Goal: Task Accomplishment & Management: Complete application form

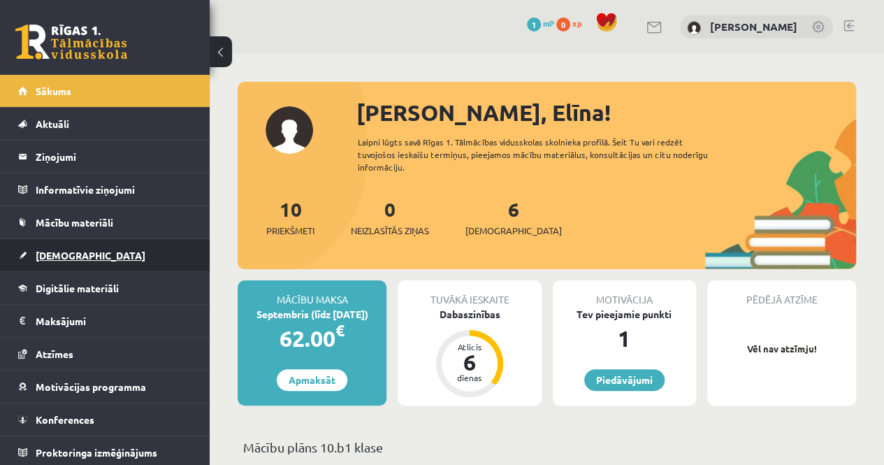
click at [69, 250] on span "[DEMOGRAPHIC_DATA]" at bounding box center [91, 255] width 110 height 13
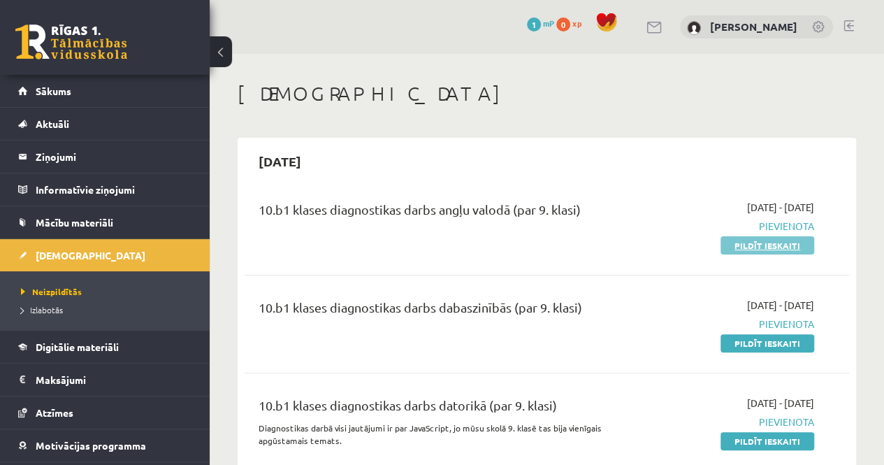
click at [758, 243] on link "Pildīt ieskaiti" at bounding box center [768, 245] width 94 height 18
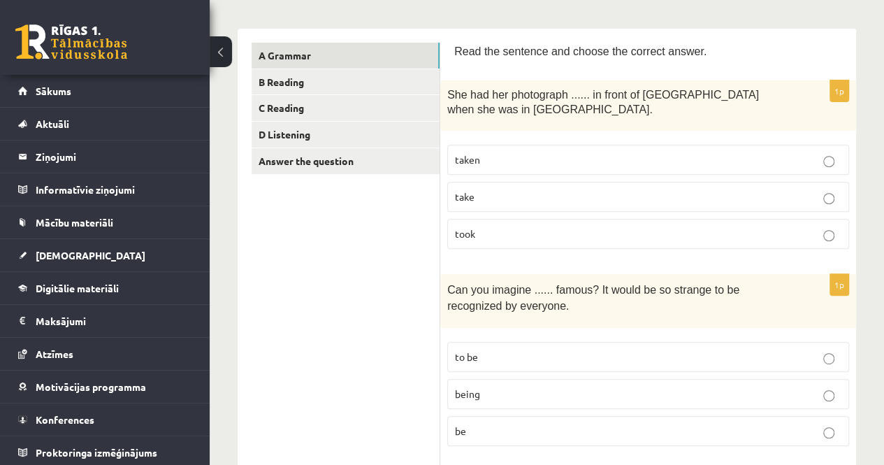
scroll to position [210, 0]
click at [603, 157] on p "taken" at bounding box center [648, 158] width 387 height 15
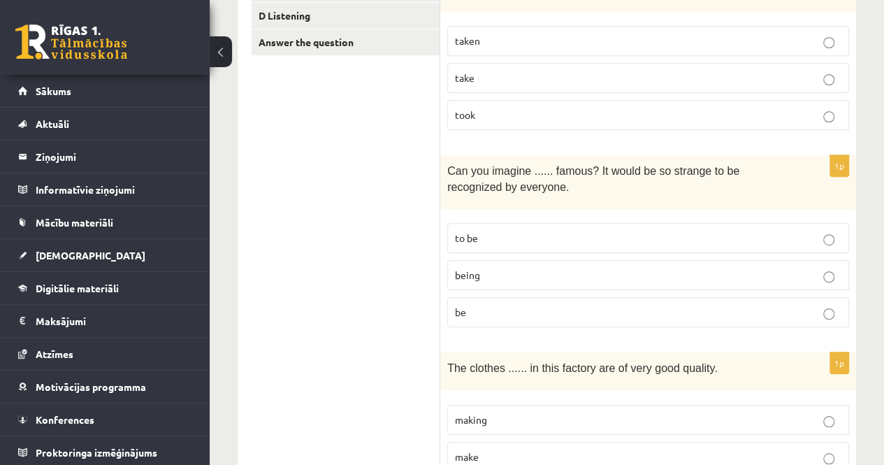
scroll to position [350, 0]
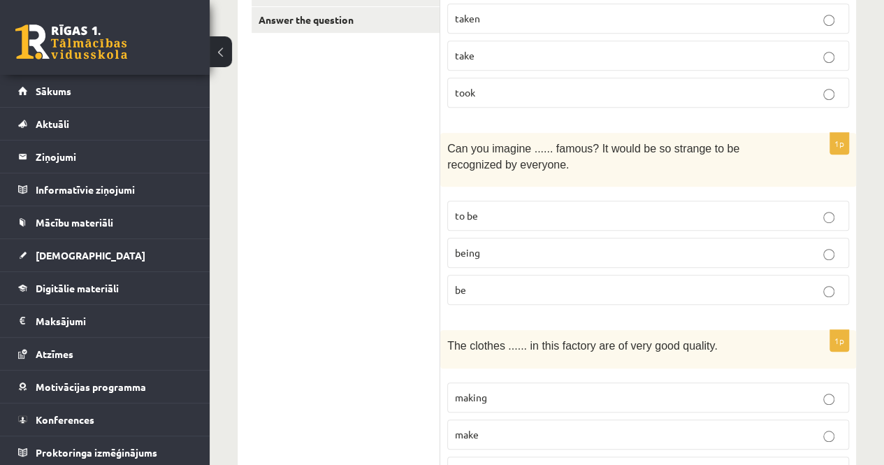
click at [584, 261] on label "being" at bounding box center [648, 253] width 402 height 30
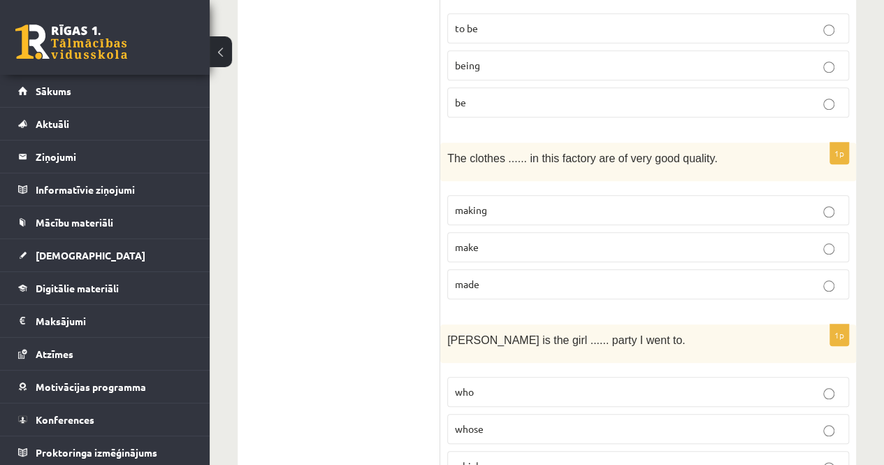
scroll to position [559, 0]
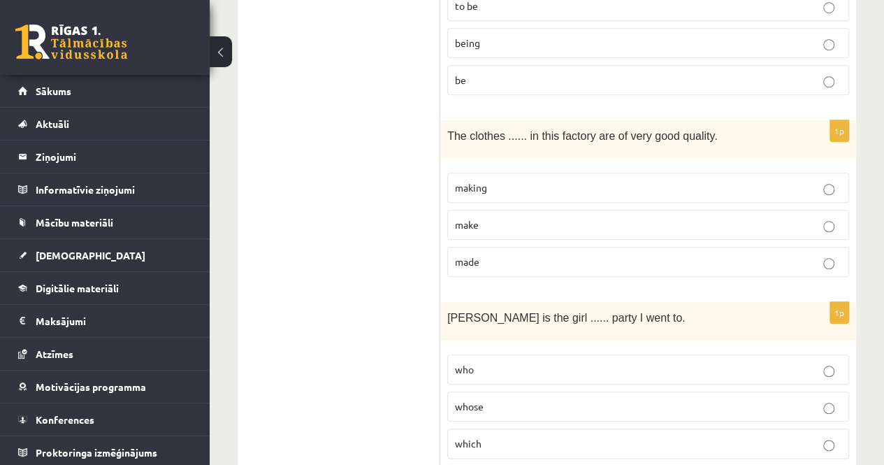
click at [529, 262] on p "made" at bounding box center [648, 261] width 387 height 15
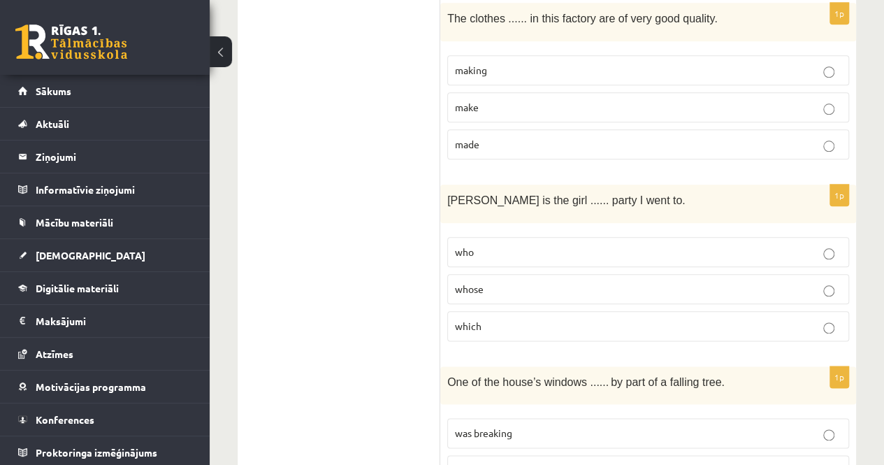
scroll to position [699, 0]
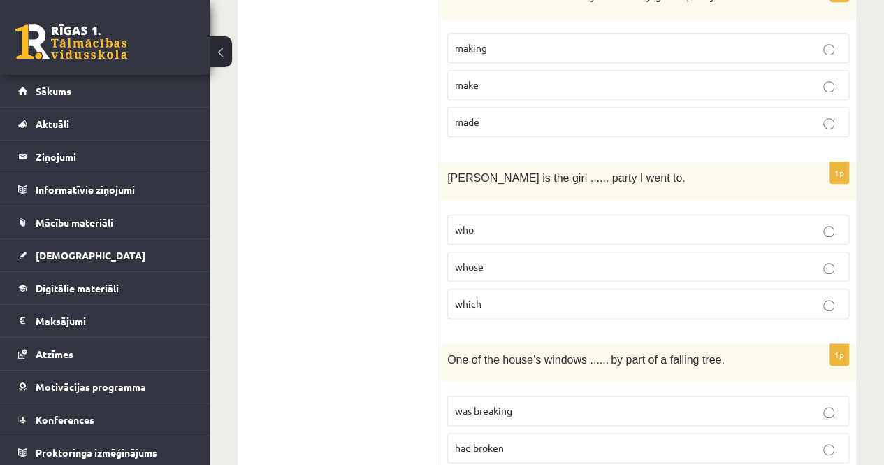
click at [509, 262] on p "whose" at bounding box center [648, 266] width 387 height 15
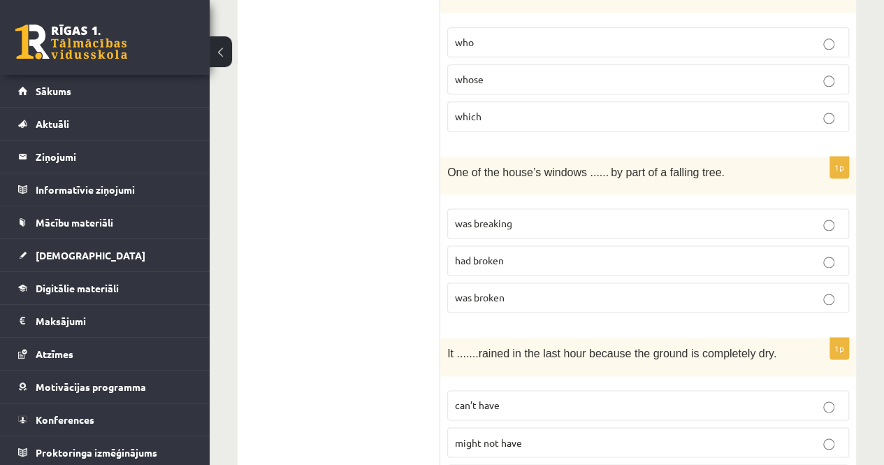
scroll to position [909, 0]
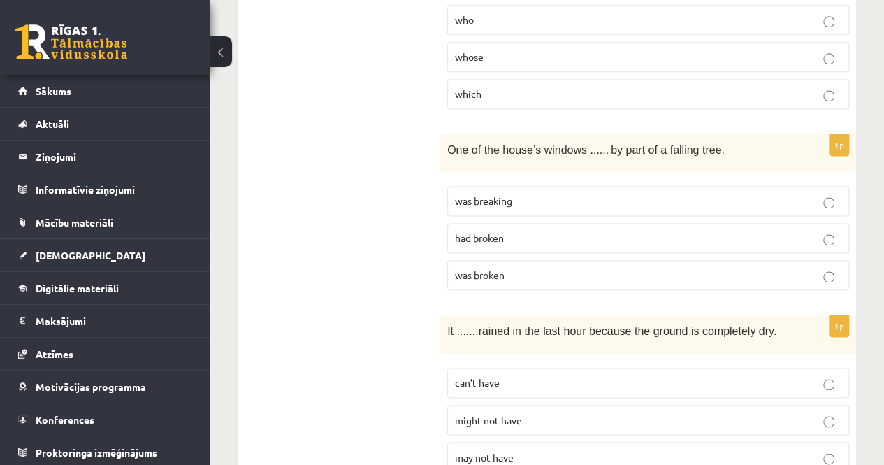
click at [545, 268] on p "was broken" at bounding box center [648, 275] width 387 height 15
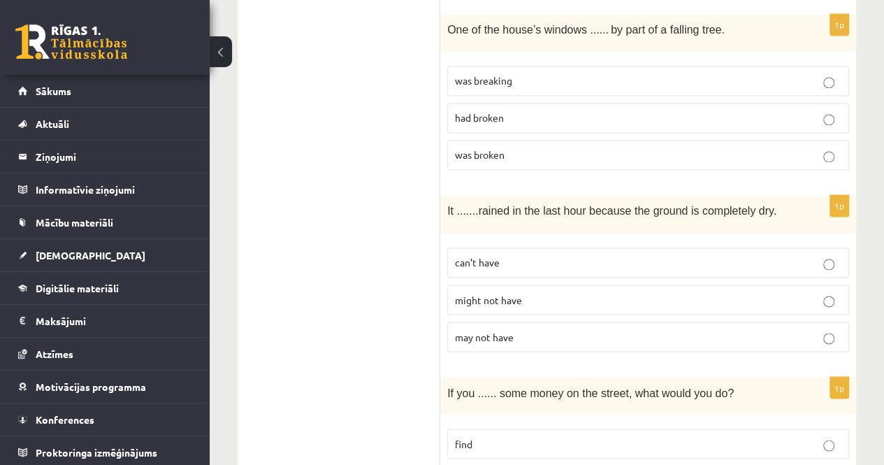
scroll to position [1049, 0]
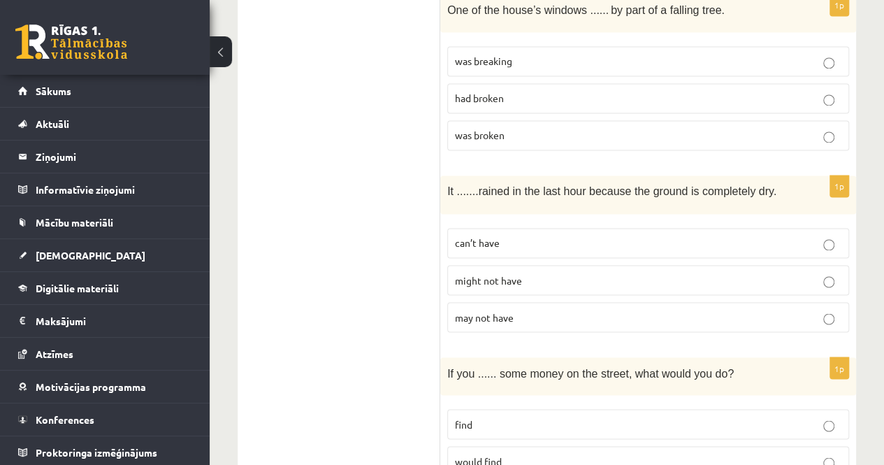
click at [501, 275] on span "might not have" at bounding box center [488, 279] width 67 height 13
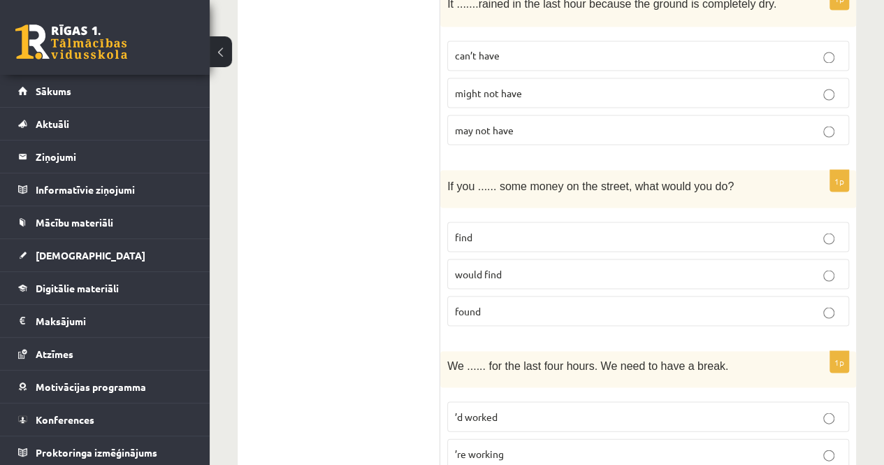
scroll to position [1258, 0]
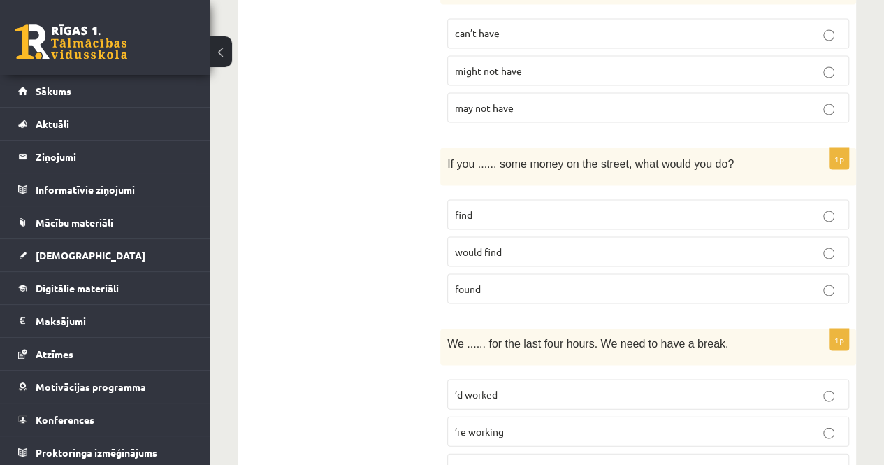
click at [496, 283] on p "found" at bounding box center [648, 288] width 387 height 15
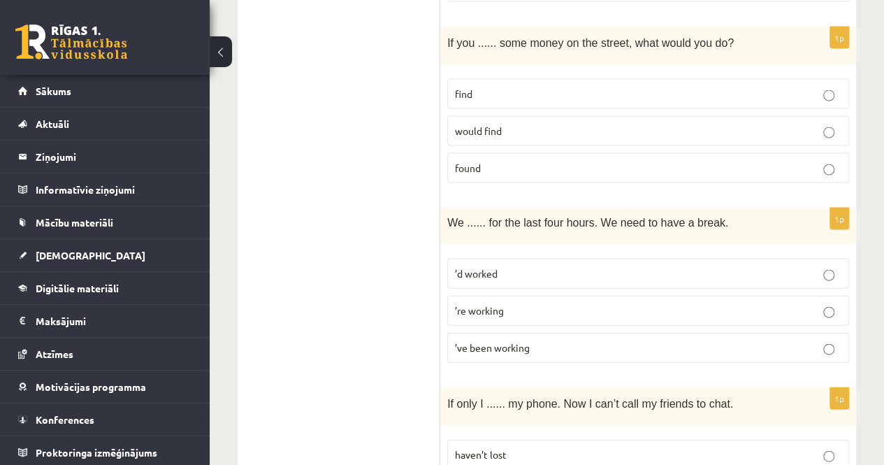
scroll to position [1398, 0]
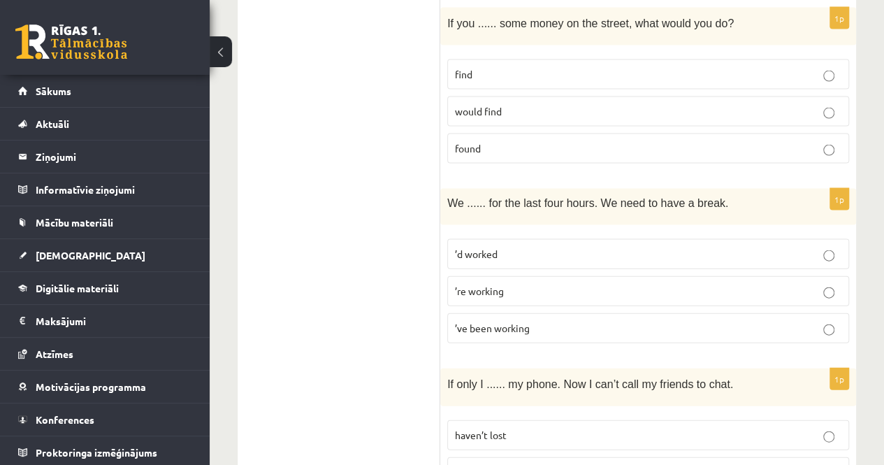
click at [540, 321] on p "’ve been working" at bounding box center [648, 328] width 387 height 15
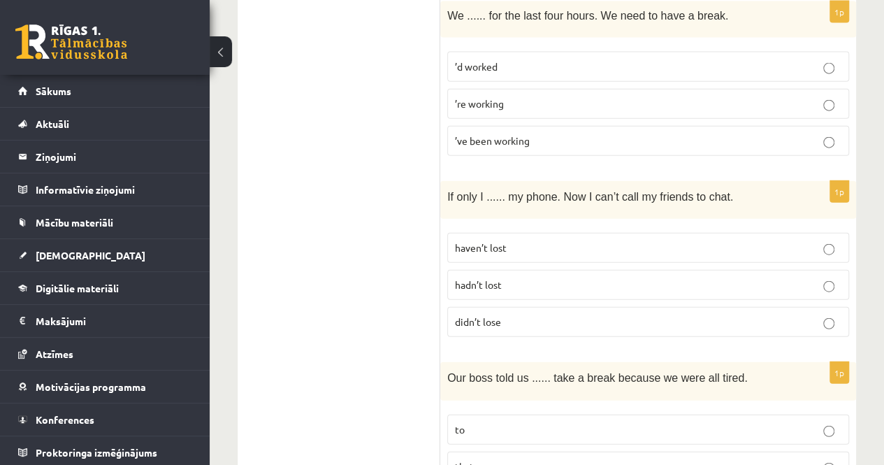
scroll to position [1608, 0]
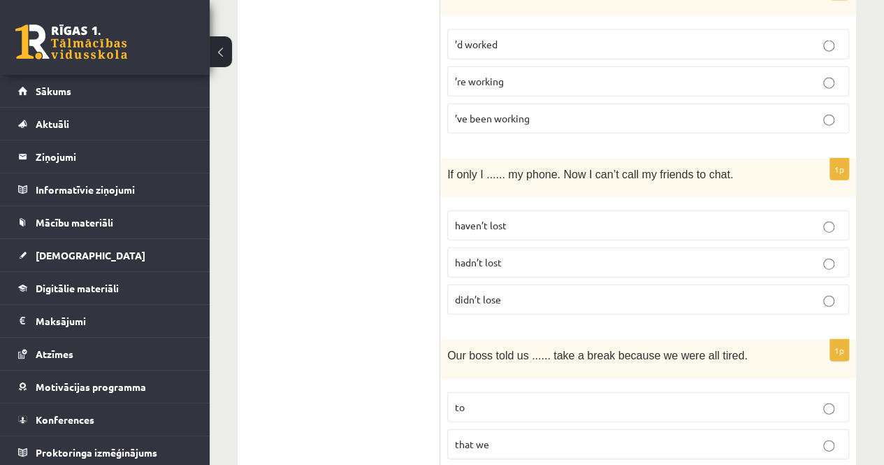
click at [509, 255] on p "hadn’t lost" at bounding box center [648, 262] width 387 height 15
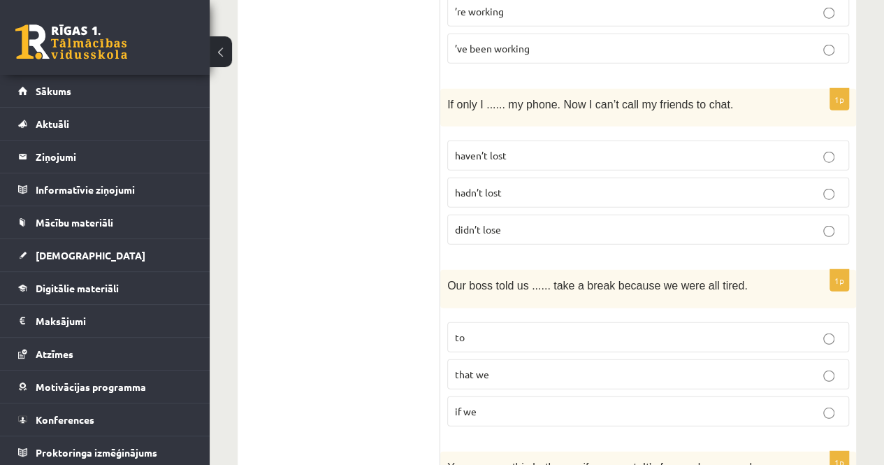
scroll to position [1748, 0]
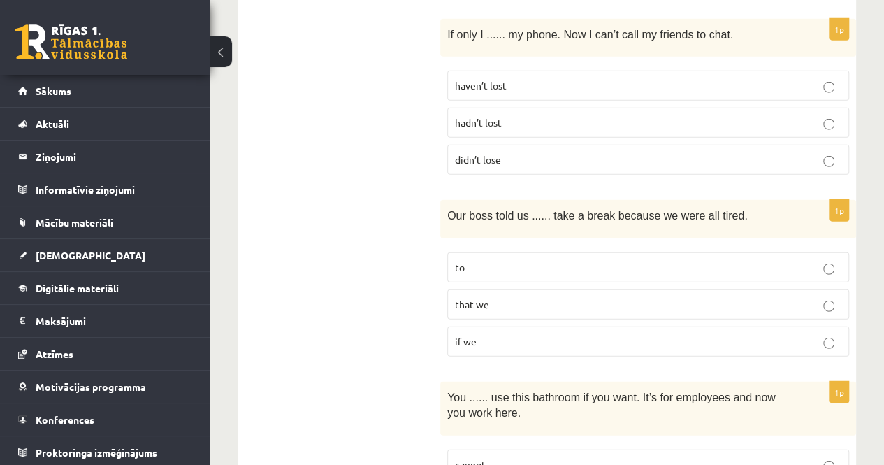
click at [504, 260] on p "to" at bounding box center [648, 267] width 387 height 15
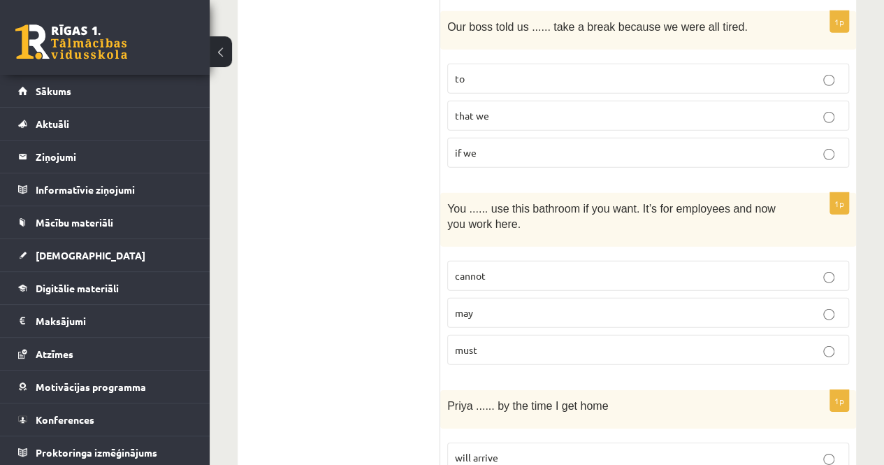
scroll to position [1957, 0]
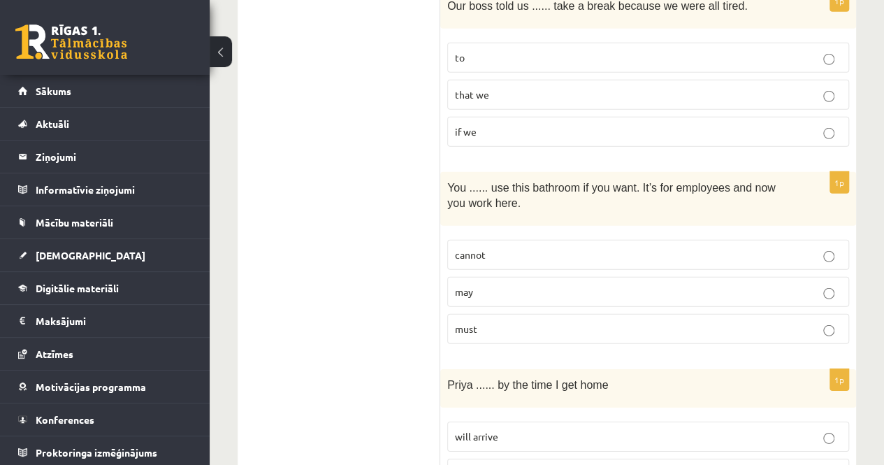
click at [500, 284] on p "may" at bounding box center [648, 291] width 387 height 15
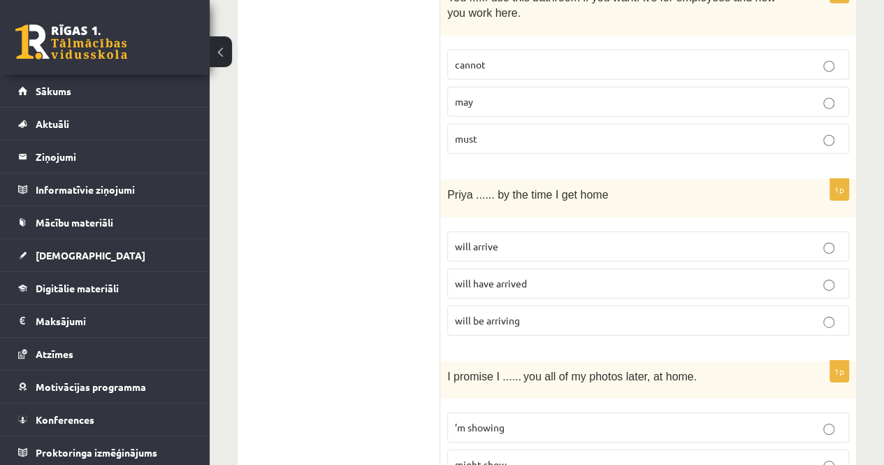
scroll to position [2167, 0]
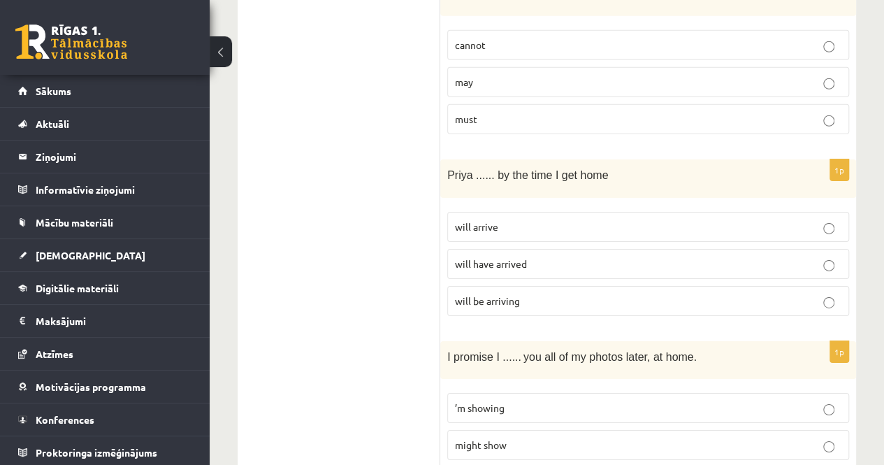
click at [497, 220] on span "will arrive" at bounding box center [476, 226] width 43 height 13
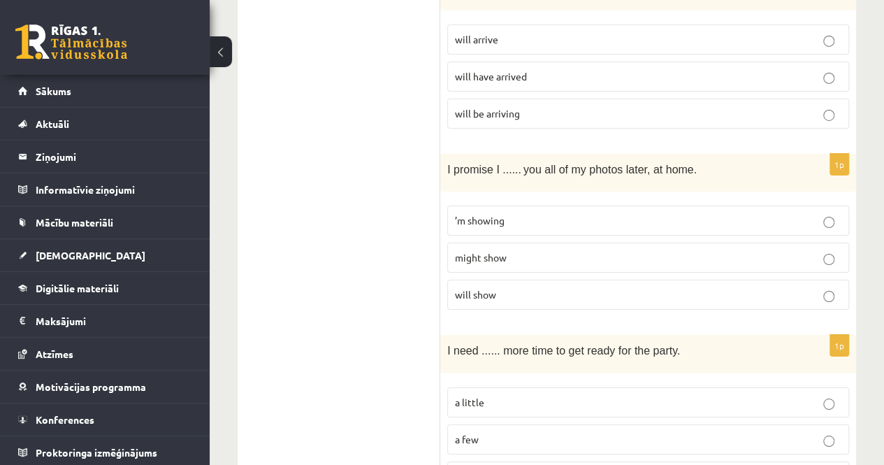
scroll to position [2377, 0]
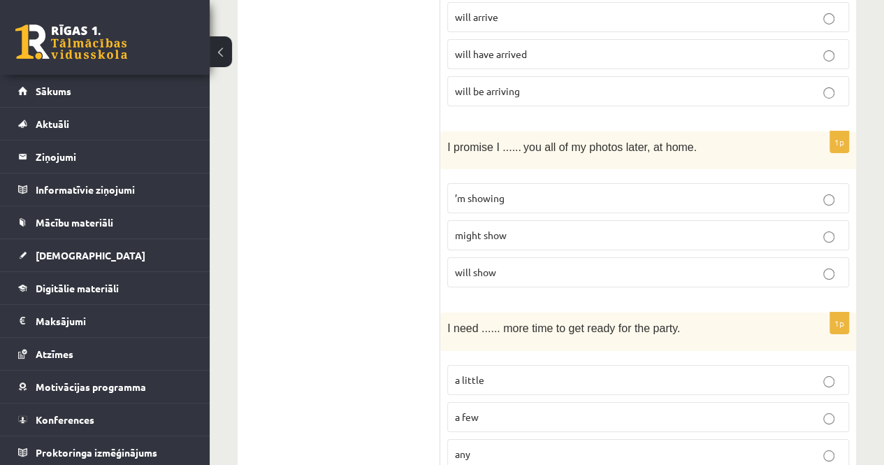
click at [513, 265] on p "will show" at bounding box center [648, 272] width 387 height 15
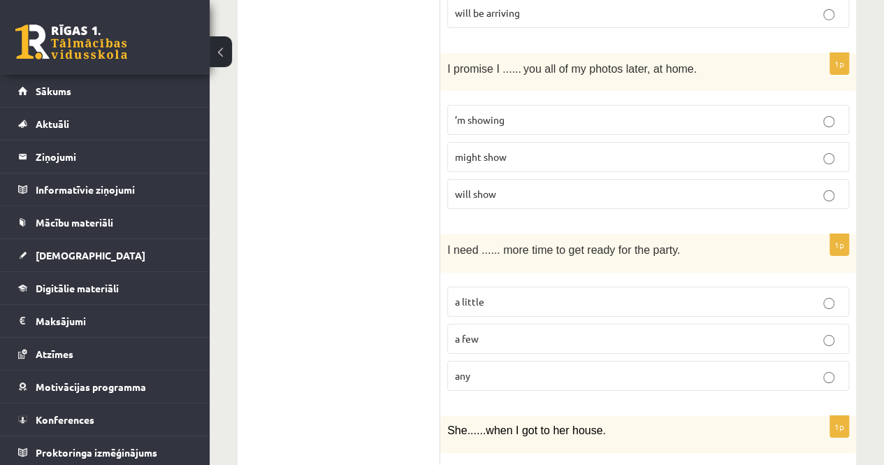
scroll to position [2516, 0]
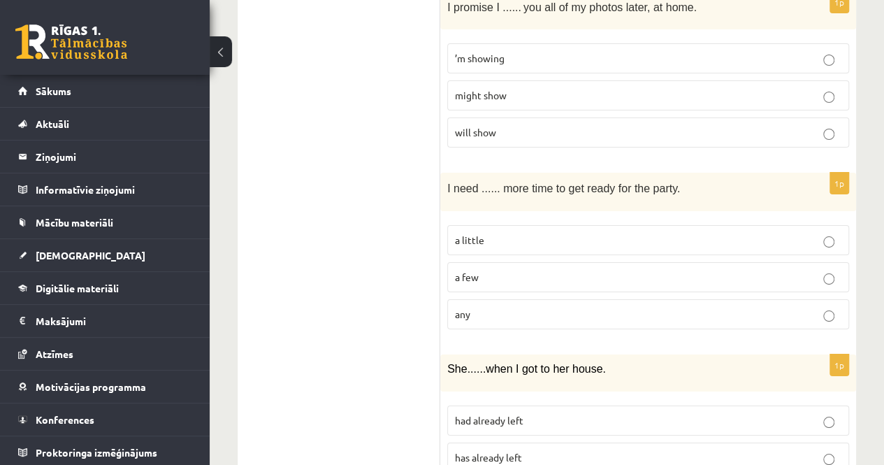
click at [510, 233] on p "a little" at bounding box center [648, 240] width 387 height 15
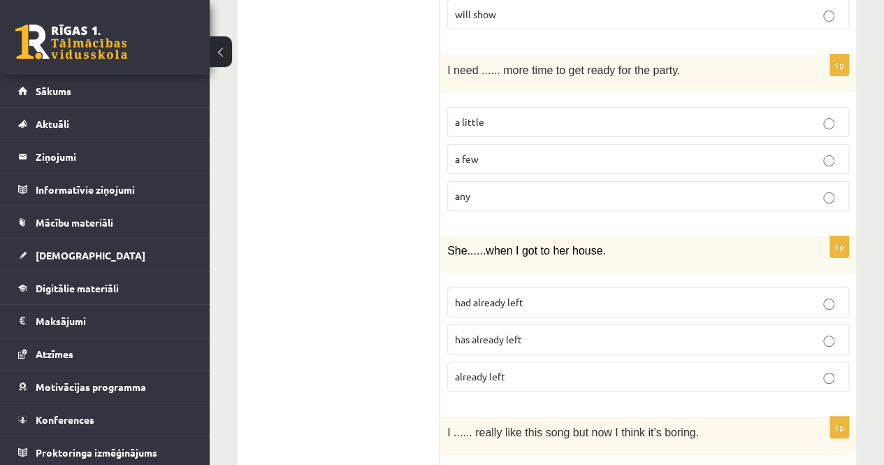
scroll to position [2656, 0]
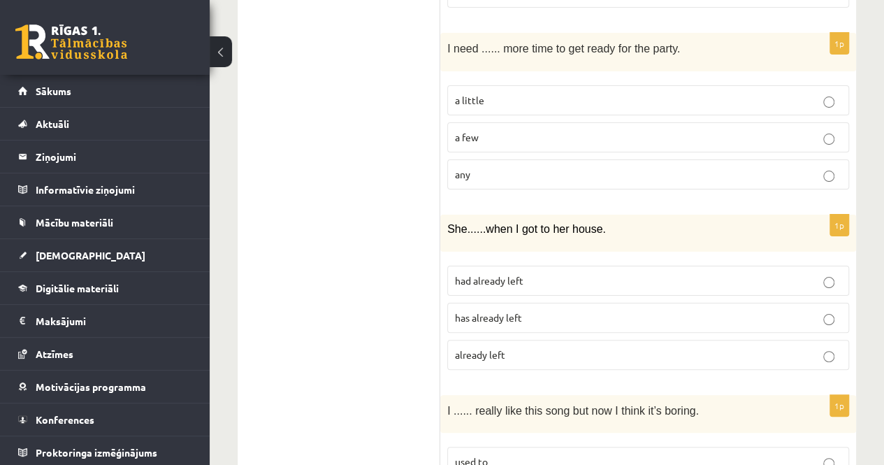
click at [513, 274] on span "had already left" at bounding box center [489, 280] width 69 height 13
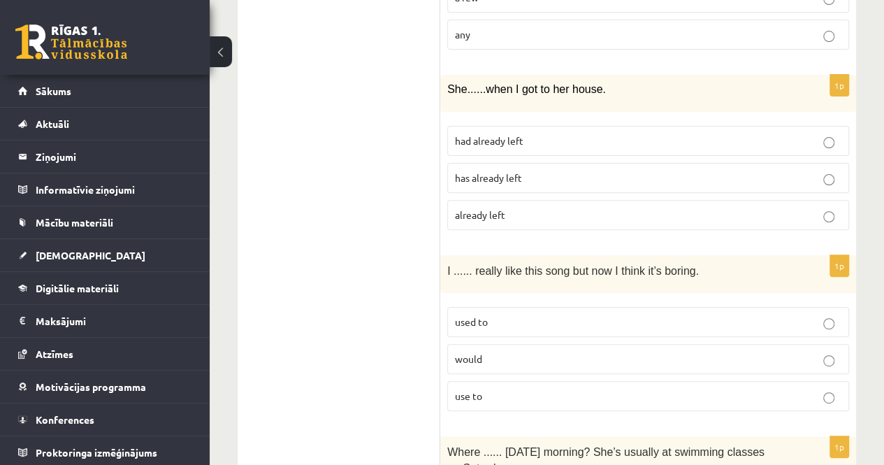
scroll to position [2866, 0]
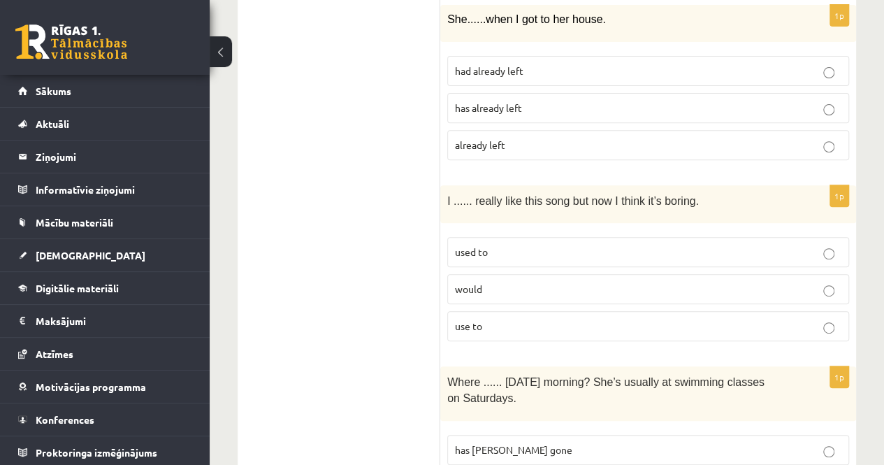
click at [493, 245] on p "used to" at bounding box center [648, 252] width 387 height 15
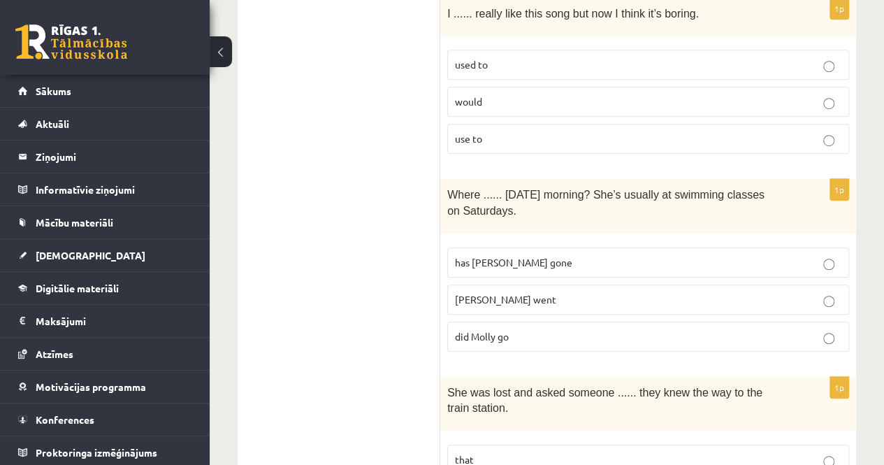
scroll to position [3076, 0]
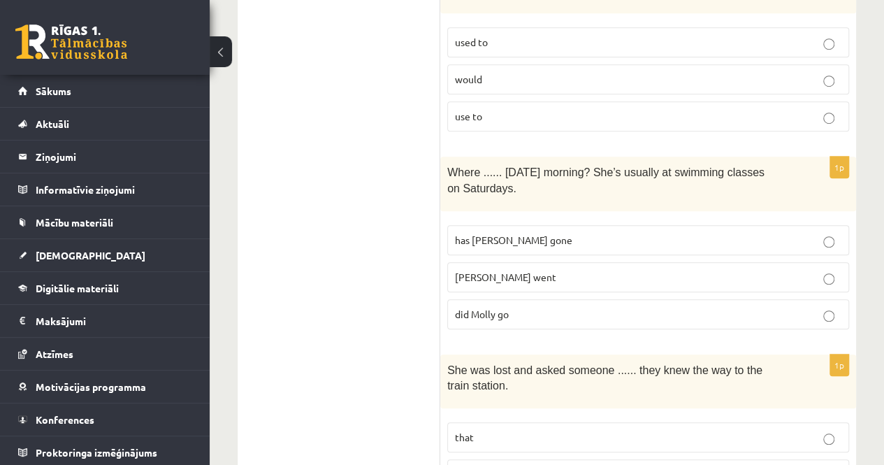
click at [517, 299] on label "did Molly go" at bounding box center [648, 314] width 402 height 30
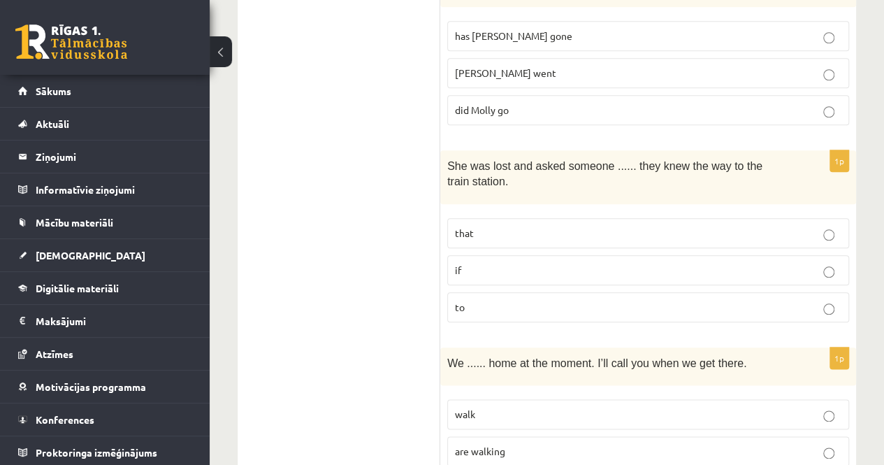
scroll to position [3285, 0]
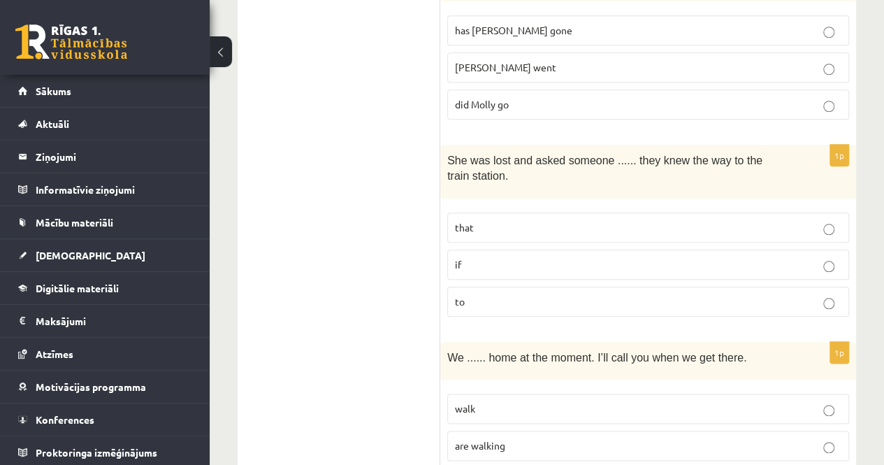
click at [484, 257] on p "if" at bounding box center [648, 264] width 387 height 15
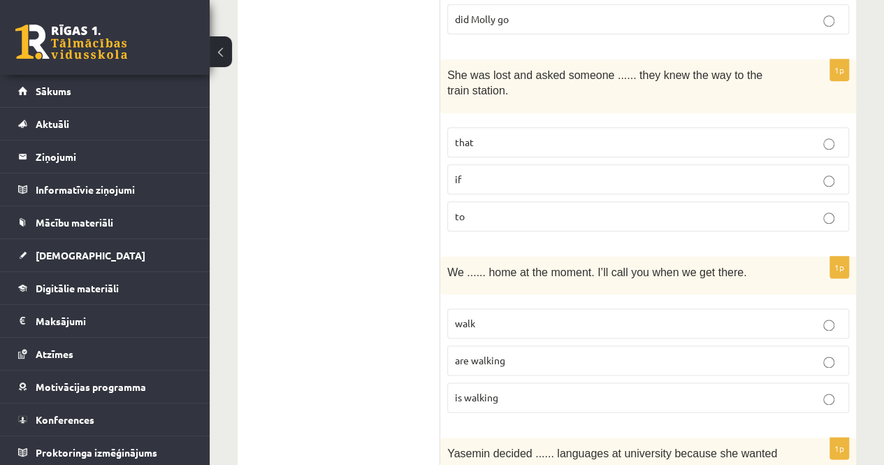
scroll to position [3425, 0]
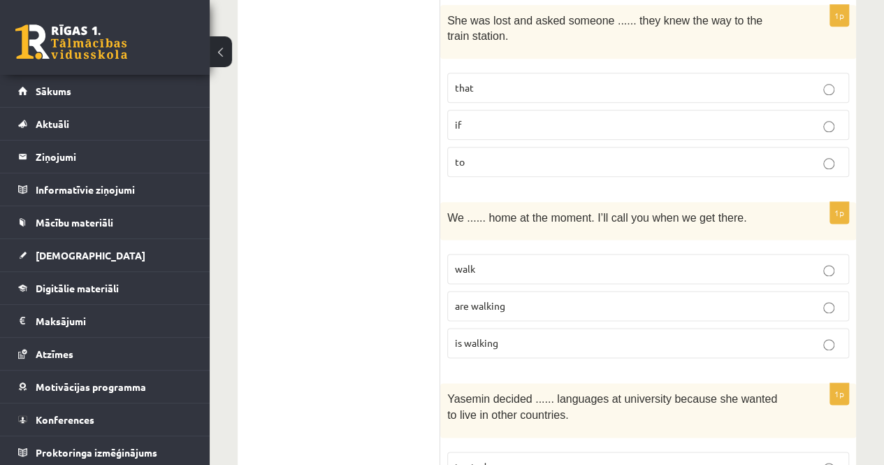
click at [505, 299] on span "are walking" at bounding box center [480, 305] width 50 height 13
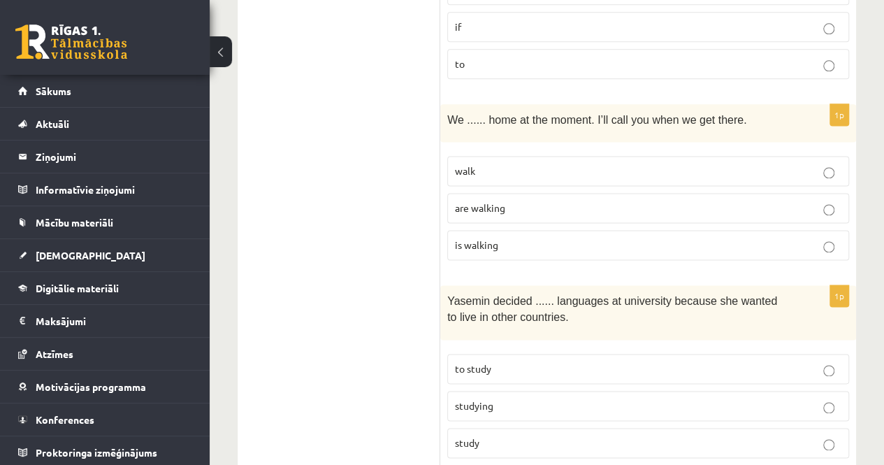
scroll to position [3537, 0]
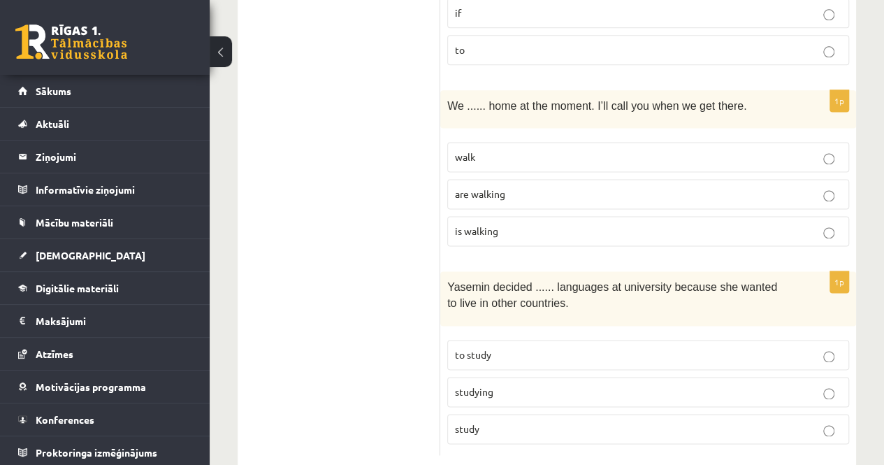
click at [510, 347] on p "to study" at bounding box center [648, 354] width 387 height 15
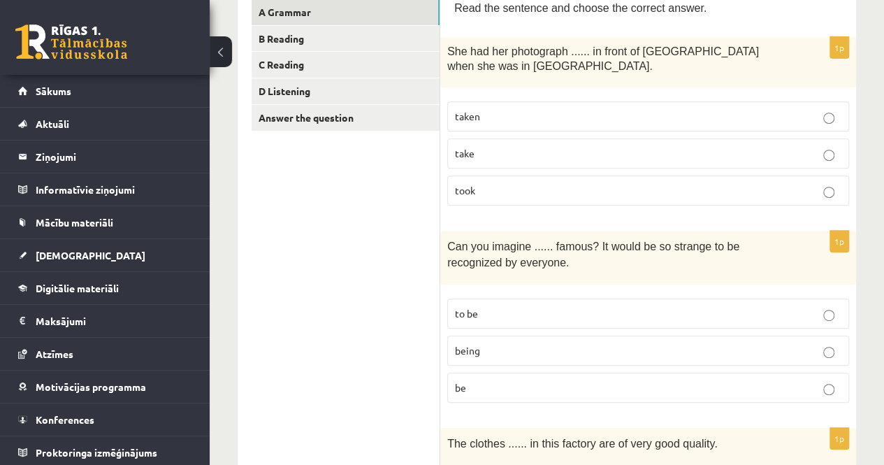
scroll to position [0, 0]
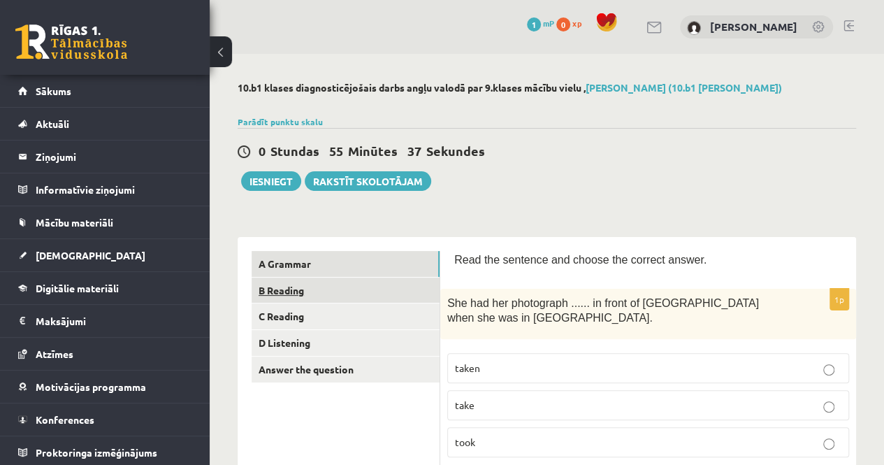
click at [322, 290] on link "B Reading" at bounding box center [346, 291] width 188 height 26
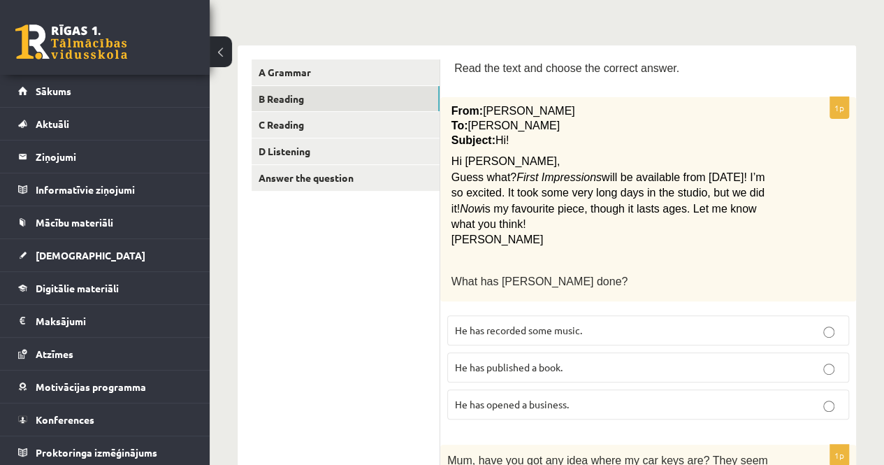
scroll to position [210, 0]
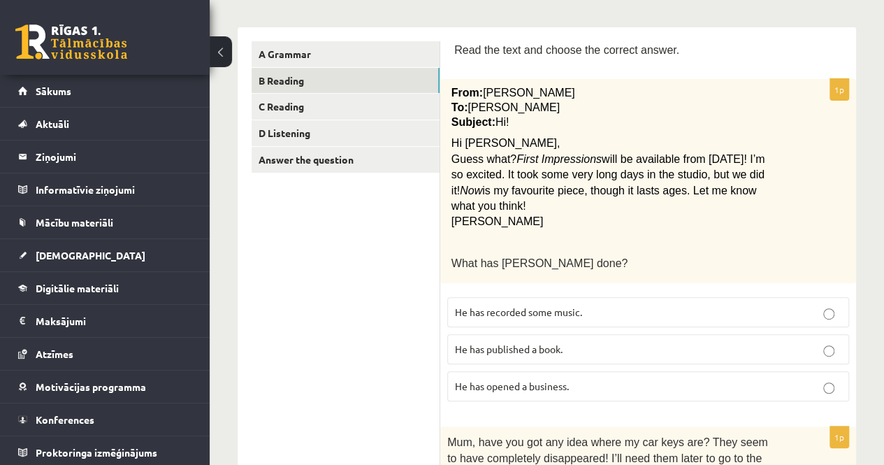
click at [534, 305] on span "He has recorded some music." at bounding box center [518, 311] width 127 height 13
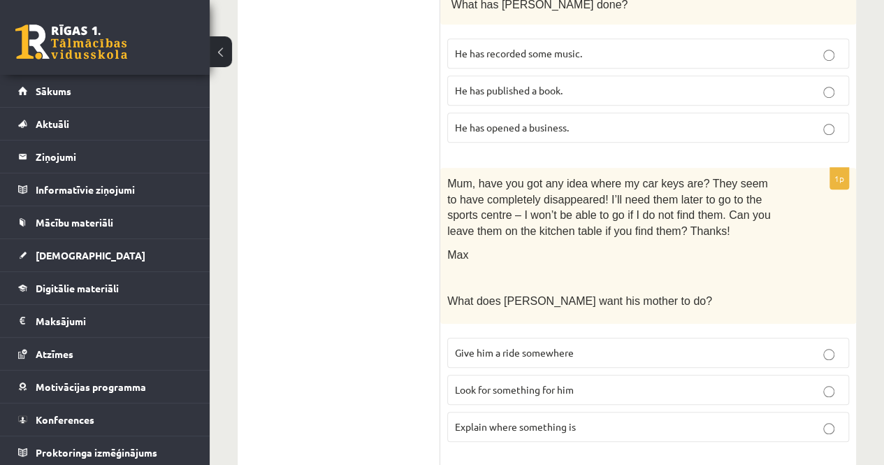
scroll to position [489, 0]
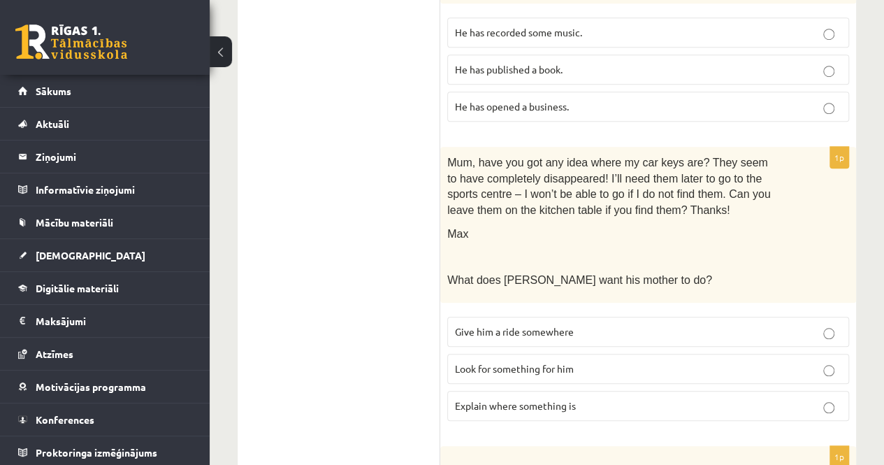
drag, startPoint x: 632, startPoint y: 224, endPoint x: 563, endPoint y: 224, distance: 68.5
click at [563, 224] on div "Mum, have you got any idea where my car keys are? They seem to have completely …" at bounding box center [648, 225] width 416 height 156
click at [560, 362] on span "Look for something for him" at bounding box center [514, 368] width 119 height 13
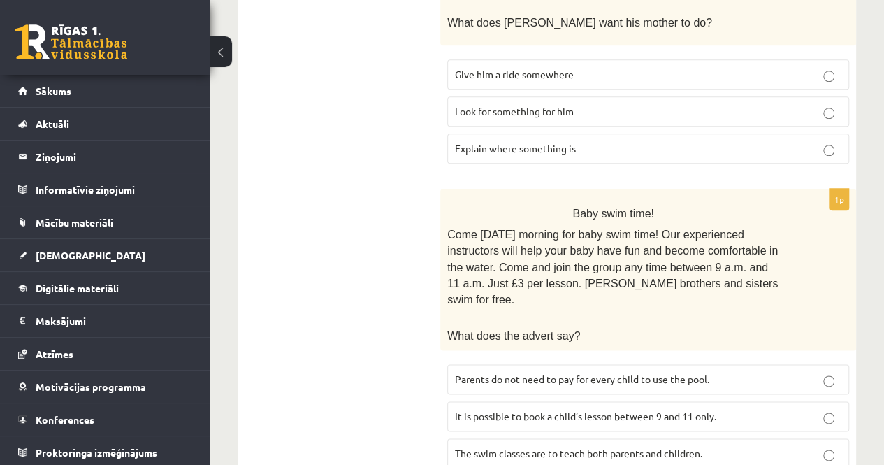
scroll to position [769, 0]
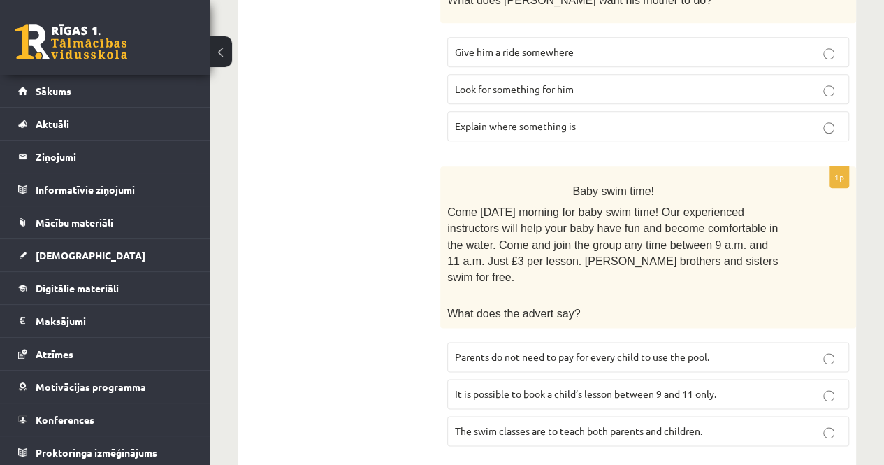
click at [579, 387] on p "It is possible to book a child’s lesson between 9 and 11 only." at bounding box center [648, 394] width 387 height 15
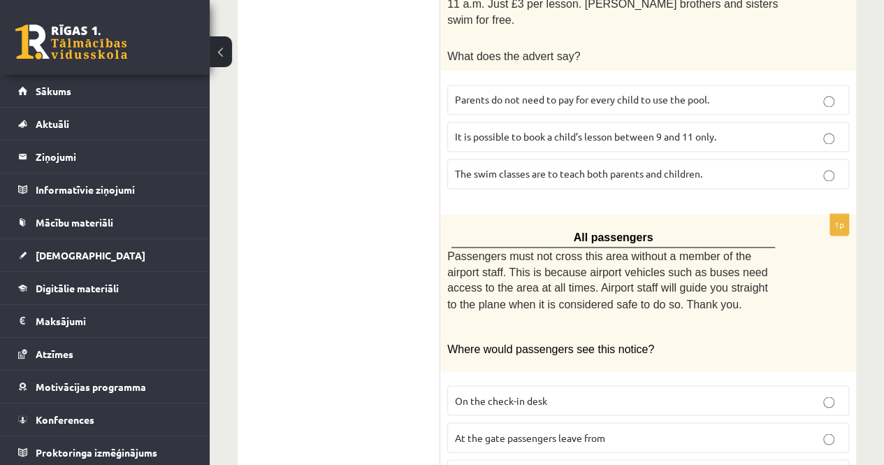
scroll to position [1049, 0]
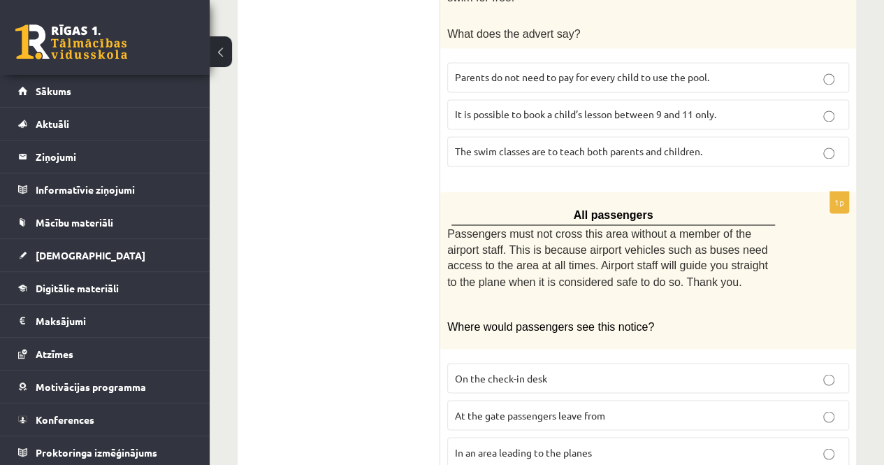
click at [633, 445] on p "In an area leading to the planes" at bounding box center [648, 452] width 387 height 15
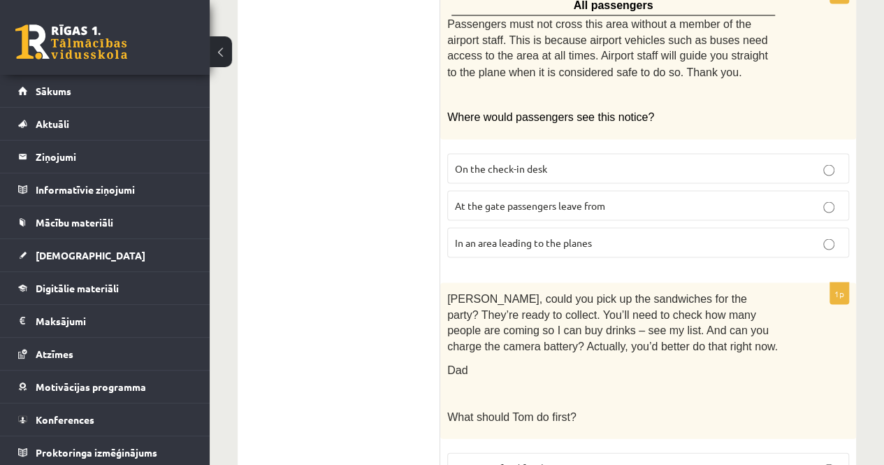
scroll to position [1328, 0]
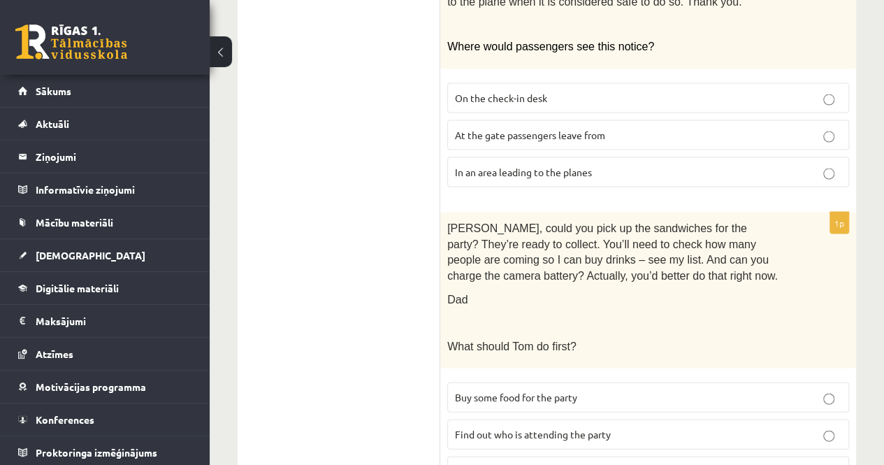
drag, startPoint x: 622, startPoint y: 295, endPoint x: 538, endPoint y: 280, distance: 85.2
click at [538, 315] on p at bounding box center [613, 322] width 332 height 14
click at [526, 464] on span "Prepare equipment for the party" at bounding box center [526, 471] width 143 height 13
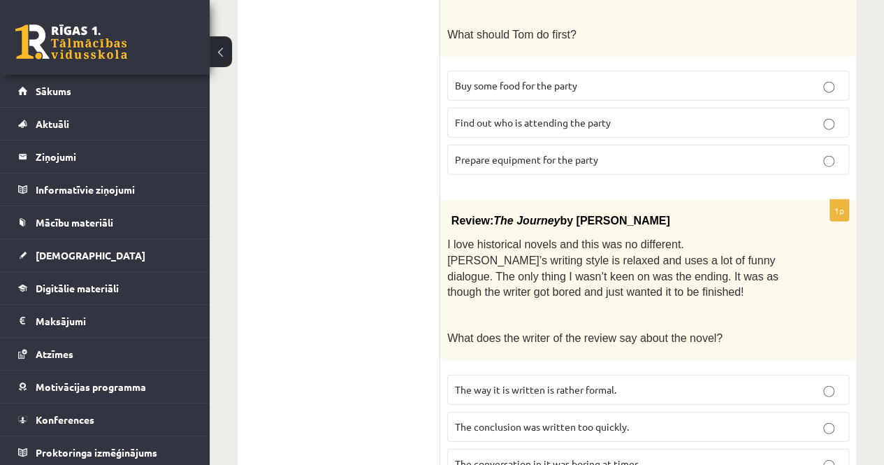
scroll to position [1655, 0]
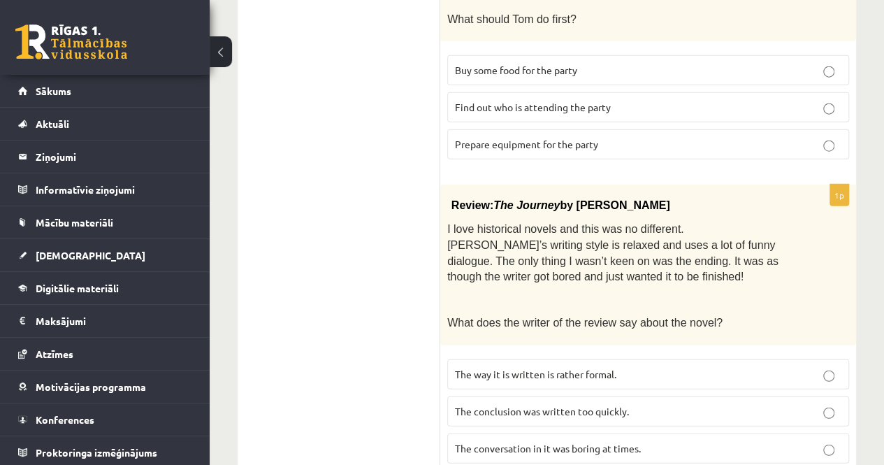
click at [530, 405] on span "The conclusion was written too quickly." at bounding box center [542, 411] width 174 height 13
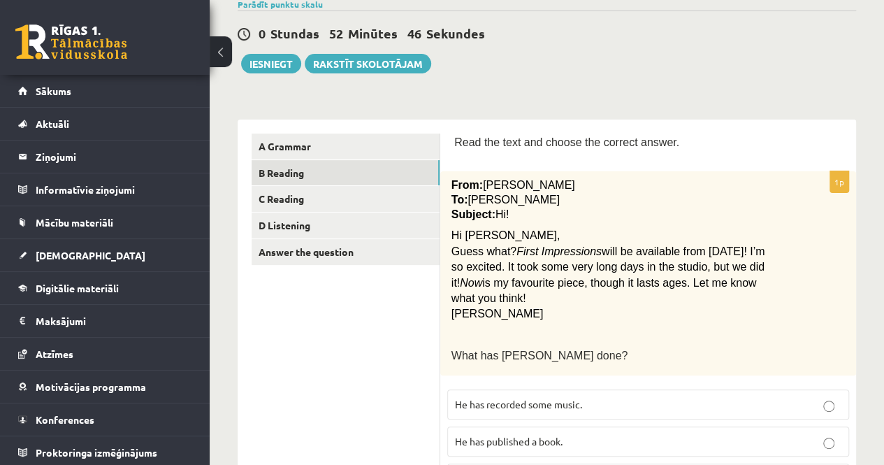
scroll to position [0, 0]
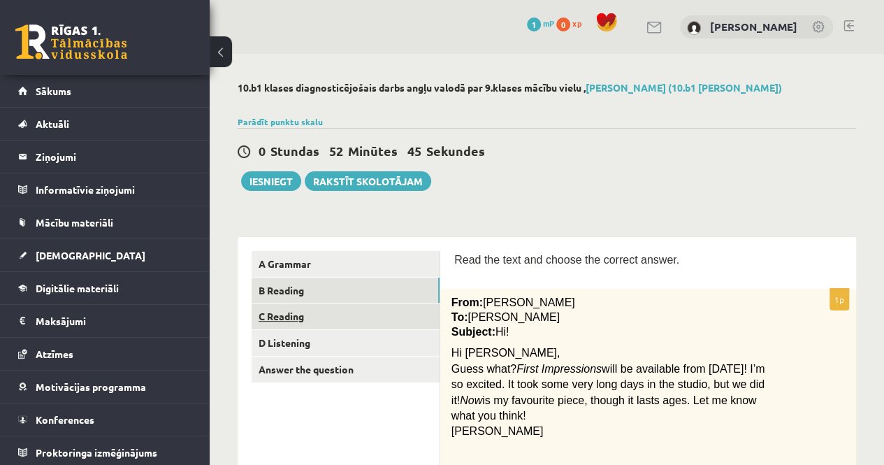
click at [331, 321] on link "C Reading" at bounding box center [346, 316] width 188 height 26
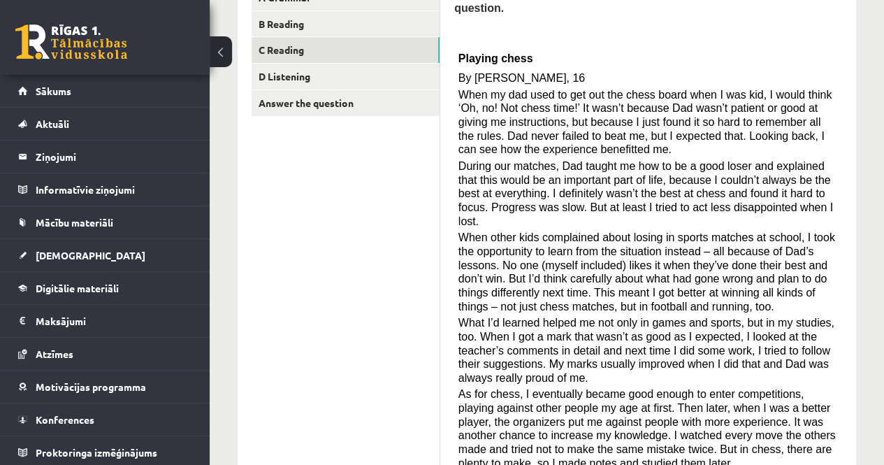
scroll to position [245, 0]
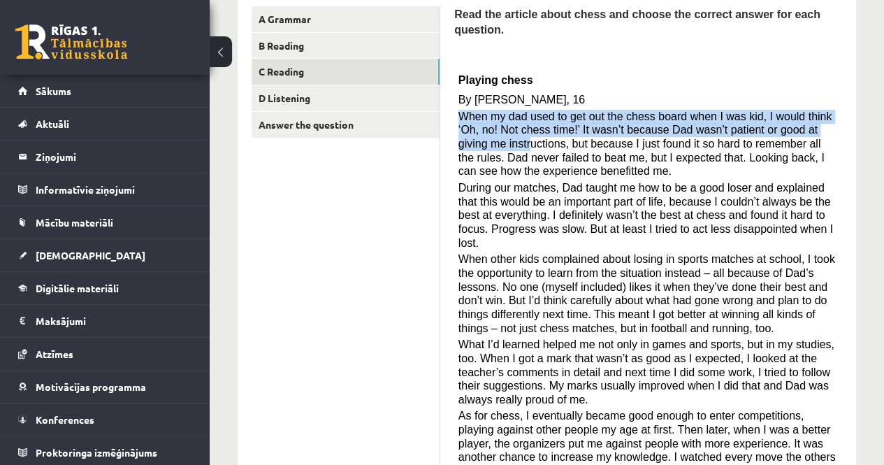
drag, startPoint x: 461, startPoint y: 100, endPoint x: 480, endPoint y: 129, distance: 35.3
click at [480, 129] on span "When my dad used to get out the chess board when I was kid, I would think ‘Oh, …" at bounding box center [646, 143] width 374 height 67
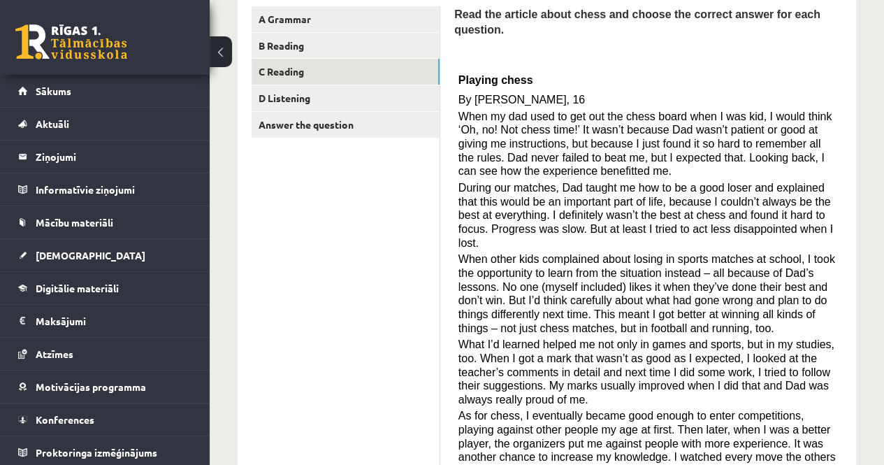
click at [554, 75] on div "Read the article about chess and choose the correct answer for each question. P…" at bounding box center [648, 286] width 388 height 560
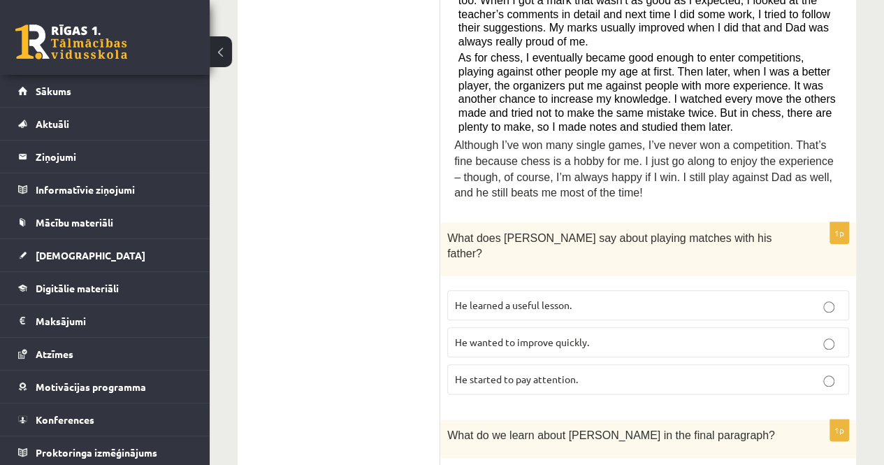
scroll to position [504, 0]
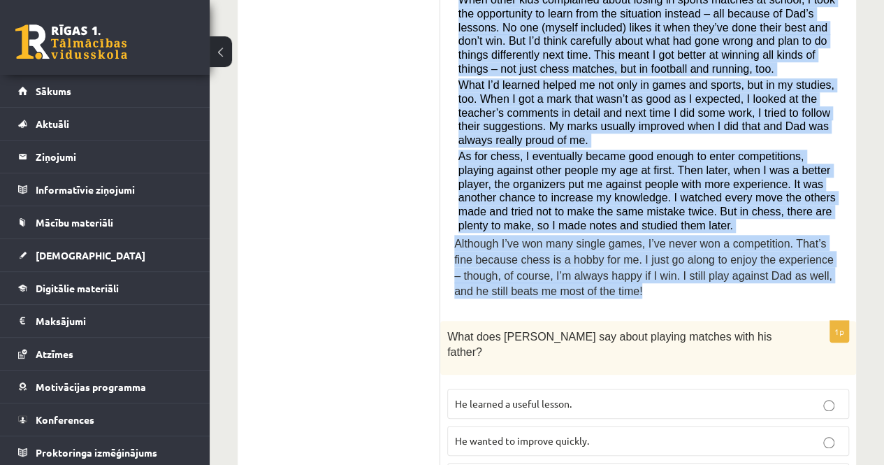
drag, startPoint x: 459, startPoint y: 81, endPoint x: 577, endPoint y: 256, distance: 210.9
click at [577, 256] on div "Read the article about chess and choose the correct answer for each question. P…" at bounding box center [648, 27] width 388 height 560
copy div "By Sam Long, 16 When my dad used to get out the chess board when I was kid, I w…"
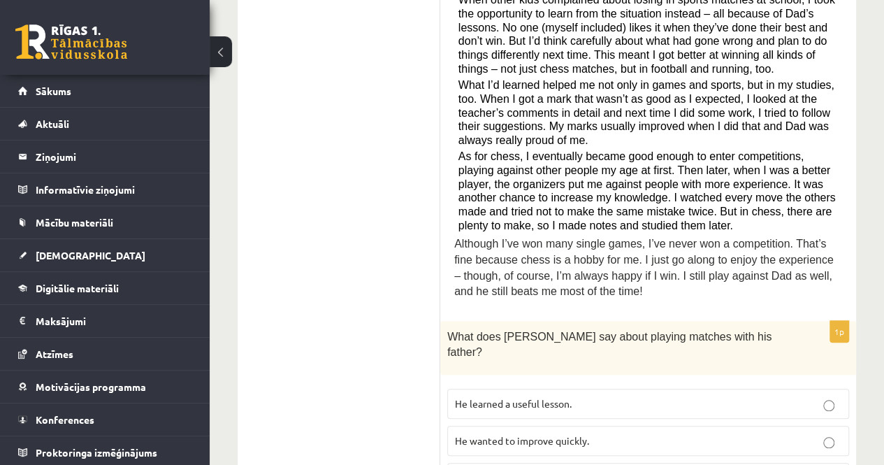
click at [705, 396] on p "He learned a useful lesson." at bounding box center [648, 403] width 387 height 15
drag, startPoint x: 705, startPoint y: 361, endPoint x: 674, endPoint y: 271, distance: 94.8
drag, startPoint x: 674, startPoint y: 271, endPoint x: 707, endPoint y: 275, distance: 33.0
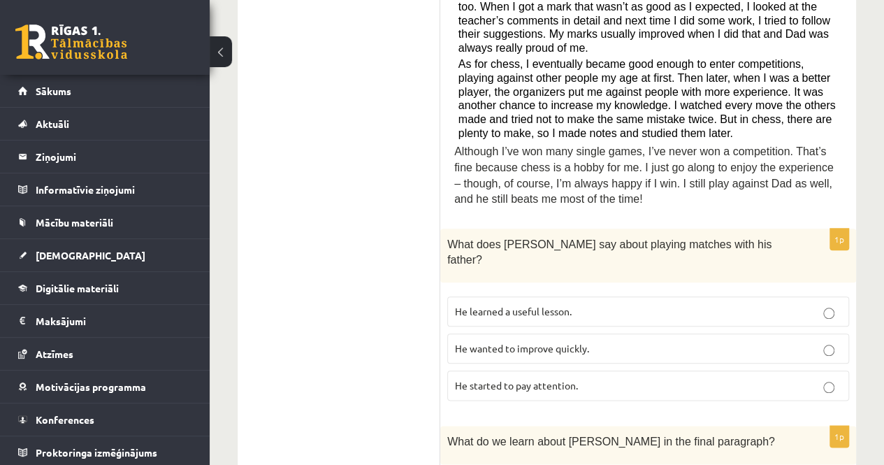
scroll to position [644, 0]
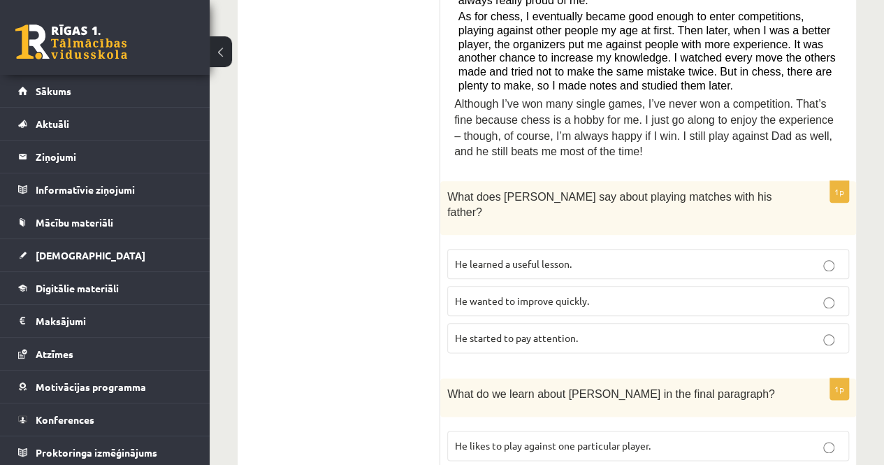
click at [717, 331] on p "He started to pay attention." at bounding box center [648, 338] width 387 height 15
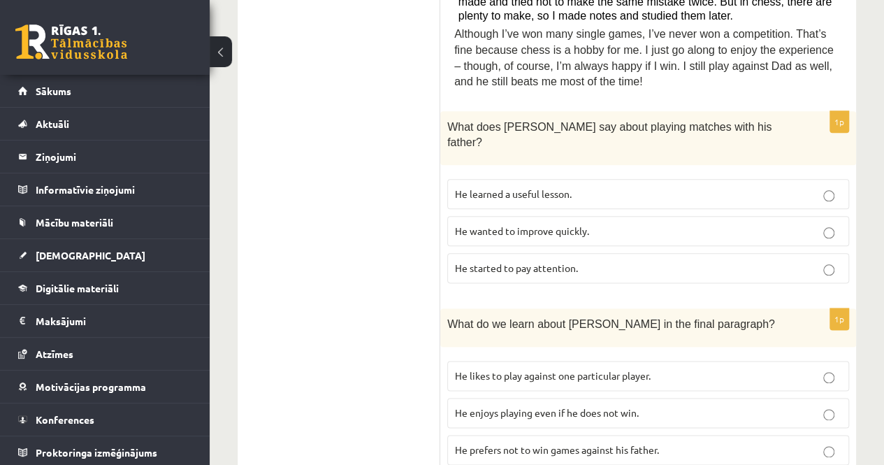
scroll to position [784, 0]
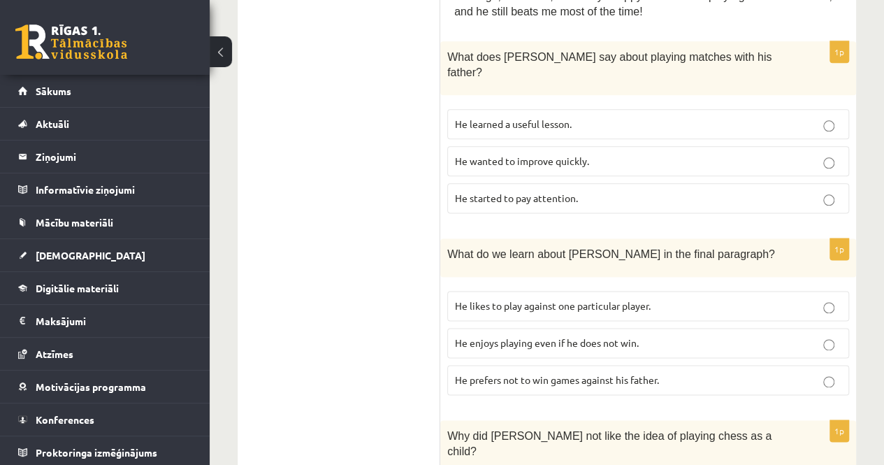
click at [647, 336] on p "He enjoys playing even if he does not win." at bounding box center [648, 343] width 387 height 15
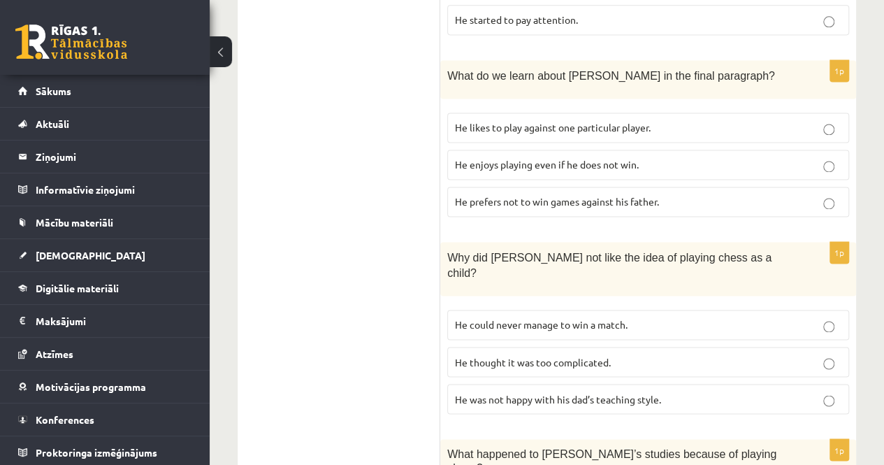
scroll to position [993, 0]
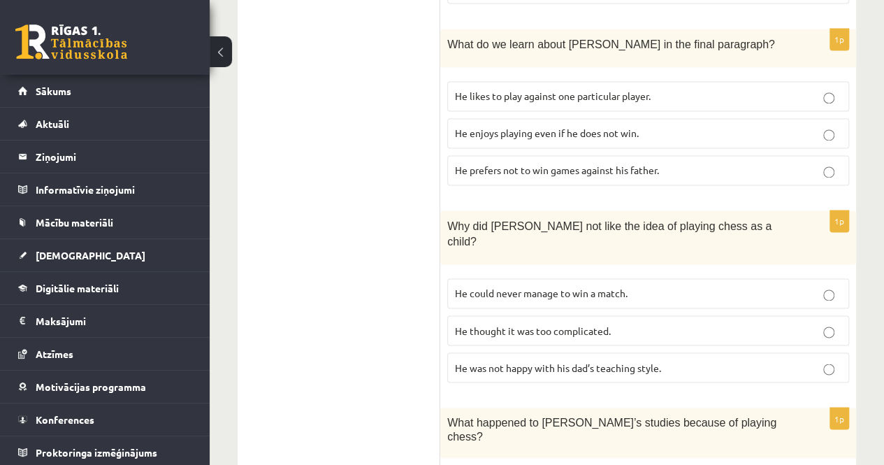
click at [610, 324] on span "He thought it was too complicated." at bounding box center [533, 330] width 156 height 13
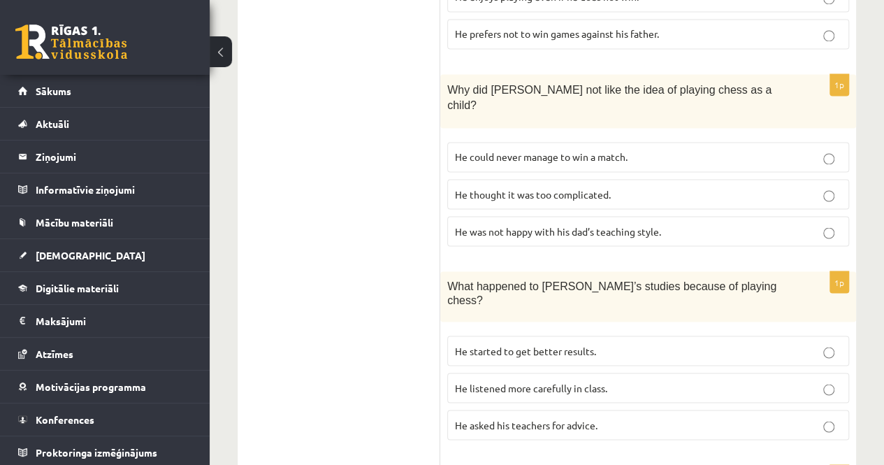
scroll to position [1133, 0]
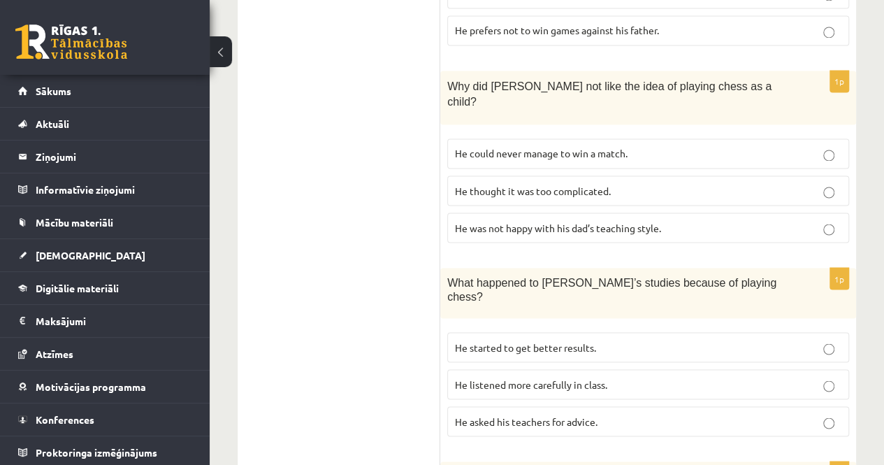
click at [612, 414] on p "He asked his teachers for advice." at bounding box center [648, 421] width 387 height 15
click at [611, 414] on p "He asked his teachers for advice." at bounding box center [648, 421] width 387 height 15
click at [603, 377] on span "He listened more carefully in class." at bounding box center [531, 383] width 152 height 13
click at [579, 340] on span "He started to get better results." at bounding box center [525, 346] width 141 height 13
click at [603, 414] on p "He asked his teachers for advice." at bounding box center [648, 421] width 387 height 15
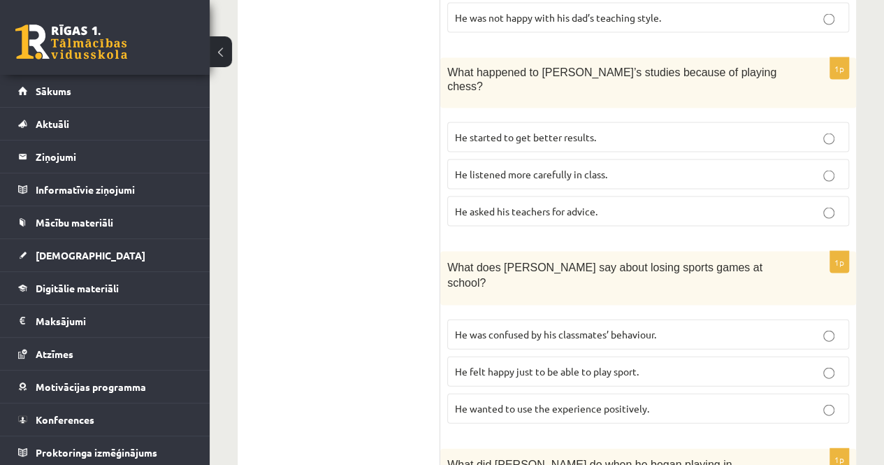
scroll to position [1273, 0]
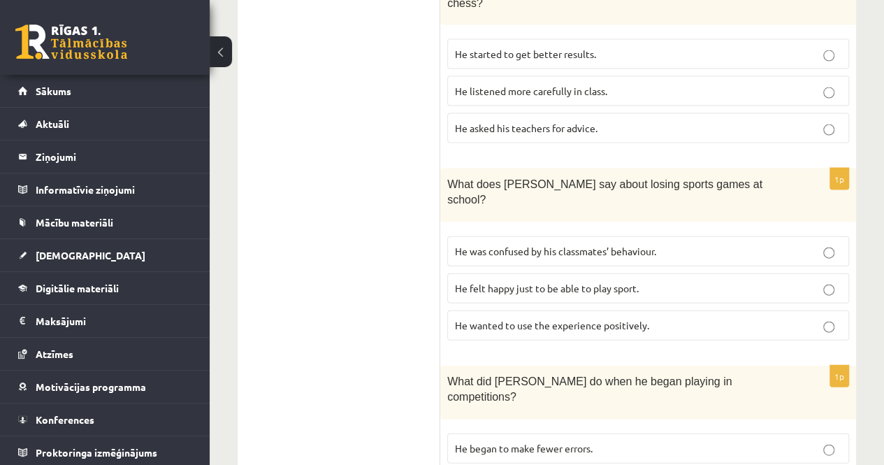
scroll to position [1433, 0]
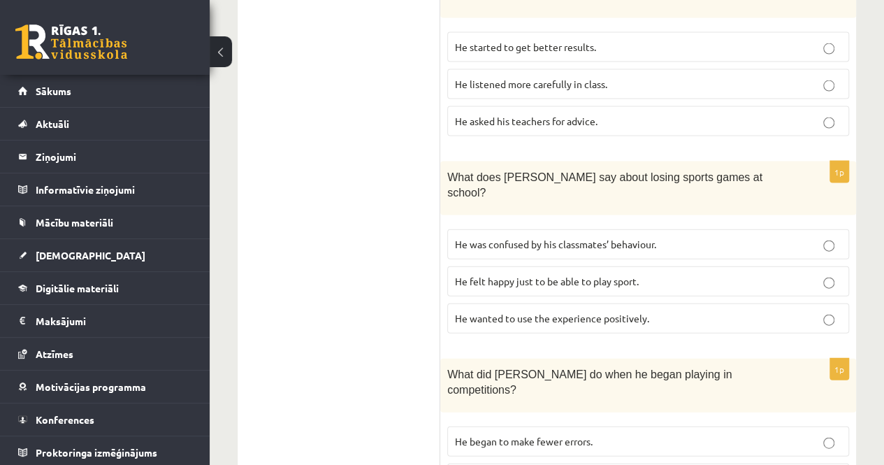
click at [573, 435] on span "He began to make fewer errors." at bounding box center [524, 441] width 138 height 13
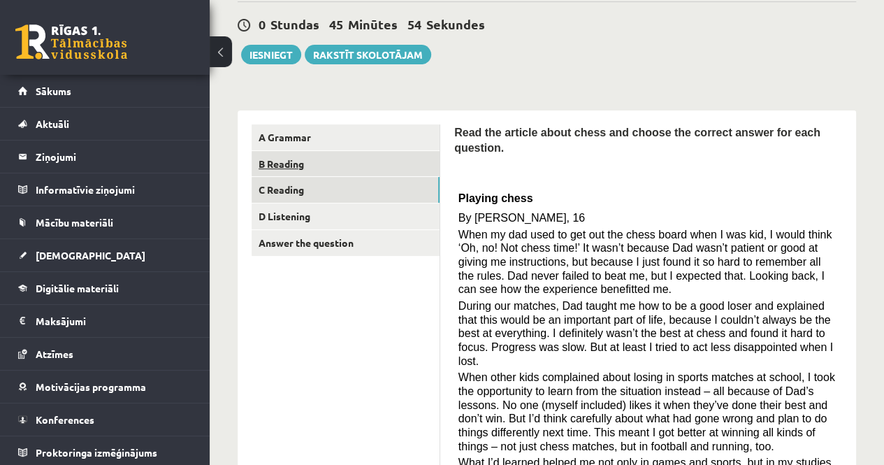
scroll to position [105, 0]
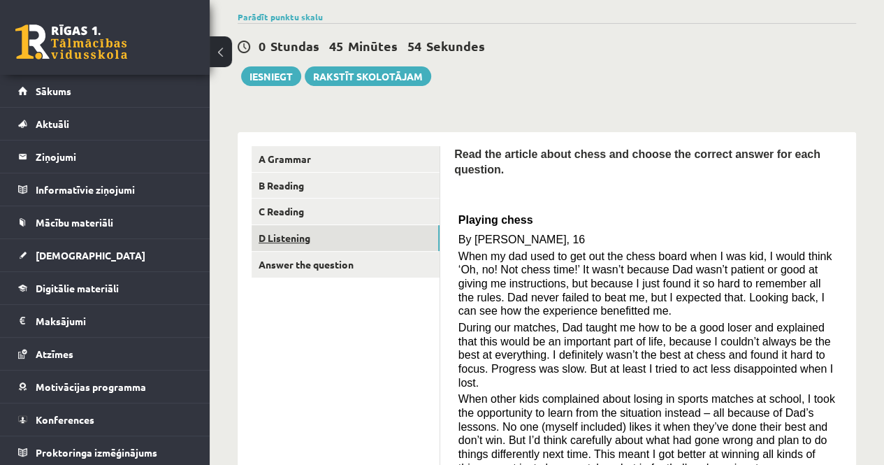
click at [322, 235] on link "D Listening" at bounding box center [346, 238] width 188 height 26
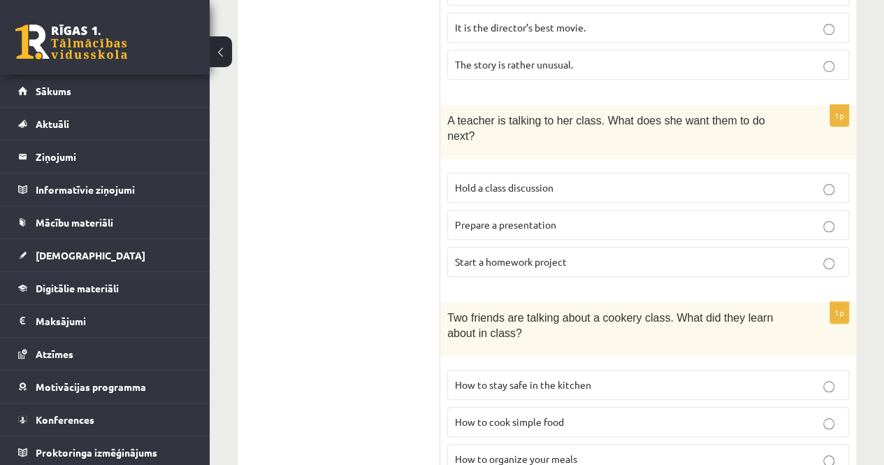
scroll to position [454, 0]
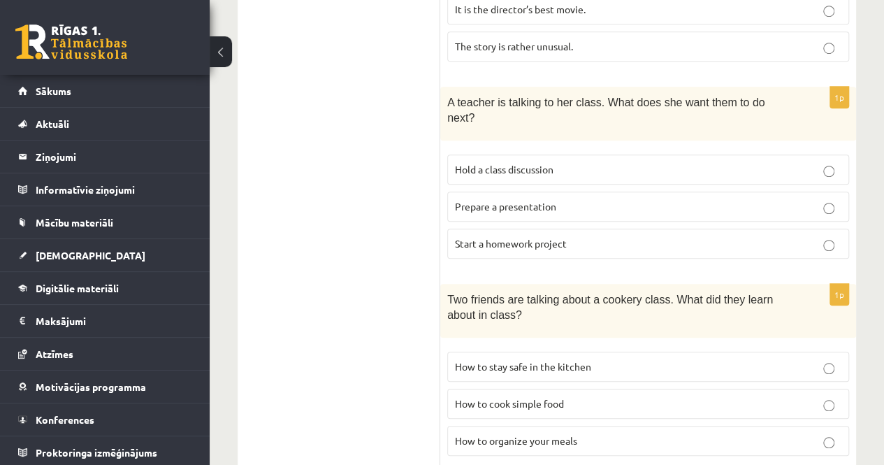
click at [584, 433] on p "How to organize your meals" at bounding box center [648, 440] width 387 height 15
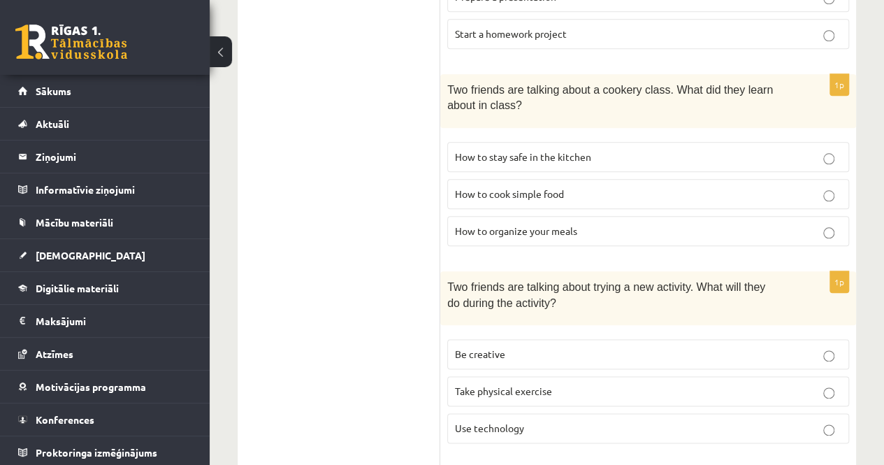
scroll to position [734, 0]
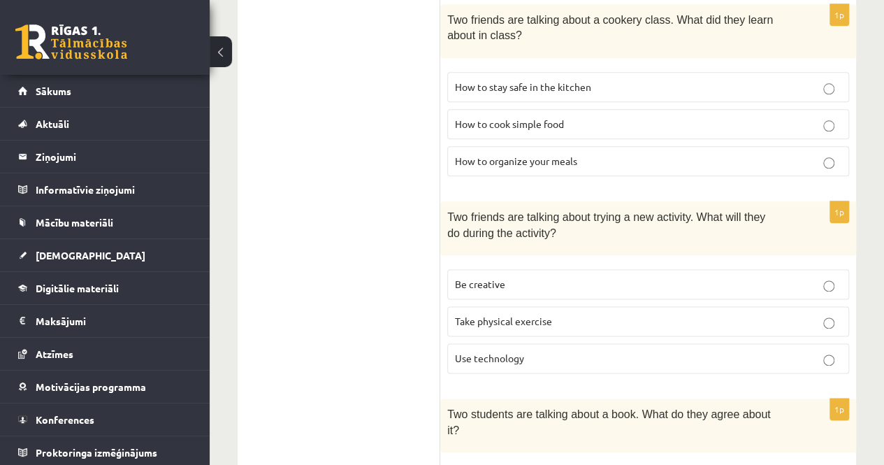
click at [604, 314] on p "Take physical exercise" at bounding box center [648, 321] width 387 height 15
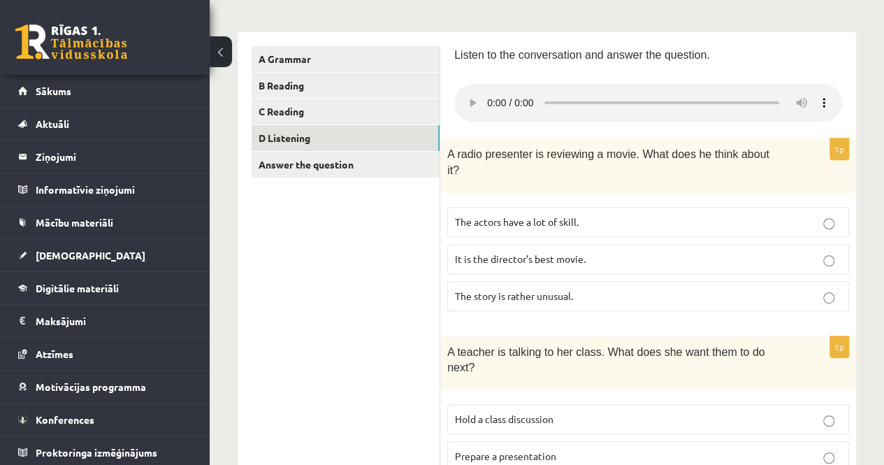
scroll to position [175, 0]
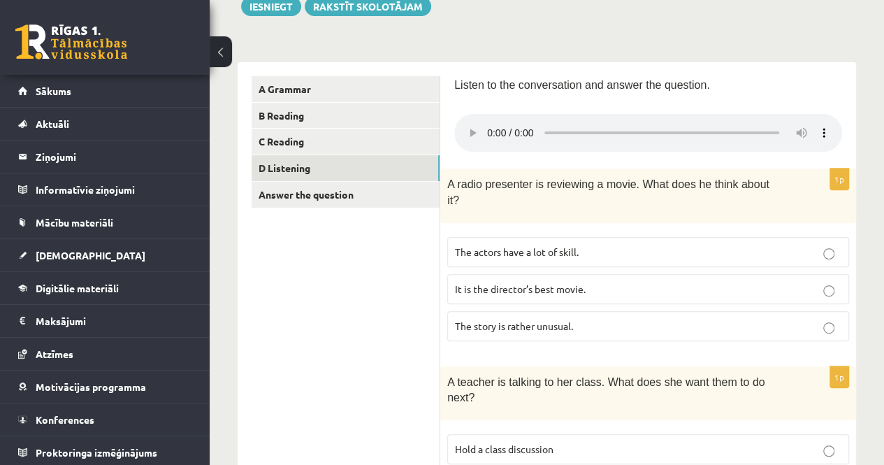
click at [600, 319] on p "The story is rather unusual." at bounding box center [648, 326] width 387 height 15
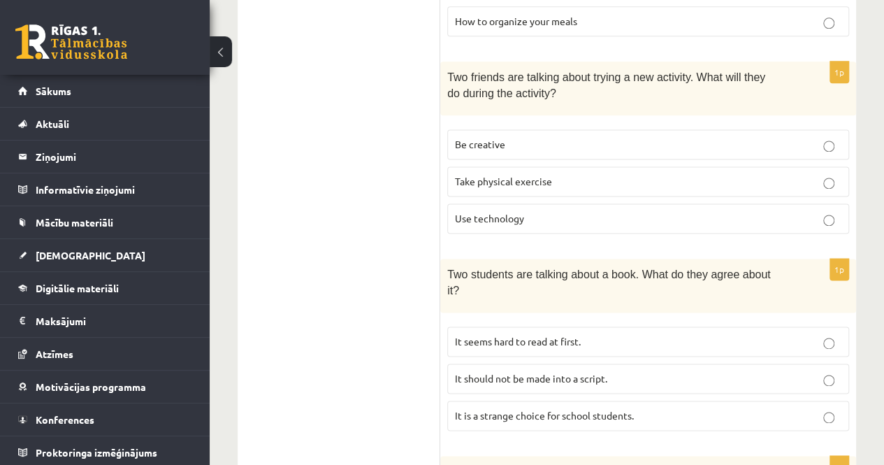
scroll to position [944, 0]
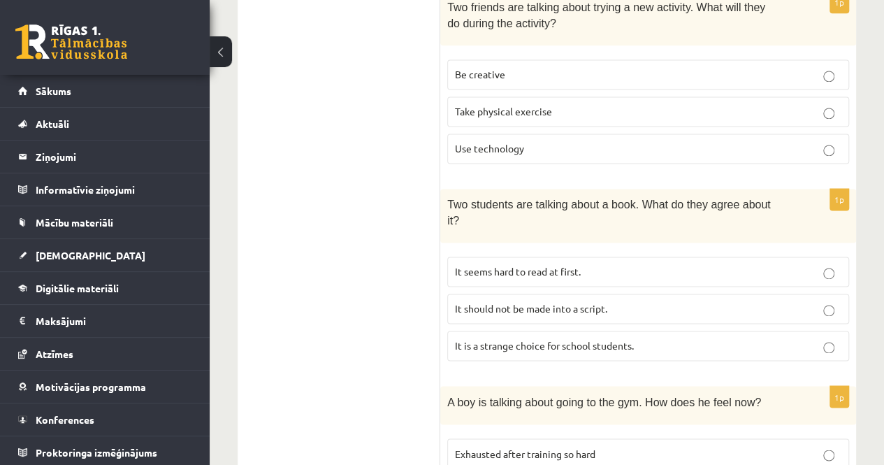
click at [593, 264] on p "It seems hard to read at first." at bounding box center [648, 271] width 387 height 15
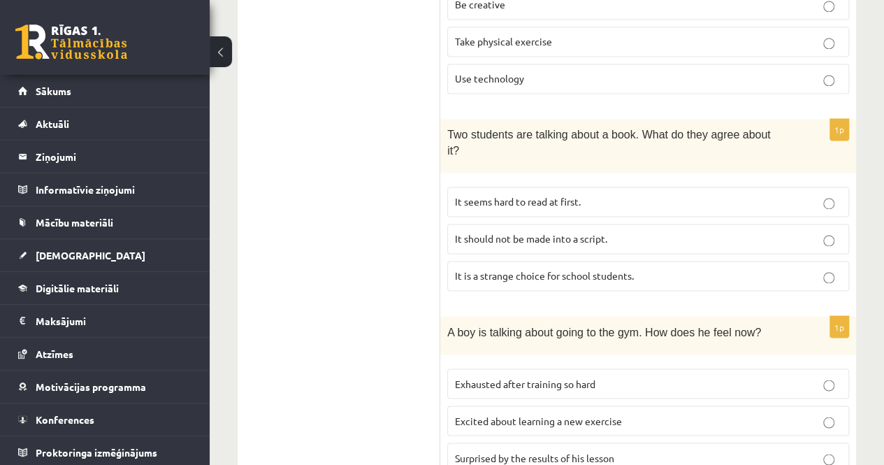
scroll to position [1017, 0]
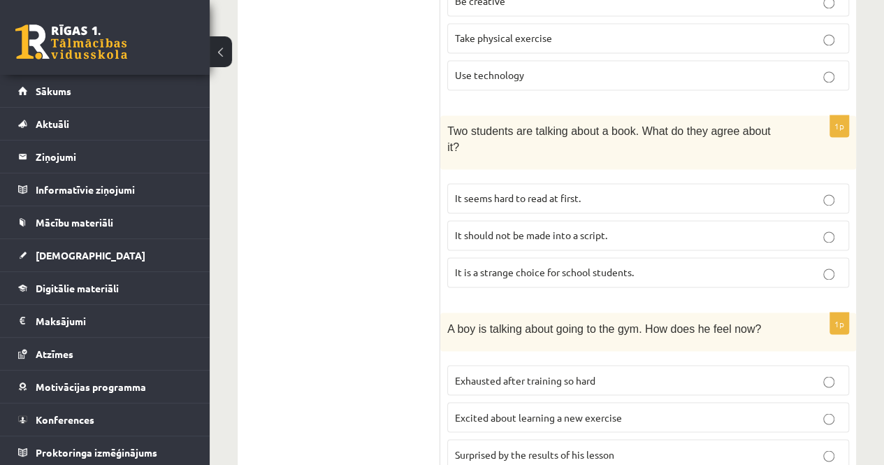
click at [610, 410] on span "Excited about learning a new exercise" at bounding box center [538, 416] width 167 height 13
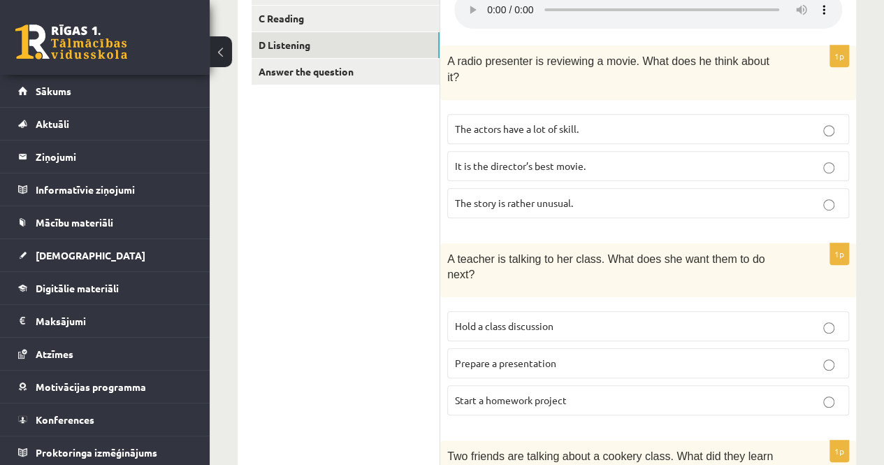
scroll to position [318, 0]
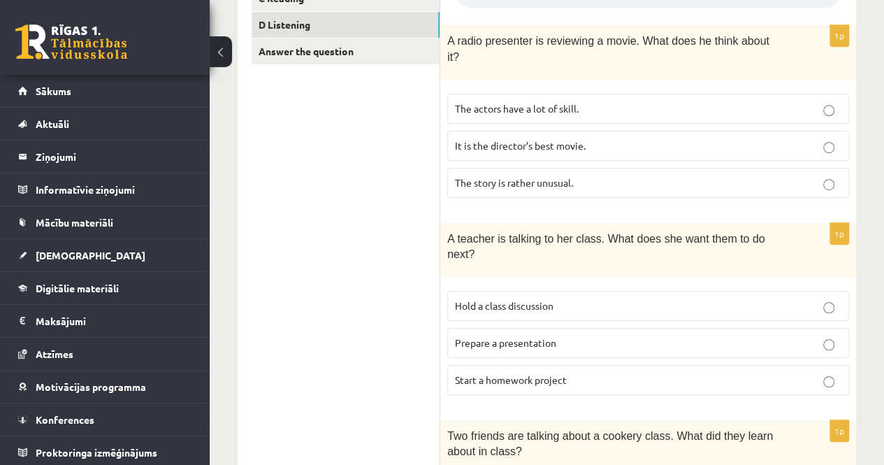
click at [546, 373] on span "Start a homework project" at bounding box center [511, 379] width 112 height 13
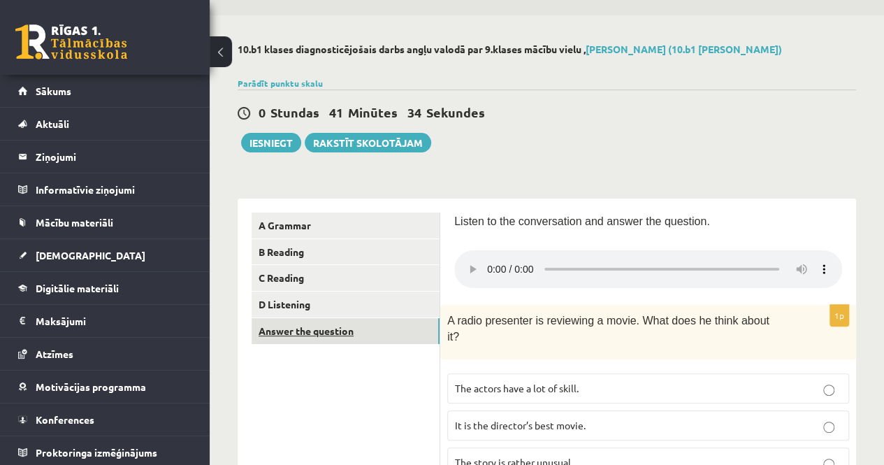
click at [411, 329] on link "Answer the question" at bounding box center [346, 331] width 188 height 26
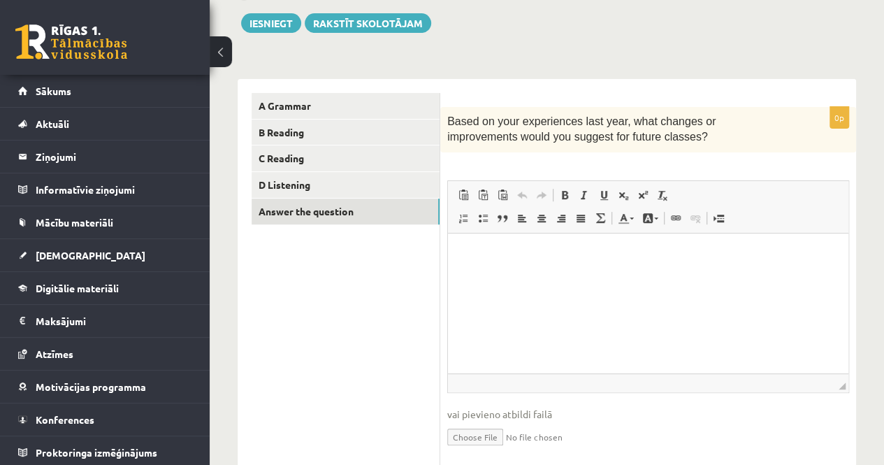
scroll to position [178, 0]
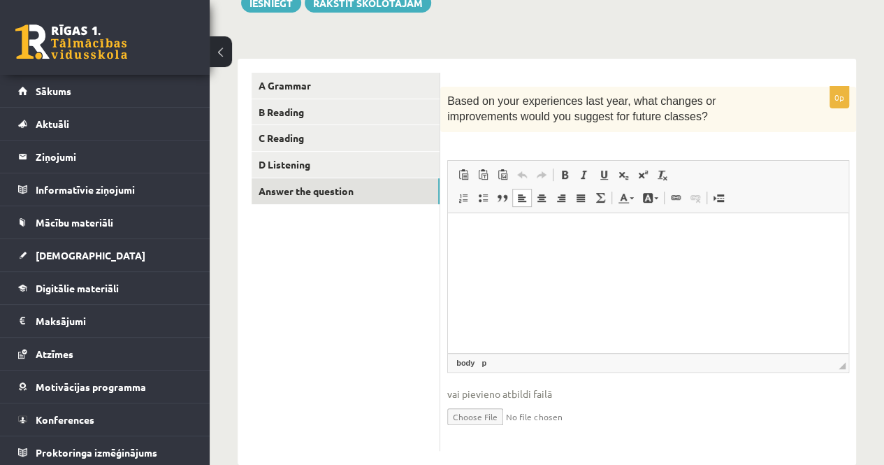
click at [604, 242] on html at bounding box center [648, 233] width 401 height 43
click at [537, 231] on p "Bagātinātā teksta redaktors, wiswyg-editor-user-answer-47024834644680" at bounding box center [648, 233] width 373 height 15
click at [526, 223] on html at bounding box center [648, 233] width 401 height 43
click at [519, 238] on p "Bagātinātā teksta redaktors, wiswyg-editor-user-answer-47024834644680" at bounding box center [648, 233] width 373 height 15
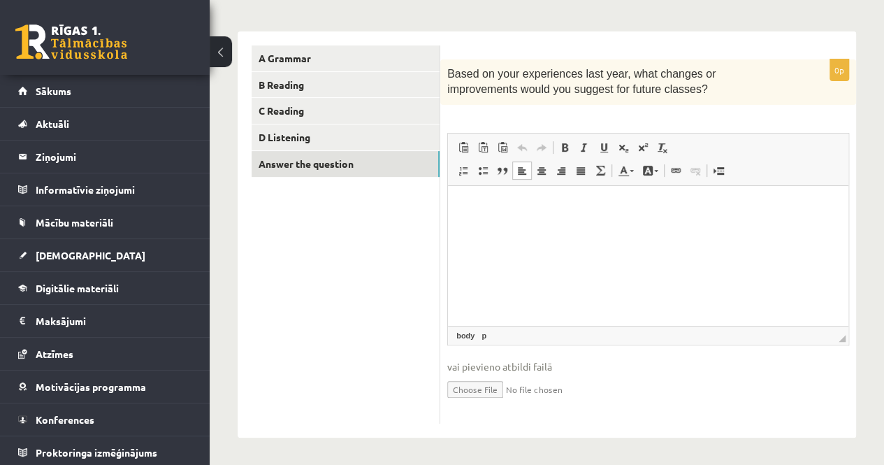
click at [517, 228] on html at bounding box center [648, 206] width 401 height 43
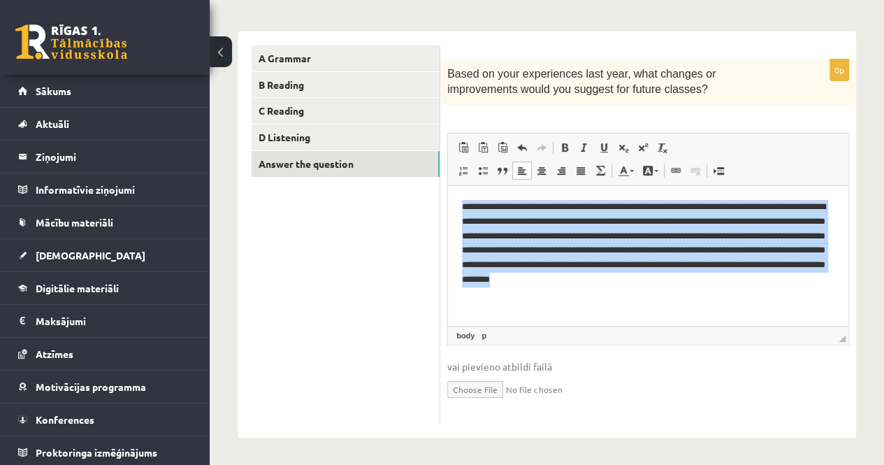
drag, startPoint x: 461, startPoint y: 207, endPoint x: 838, endPoint y: 289, distance: 385.7
click at [838, 289] on html "**********" at bounding box center [648, 242] width 401 height 115
copy p "**********"
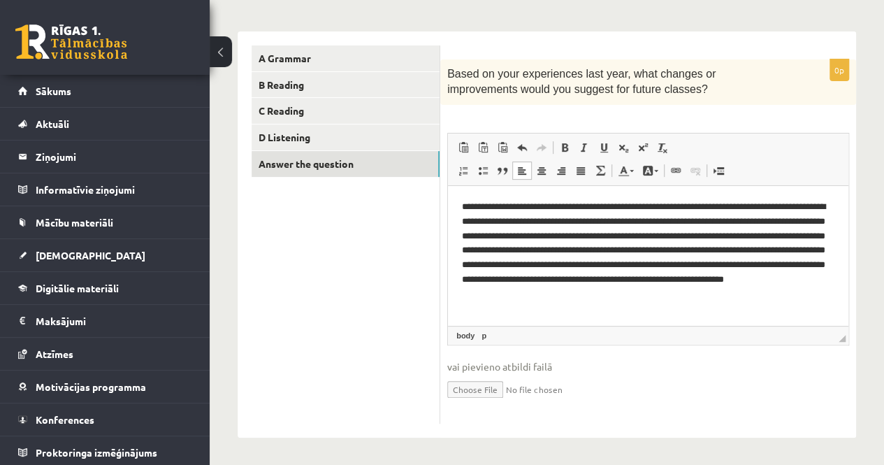
click at [557, 220] on p "**********" at bounding box center [648, 250] width 373 height 102
click at [696, 296] on p "**********" at bounding box center [648, 250] width 373 height 102
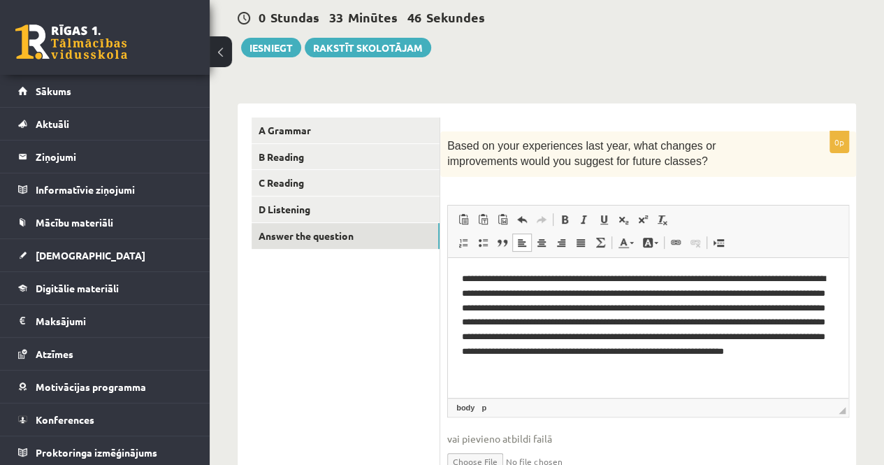
scroll to position [66, 0]
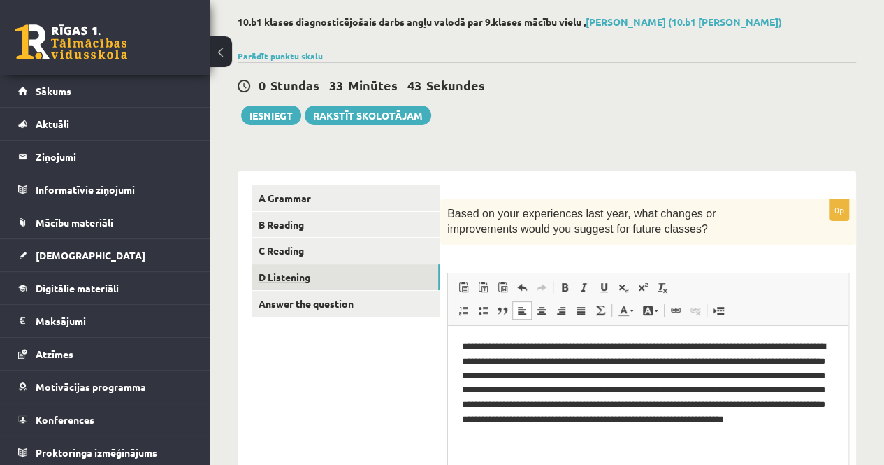
click at [322, 274] on link "D Listening" at bounding box center [346, 277] width 188 height 26
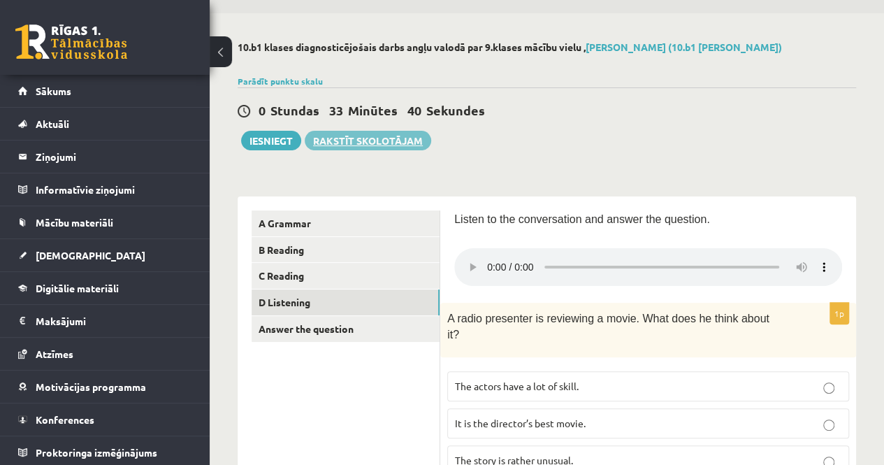
scroll to position [0, 0]
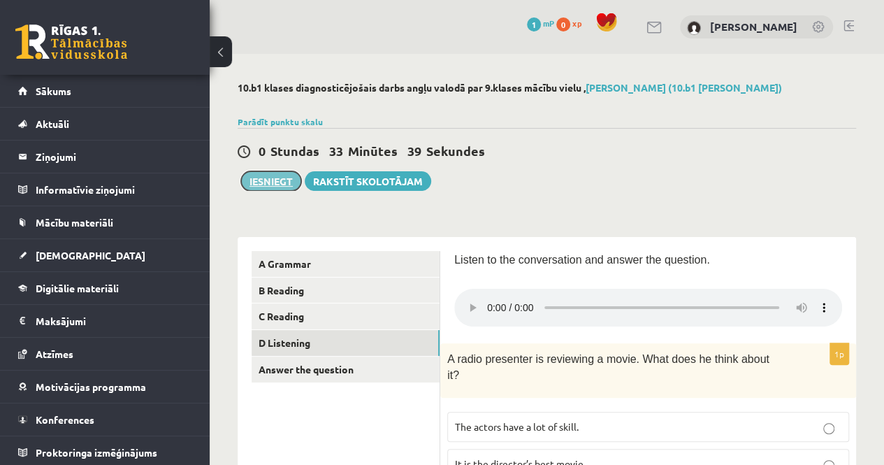
click at [277, 182] on button "Iesniegt" at bounding box center [271, 181] width 60 height 20
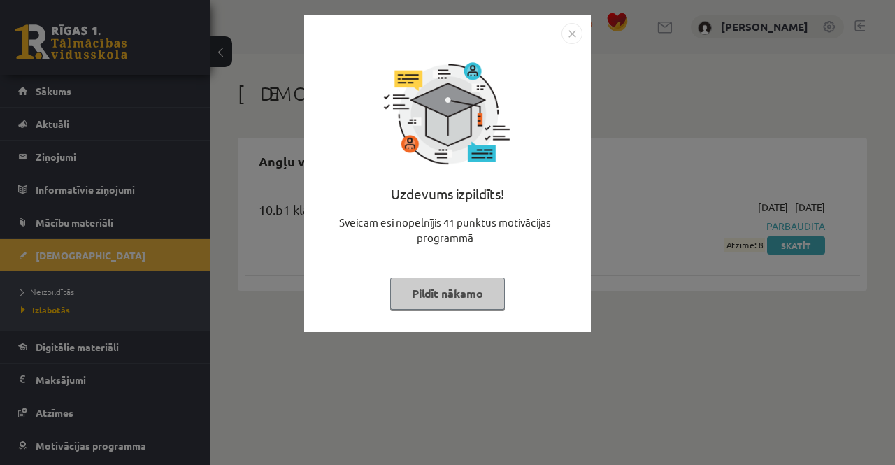
click at [629, 278] on div "Uzdevums izpildīts! Sveicam esi nopelnījis 41 punktus motivācijas programmā Pil…" at bounding box center [447, 232] width 895 height 465
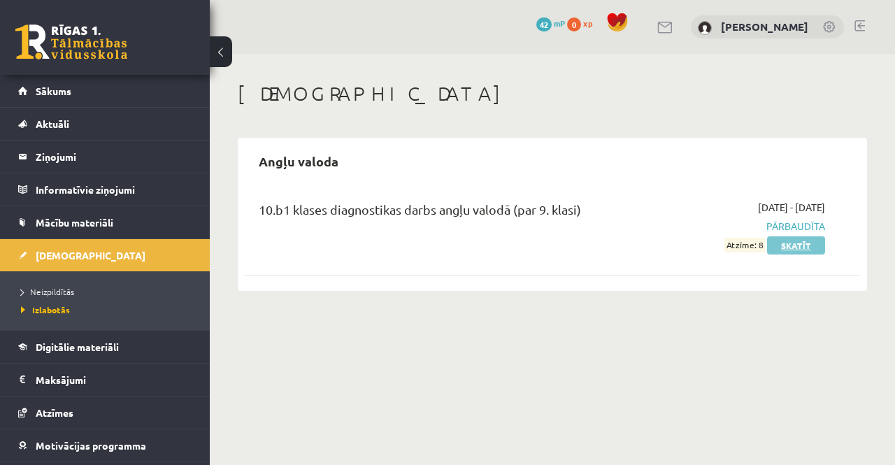
click at [795, 247] on link "Skatīt" at bounding box center [796, 245] width 58 height 18
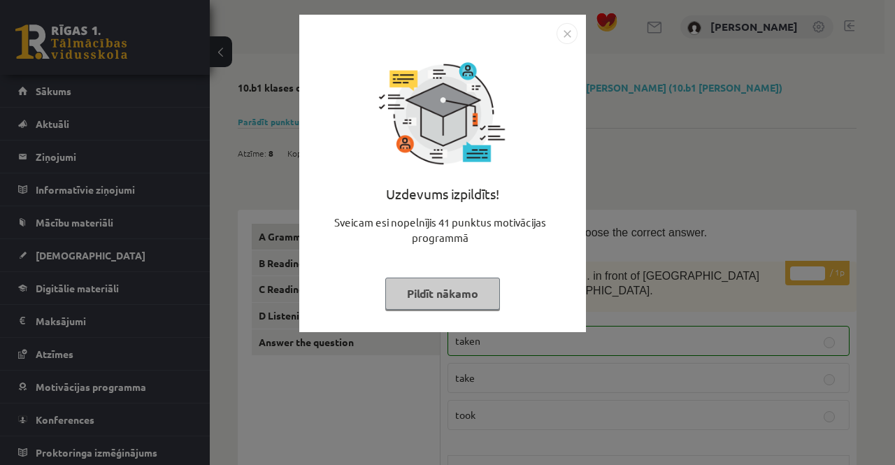
click at [568, 42] on img "Close" at bounding box center [566, 33] width 21 height 21
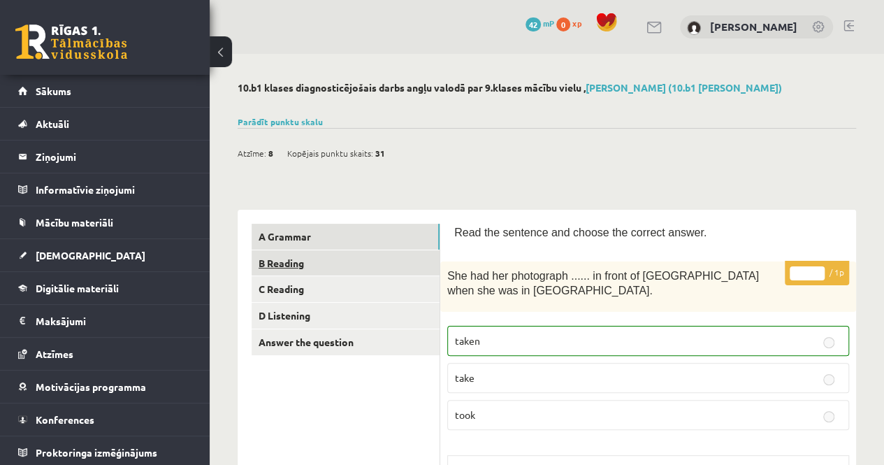
click at [338, 266] on link "B Reading" at bounding box center [346, 263] width 188 height 26
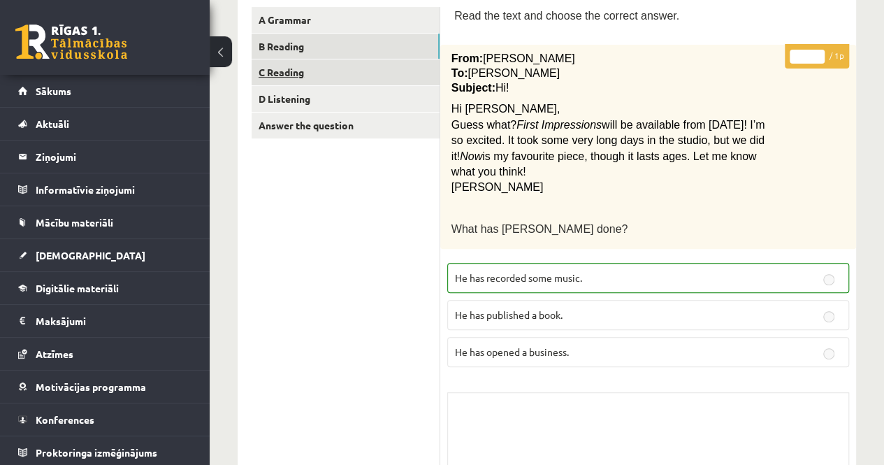
scroll to position [7, 0]
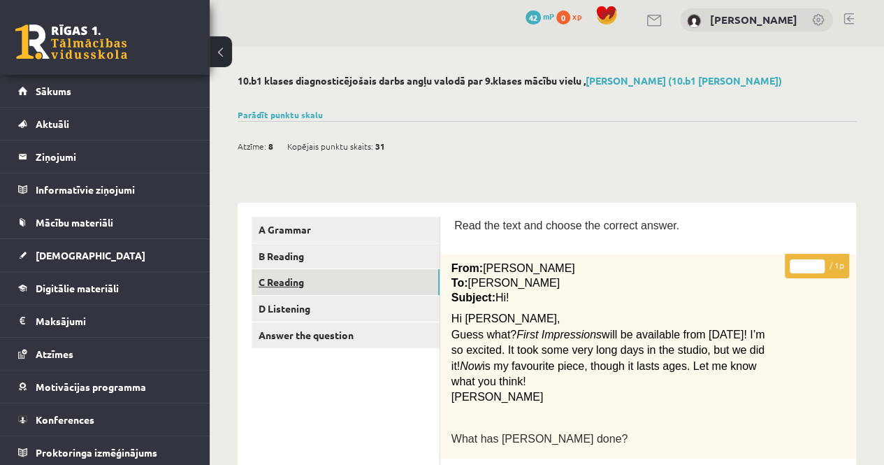
click at [303, 272] on link "C Reading" at bounding box center [346, 282] width 188 height 26
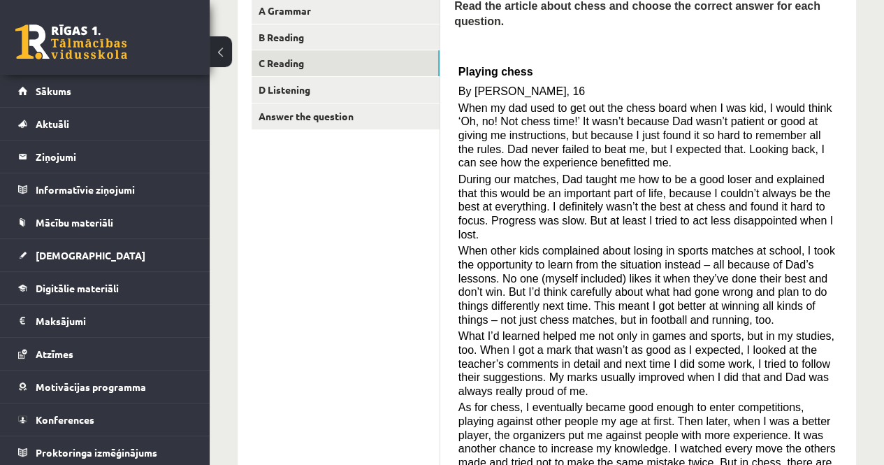
scroll to position [0, 0]
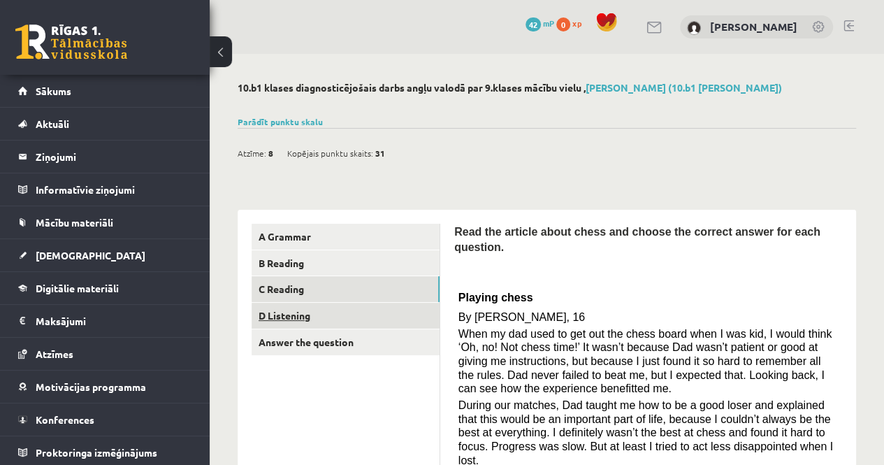
click at [353, 317] on link "D Listening" at bounding box center [346, 316] width 188 height 26
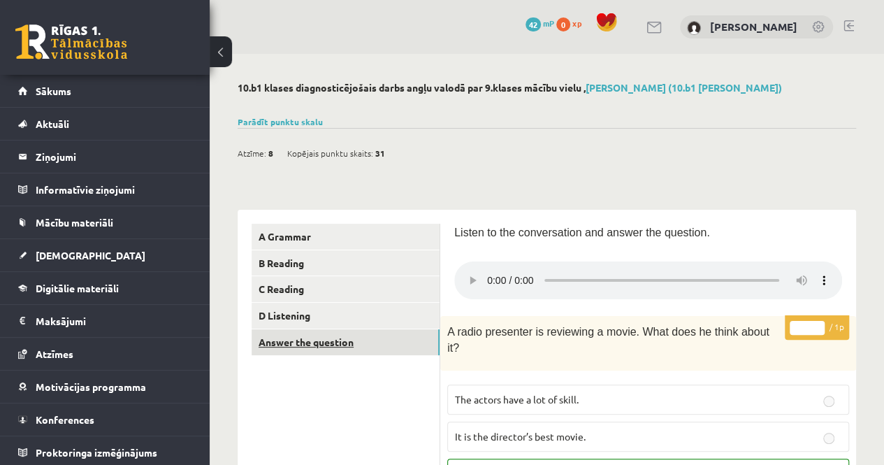
click at [377, 346] on link "Answer the question" at bounding box center [346, 342] width 188 height 26
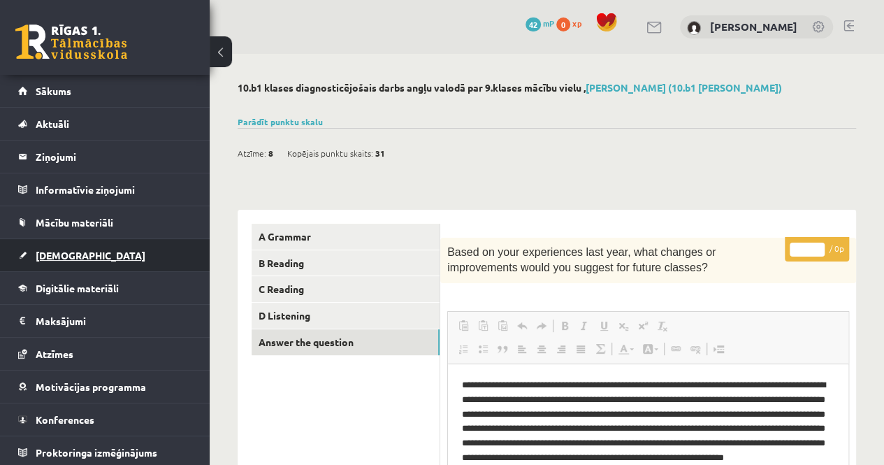
click at [61, 258] on span "[DEMOGRAPHIC_DATA]" at bounding box center [91, 255] width 110 height 13
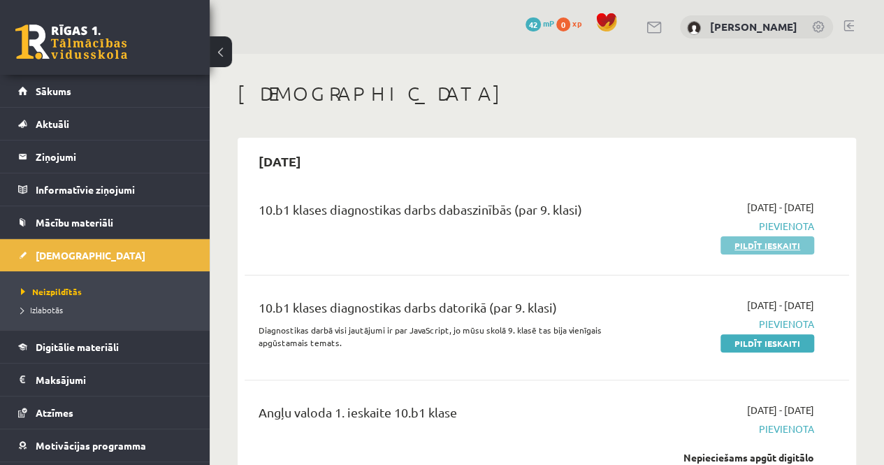
click at [754, 246] on link "Pildīt ieskaiti" at bounding box center [768, 245] width 94 height 18
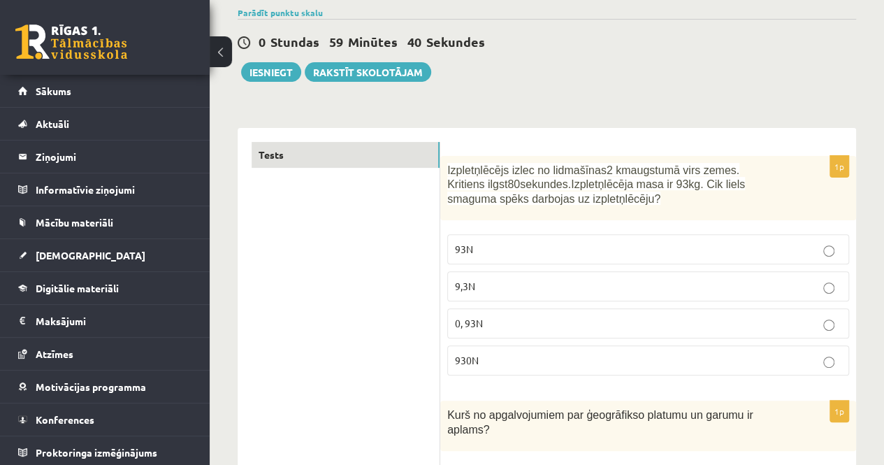
scroll to position [210, 0]
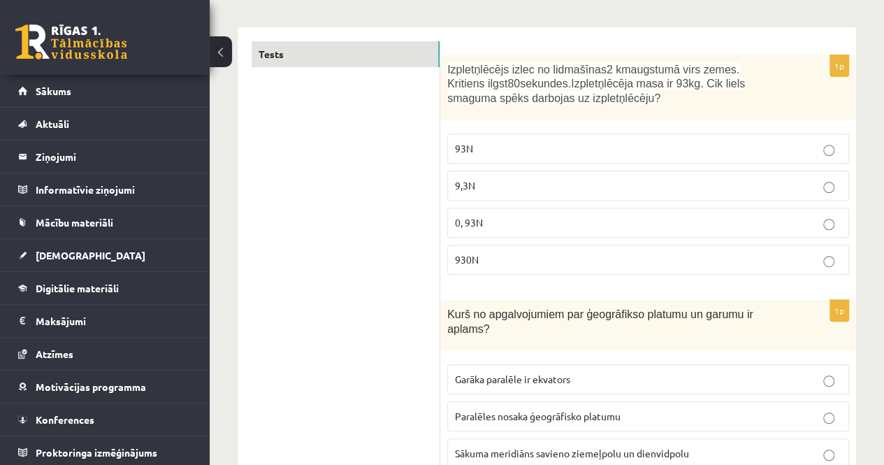
click at [544, 249] on label "930N" at bounding box center [648, 260] width 402 height 30
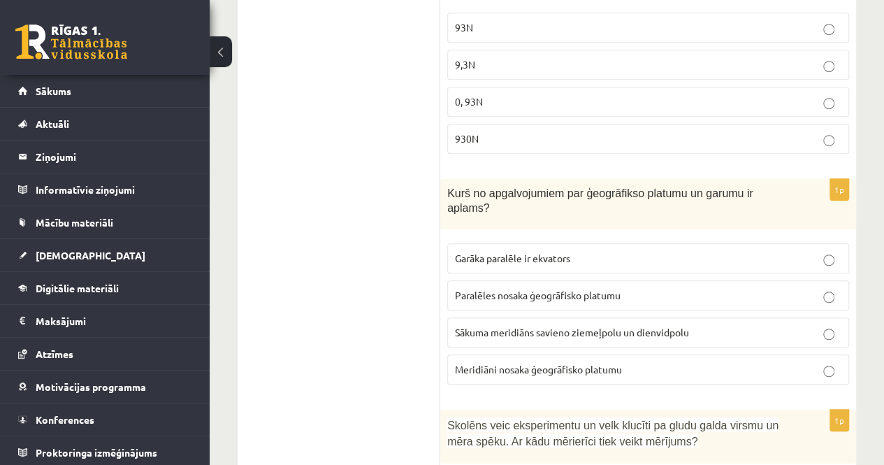
scroll to position [350, 0]
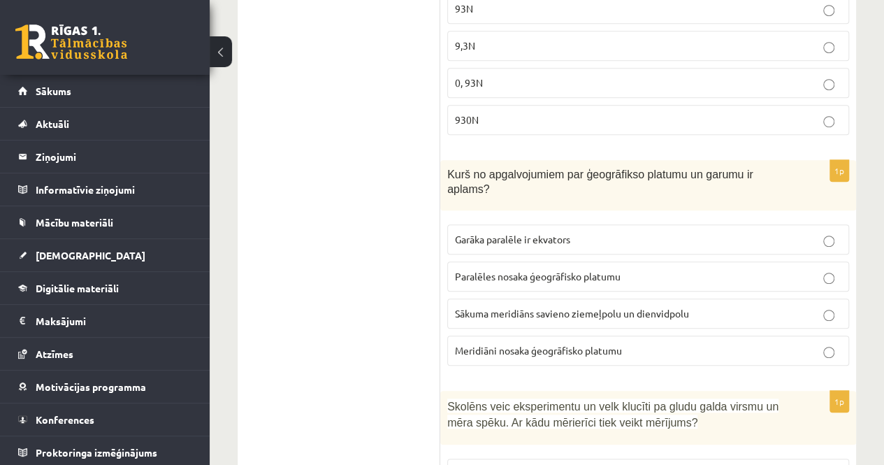
drag, startPoint x: 654, startPoint y: 233, endPoint x: 660, endPoint y: 297, distance: 64.6
drag, startPoint x: 660, startPoint y: 297, endPoint x: 396, endPoint y: 297, distance: 263.5
click at [493, 233] on span "Garāka paralēle ir ekvators" at bounding box center [512, 239] width 115 height 13
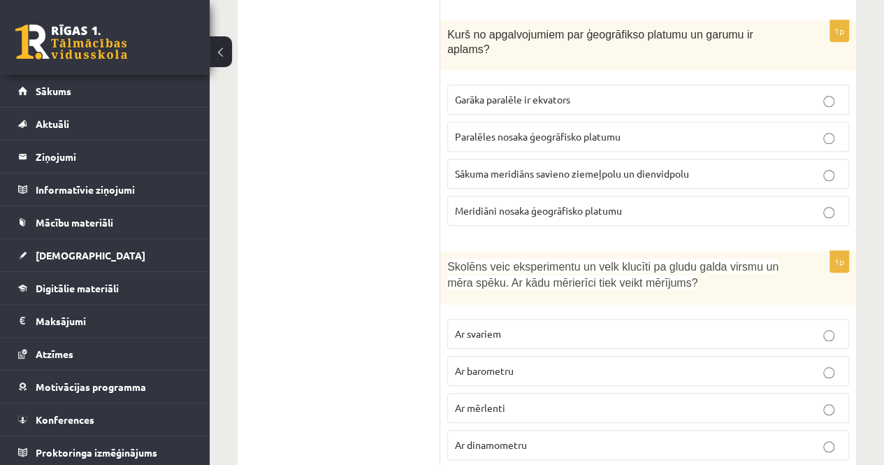
scroll to position [559, 0]
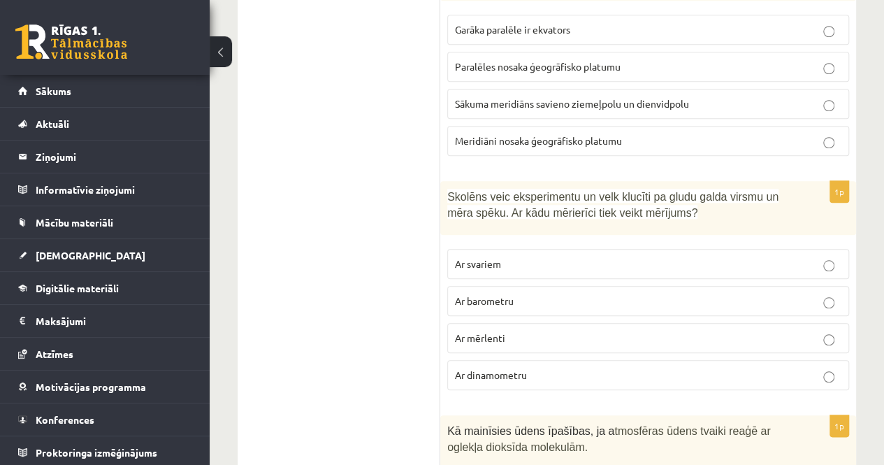
drag, startPoint x: 533, startPoint y: 352, endPoint x: 331, endPoint y: 284, distance: 213.1
click at [560, 368] on p "Ar dinamometru" at bounding box center [648, 375] width 387 height 15
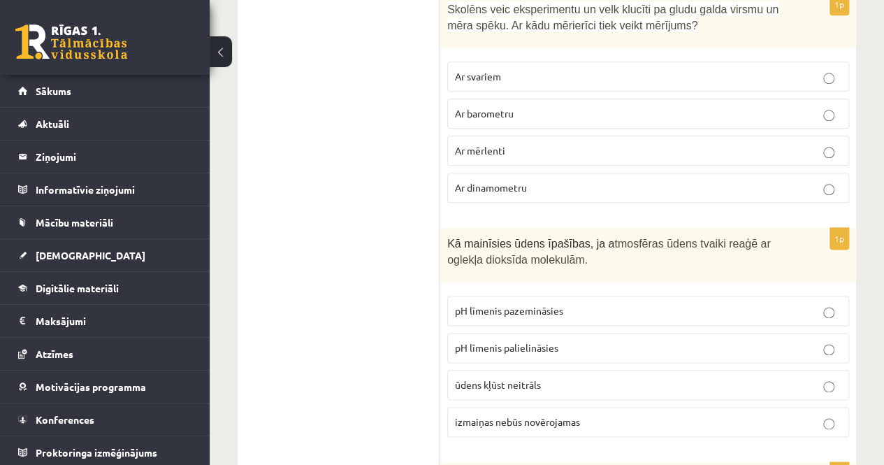
scroll to position [769, 0]
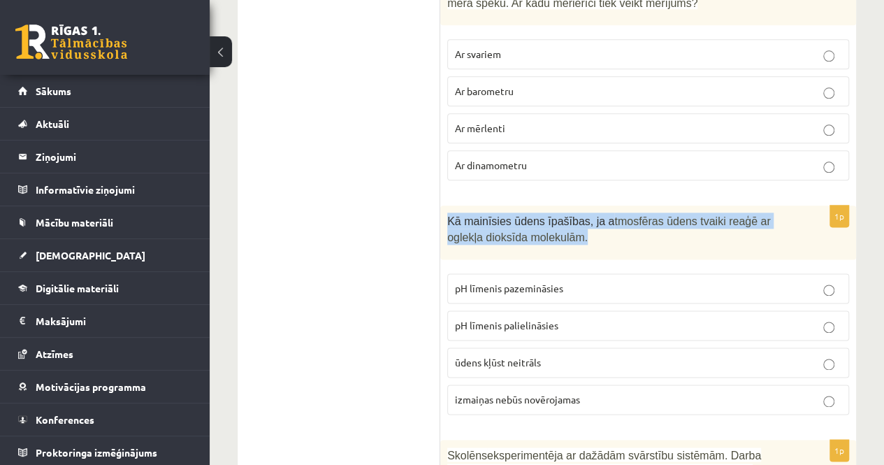
drag, startPoint x: 449, startPoint y: 197, endPoint x: 548, endPoint y: 215, distance: 100.8
click at [548, 215] on p "Kā mainīsies ūdens īpašības, ja a tmosfēras ūdens tvaiki reaģē ar oglekļa dioks…" at bounding box center [613, 227] width 332 height 31
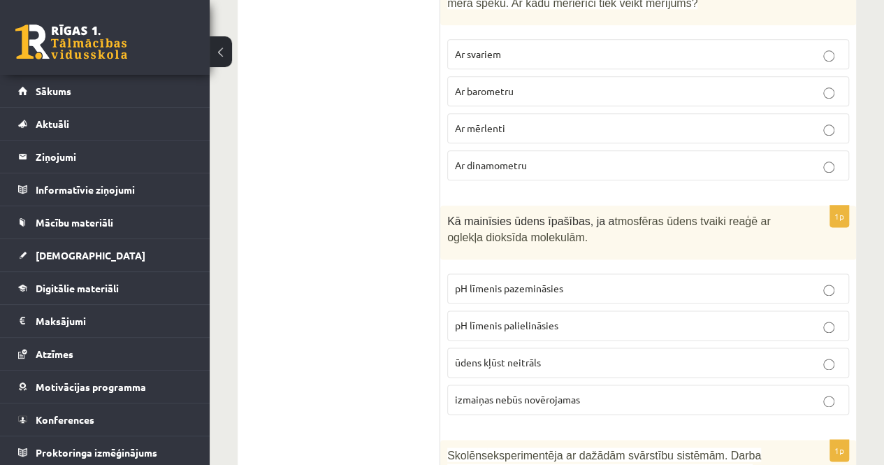
click at [495, 282] on span "pH līmenis pazemināsies" at bounding box center [509, 288] width 108 height 13
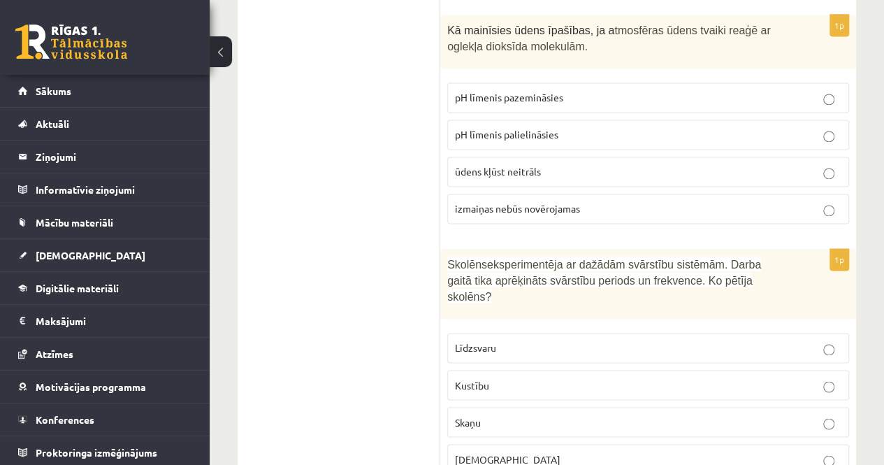
scroll to position [979, 0]
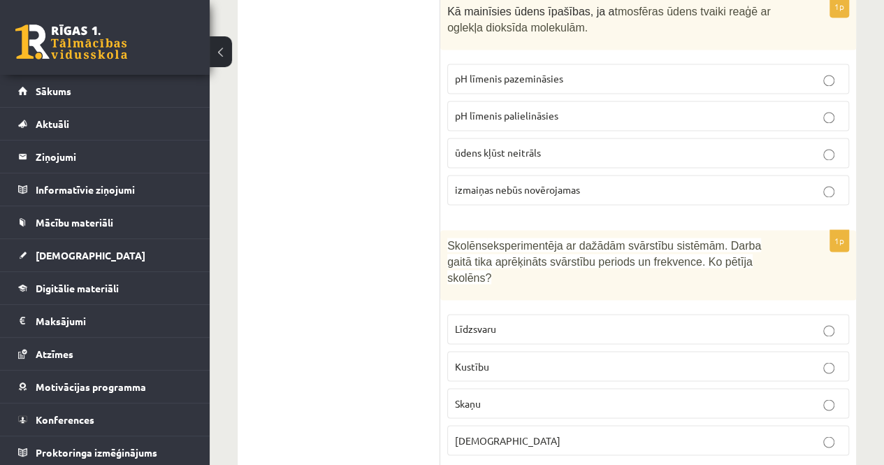
click at [480, 396] on span "Skaņu" at bounding box center [468, 402] width 26 height 13
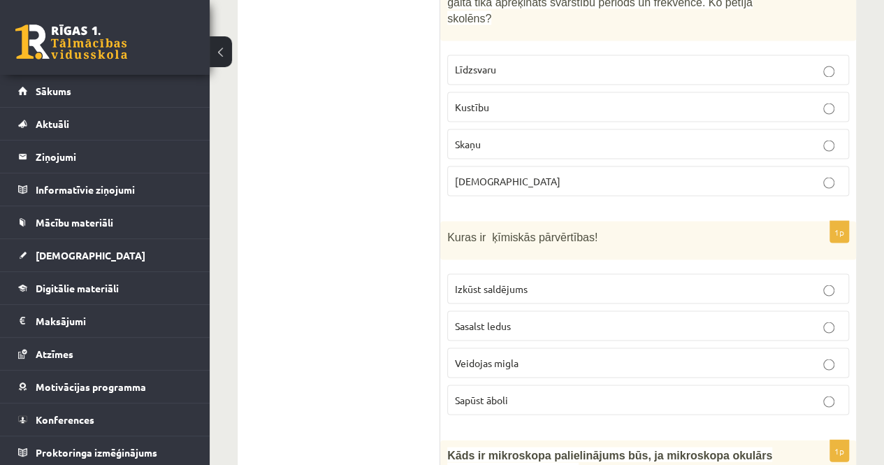
scroll to position [1258, 0]
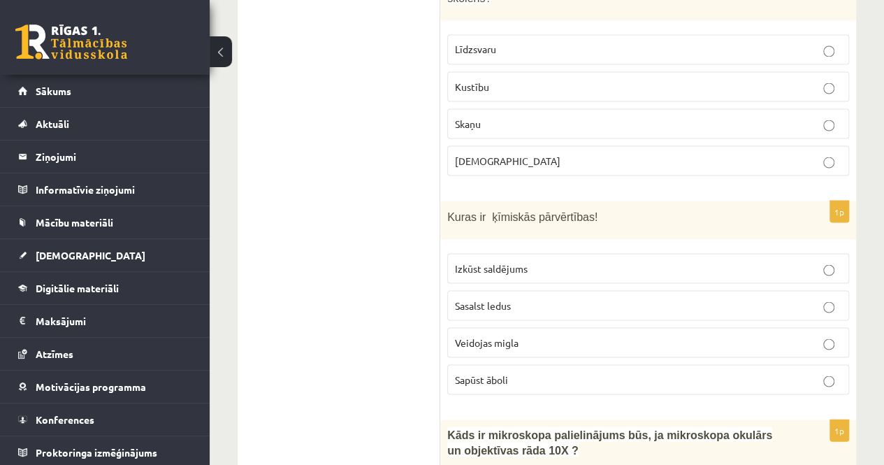
click at [538, 372] on p "Sapūst āboli" at bounding box center [648, 379] width 387 height 15
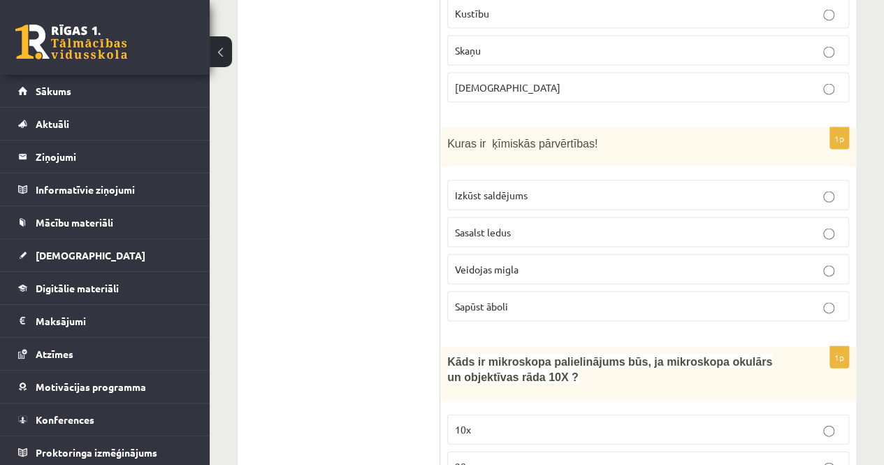
scroll to position [1328, 0]
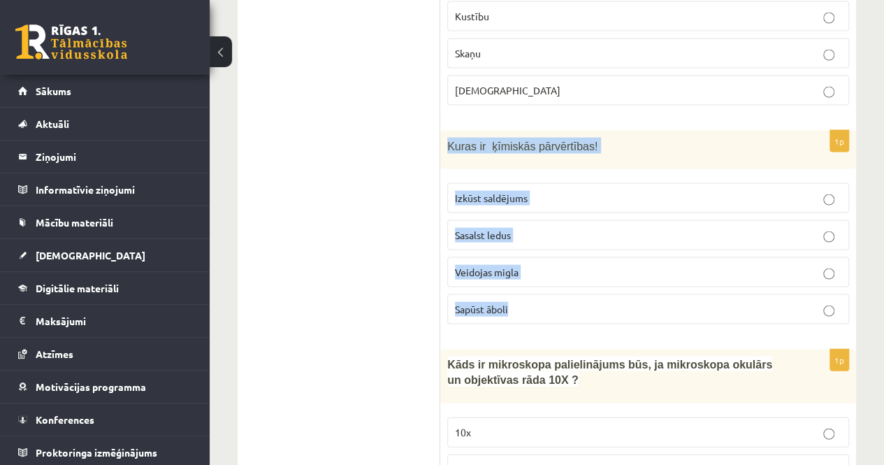
drag, startPoint x: 449, startPoint y: 104, endPoint x: 545, endPoint y: 270, distance: 191.4
click at [545, 270] on div "1p Kuras ir ķīmiskās pārvērtības! Izkūst saldējums Sasalst ledus Veidojas migla…" at bounding box center [648, 233] width 416 height 205
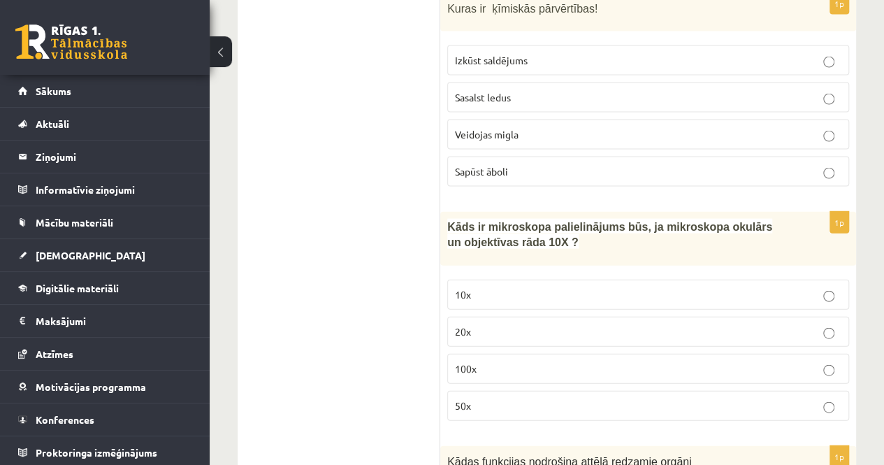
scroll to position [1468, 0]
click at [473, 285] on p "10x" at bounding box center [648, 292] width 387 height 15
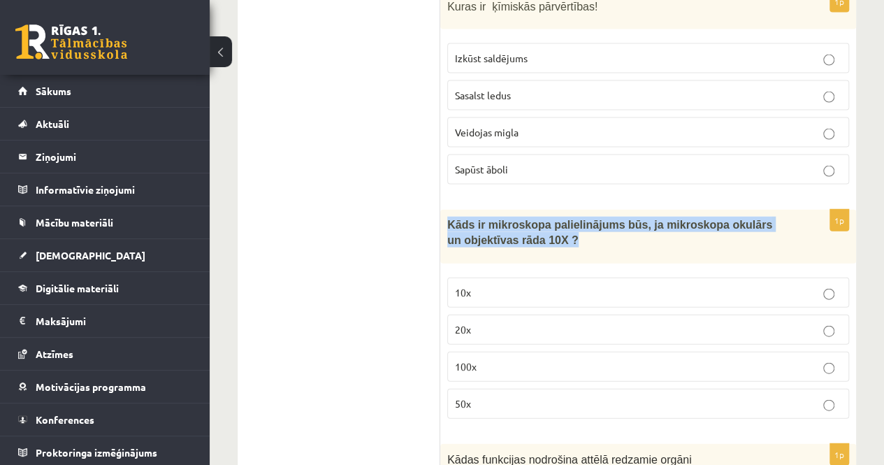
drag, startPoint x: 447, startPoint y: 180, endPoint x: 573, endPoint y: 210, distance: 129.4
click at [573, 210] on div "Kāds ir mikroskopa palielinājums būs, ja mikroskopa okulārs un objektīvas rāda …" at bounding box center [648, 237] width 416 height 54
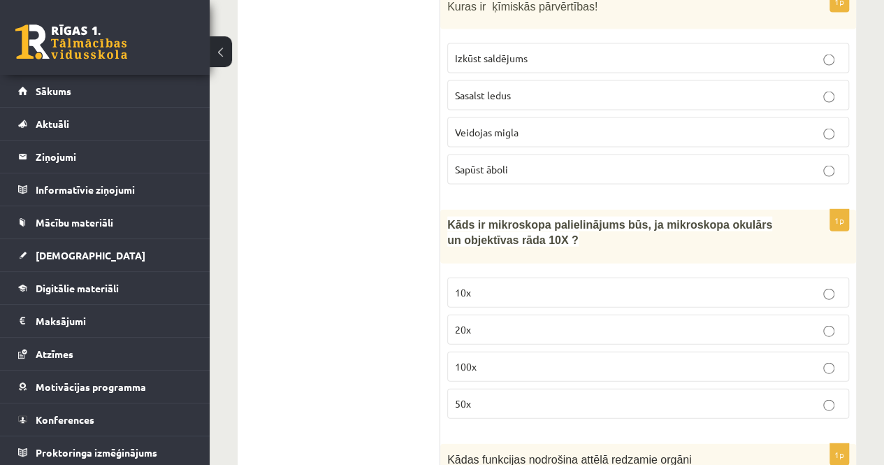
click at [489, 359] on p "100x" at bounding box center [648, 366] width 387 height 15
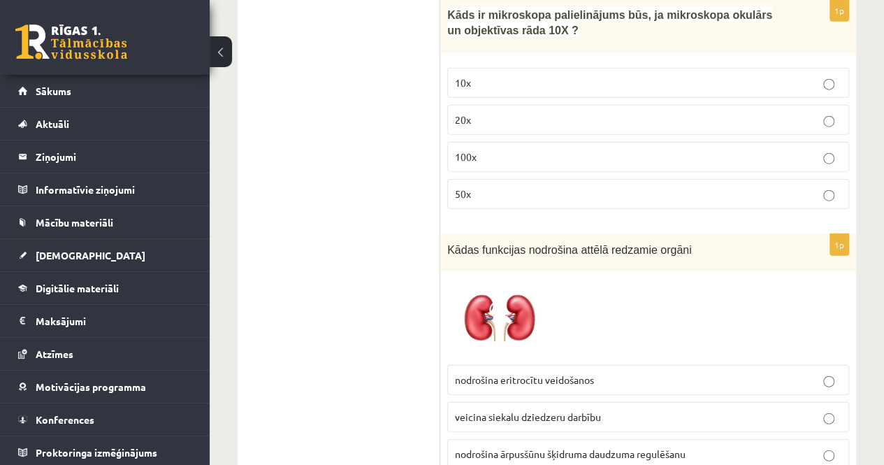
scroll to position [1748, 0]
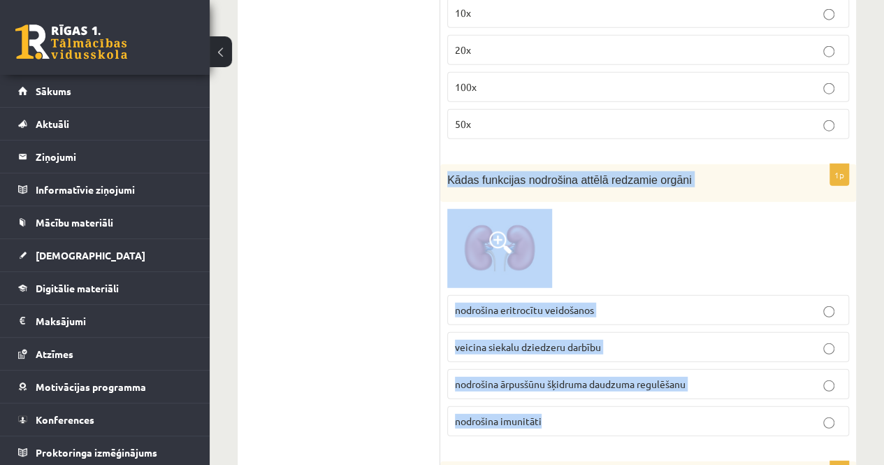
drag, startPoint x: 445, startPoint y: 131, endPoint x: 572, endPoint y: 379, distance: 278.5
click at [572, 379] on div "1p Kādas funkcijas nodrošina attēlā redzamie orgāni nodrošina eritrocītu veidoš…" at bounding box center [648, 305] width 416 height 283
click at [627, 377] on p "nodrošina ārpusšūnu šķidruma daudzuma regulēšanu" at bounding box center [648, 384] width 387 height 15
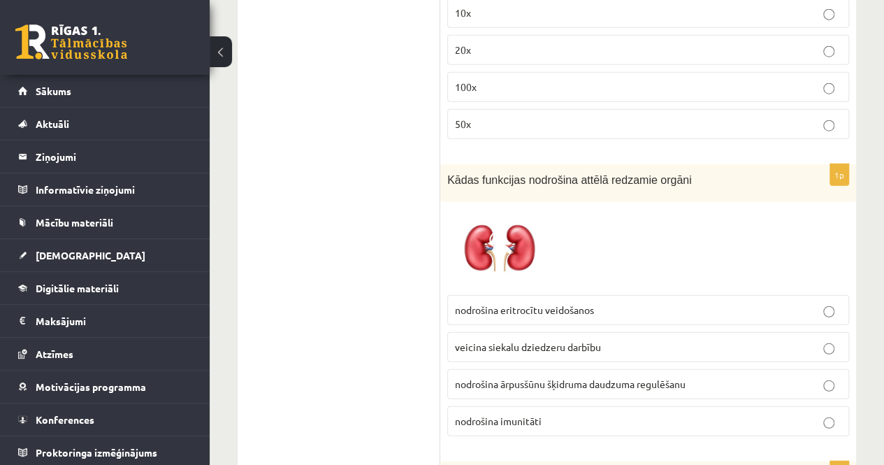
click at [667, 303] on p "nodrošina eritrocītu veidošanos" at bounding box center [648, 310] width 387 height 15
click at [572, 303] on span "nodrošina eritrocītu veidošanos" at bounding box center [524, 309] width 139 height 13
click at [568, 303] on span "nodrošina eritrocītu veidošanos" at bounding box center [524, 309] width 139 height 13
click at [561, 369] on label "nodrošina ārpusšūnu šķidruma daudzuma regulēšanu" at bounding box center [648, 384] width 402 height 30
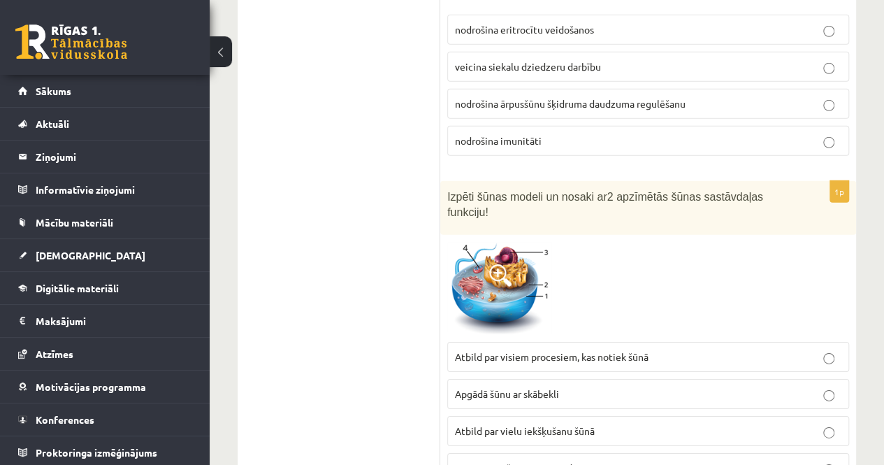
scroll to position [2097, 0]
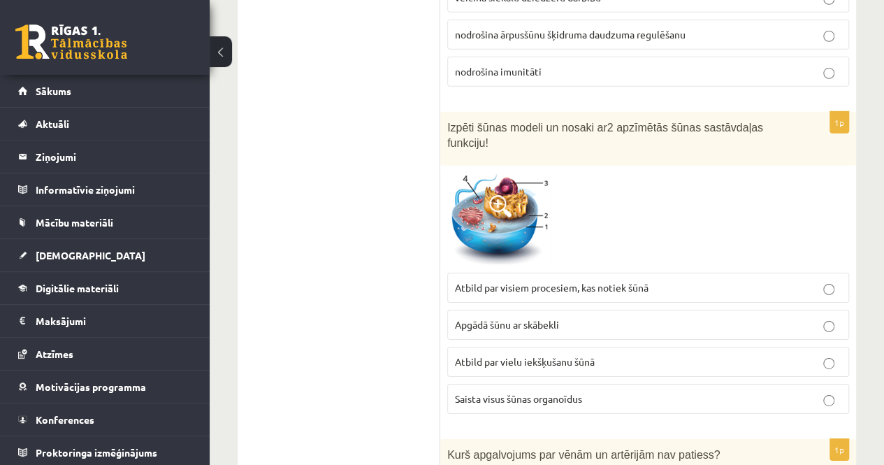
click at [542, 384] on label "Saista visus šūnas organoīdus" at bounding box center [648, 399] width 402 height 30
click at [501, 195] on span at bounding box center [500, 206] width 22 height 22
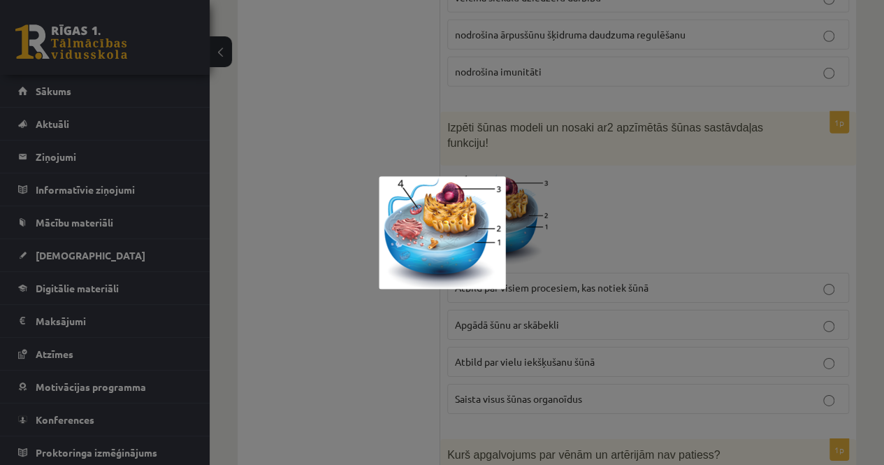
click at [460, 226] on img at bounding box center [442, 232] width 127 height 113
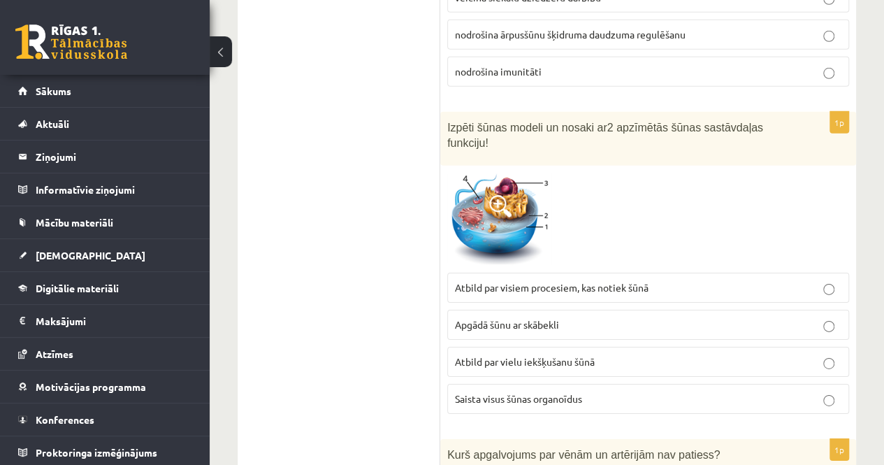
click at [489, 173] on img at bounding box center [499, 220] width 105 height 94
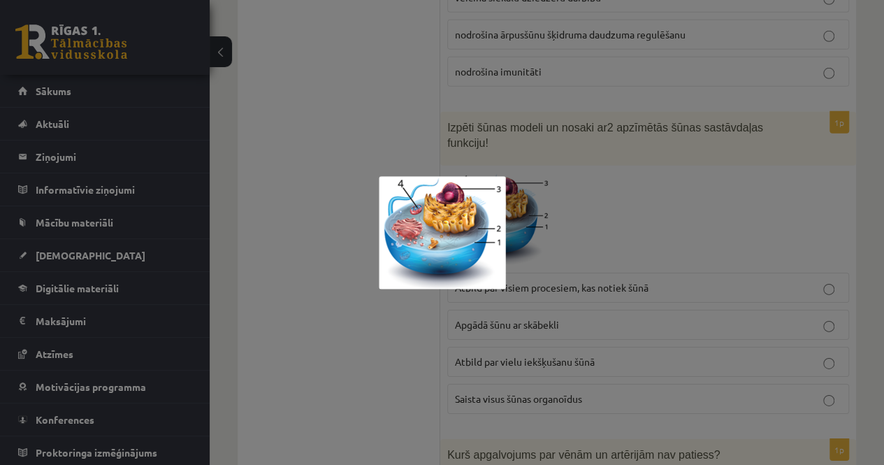
click at [547, 314] on div at bounding box center [442, 232] width 884 height 465
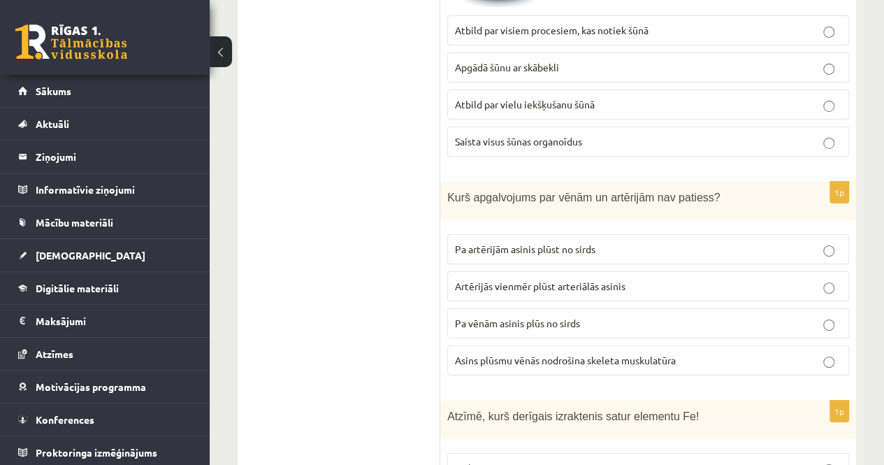
scroll to position [2377, 0]
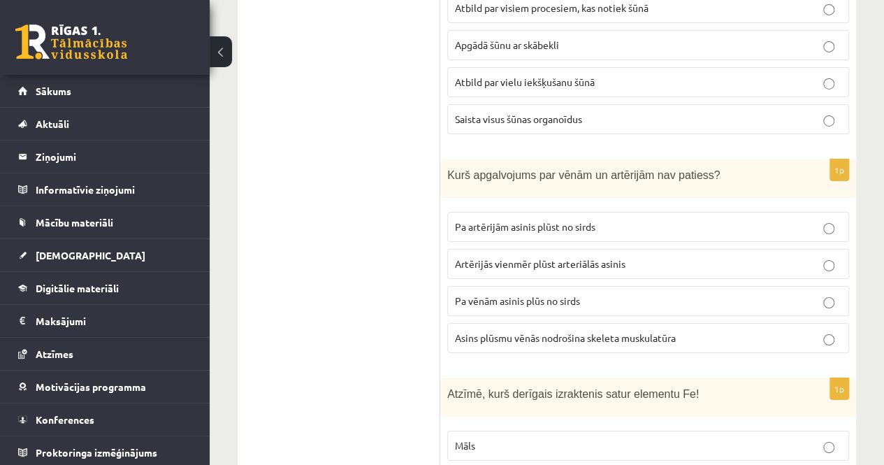
click at [506, 294] on span "Pa vēnām asinis plūs no sirds" at bounding box center [517, 300] width 125 height 13
drag, startPoint x: 454, startPoint y: 236, endPoint x: 614, endPoint y: 238, distance: 160.1
click at [614, 286] on label "Pa vēnām asinis plūs no sirds" at bounding box center [648, 301] width 402 height 30
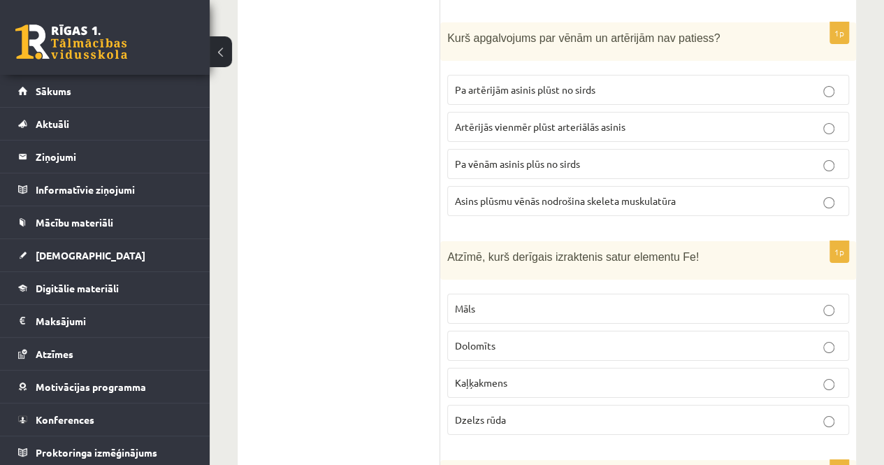
scroll to position [2516, 0]
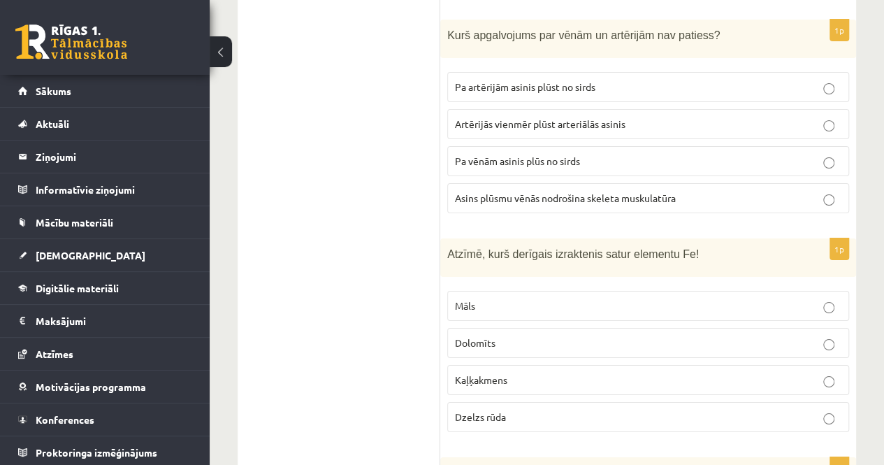
click at [519, 410] on p "Dzelzs rūda" at bounding box center [648, 417] width 387 height 15
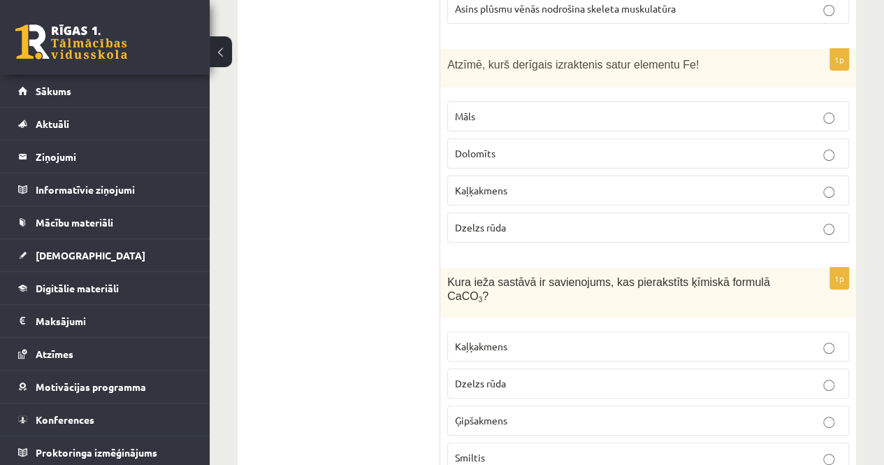
scroll to position [2726, 0]
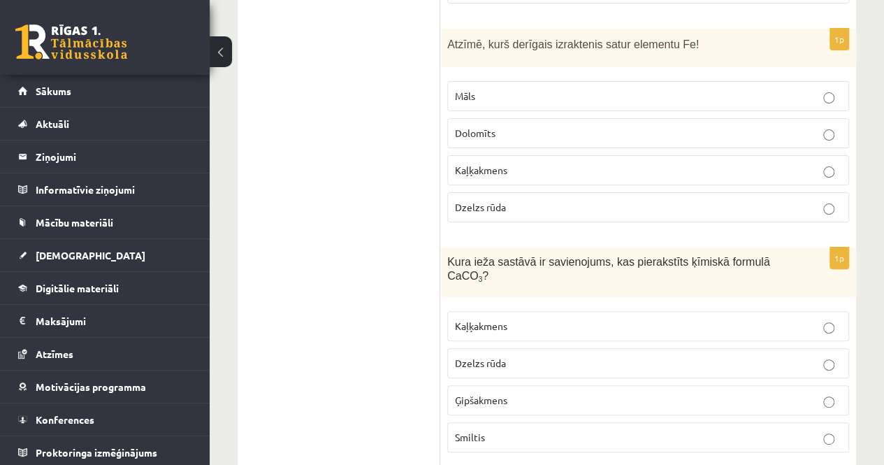
drag, startPoint x: 526, startPoint y: 248, endPoint x: 547, endPoint y: 308, distance: 63.9
drag, startPoint x: 547, startPoint y: 308, endPoint x: 405, endPoint y: 336, distance: 144.6
drag, startPoint x: 740, startPoint y: 191, endPoint x: 783, endPoint y: 195, distance: 43.5
click at [783, 247] on div "Kura ieža sastāvā ir savienojums, kas pierakstīts ķīmiskā formulā CaCO 3 ?" at bounding box center [648, 272] width 416 height 50
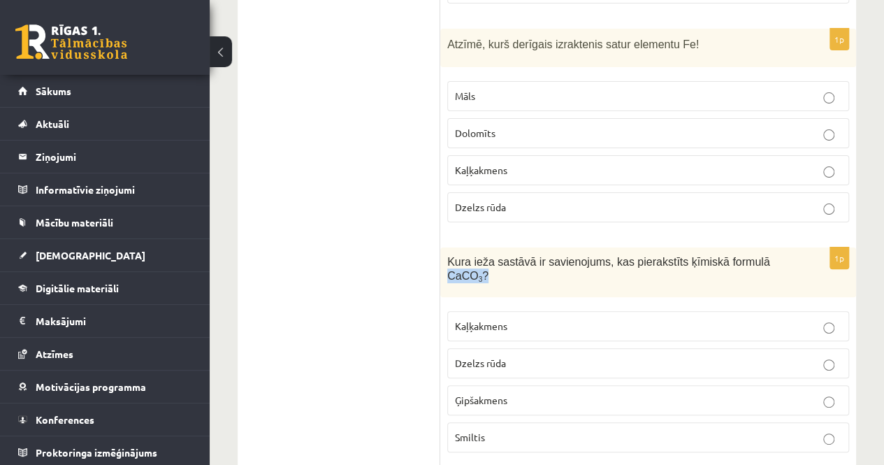
click at [774, 254] on p "Kura ieža sastāvā ir savienojums, kas pierakstīts ķīmiskā formulā CaCO 3 ?" at bounding box center [613, 268] width 332 height 29
drag, startPoint x: 737, startPoint y: 195, endPoint x: 765, endPoint y: 197, distance: 28.7
click at [765, 256] on span "Kura ieža sastāvā ir savienojums, kas pierakstīts ķīmiskā formulā CaCO 3 ?" at bounding box center [608, 269] width 323 height 27
click at [479, 319] on p "Kaļķakmens" at bounding box center [648, 326] width 387 height 15
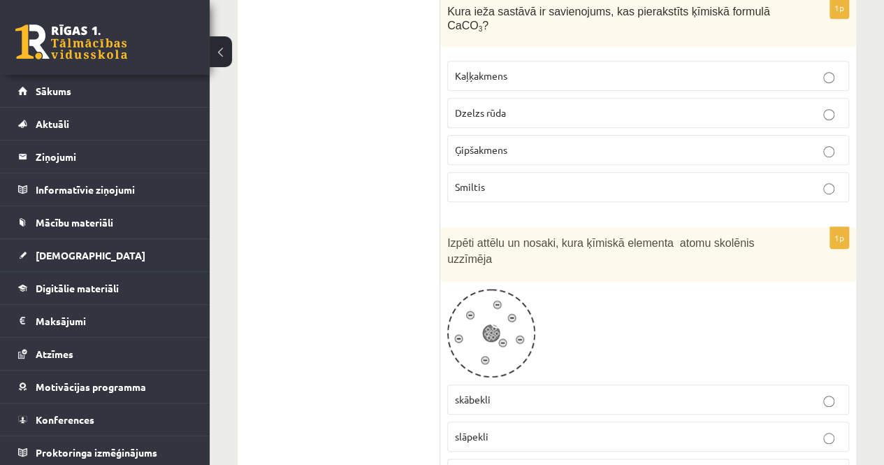
scroll to position [3006, 0]
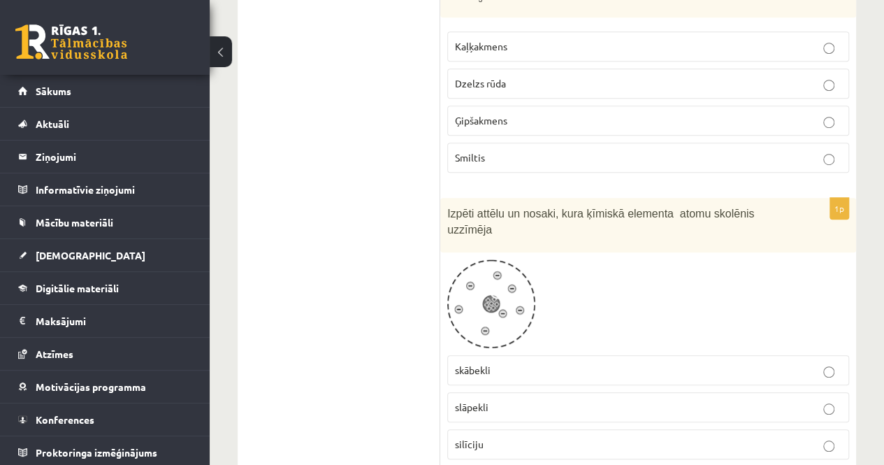
click at [505, 400] on p "slāpekli" at bounding box center [648, 407] width 387 height 15
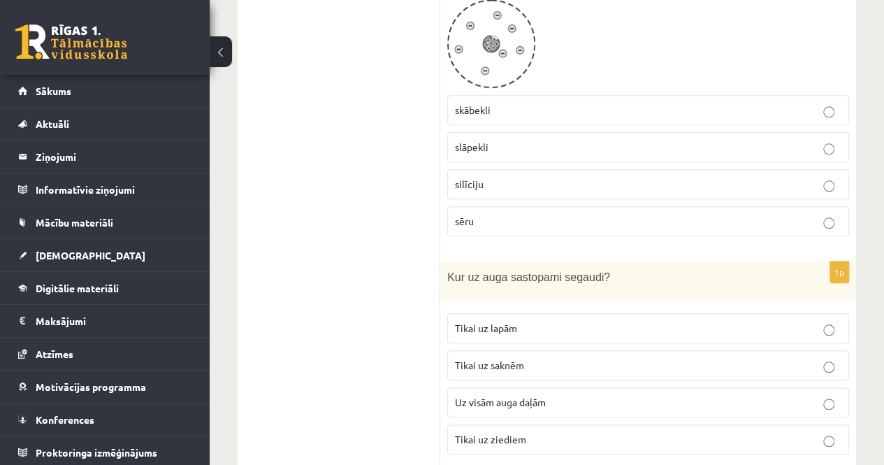
scroll to position [3285, 0]
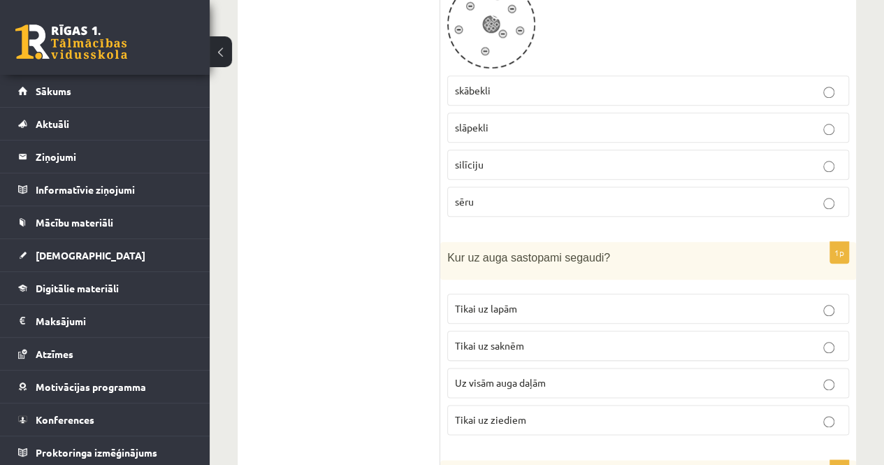
click at [502, 368] on label "Uz visām auga daļām" at bounding box center [648, 383] width 402 height 30
drag, startPoint x: 447, startPoint y: 155, endPoint x: 607, endPoint y: 155, distance: 159.4
click at [607, 249] on p "Kur uz auga sastopami segaudi?" at bounding box center [613, 257] width 332 height 16
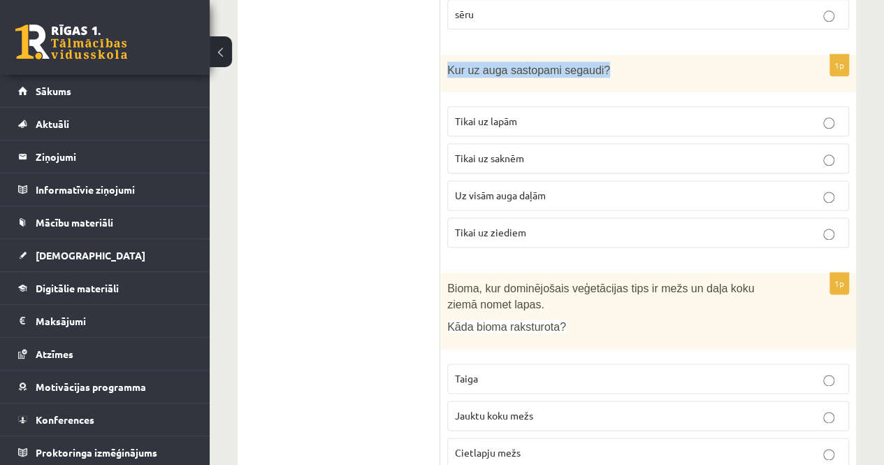
scroll to position [3495, 0]
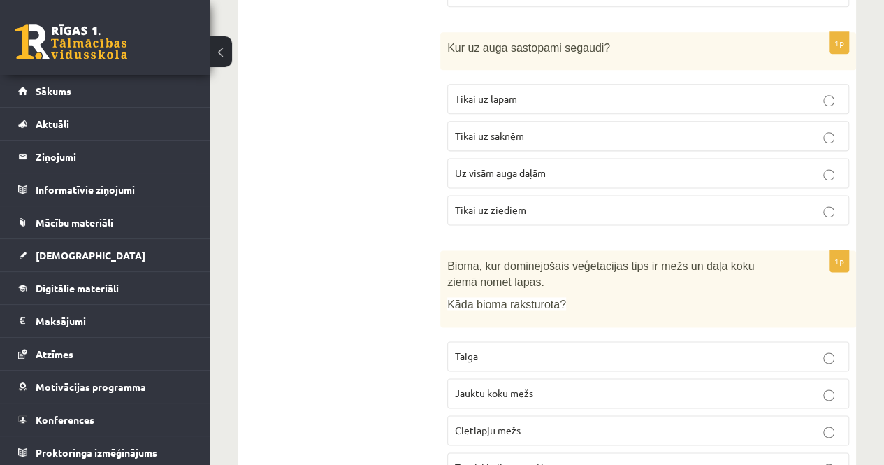
click at [491, 387] on span "Jauktu koku mežs" at bounding box center [494, 393] width 78 height 13
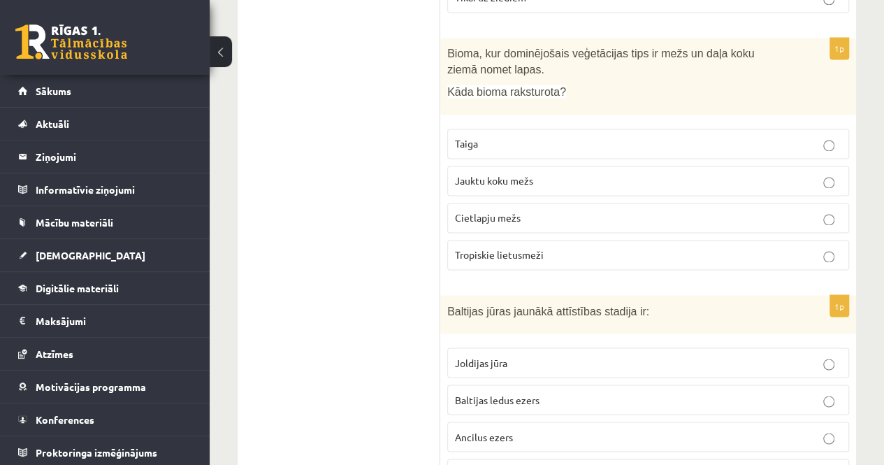
scroll to position [3775, 0]
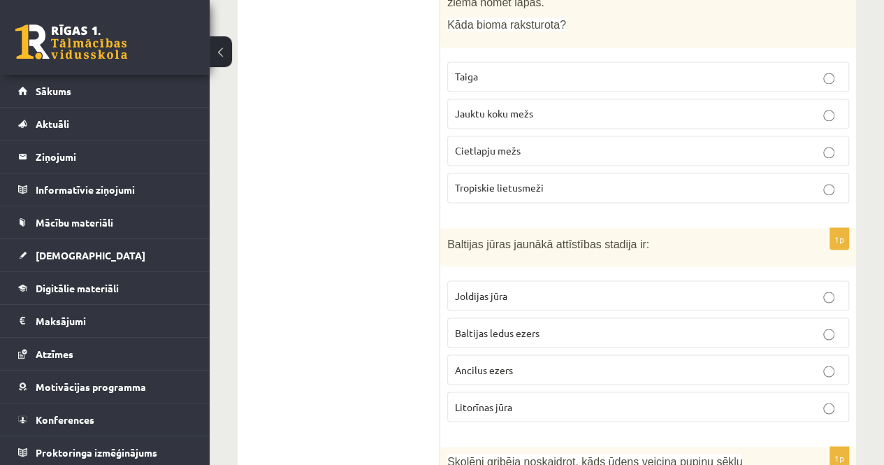
click at [513, 326] on span "Baltijas ledus ezers" at bounding box center [497, 332] width 85 height 13
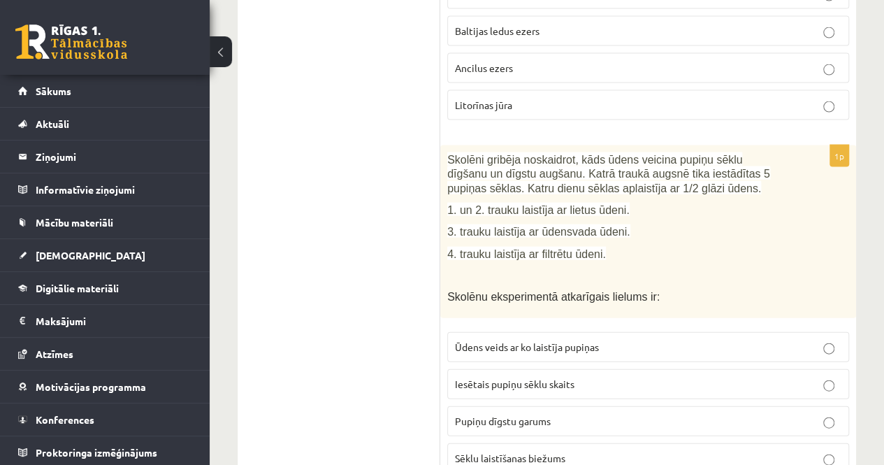
scroll to position [4054, 0]
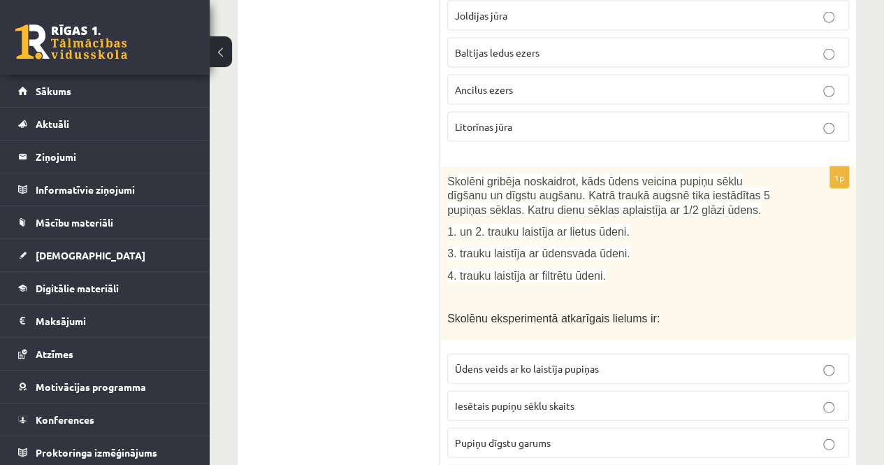
click at [491, 428] on label "Pupiņu dīgstu garums" at bounding box center [648, 443] width 402 height 30
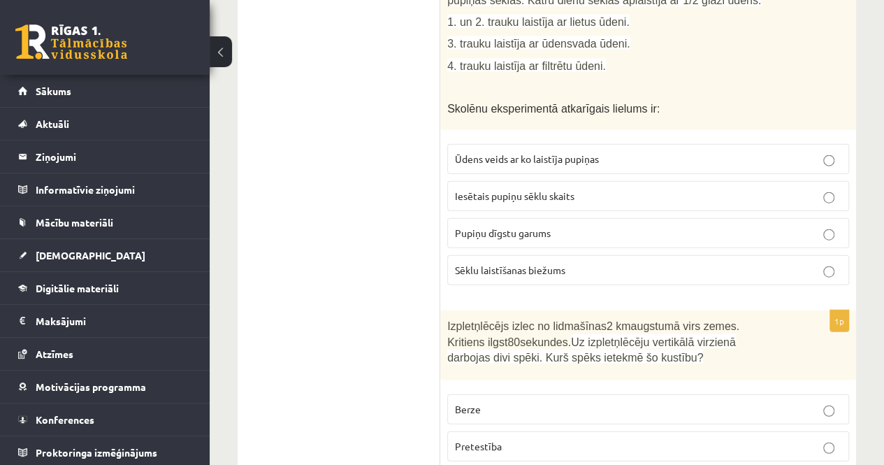
scroll to position [4334, 0]
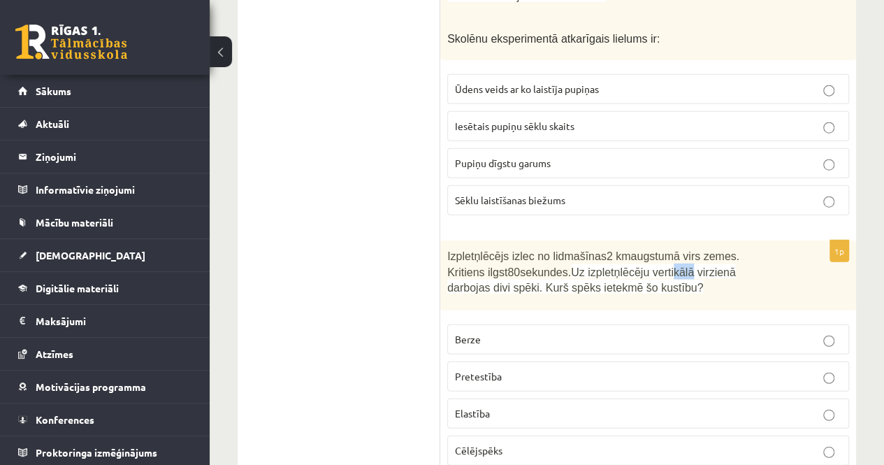
drag, startPoint x: 629, startPoint y: 163, endPoint x: 646, endPoint y: 166, distance: 17.1
click at [646, 266] on span "Uz izpletņlēcēju vertikālā virzienā darbojas divi spēki. Kurš spēks ietekmē šo …" at bounding box center [591, 280] width 289 height 28
click at [642, 247] on p "Izpletņlēcējs izlec no lidmašīnas 2 km augstumā virs zemes. Kritiens ilgst 80 s…" at bounding box center [613, 271] width 332 height 48
click at [548, 361] on label "Pretestība" at bounding box center [648, 376] width 402 height 30
click at [537, 406] on p "Elastība" at bounding box center [648, 413] width 387 height 15
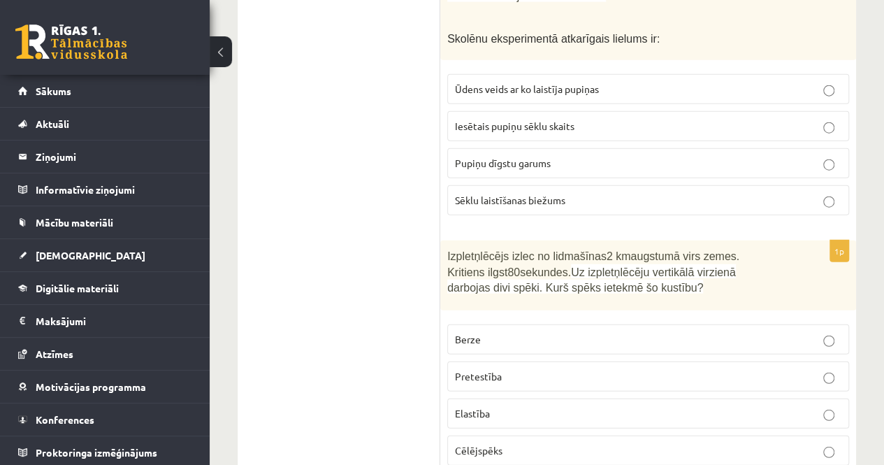
click at [537, 406] on p "Elastība" at bounding box center [648, 413] width 387 height 15
click at [520, 369] on p "Pretestība" at bounding box center [648, 376] width 387 height 15
click at [505, 332] on p "Berze" at bounding box center [648, 339] width 387 height 15
click at [484, 370] on span "Pretestība" at bounding box center [478, 376] width 47 height 13
drag, startPoint x: 484, startPoint y: 261, endPoint x: 563, endPoint y: 315, distance: 96.6
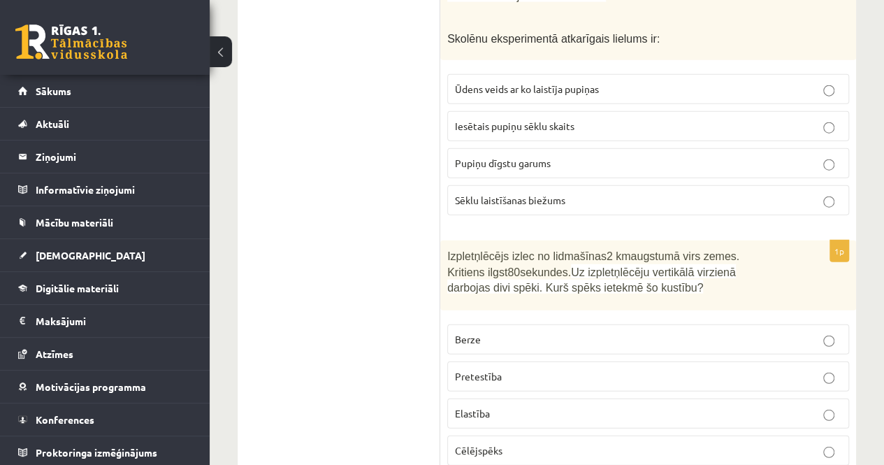
drag, startPoint x: 563, startPoint y: 315, endPoint x: 417, endPoint y: 331, distance: 146.9
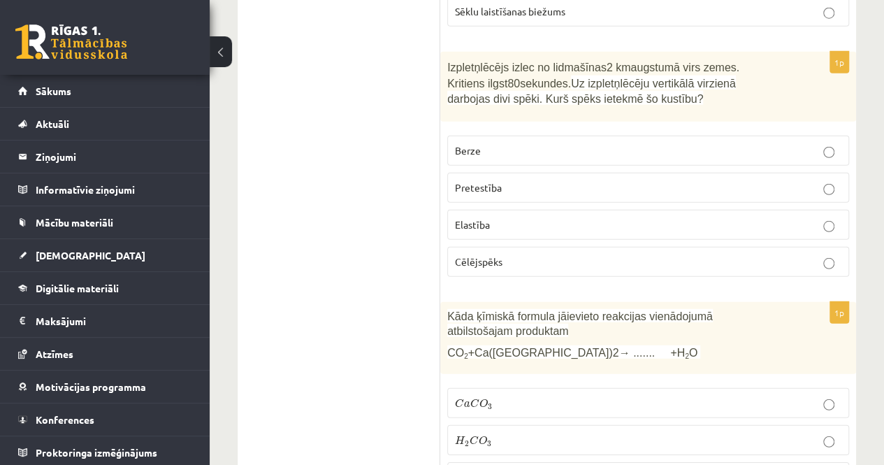
scroll to position [4544, 0]
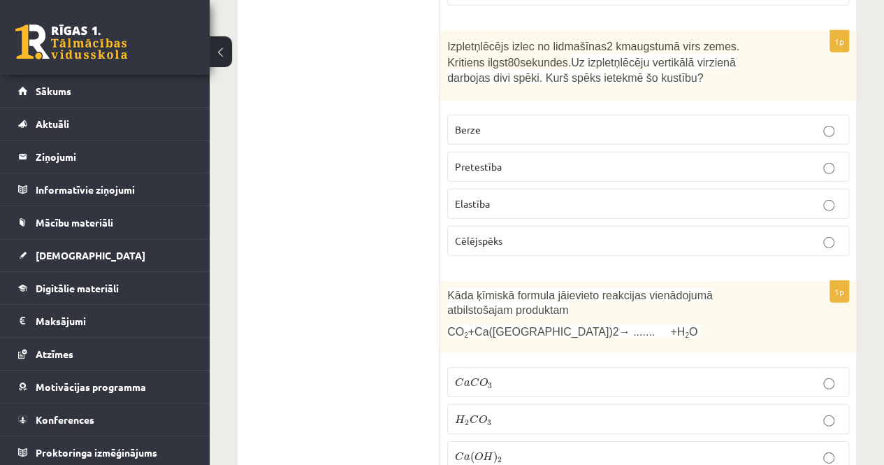
click at [514, 375] on p "C a C O 3 C a C O 3" at bounding box center [648, 382] width 387 height 15
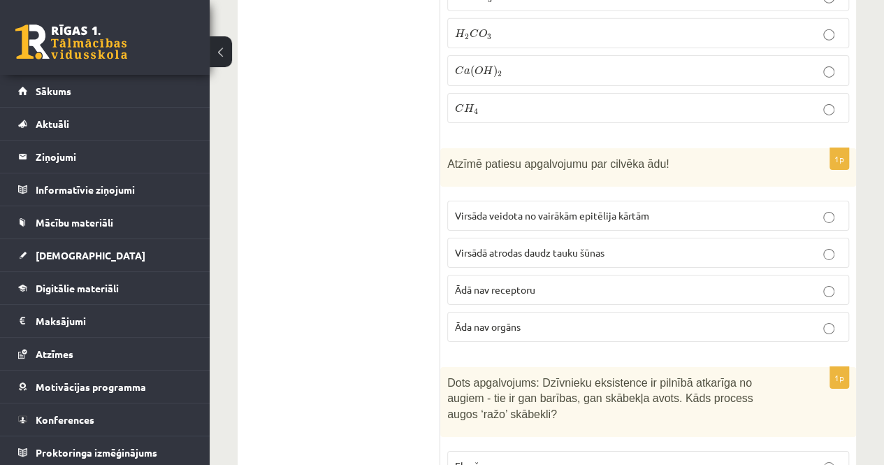
scroll to position [4893, 0]
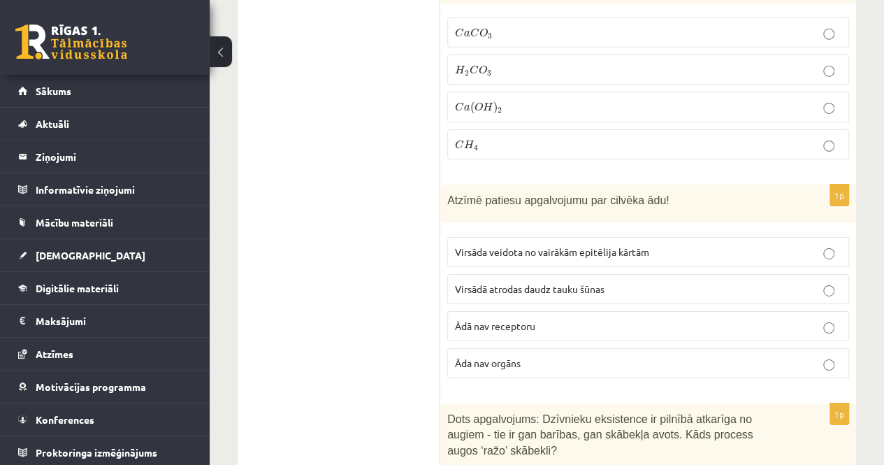
click at [528, 245] on span "Virsāda veidota no vairākām epitēlija kārtām" at bounding box center [552, 251] width 194 height 13
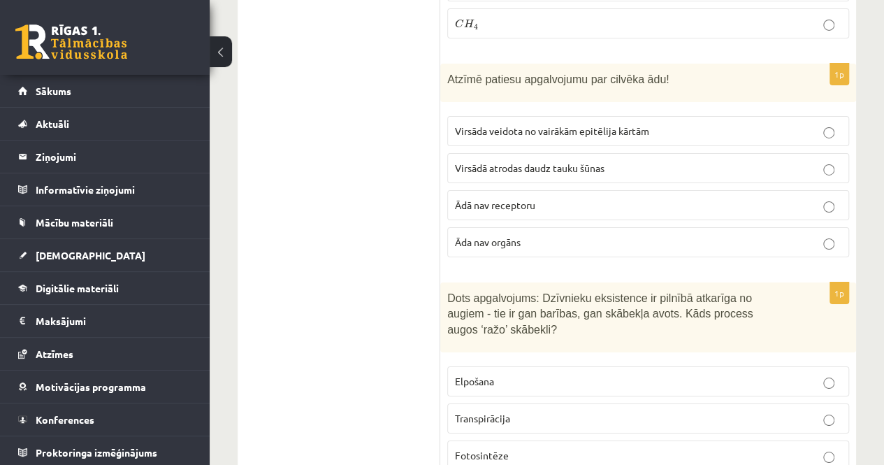
scroll to position [5033, 0]
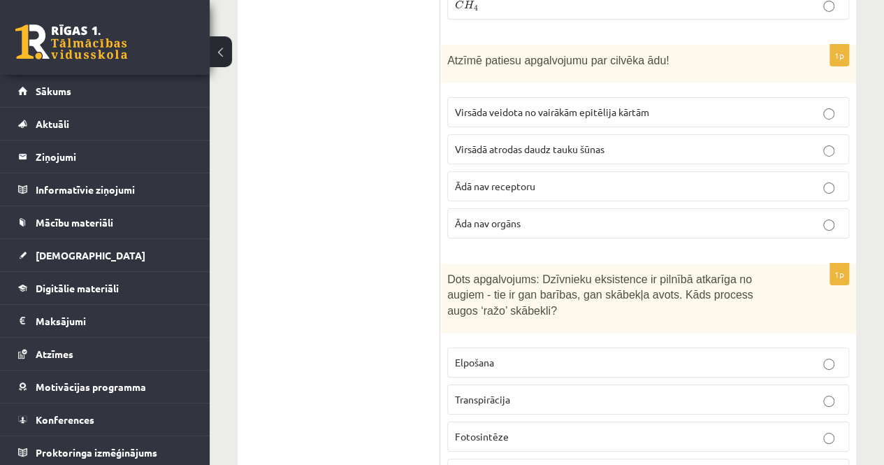
click at [542, 429] on p "Fotosintēze" at bounding box center [648, 436] width 387 height 15
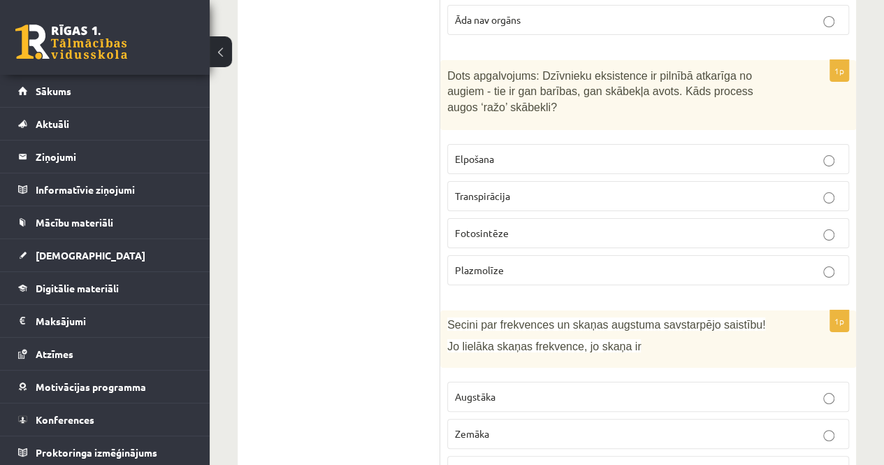
scroll to position [5243, 0]
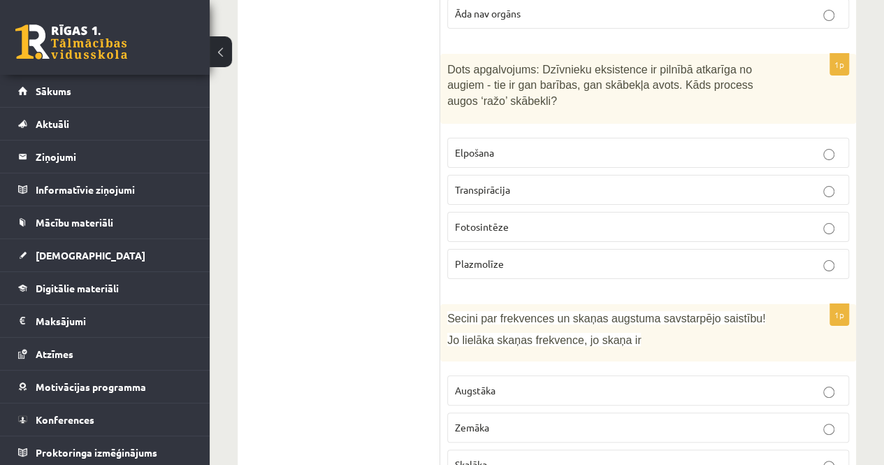
click at [512, 457] on p "Skaļāka" at bounding box center [648, 464] width 387 height 15
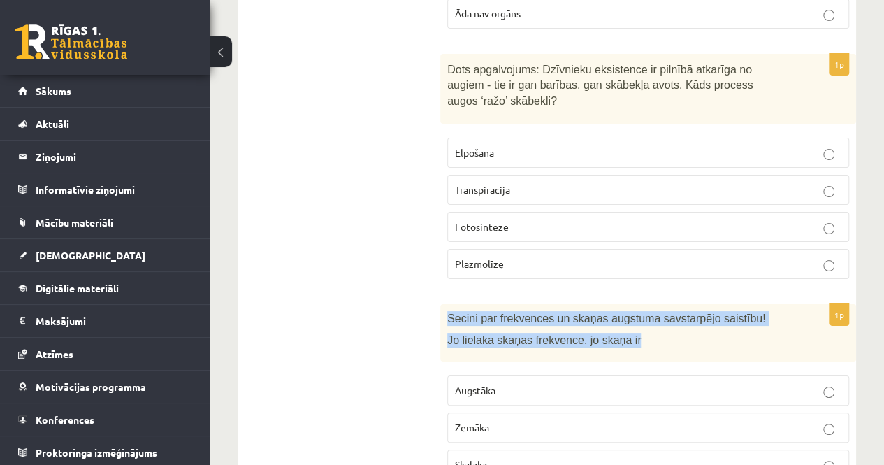
drag, startPoint x: 447, startPoint y: 181, endPoint x: 639, endPoint y: 216, distance: 194.7
click at [639, 304] on div "Secini par frekvences un skaņas augstuma savstarpējo saistību! Jo lielāka skaņa…" at bounding box center [648, 333] width 416 height 58
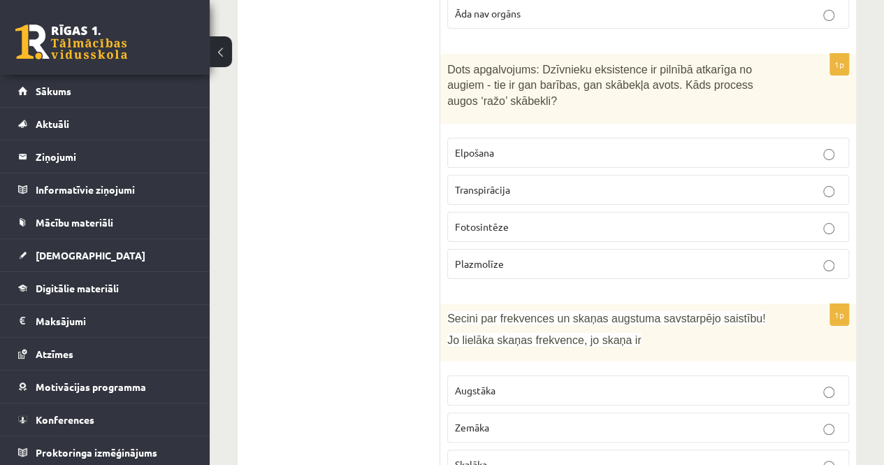
click at [465, 384] on span "Augstāka" at bounding box center [475, 390] width 41 height 13
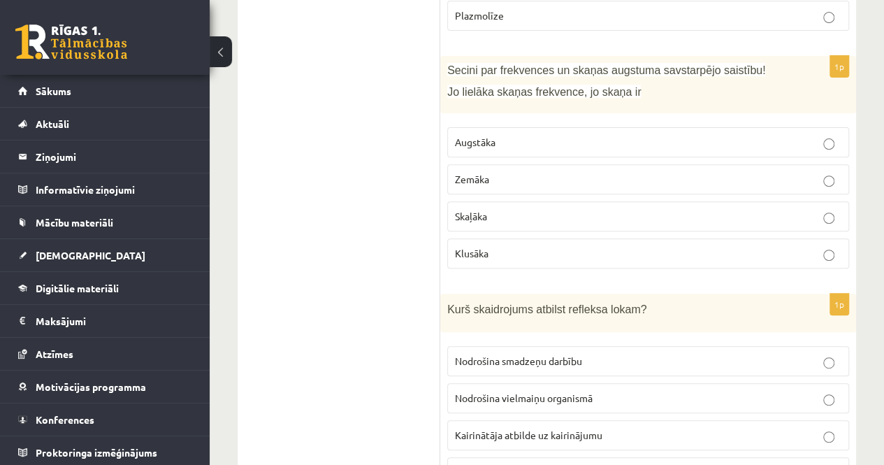
scroll to position [5522, 0]
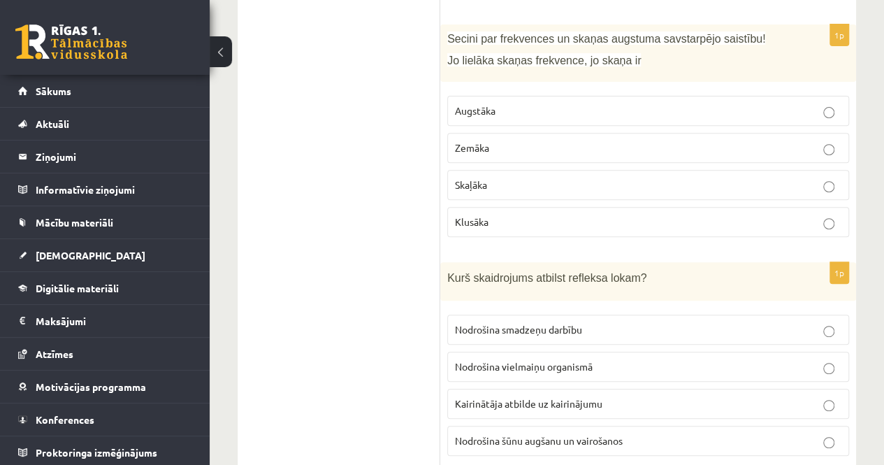
click at [454, 389] on label "Kairinātāja atbilde uz kairinājumu" at bounding box center [648, 404] width 402 height 30
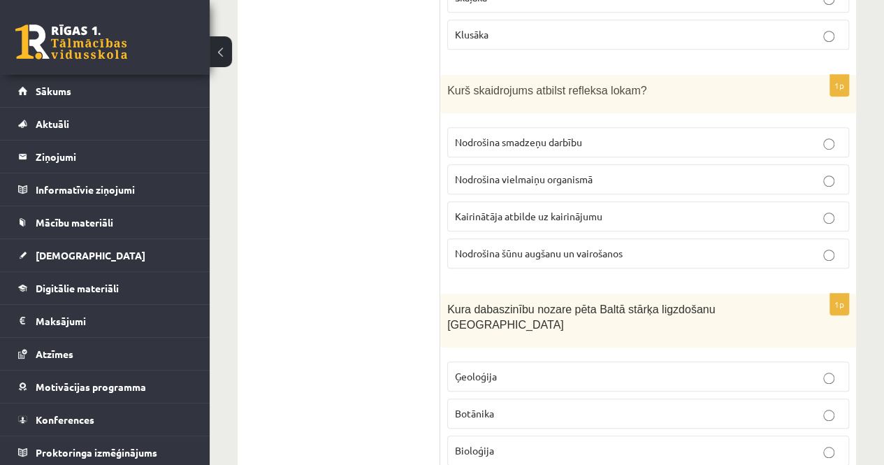
scroll to position [5732, 0]
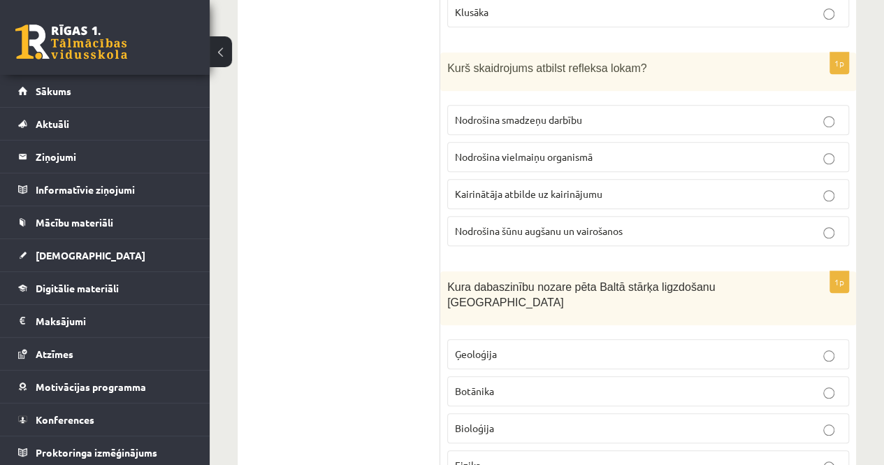
click at [505, 413] on label "Bioloģija" at bounding box center [648, 428] width 402 height 30
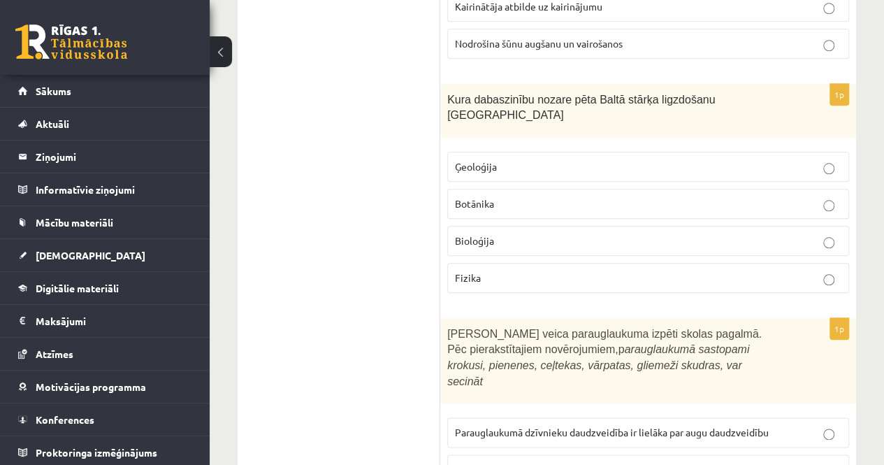
scroll to position [5942, 0]
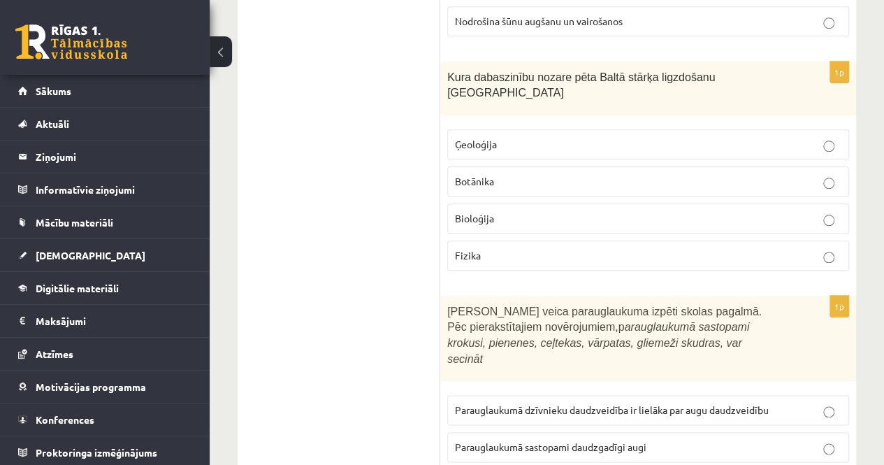
click at [577, 395] on label "Parauglaukumā dzīvnieku daudzveidība ir lielāka par augu daudzveidību" at bounding box center [648, 410] width 402 height 30
click at [577, 440] on span "Parauglaukumā sastopami daudzgadīgi augi" at bounding box center [551, 446] width 192 height 13
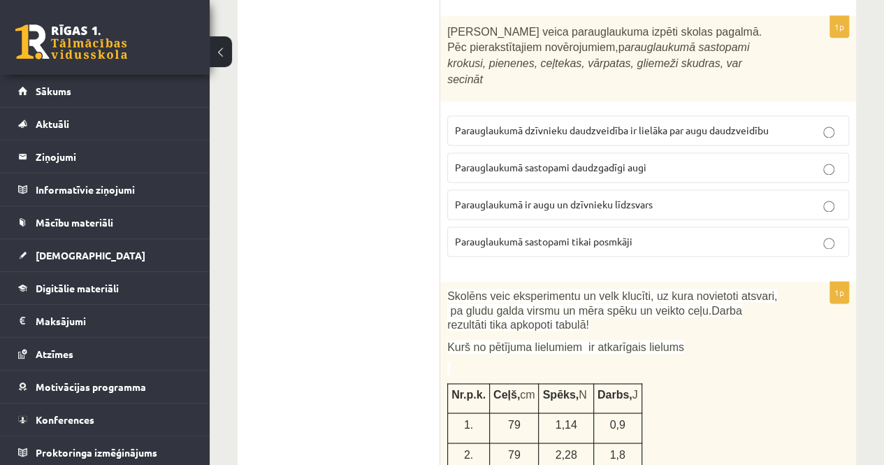
scroll to position [6291, 0]
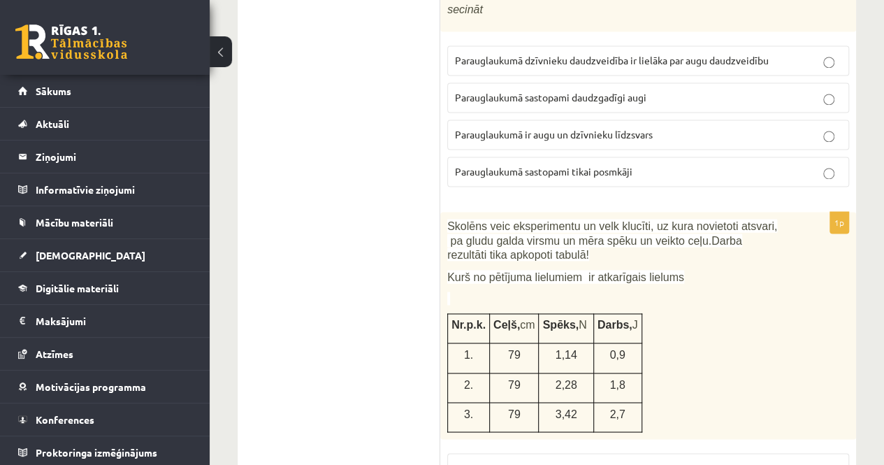
click at [485, 461] on span "Atsvaru skaits uz klucīša" at bounding box center [508, 467] width 106 height 13
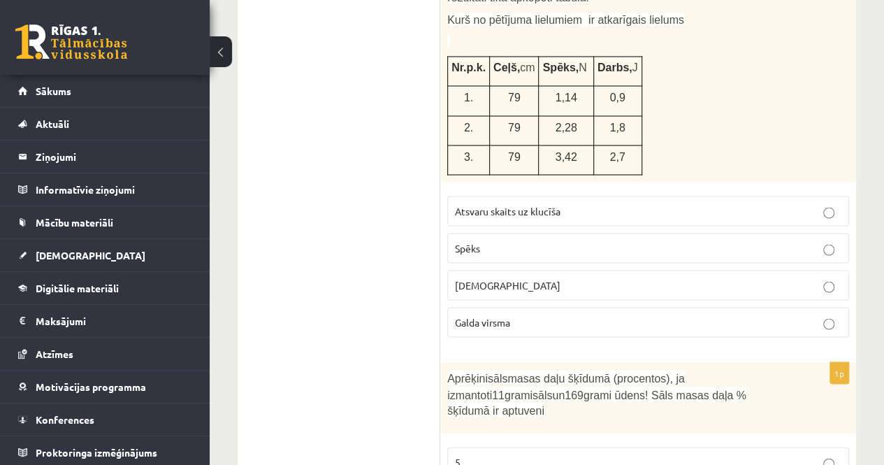
scroll to position [6571, 0]
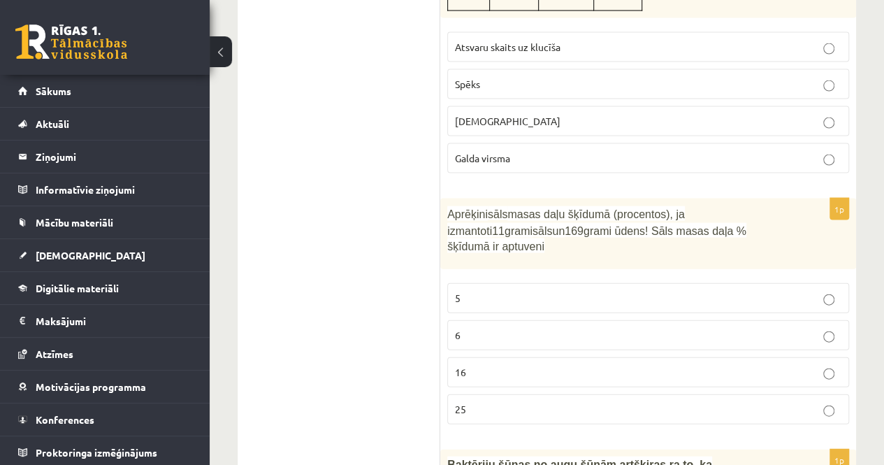
scroll to position [6745, 0]
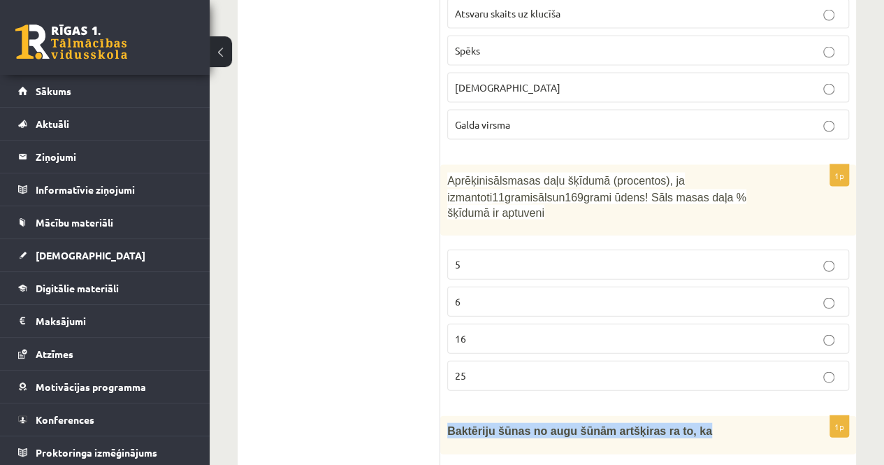
drag, startPoint x: 447, startPoint y: 231, endPoint x: 721, endPoint y: 226, distance: 274.1
click at [721, 416] on div "Baktēriju šūnas no augu šūnām artšķiras ra to, ka" at bounding box center [648, 435] width 416 height 38
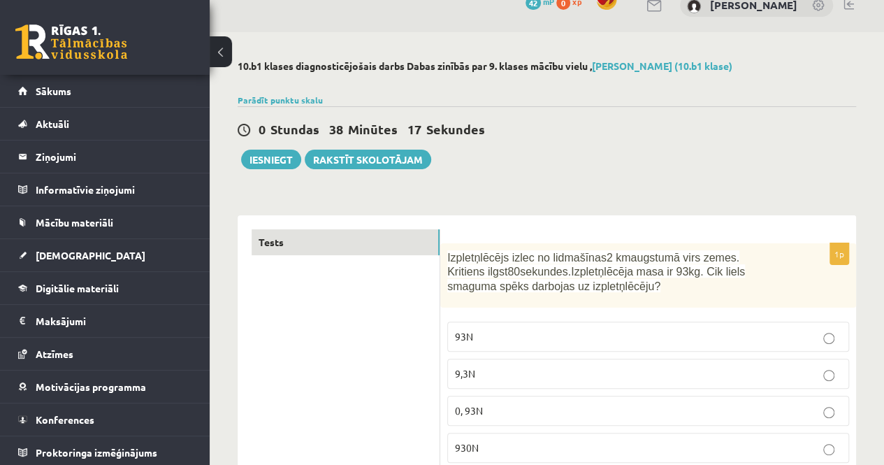
scroll to position [0, 0]
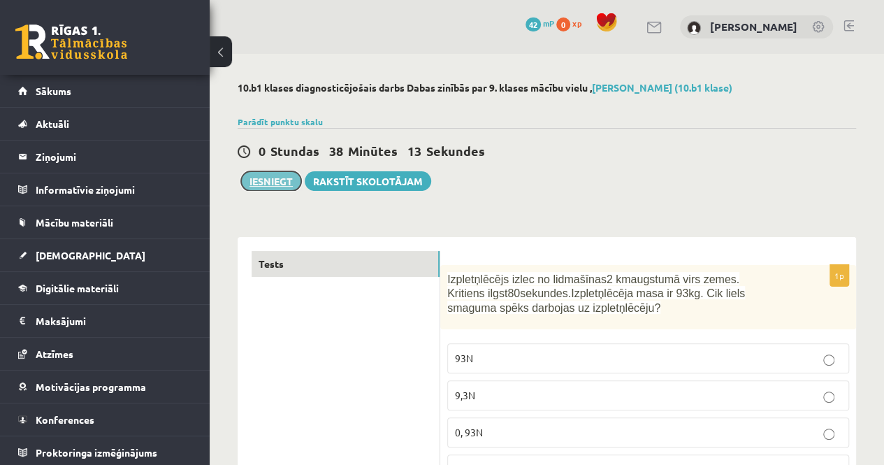
click at [270, 180] on button "Iesniegt" at bounding box center [271, 181] width 60 height 20
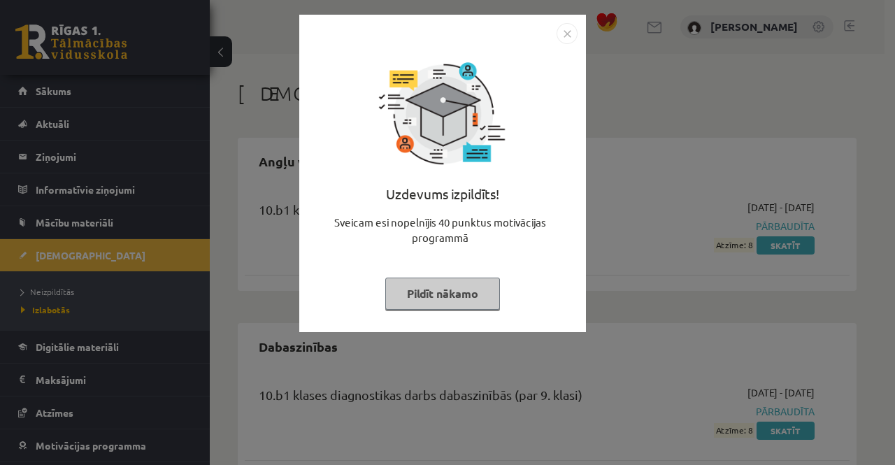
click at [569, 30] on img "Close" at bounding box center [566, 33] width 21 height 21
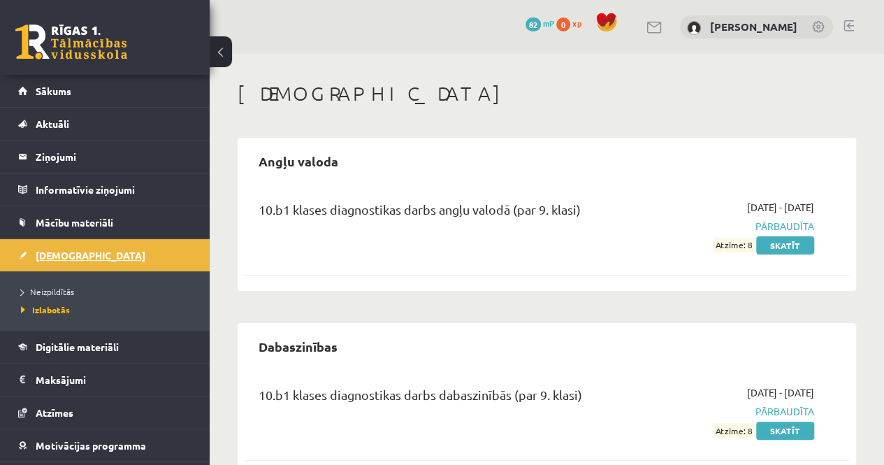
click at [66, 251] on span "[DEMOGRAPHIC_DATA]" at bounding box center [91, 255] width 110 height 13
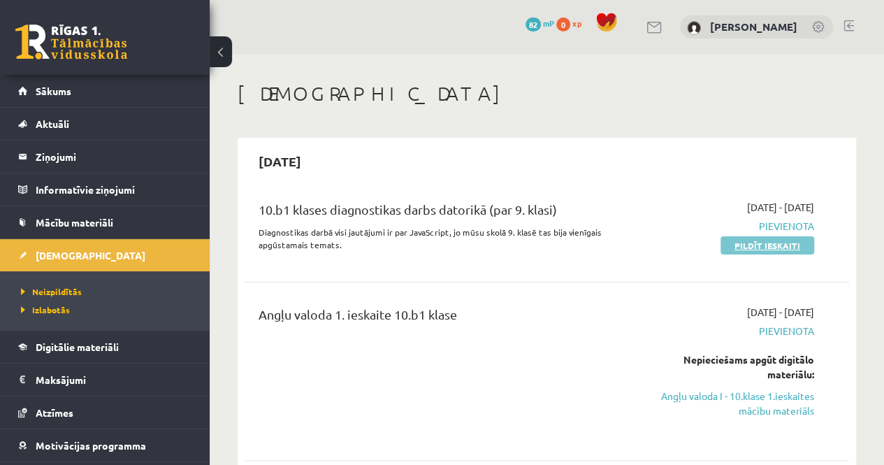
click at [735, 243] on link "Pildīt ieskaiti" at bounding box center [768, 245] width 94 height 18
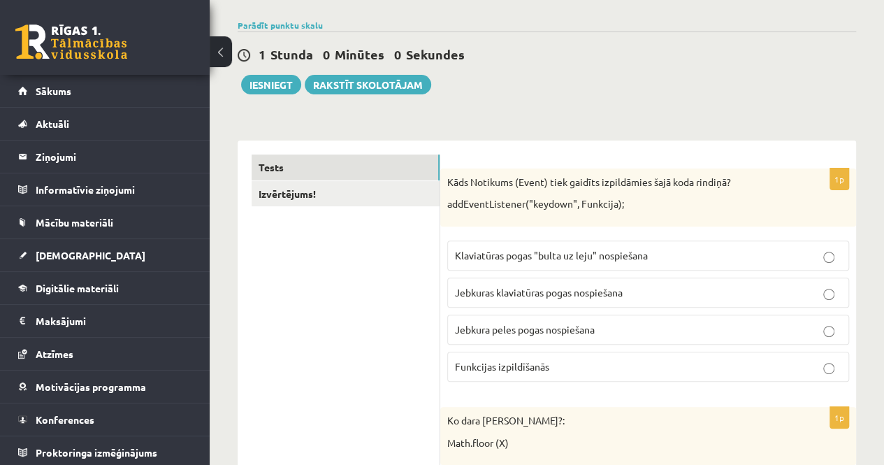
scroll to position [140, 0]
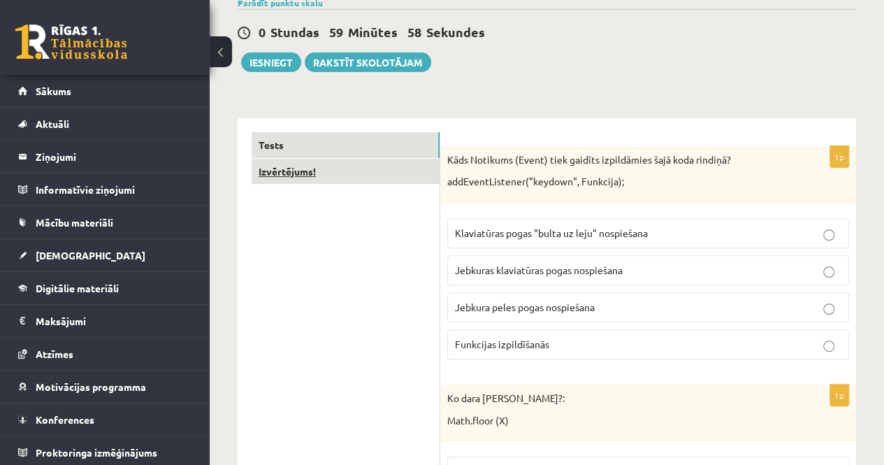
click at [354, 177] on link "Izvērtējums!" at bounding box center [346, 172] width 188 height 26
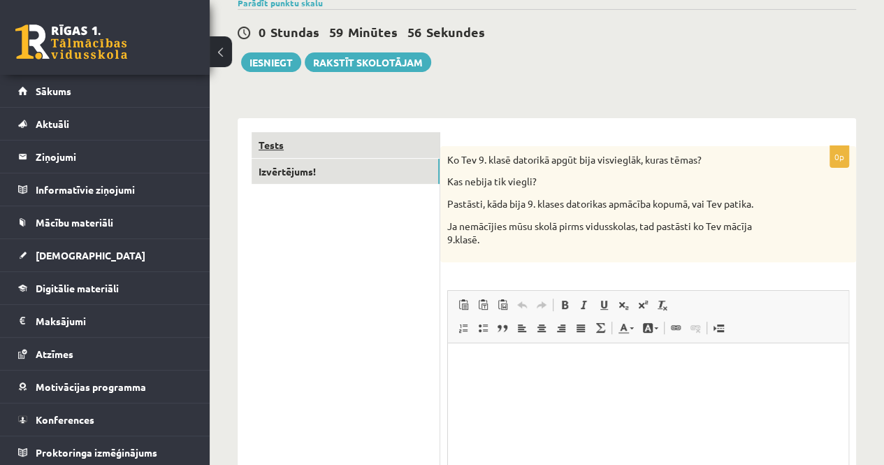
scroll to position [0, 0]
click at [333, 143] on link "Tests" at bounding box center [346, 145] width 188 height 26
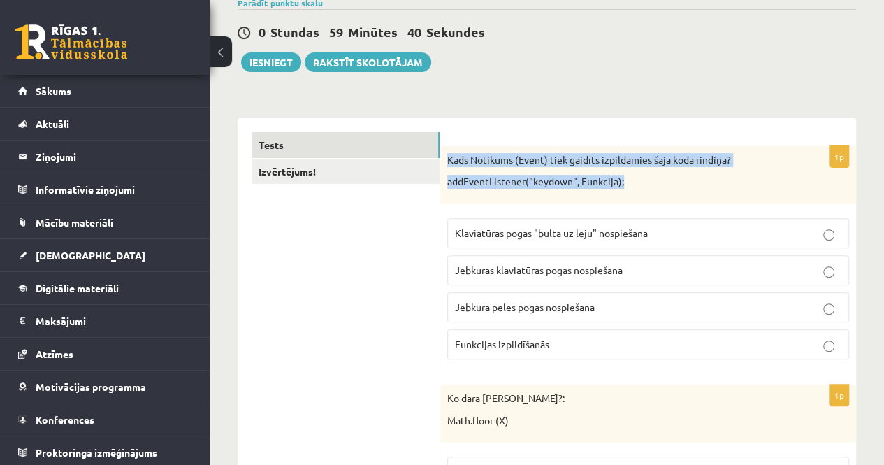
drag, startPoint x: 449, startPoint y: 157, endPoint x: 659, endPoint y: 193, distance: 213.4
click at [659, 193] on div "Kāds Notikums (Event) tiek gaidīts izpildāmies šajā koda rindiņā? addEventListe…" at bounding box center [648, 175] width 416 height 58
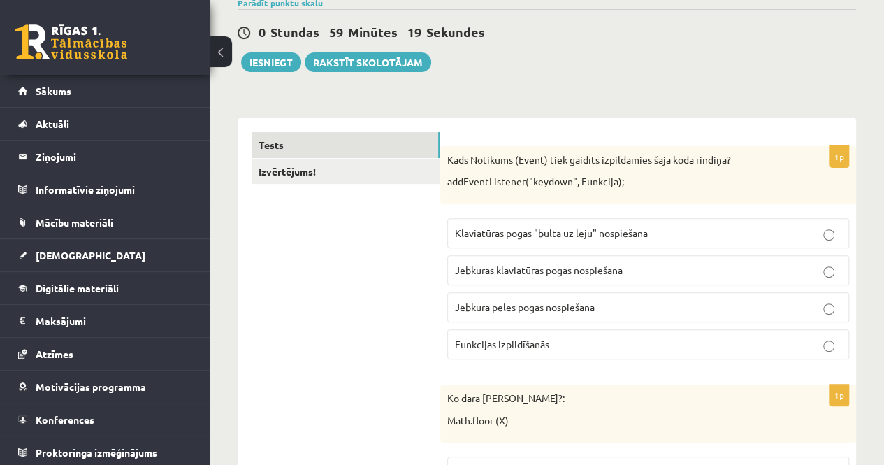
click at [475, 237] on span "Klaviatūras pogas "bulta uz leju" nospiešana" at bounding box center [551, 232] width 193 height 13
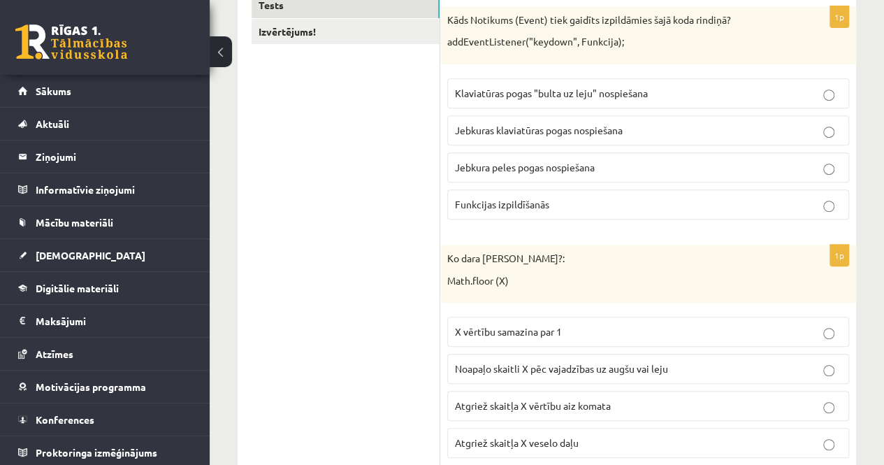
scroll to position [350, 0]
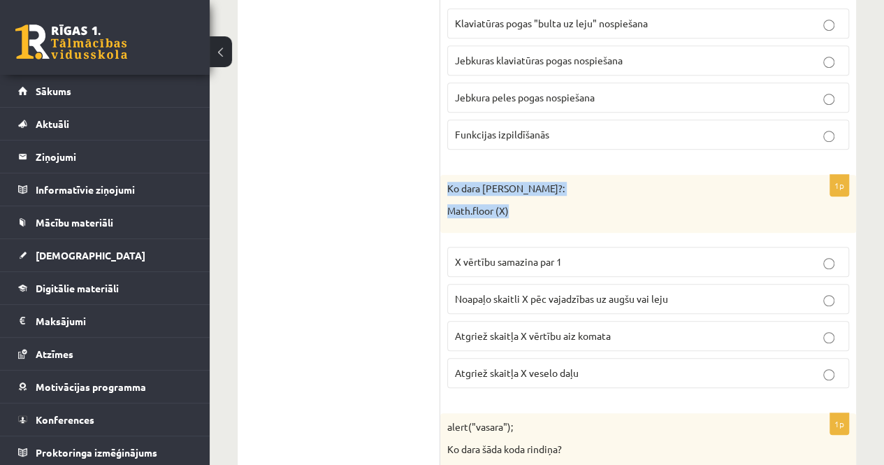
drag, startPoint x: 446, startPoint y: 184, endPoint x: 514, endPoint y: 212, distance: 73.3
click at [514, 212] on div "Ko dara koda rindiņa?: Math.floor (X)" at bounding box center [648, 204] width 416 height 58
click at [533, 255] on span "X vērtību samazina par 1" at bounding box center [508, 261] width 107 height 13
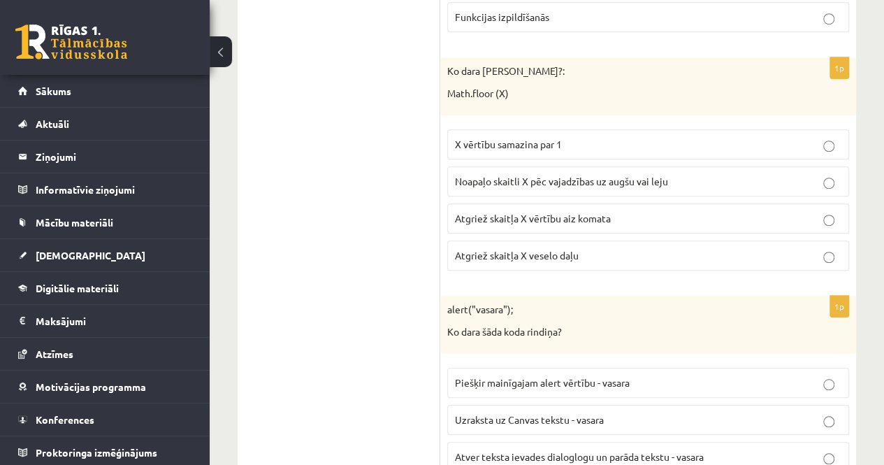
scroll to position [489, 0]
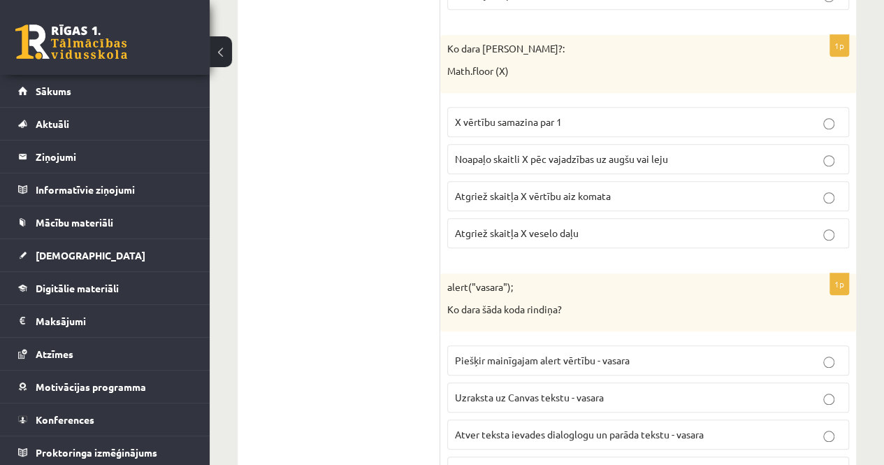
click at [481, 154] on span "Noapaļo skaitli X pēc vajadzības uz augšu vai leju" at bounding box center [561, 158] width 213 height 13
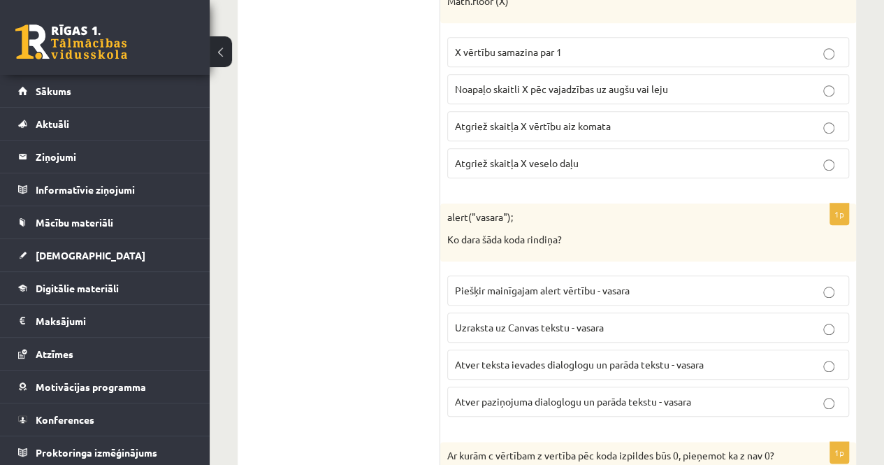
scroll to position [629, 0]
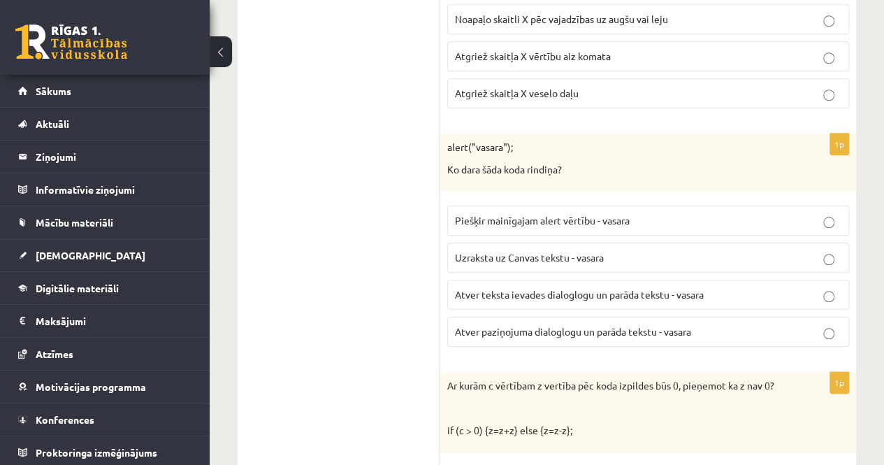
click at [484, 253] on span "Uzraksta uz Canvas tekstu - vasara" at bounding box center [529, 257] width 149 height 13
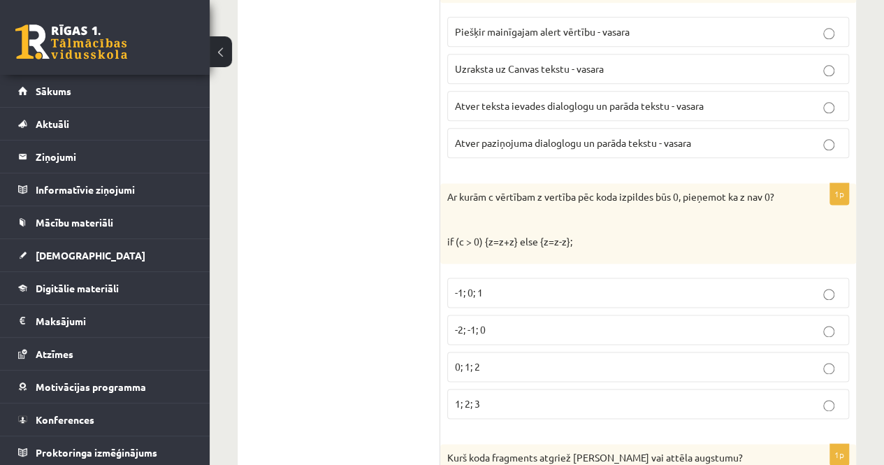
scroll to position [839, 0]
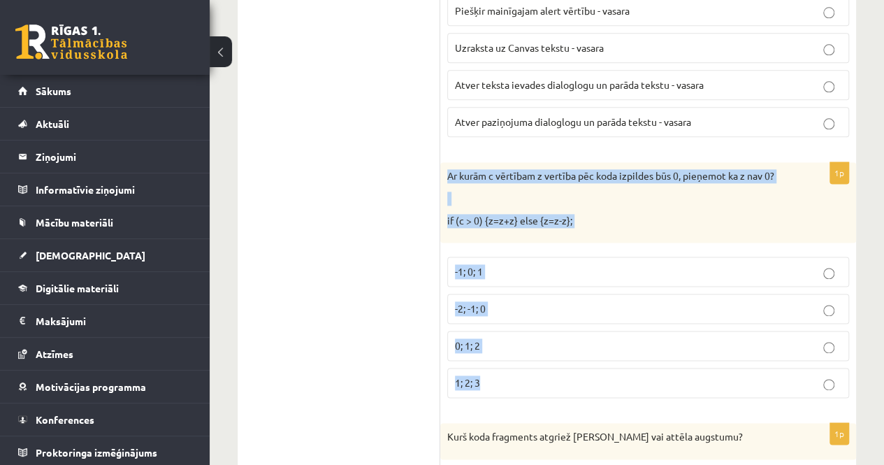
drag, startPoint x: 446, startPoint y: 167, endPoint x: 540, endPoint y: 392, distance: 243.8
click at [540, 392] on div "1p Ar kurām c vērtībam z vertība pēc koda izpildes būs 0, pieņemot ka z nav 0? …" at bounding box center [648, 285] width 416 height 247
copy div "Ar kurām c vērtībam z vertība pēc koda izpildes būs 0, pieņemot ka z nav 0? if …"
click at [837, 269] on p "-1; 0; 1" at bounding box center [648, 271] width 387 height 15
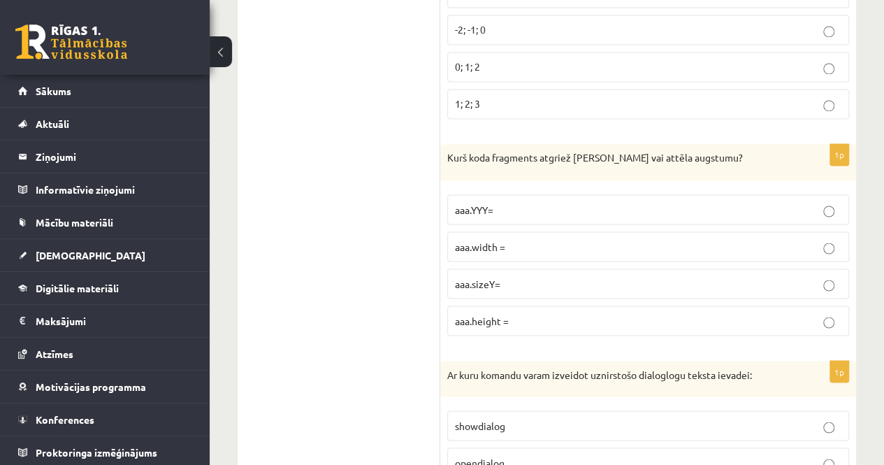
scroll to position [1118, 0]
drag, startPoint x: 450, startPoint y: 152, endPoint x: 401, endPoint y: 310, distance: 165.4
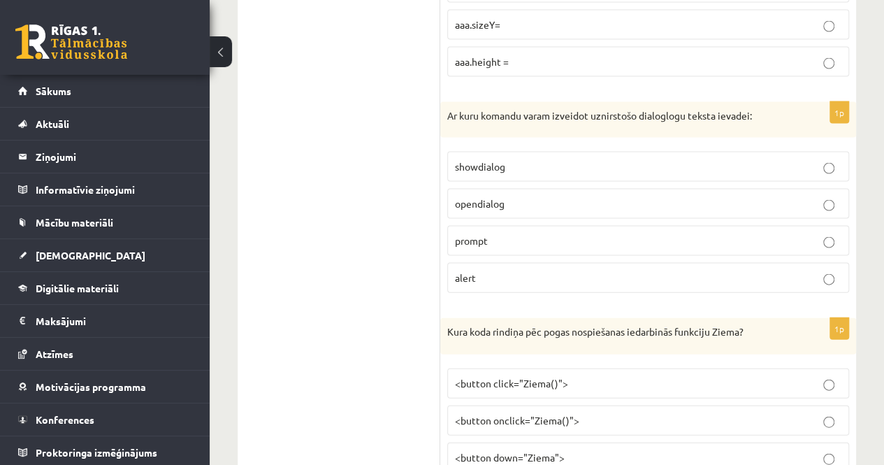
scroll to position [1398, 0]
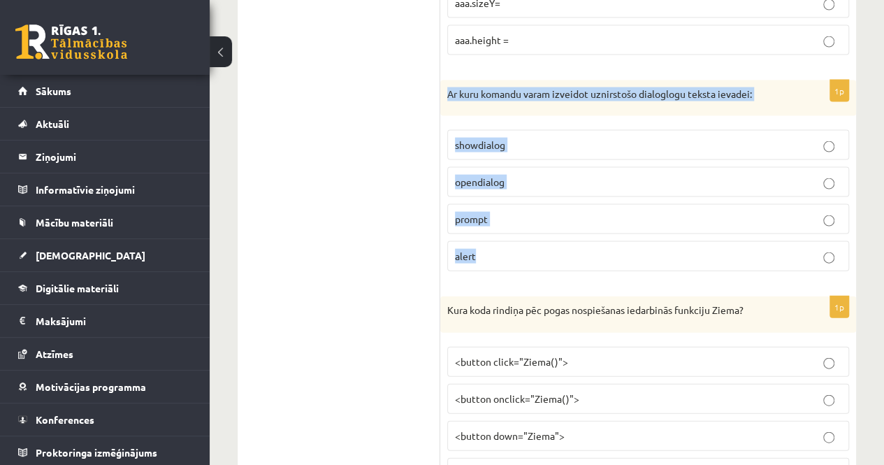
drag, startPoint x: 447, startPoint y: 83, endPoint x: 519, endPoint y: 251, distance: 182.6
click at [519, 251] on div "1p Ar kuru komandu varam izveidot uznirstošo dialoglogu teksta ievadei: showdia…" at bounding box center [648, 181] width 416 height 203
click at [499, 212] on p "prompt" at bounding box center [648, 219] width 387 height 15
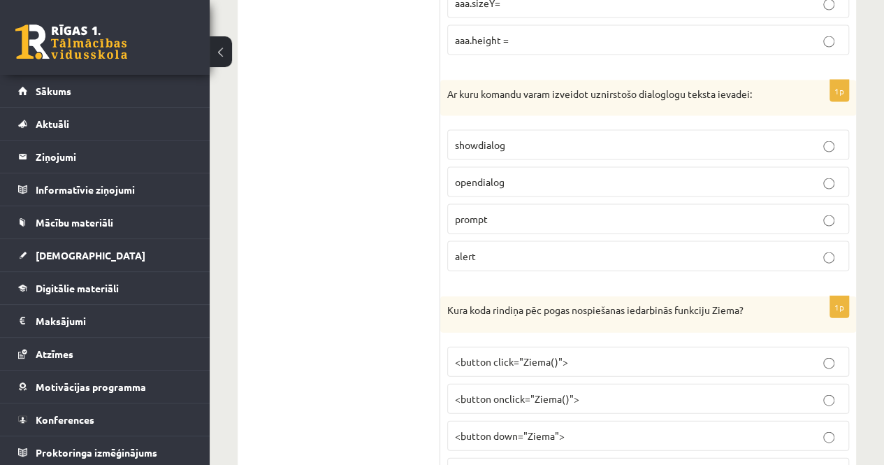
scroll to position [1538, 0]
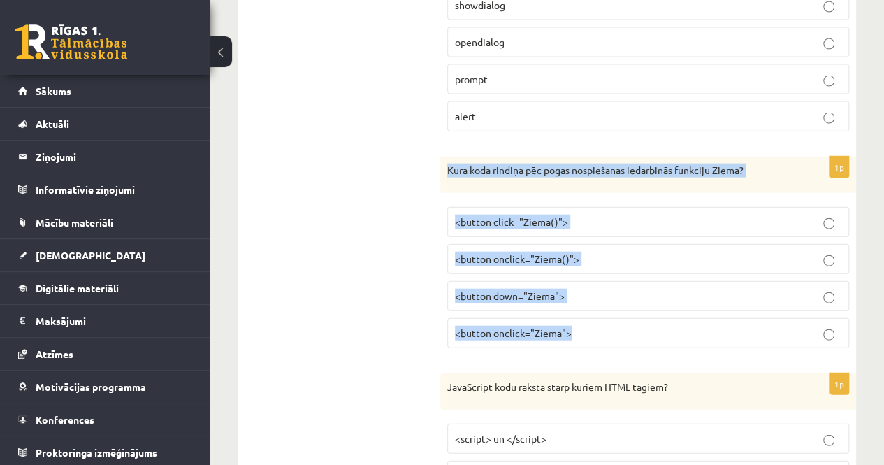
drag, startPoint x: 443, startPoint y: 155, endPoint x: 614, endPoint y: 344, distance: 254.4
click at [614, 344] on div "1p Kura koda rindiņa pēc pogas nospiešanas iedarbinās funkciju Ziema? <button c…" at bounding box center [648, 258] width 416 height 203
click at [603, 252] on p "<button onclick="Ziema()">" at bounding box center [648, 259] width 387 height 15
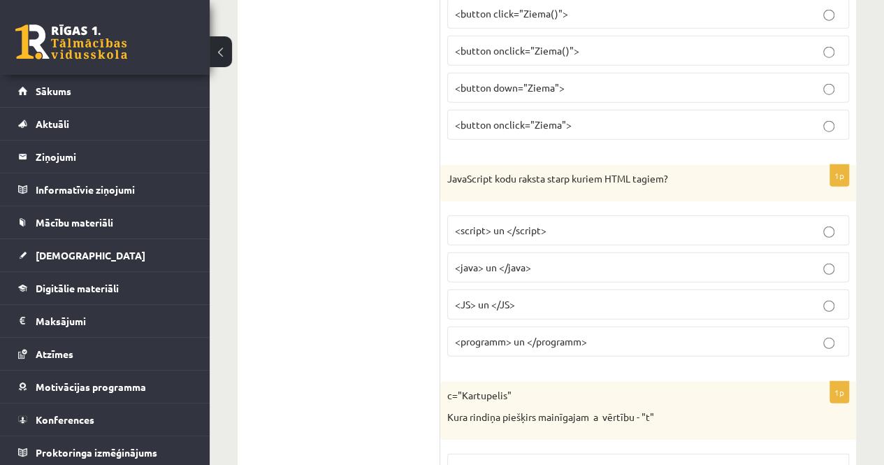
scroll to position [1748, 0]
click at [523, 296] on p "<JS> un </JS>" at bounding box center [648, 303] width 387 height 15
click at [479, 222] on p "<script> un </script>" at bounding box center [648, 229] width 387 height 15
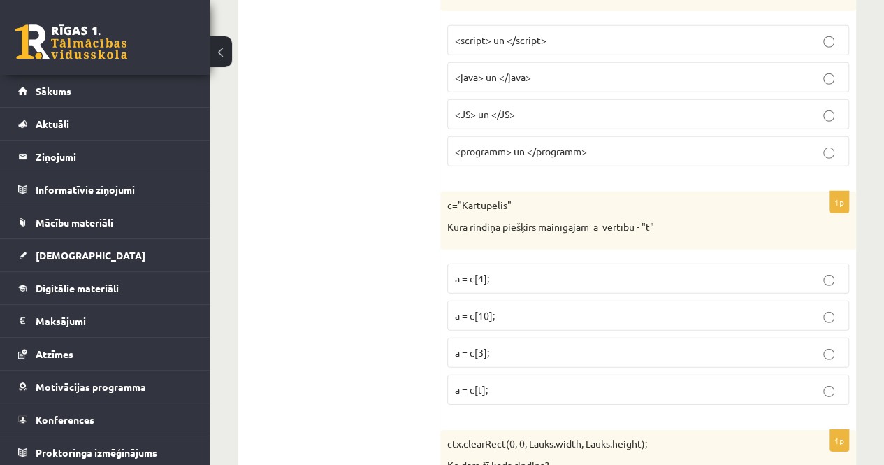
scroll to position [1957, 0]
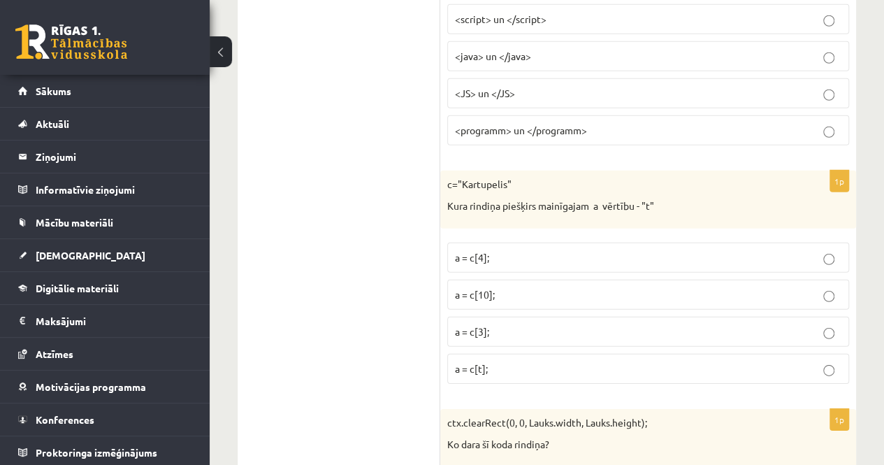
click at [526, 250] on p "a = c[4];" at bounding box center [648, 257] width 387 height 15
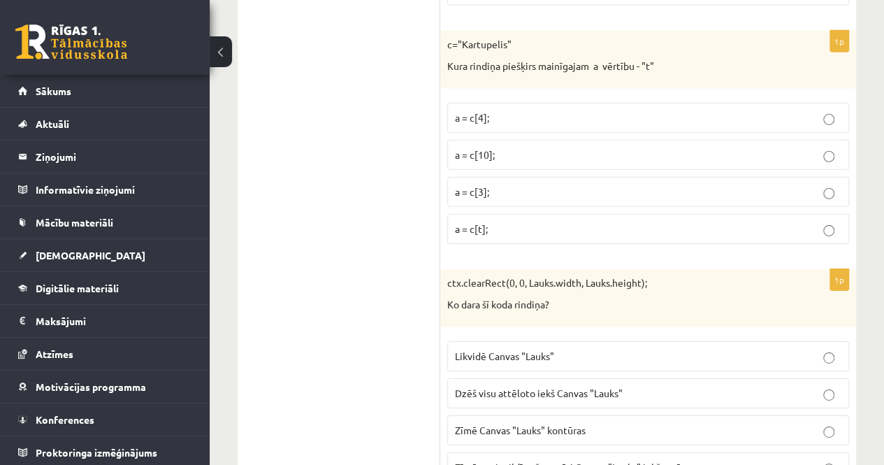
scroll to position [2167, 0]
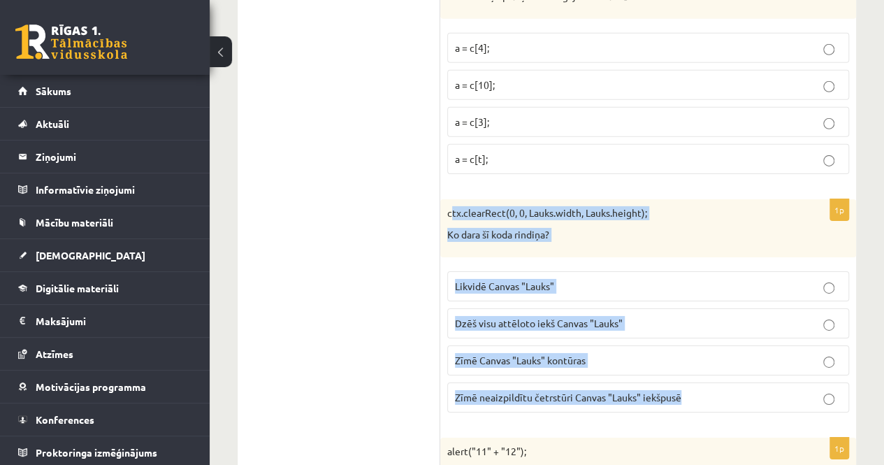
drag, startPoint x: 449, startPoint y: 195, endPoint x: 693, endPoint y: 381, distance: 306.7
click at [693, 381] on div "1p ctx.clearRect(0, 0, Lauks.width, Lauks.height); Ko dara šī koda rindiņa? Lik…" at bounding box center [648, 311] width 416 height 224
click at [689, 280] on label "Likvidē Canvas "Lauks"" at bounding box center [648, 286] width 402 height 30
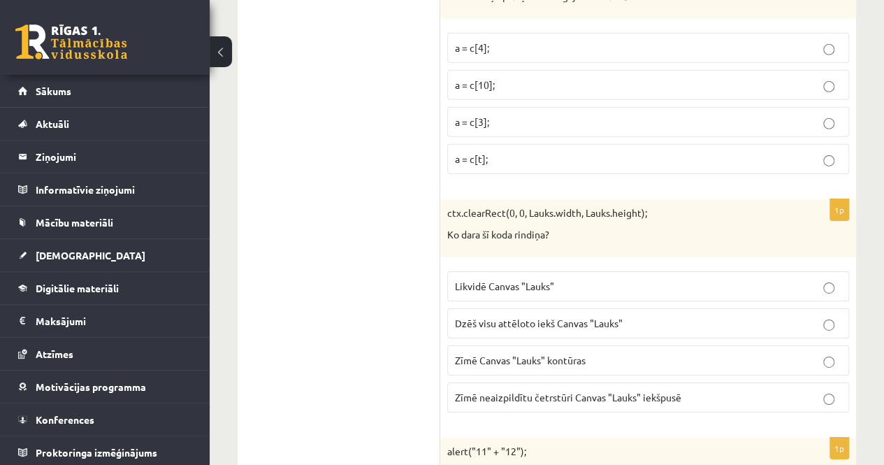
click at [652, 353] on p "Zīmē Canvas "Lauks" kontūras" at bounding box center [648, 360] width 387 height 15
click at [538, 279] on p "Likvidē Canvas "Lauks"" at bounding box center [648, 286] width 387 height 15
click at [556, 317] on span "Dzēš visu attēloto iekš Canvas "Lauks"" at bounding box center [539, 323] width 168 height 13
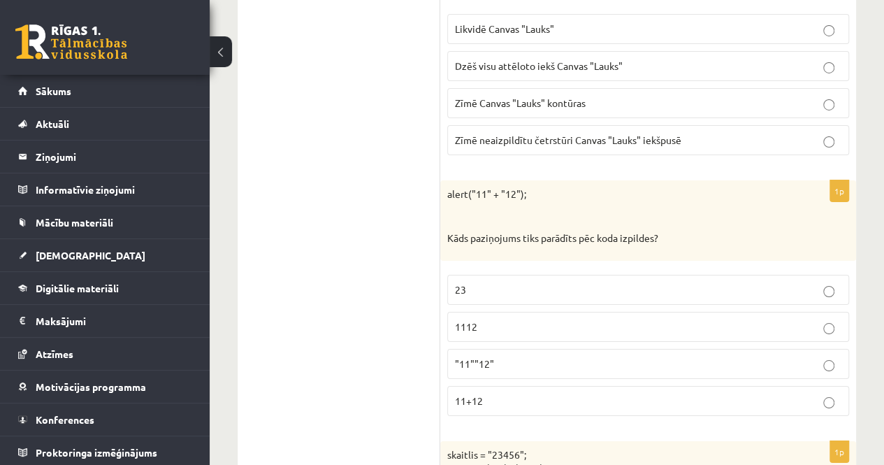
scroll to position [2447, 0]
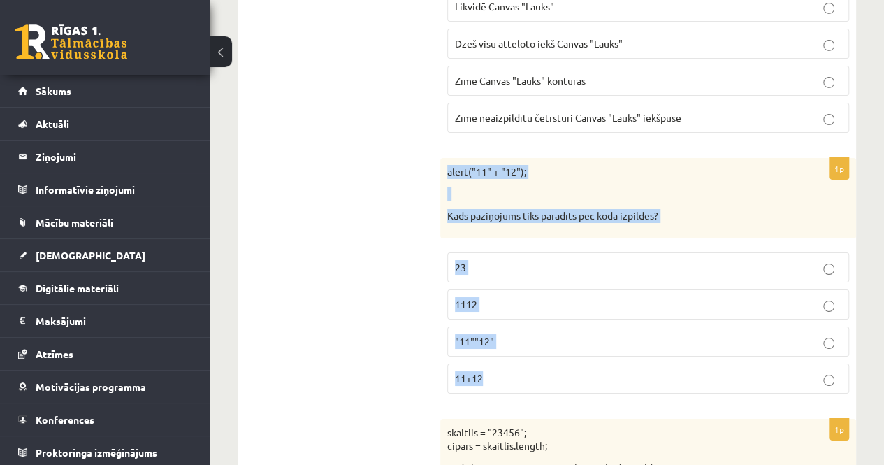
drag, startPoint x: 446, startPoint y: 154, endPoint x: 518, endPoint y: 355, distance: 213.8
click at [518, 355] on div "1p alert("11" + "12"); Kāds paziņojums tiks parādīts pēc koda izpildes? 23 1112…" at bounding box center [648, 281] width 416 height 247
click at [527, 294] on label "1112" at bounding box center [648, 304] width 402 height 30
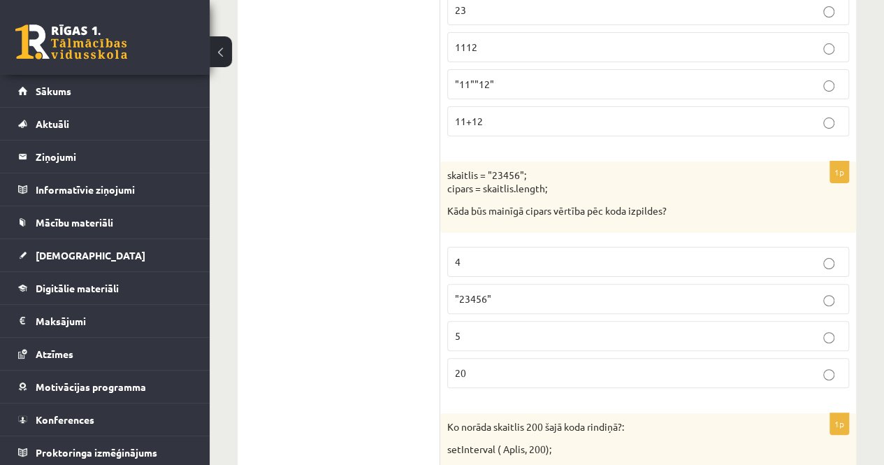
scroll to position [2726, 0]
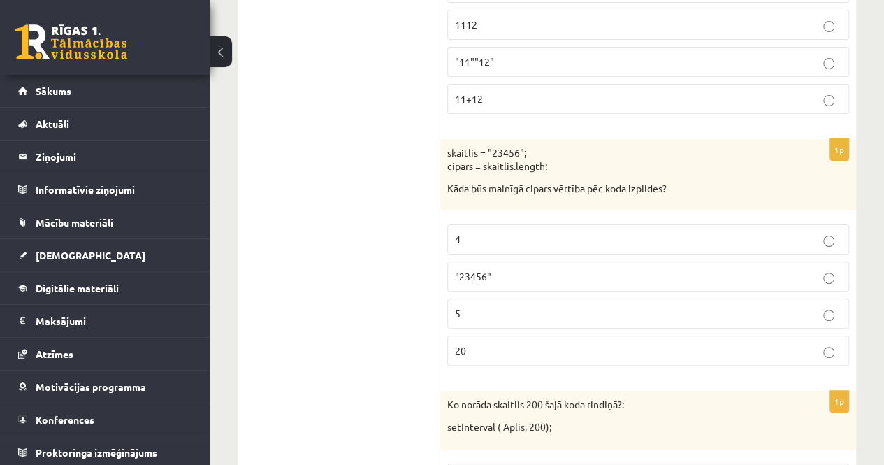
click at [506, 269] on p ""23456"" at bounding box center [648, 276] width 387 height 15
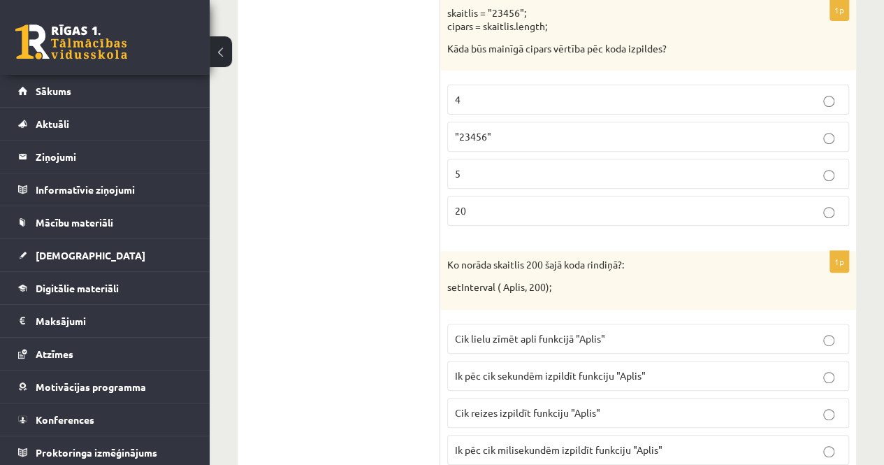
scroll to position [2936, 0]
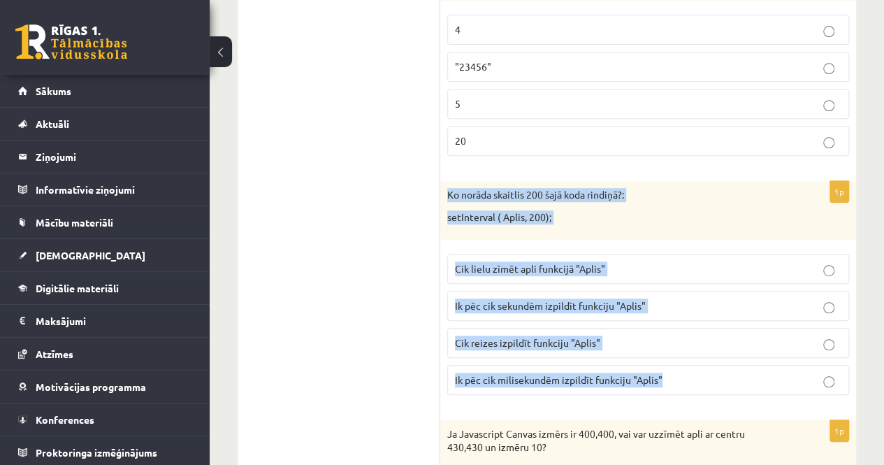
drag, startPoint x: 446, startPoint y: 170, endPoint x: 664, endPoint y: 359, distance: 288.9
click at [664, 359] on div "1p Ko norāda skaitlis 200 šajā koda rindiņā?: setInterval ( Aplis, 200); Cik li…" at bounding box center [648, 293] width 416 height 224
click at [565, 373] on span "Ik pēc cik milisekundēm izpildīt funkciju "Aplis"" at bounding box center [559, 379] width 208 height 13
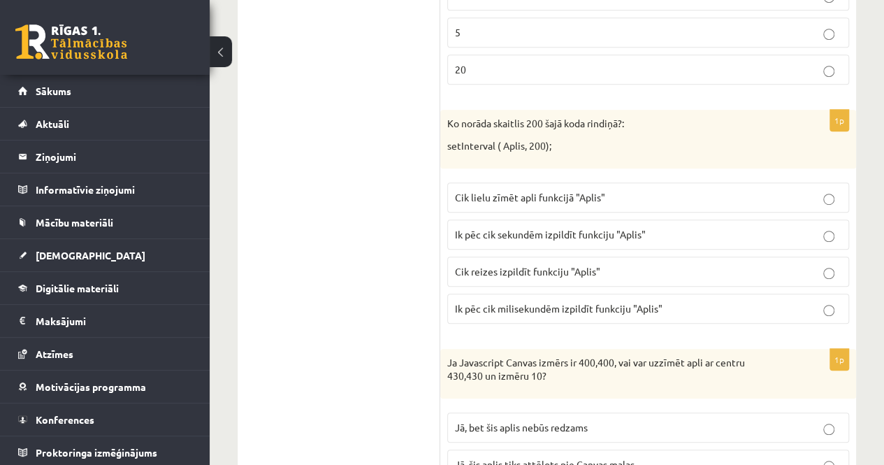
scroll to position [3146, 0]
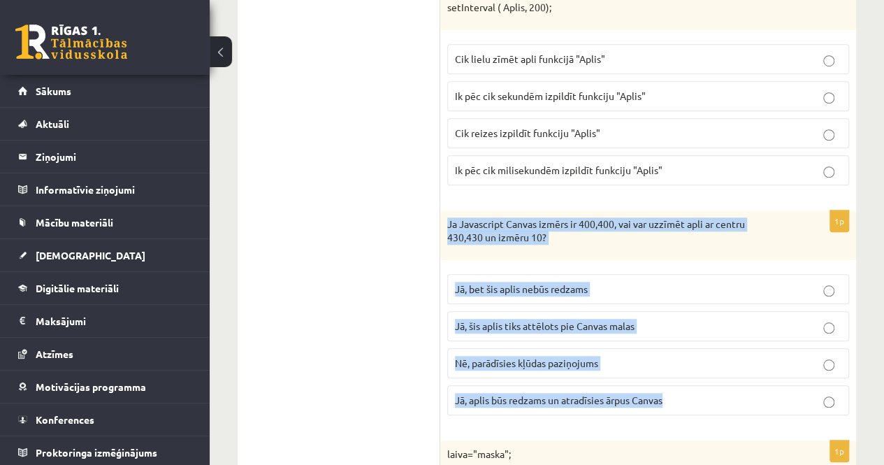
drag, startPoint x: 446, startPoint y: 194, endPoint x: 685, endPoint y: 391, distance: 309.4
click at [685, 391] on div "1p Ja Javascript Canvas izmērs ir 400,400, vai var uzzīmēt apli ar centru 430,4…" at bounding box center [648, 318] width 416 height 216
click at [569, 282] on span "Jā, bet šis aplis nebūs redzams" at bounding box center [521, 288] width 133 height 13
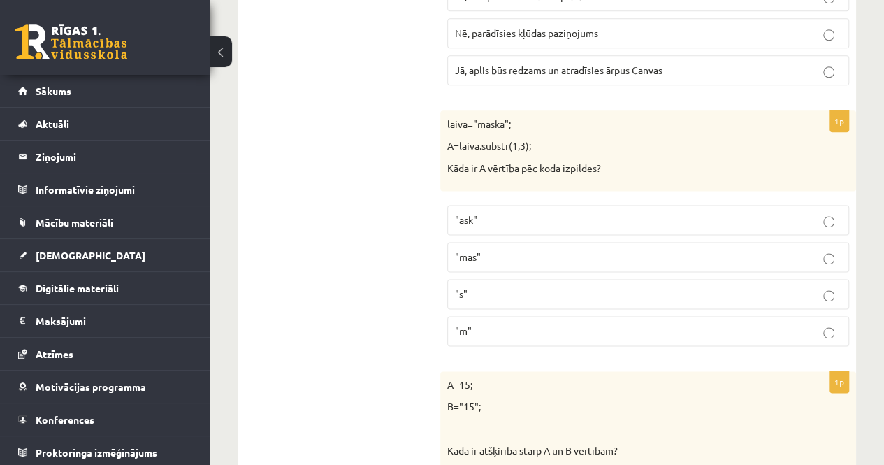
scroll to position [3495, 0]
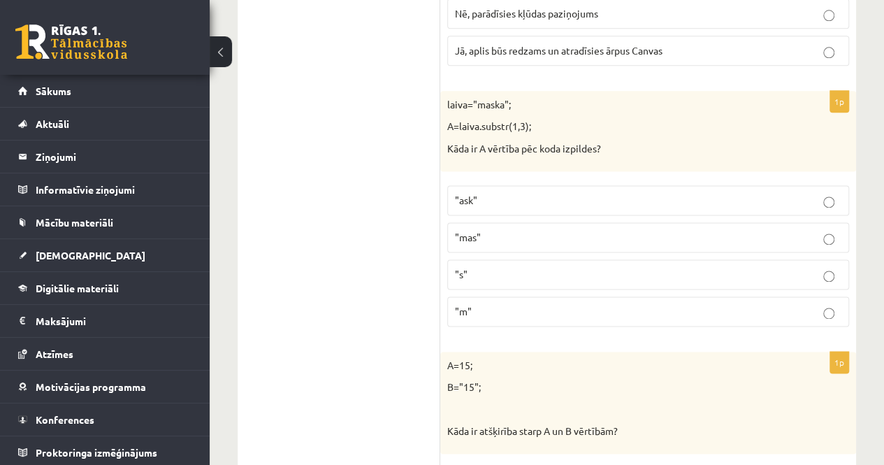
click at [492, 230] on p ""mas"" at bounding box center [648, 237] width 387 height 15
click at [473, 304] on p ""m"" at bounding box center [648, 311] width 387 height 15
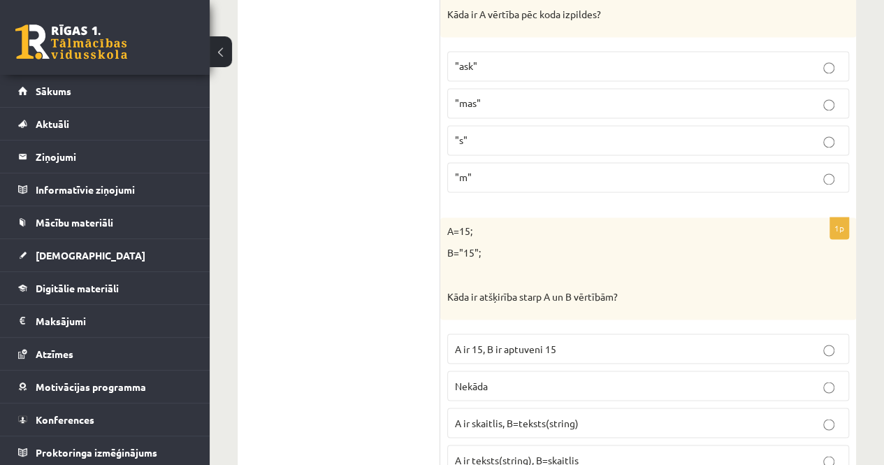
scroll to position [3635, 0]
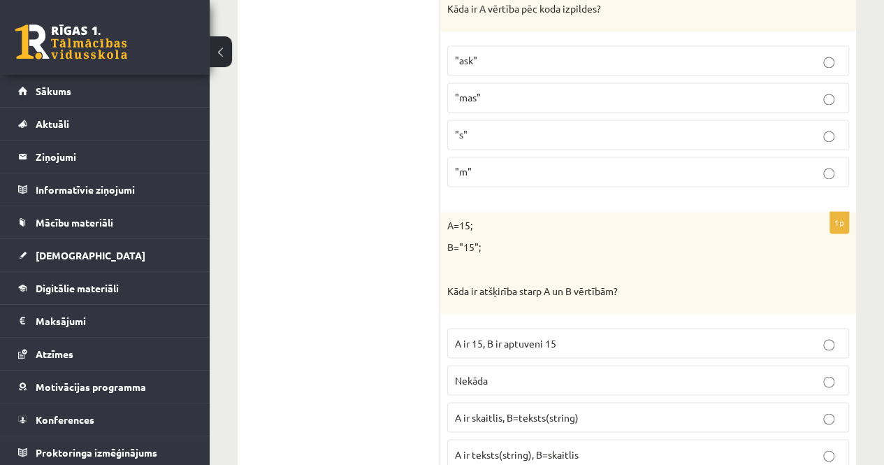
click at [548, 336] on p "A ir 15, B ir aptuveni 15" at bounding box center [648, 343] width 387 height 15
click at [523, 447] on span "A ir teksts(string), B=skaitlis" at bounding box center [517, 453] width 124 height 13
click at [517, 410] on span "A ir skaitlis, B=teksts(string)" at bounding box center [517, 416] width 124 height 13
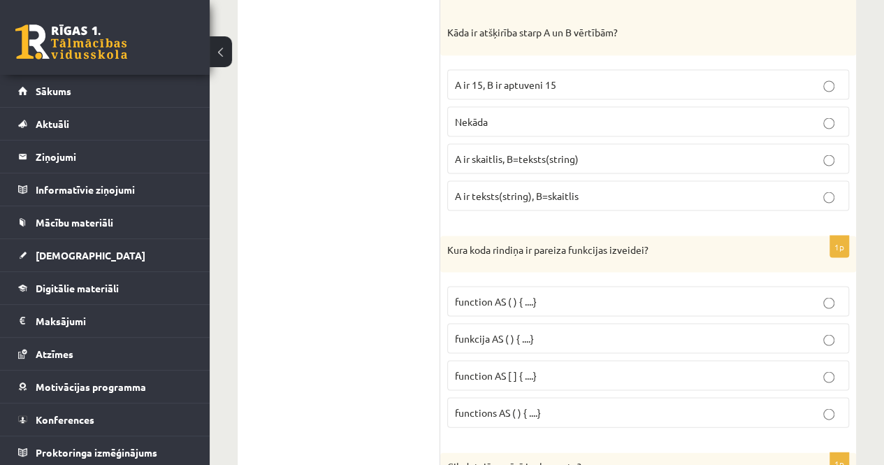
scroll to position [3914, 0]
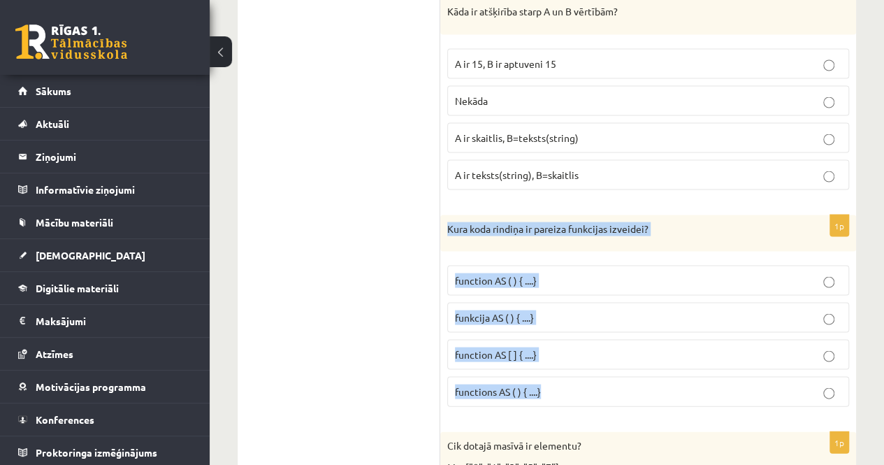
drag, startPoint x: 456, startPoint y: 206, endPoint x: 596, endPoint y: 377, distance: 220.6
click at [596, 377] on div "1p Kura koda rindiņa ir pareiza funkcijas izveidei? function AS ( ) { ....} fun…" at bounding box center [648, 316] width 416 height 203
click at [549, 273] on p "function AS ( ) { ....}" at bounding box center [648, 280] width 387 height 15
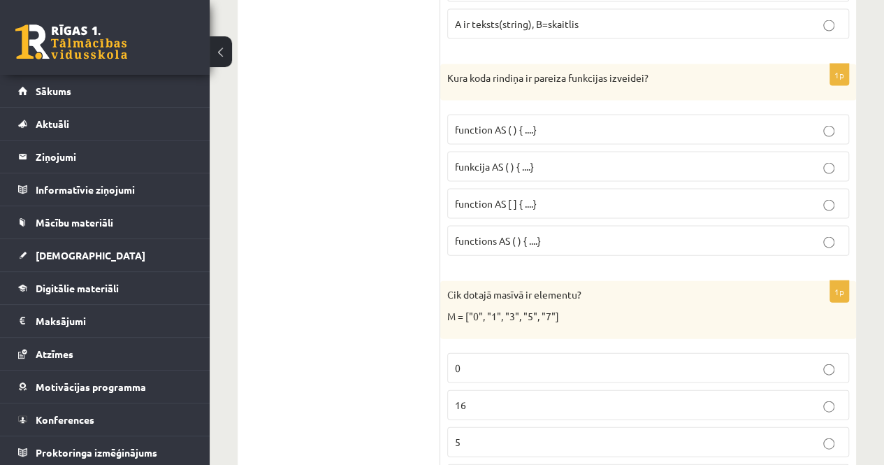
scroll to position [4124, 0]
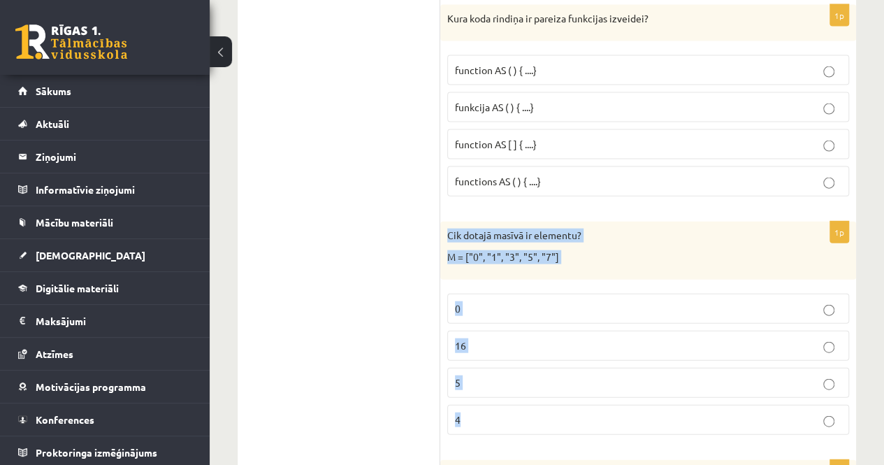
drag, startPoint x: 446, startPoint y: 201, endPoint x: 620, endPoint y: 390, distance: 257.3
click at [619, 391] on div "1p Cik dotajā masīvā ir elementu? M = ["0", "1", "3", "5", "7"] 0 16 5 4" at bounding box center [648, 334] width 416 height 224
click at [492, 375] on p "5" at bounding box center [648, 382] width 387 height 15
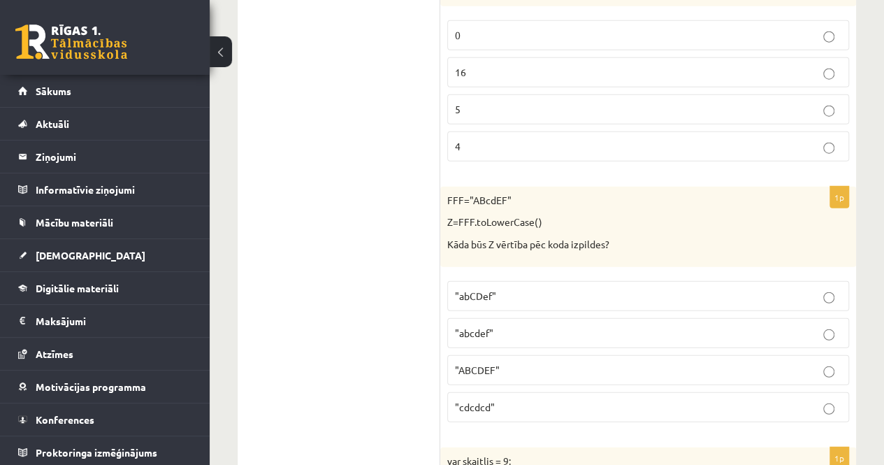
scroll to position [4404, 0]
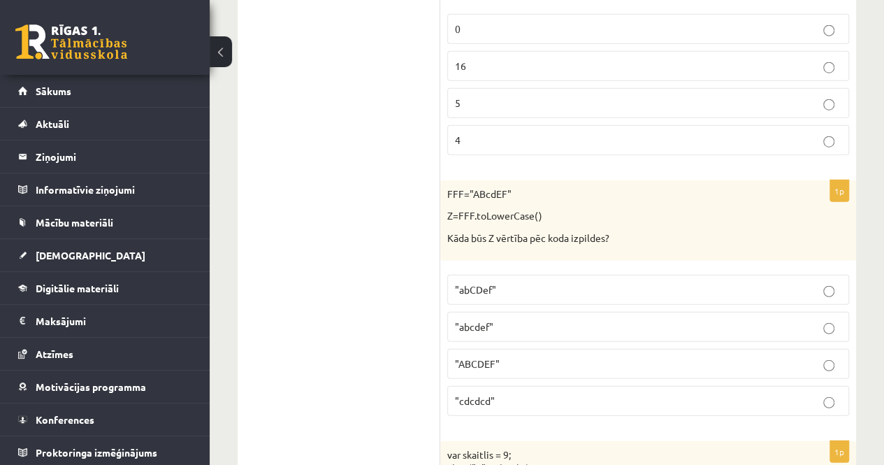
click at [509, 319] on p ""abcdef"" at bounding box center [648, 326] width 387 height 15
click at [494, 394] on p ""cdcdcd"" at bounding box center [648, 401] width 387 height 15
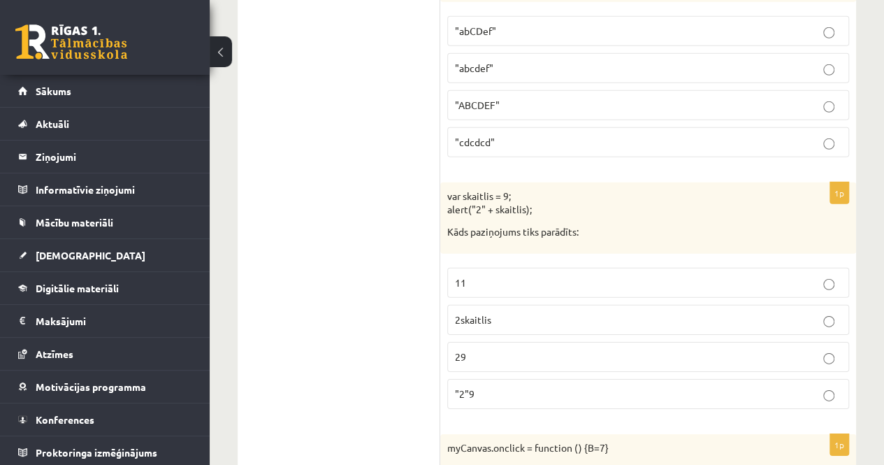
scroll to position [4683, 0]
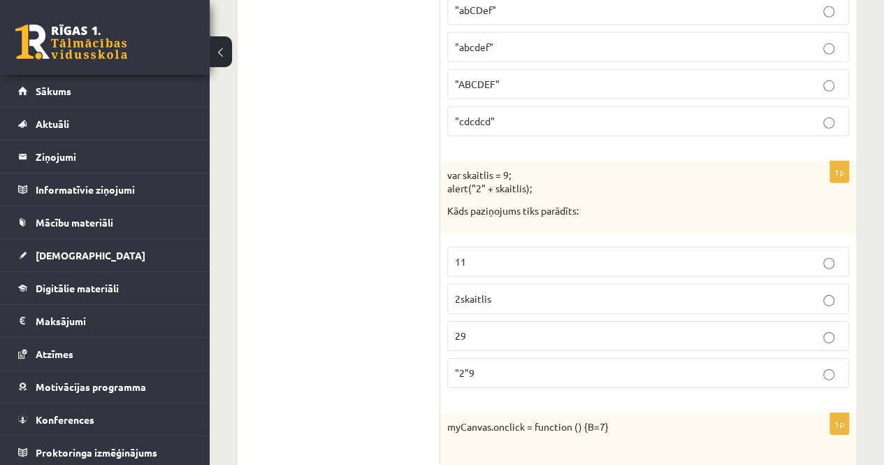
click at [516, 254] on p "11" at bounding box center [648, 261] width 387 height 15
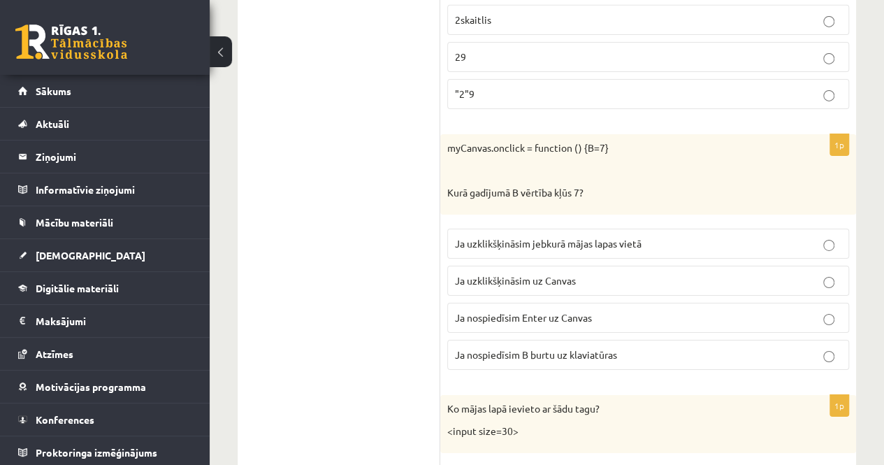
scroll to position [4963, 0]
click at [546, 273] on span "Ja uzklikšķināsim uz Canvas" at bounding box center [515, 279] width 121 height 13
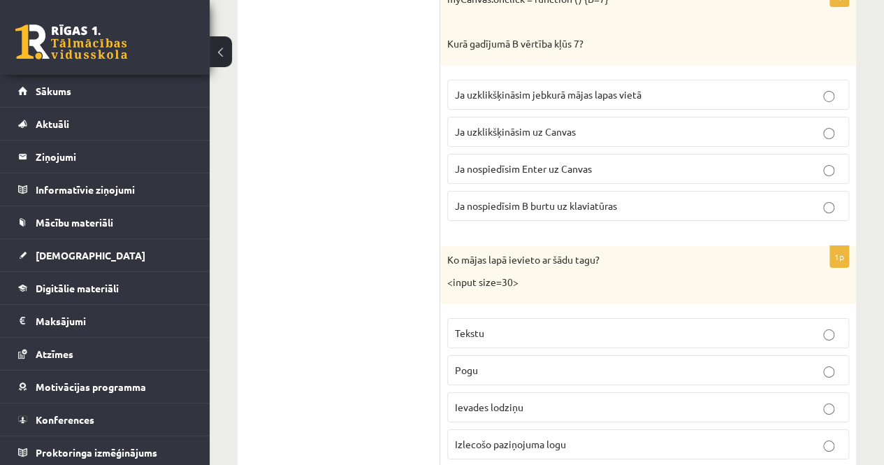
scroll to position [5173, 0]
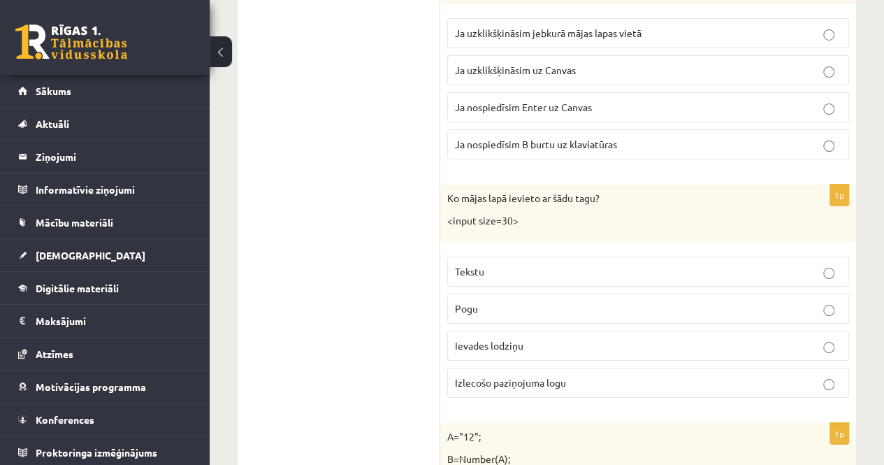
click at [477, 301] on p "Pogu" at bounding box center [648, 308] width 387 height 15
click at [554, 376] on span "Izlecošo paziņojuma logu" at bounding box center [510, 382] width 111 height 13
click at [523, 339] on span "Ievades lodziņu" at bounding box center [489, 345] width 69 height 13
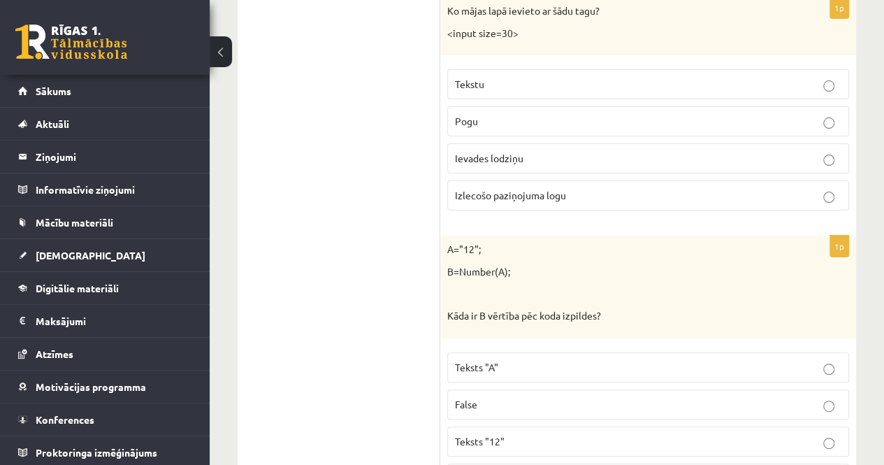
scroll to position [5382, 0]
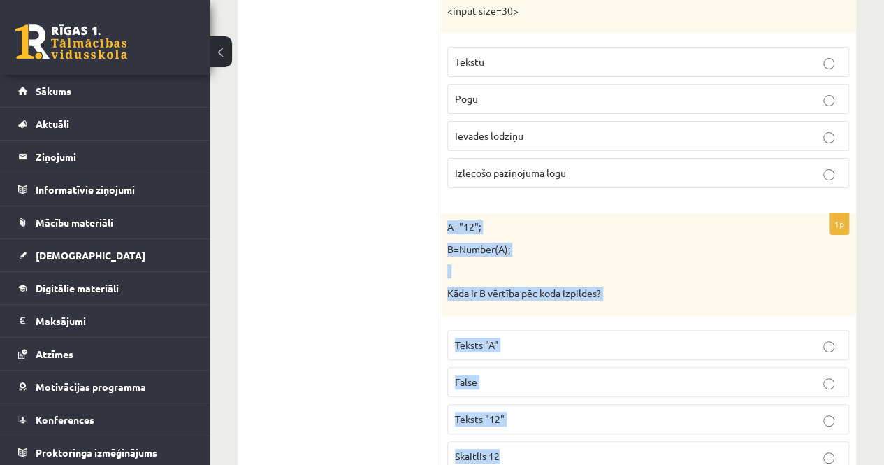
drag, startPoint x: 445, startPoint y: 184, endPoint x: 565, endPoint y: 405, distance: 251.5
click at [566, 410] on div "1p A="12"; B=Number(A); Kāda ir B vērtība pēc koda izpildes? Teksts "A" False T…" at bounding box center [648, 347] width 416 height 268
click at [551, 449] on p "Skaitlis 12" at bounding box center [648, 456] width 387 height 15
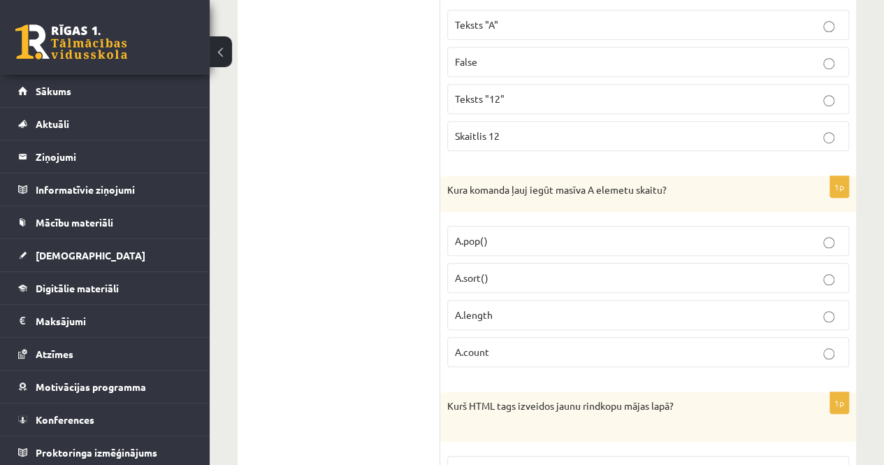
scroll to position [5732, 0]
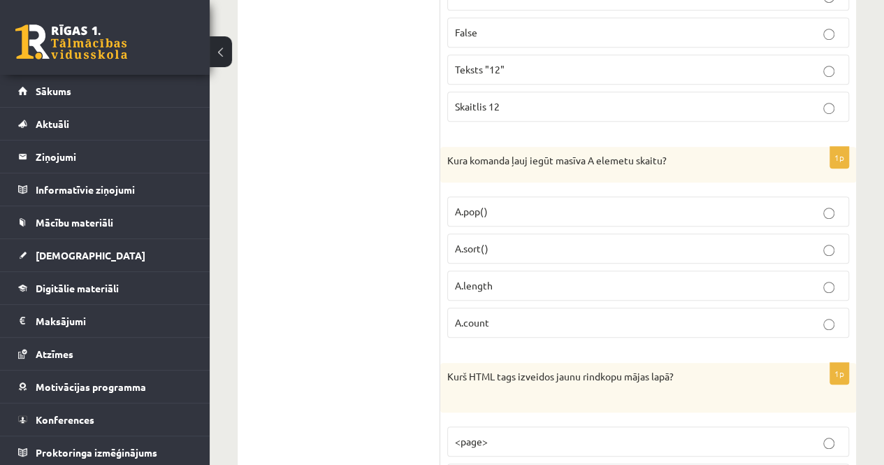
click at [494, 278] on p "A.length" at bounding box center [648, 285] width 387 height 15
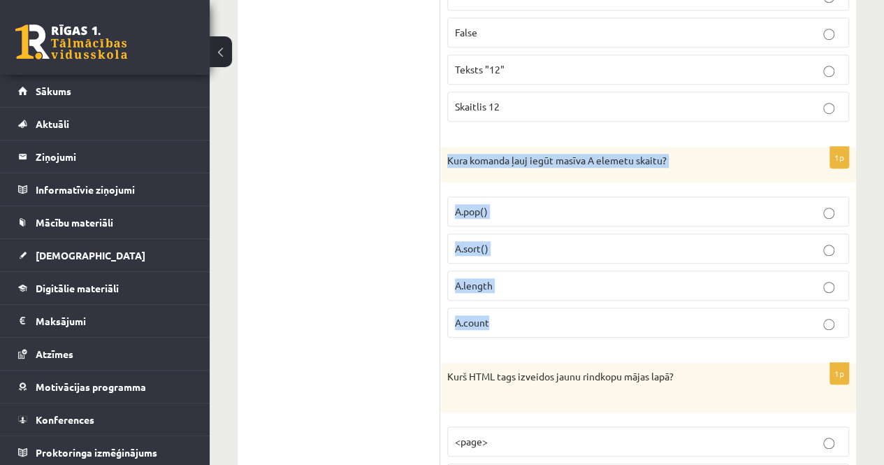
drag, startPoint x: 447, startPoint y: 115, endPoint x: 543, endPoint y: 285, distance: 195.6
click at [539, 285] on div "1p Kura komanda ļauj iegūt masīva A elemetu skaitu? A.pop() A.sort() A.length A…" at bounding box center [648, 248] width 416 height 203
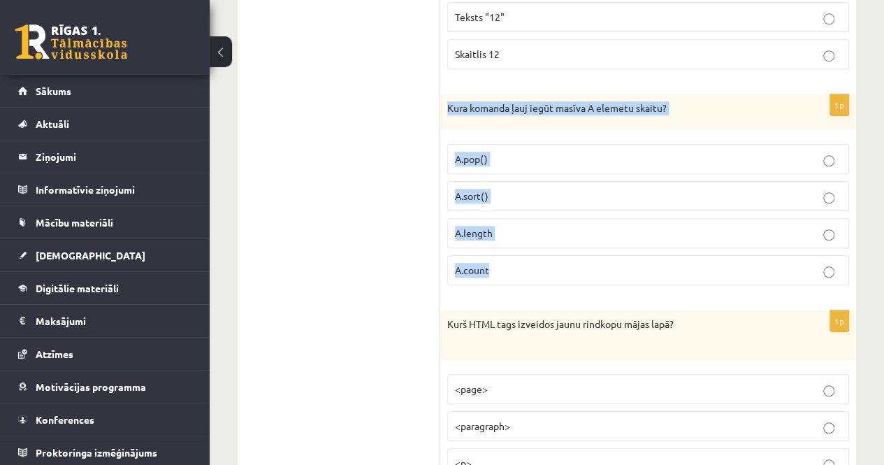
scroll to position [5872, 0]
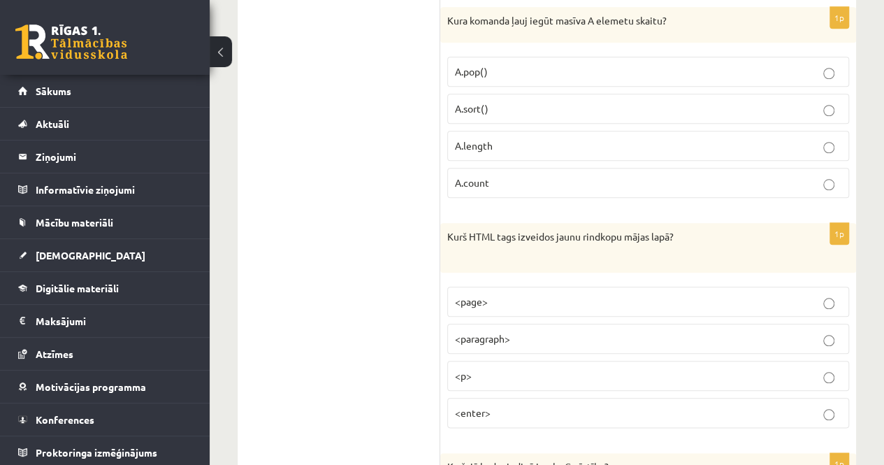
click at [475, 361] on label "<p>" at bounding box center [648, 376] width 402 height 30
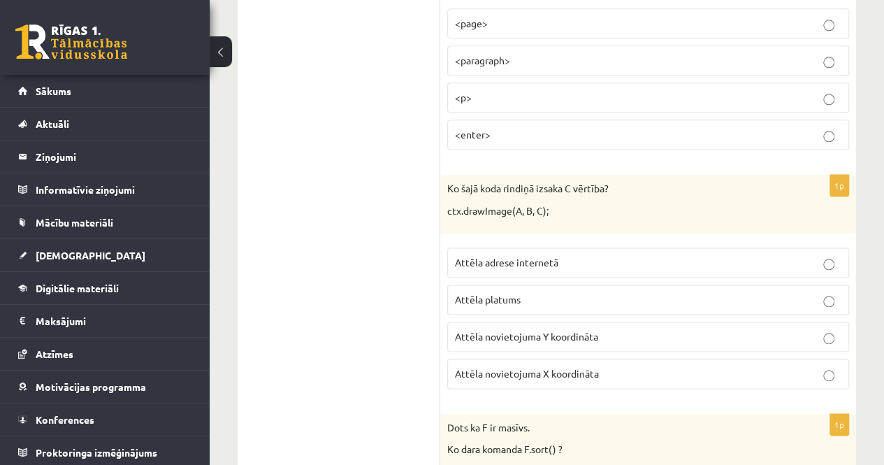
scroll to position [6151, 0]
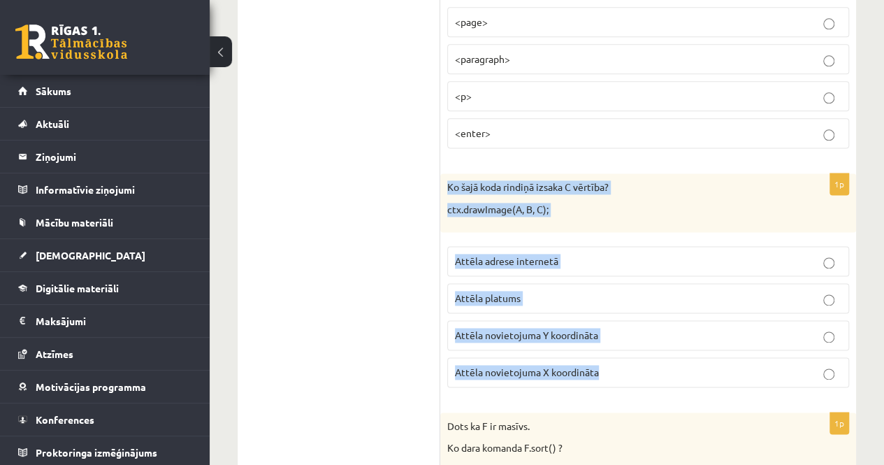
drag, startPoint x: 446, startPoint y: 135, endPoint x: 631, endPoint y: 328, distance: 267.5
click at [631, 328] on div "1p Ko šajā koda rindiņā izsaka C vērtība? ctx.drawImage(A, B, C); Attēla adrese…" at bounding box center [648, 285] width 416 height 224
click at [614, 328] on p "Attēla novietojuma Y koordināta" at bounding box center [648, 335] width 387 height 15
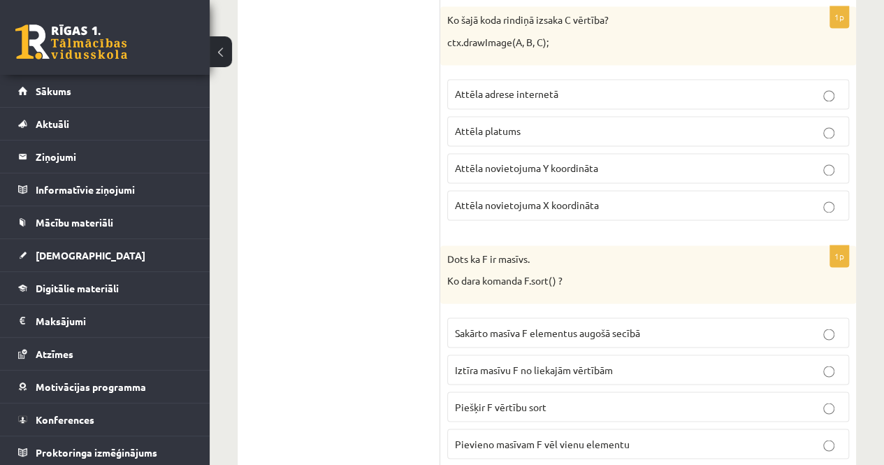
scroll to position [6361, 0]
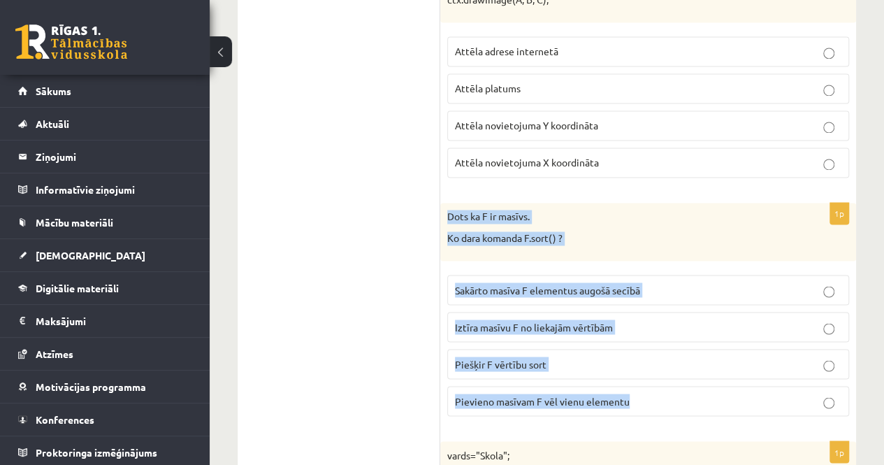
drag, startPoint x: 444, startPoint y: 161, endPoint x: 654, endPoint y: 354, distance: 285.4
click at [653, 354] on div "1p Dots ka F ir masīvs. Ko dara komanda F.sort() ? Sakārto masīva F elementus a…" at bounding box center [648, 315] width 416 height 224
click at [596, 283] on span "Sakārto masīva F elementus augošā secībā" at bounding box center [547, 289] width 185 height 13
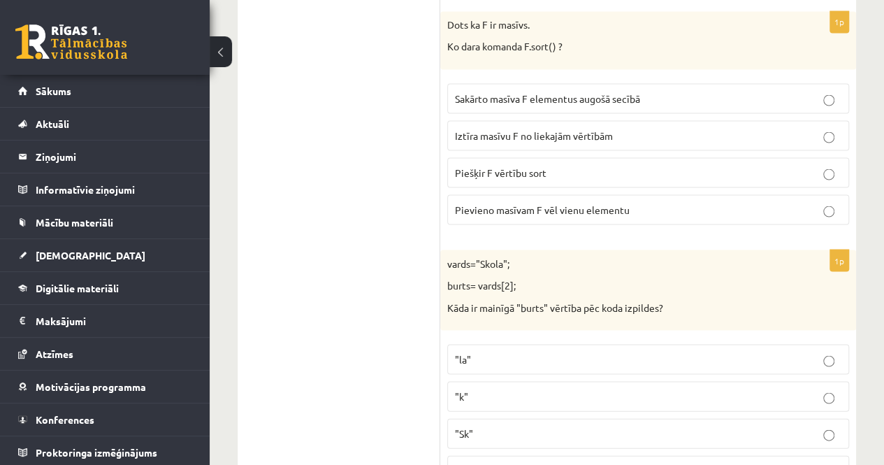
scroll to position [6571, 0]
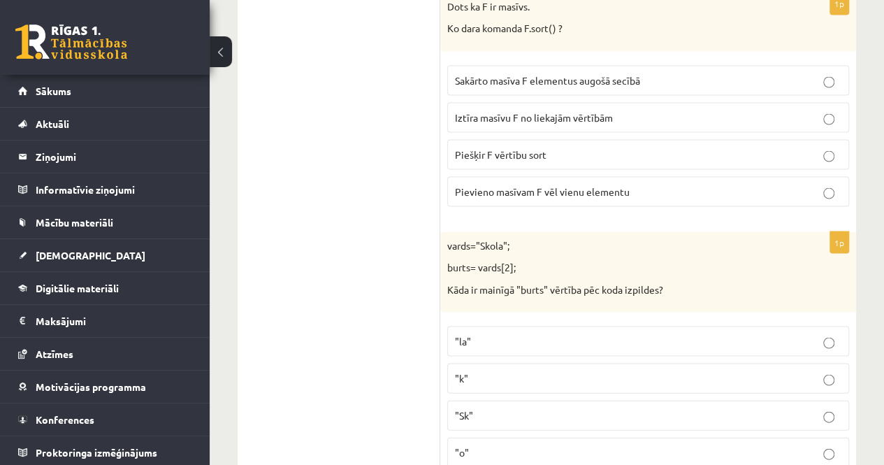
click at [497, 370] on p ""k"" at bounding box center [648, 377] width 387 height 15
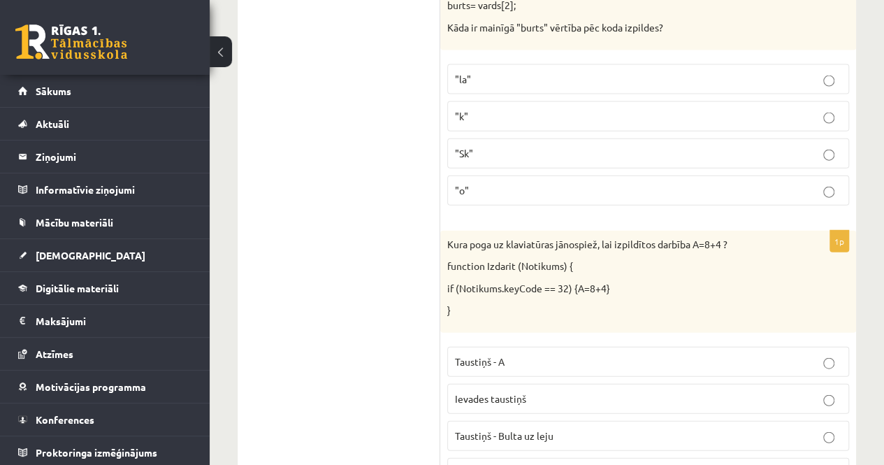
scroll to position [6850, 0]
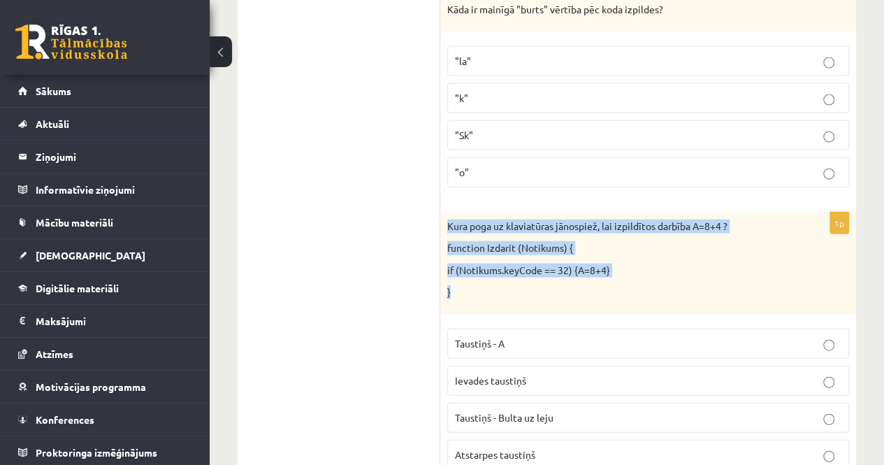
drag, startPoint x: 449, startPoint y: 171, endPoint x: 579, endPoint y: 243, distance: 149.0
click at [579, 243] on div "Kura poga uz klaviatūras jānospiež, lai izpildītos darbība A=8+4 ? function Izd…" at bounding box center [648, 263] width 416 height 102
click at [671, 285] on p "}" at bounding box center [613, 292] width 332 height 14
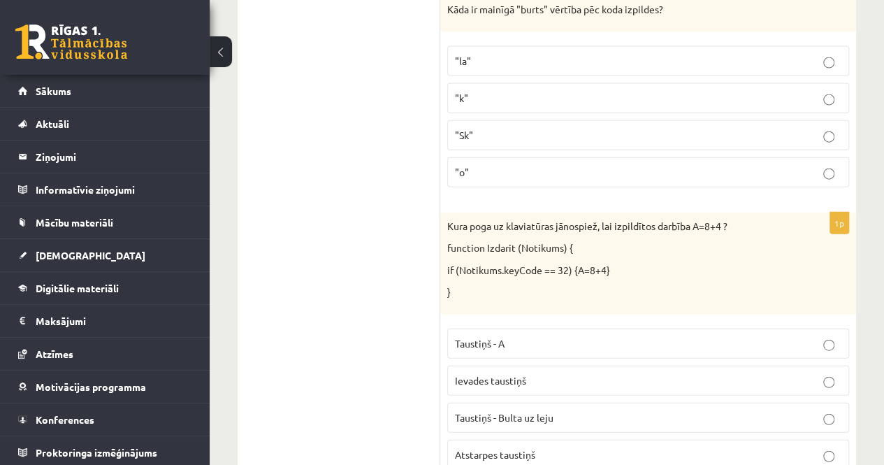
click at [500, 337] on span "Taustiņš - A" at bounding box center [480, 343] width 50 height 13
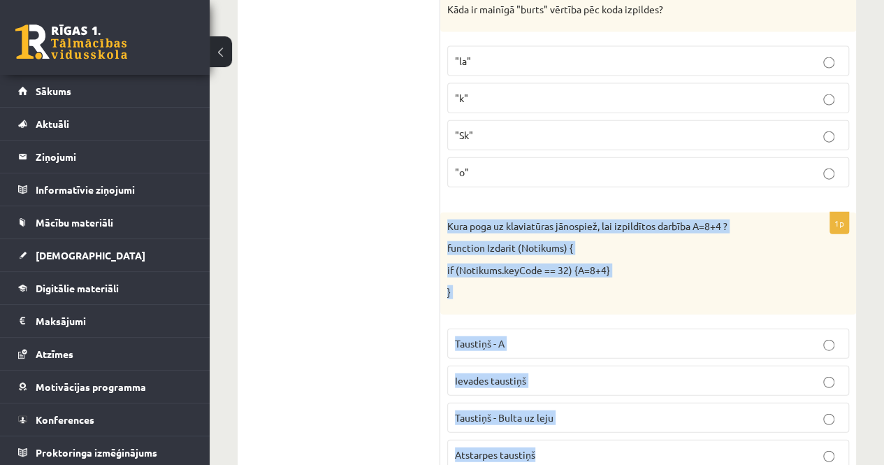
drag, startPoint x: 447, startPoint y: 170, endPoint x: 639, endPoint y: 406, distance: 304.6
click at [639, 406] on div "1p Kura poga uz klaviatūras jānospiež, lai izpildītos darbība A=8+4 ? function …" at bounding box center [648, 346] width 416 height 268
click at [521, 448] on span "Atstarpes taustiņš" at bounding box center [495, 454] width 80 height 13
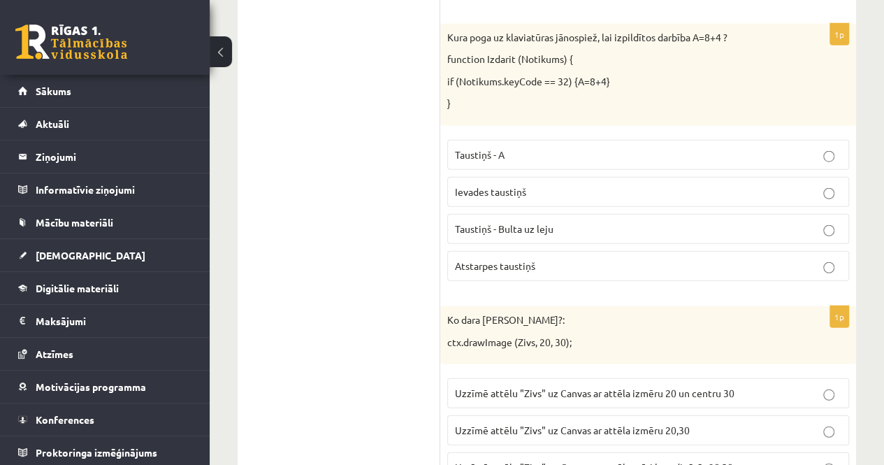
scroll to position [7091, 0]
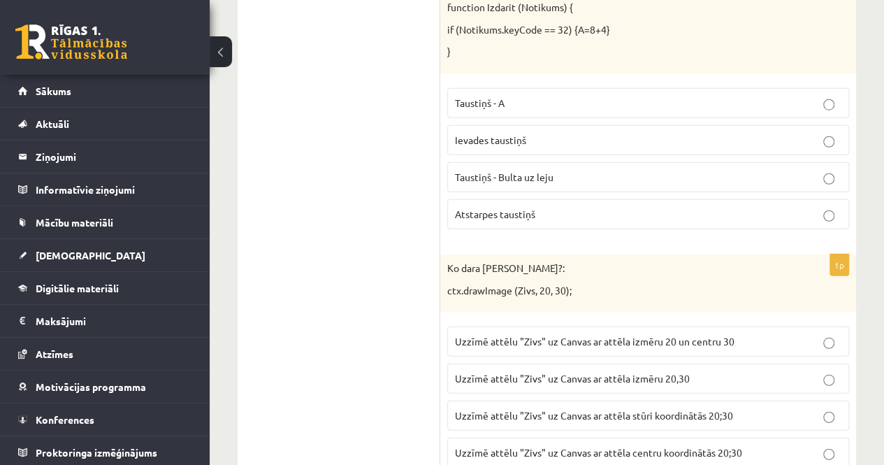
click at [496, 335] on span "Uzzīmē attēlu "Zivs" uz Canvas ar attēla izmēru 20 un centru 30" at bounding box center [595, 341] width 280 height 13
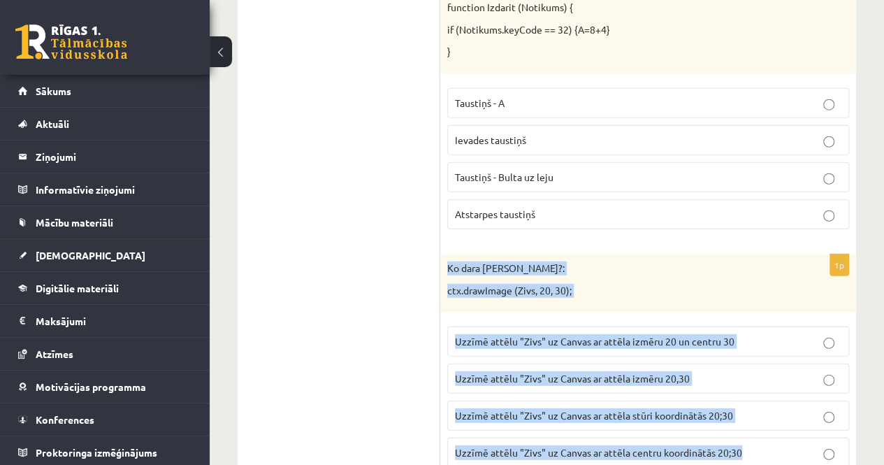
drag, startPoint x: 449, startPoint y: 210, endPoint x: 786, endPoint y: 410, distance: 391.2
click at [786, 410] on div "1p Ko dara koda rindiņa?: ctx.drawImage (Zivs, 20, 30); Uzzīmē attēlu "Zivs" uz…" at bounding box center [648, 366] width 416 height 224
click at [554, 409] on span "Uzzīmē attēlu "Zivs" uz Canvas ar attēla stūri koordinātās 20;30" at bounding box center [594, 415] width 278 height 13
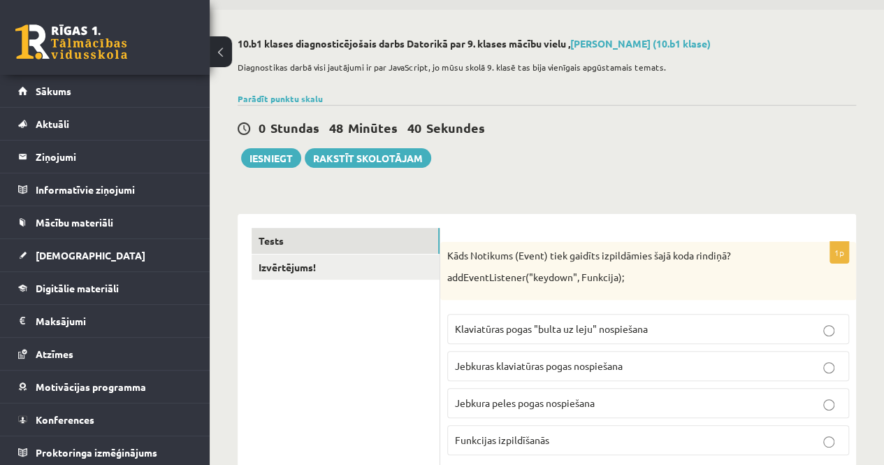
scroll to position [0, 0]
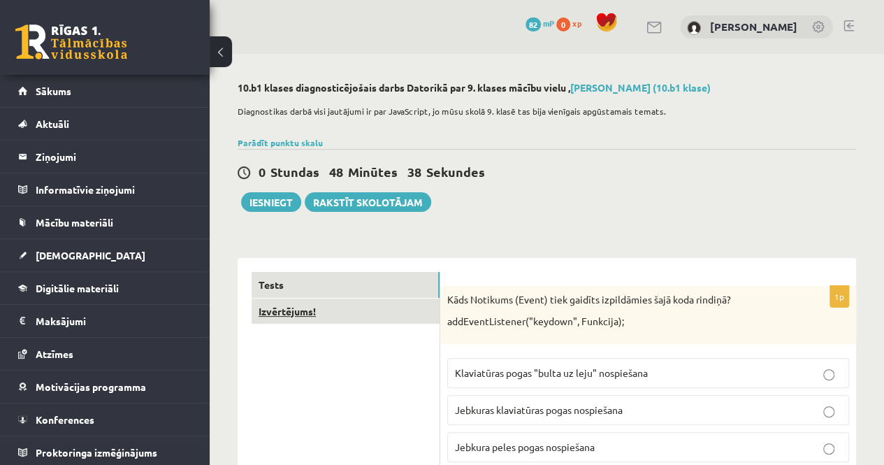
click at [326, 307] on link "Izvērtējums!" at bounding box center [346, 311] width 188 height 26
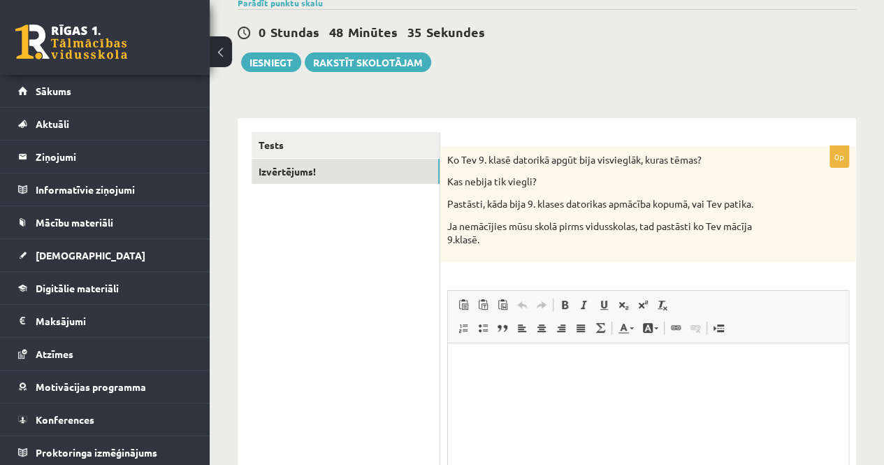
scroll to position [210, 0]
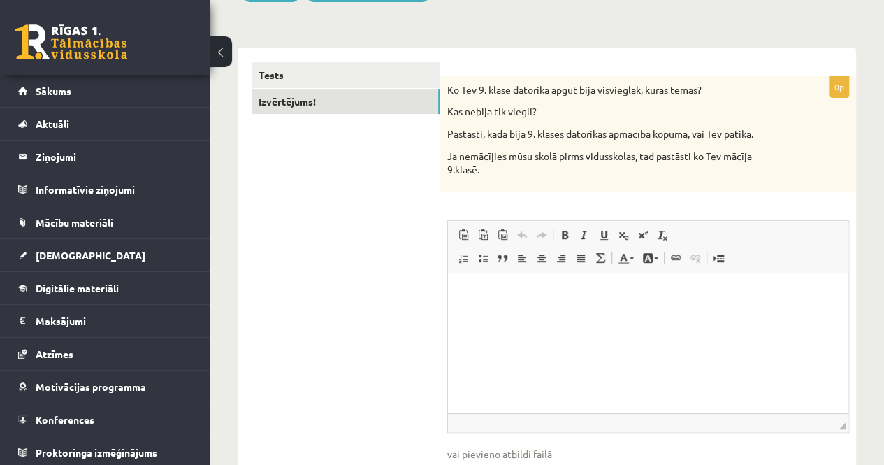
click at [556, 315] on html at bounding box center [648, 294] width 401 height 43
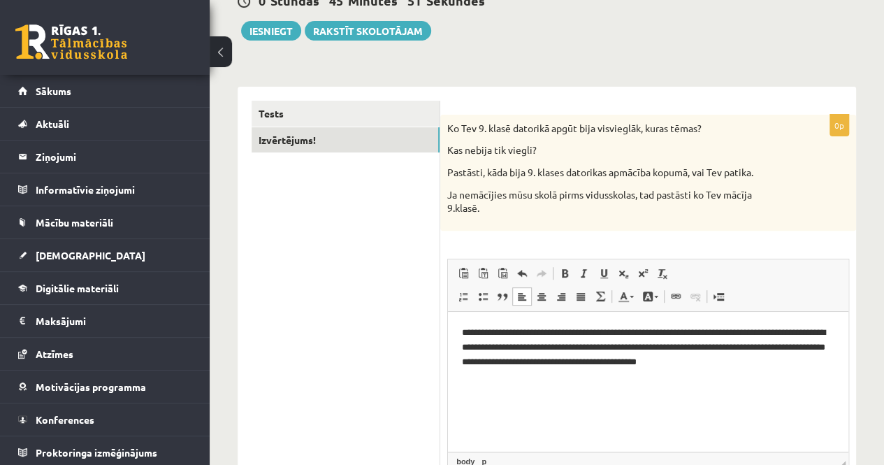
scroll to position [87, 0]
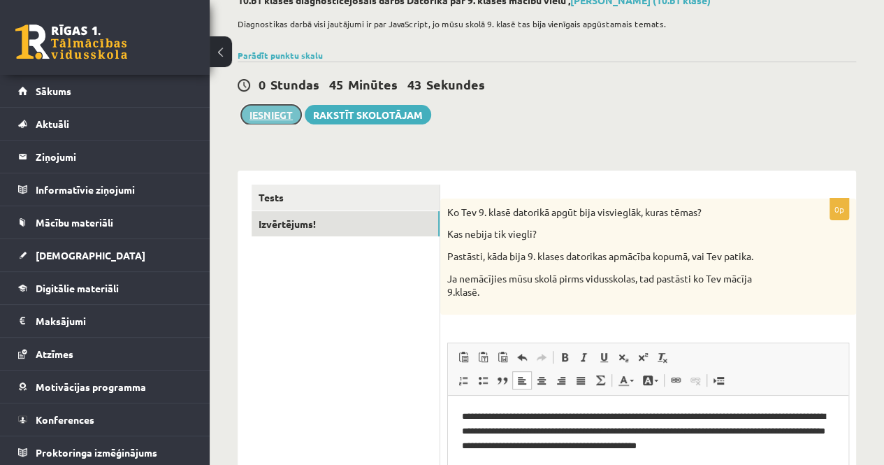
click at [288, 116] on button "Iesniegt" at bounding box center [271, 115] width 60 height 20
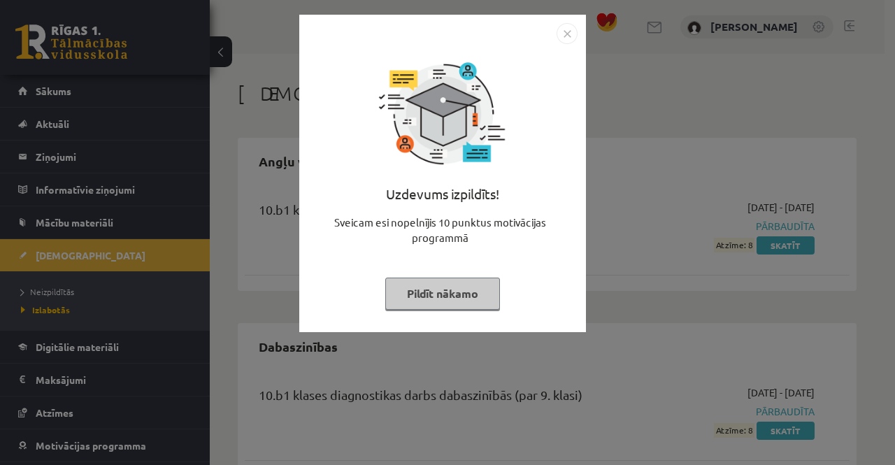
click at [570, 35] on img "Close" at bounding box center [566, 33] width 21 height 21
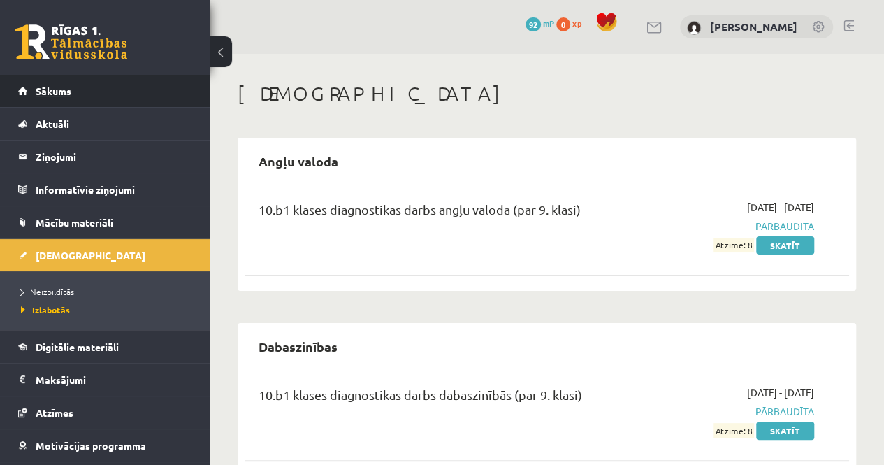
click at [110, 89] on link "Sākums" at bounding box center [105, 91] width 174 height 32
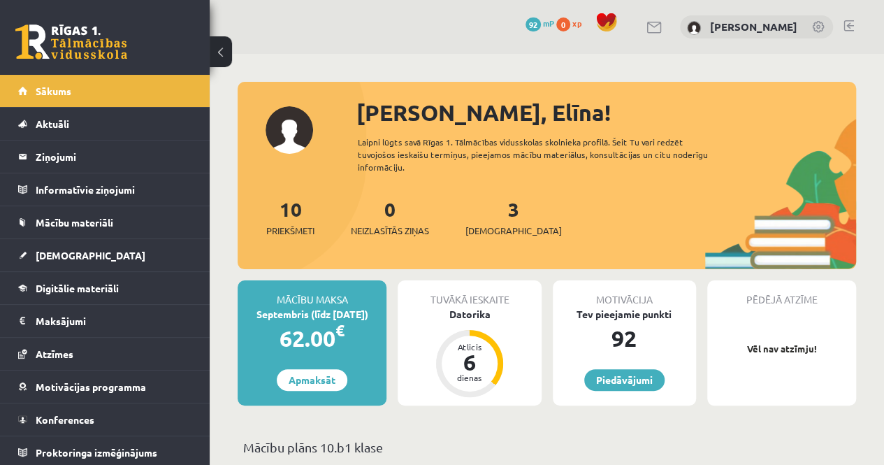
click at [498, 216] on div "3 Ieskaites" at bounding box center [514, 215] width 96 height 43
click at [480, 210] on div "3 Ieskaites" at bounding box center [514, 215] width 96 height 43
click at [488, 208] on link "3 Ieskaites" at bounding box center [514, 216] width 96 height 41
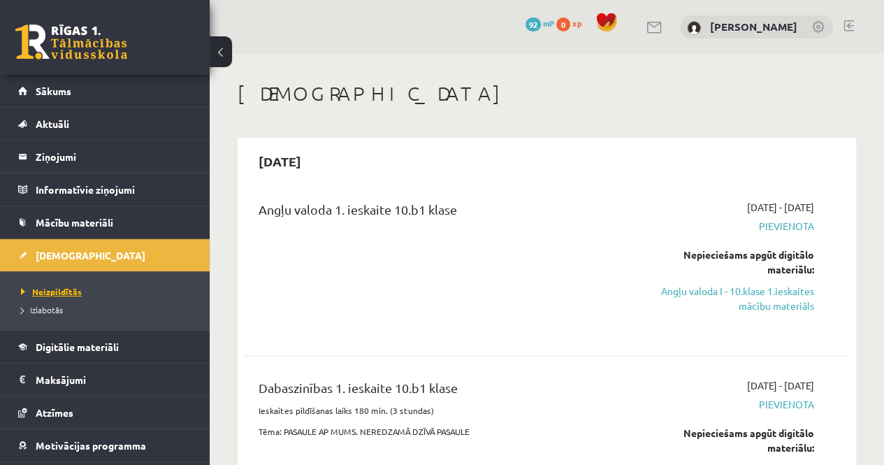
click at [59, 285] on link "Neizpildītās" at bounding box center [108, 291] width 175 height 13
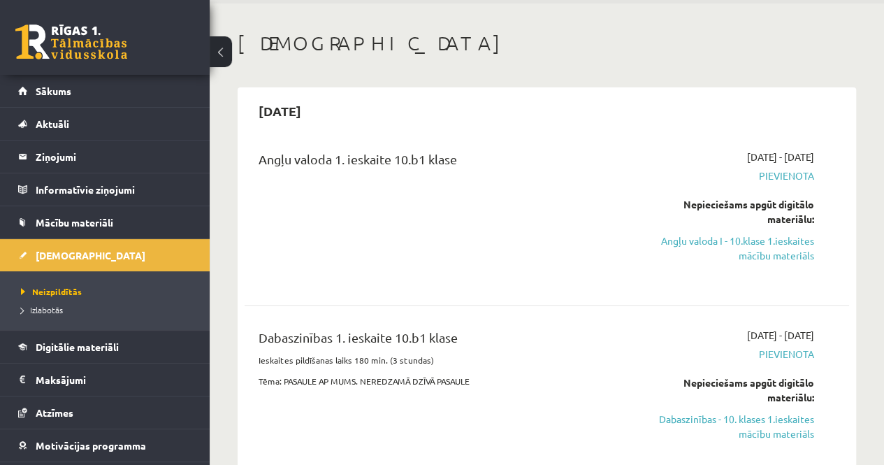
scroll to position [70, 0]
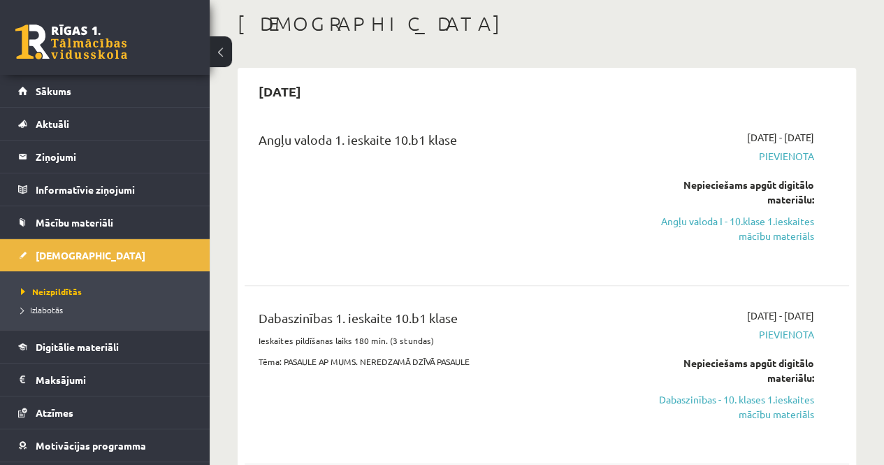
click at [373, 141] on div "Angļu valoda 1. ieskaite 10.b1 klase" at bounding box center [440, 143] width 363 height 26
click at [585, 181] on div "Angļu valoda 1. ieskaite 10.b1 klase" at bounding box center [440, 196] width 384 height 133
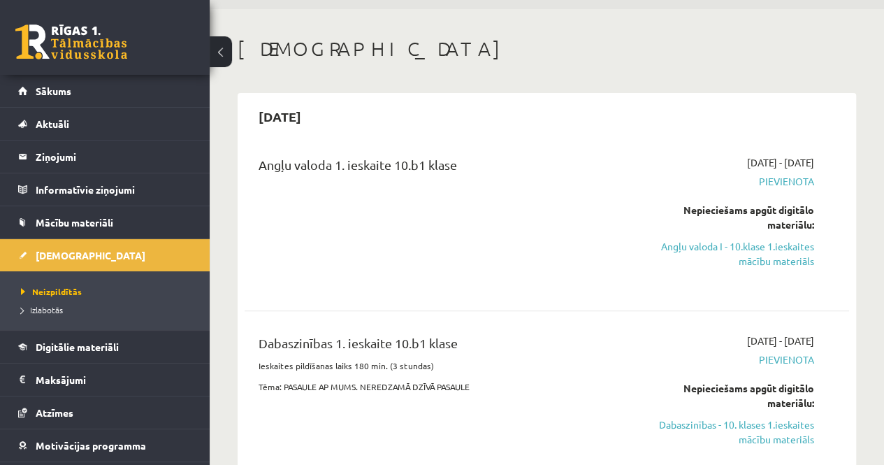
scroll to position [0, 0]
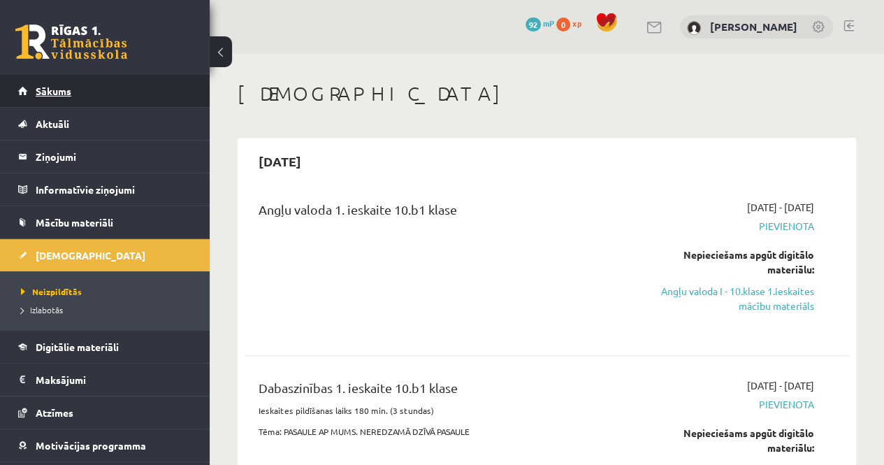
click at [59, 92] on span "Sākums" at bounding box center [54, 91] width 36 height 13
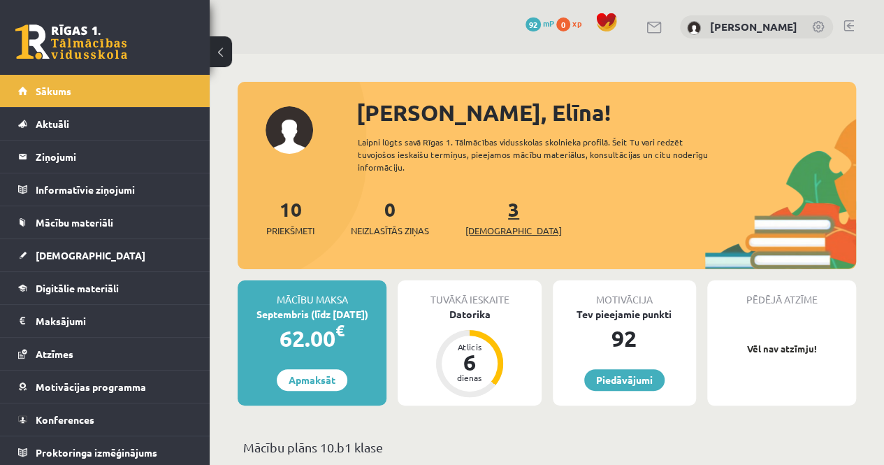
click at [488, 216] on link "3 Ieskaites" at bounding box center [514, 216] width 96 height 41
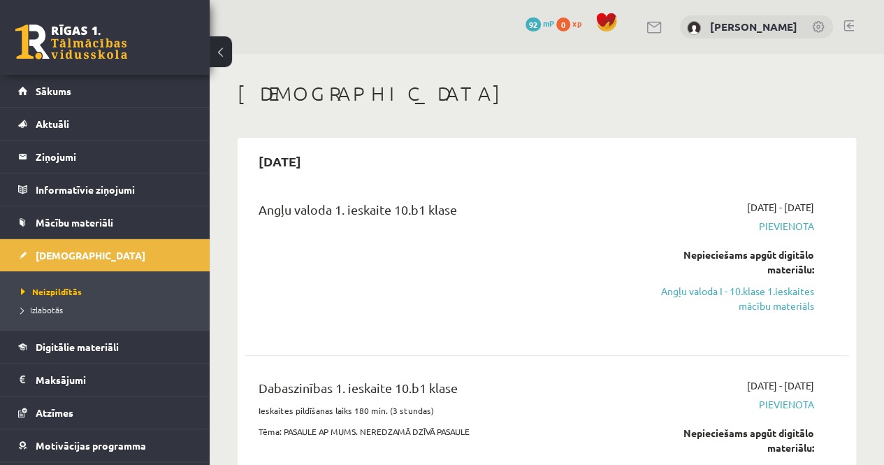
scroll to position [70, 0]
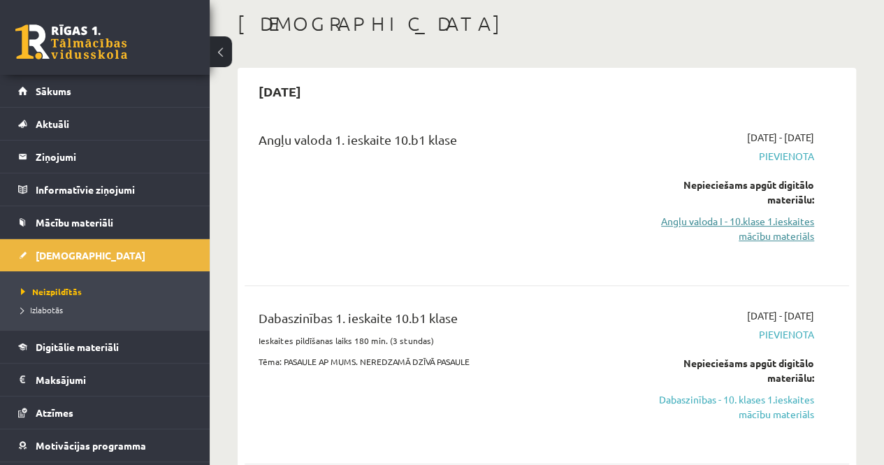
click at [756, 222] on link "Angļu valoda I - 10.klase 1.ieskaites mācību materiāls" at bounding box center [728, 228] width 171 height 29
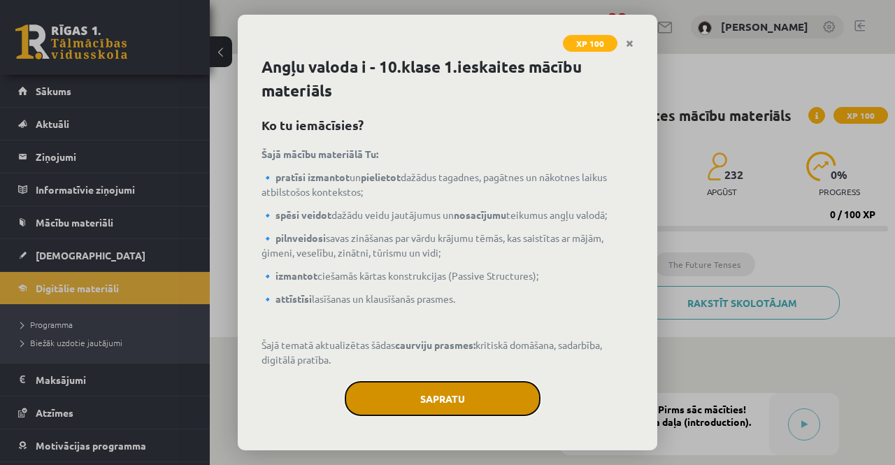
click at [474, 402] on button "Sapratu" at bounding box center [443, 398] width 196 height 35
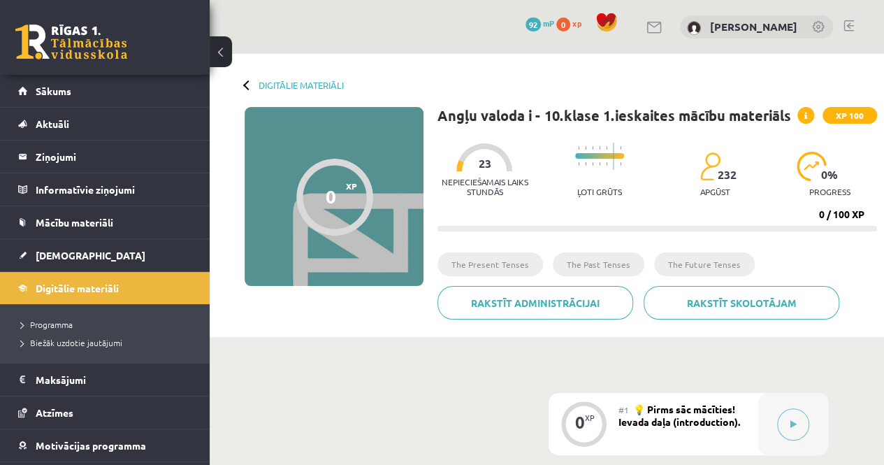
click at [350, 198] on div at bounding box center [334, 197] width 77 height 77
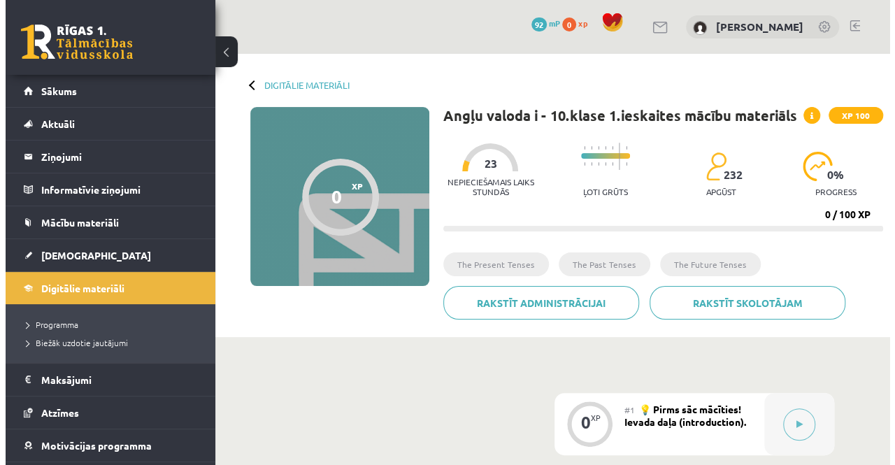
scroll to position [70, 0]
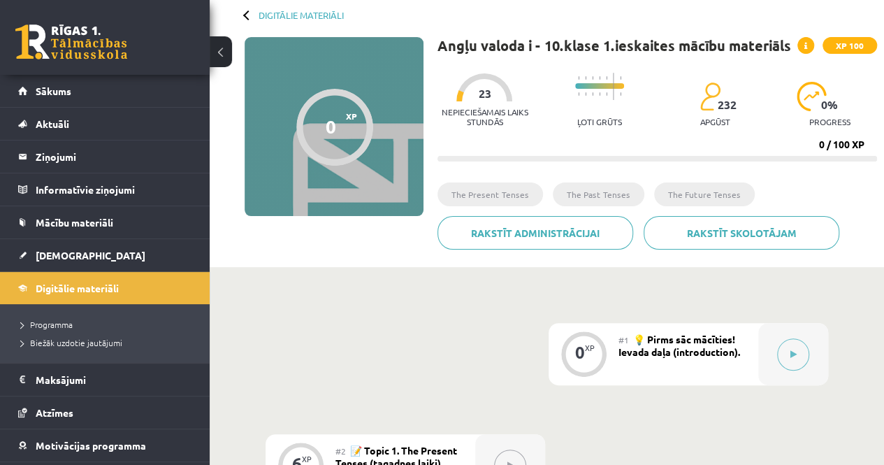
click at [484, 88] on span "23" at bounding box center [484, 93] width 13 height 13
click at [795, 353] on icon at bounding box center [794, 354] width 6 height 8
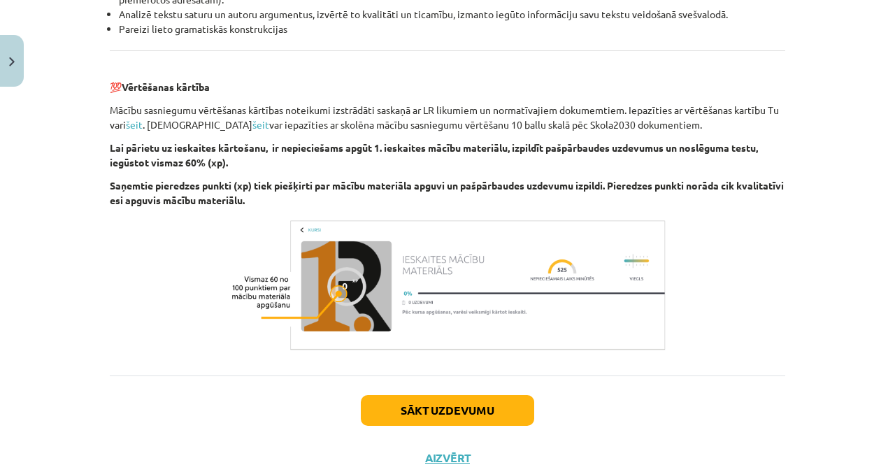
scroll to position [1636, 0]
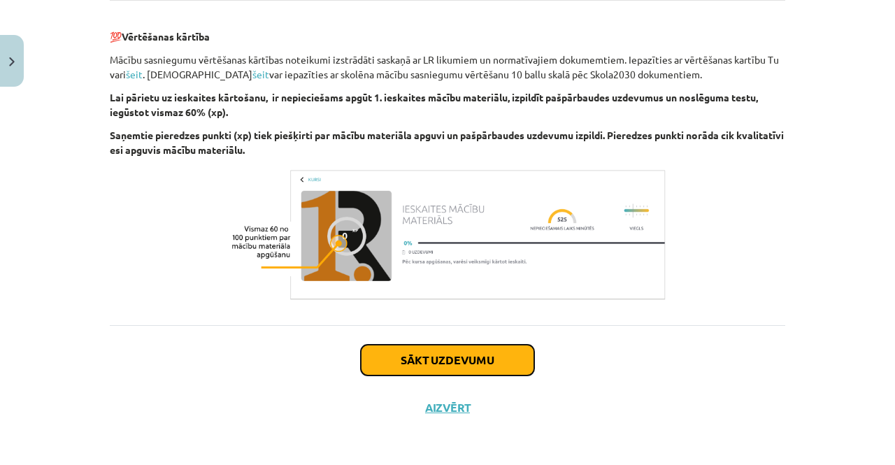
click at [445, 349] on button "Sākt uzdevumu" at bounding box center [447, 360] width 173 height 31
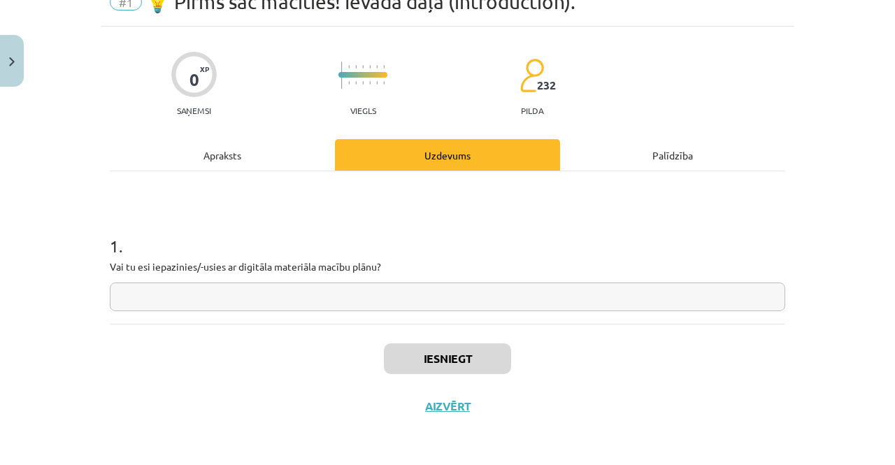
scroll to position [35, 0]
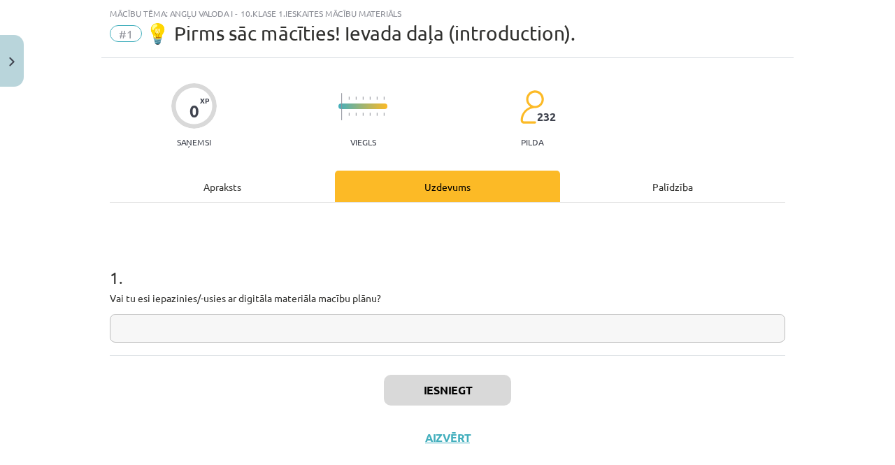
click at [312, 328] on input "text" at bounding box center [447, 328] width 675 height 29
type input "*"
type input "**"
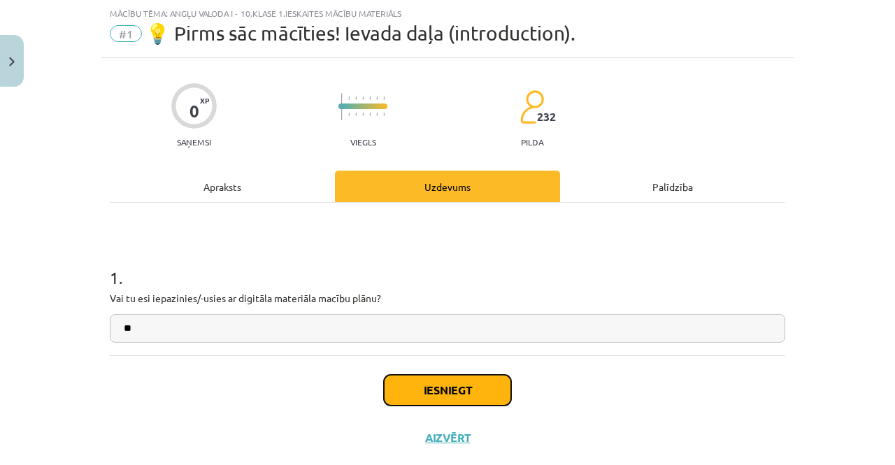
click at [445, 389] on button "Iesniegt" at bounding box center [447, 390] width 127 height 31
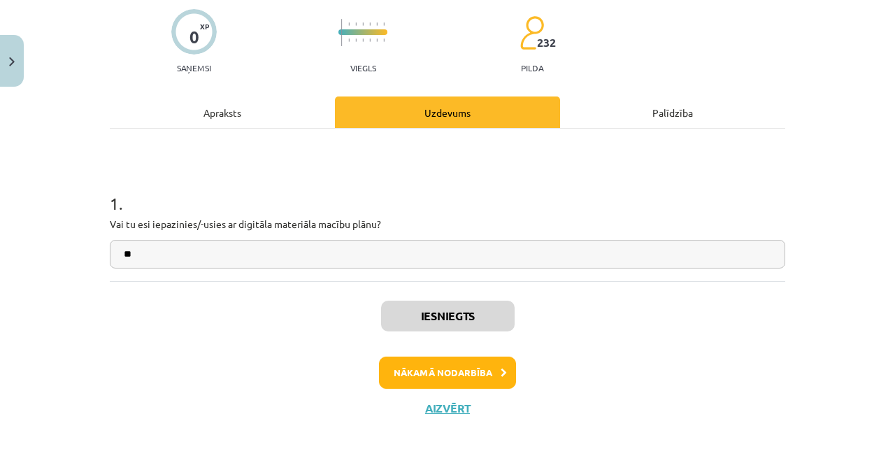
scroll to position [109, 0]
click at [473, 377] on button "Nākamā nodarbība" at bounding box center [447, 372] width 137 height 32
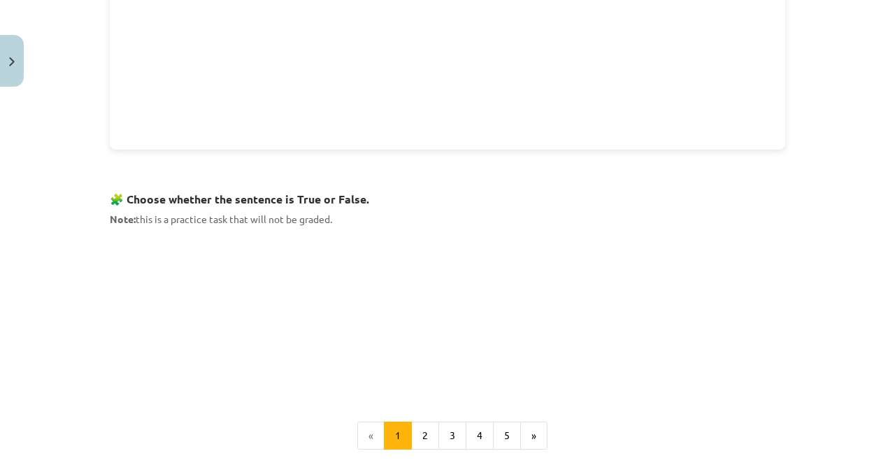
scroll to position [833, 0]
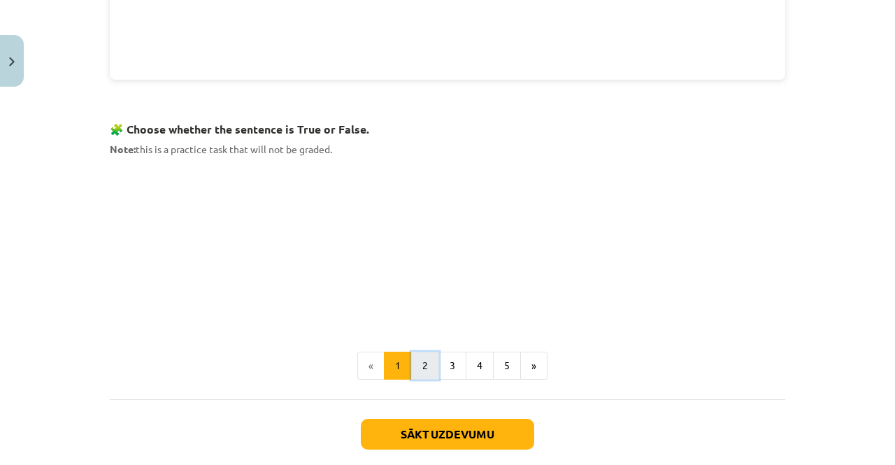
click at [419, 357] on button "2" at bounding box center [425, 366] width 28 height 28
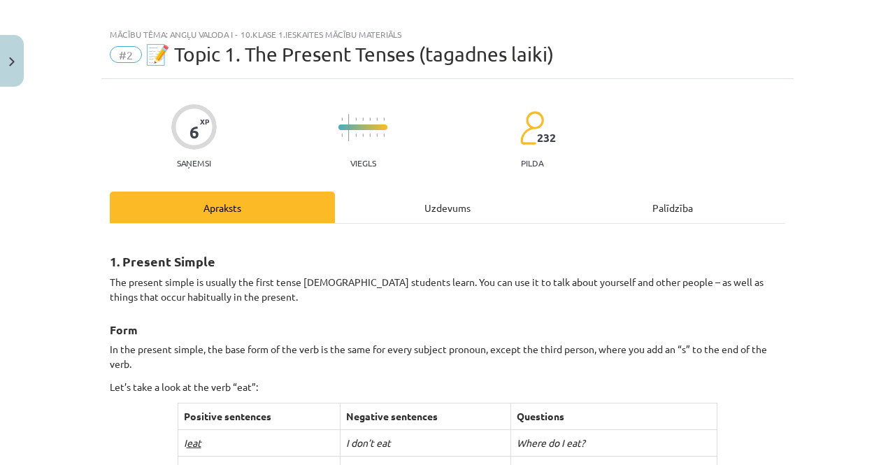
scroll to position [0, 0]
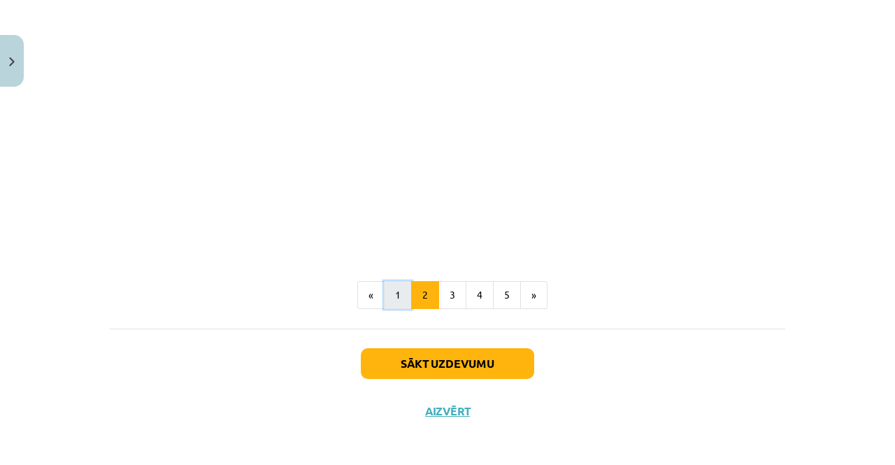
click at [397, 281] on button "1" at bounding box center [398, 295] width 28 height 28
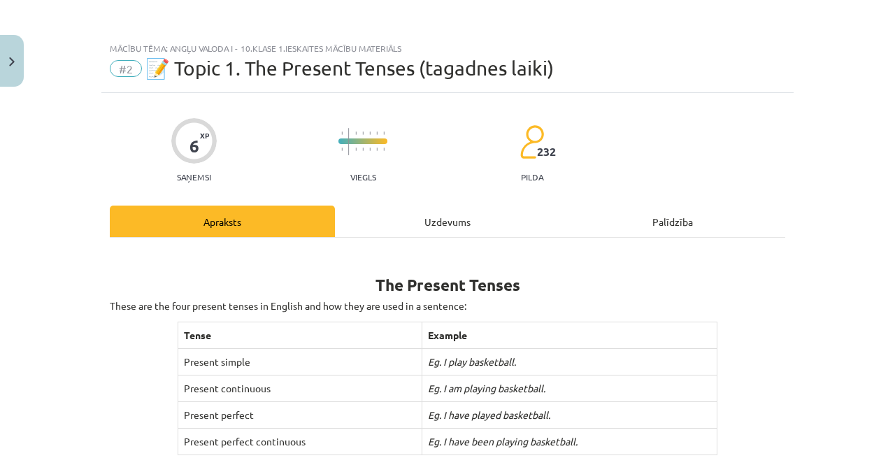
click at [189, 136] on div "6" at bounding box center [194, 146] width 10 height 20
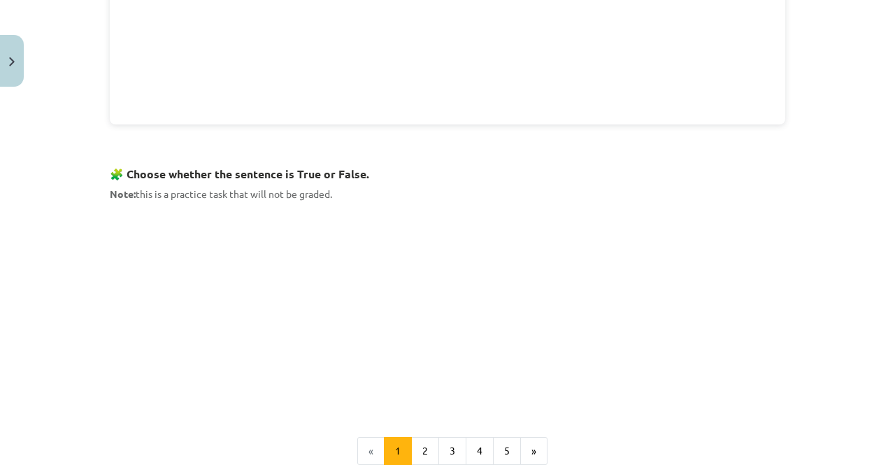
scroll to position [839, 0]
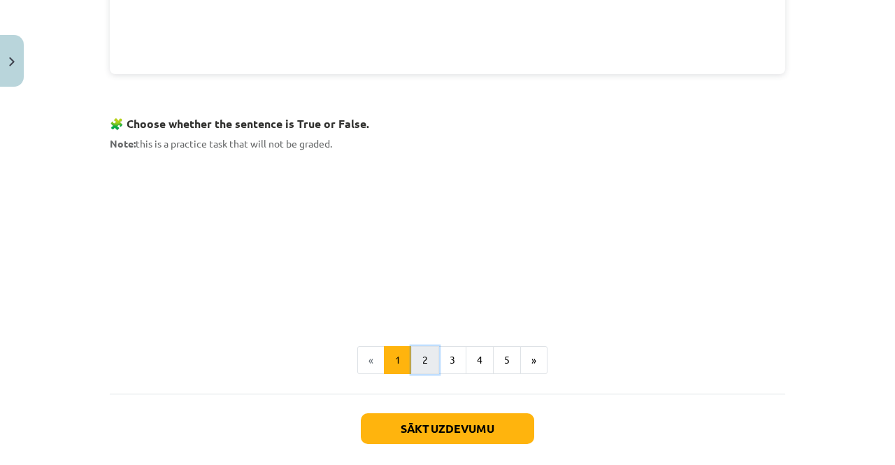
click at [426, 353] on button "2" at bounding box center [425, 360] width 28 height 28
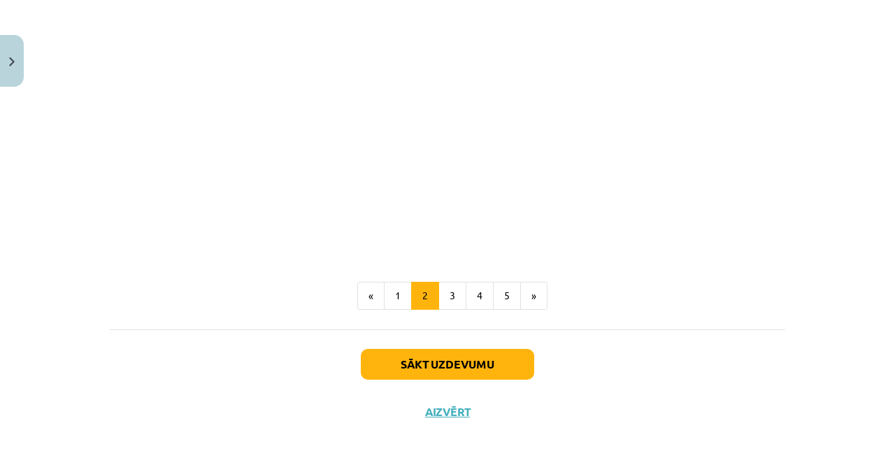
scroll to position [909, 0]
click at [446, 293] on button "3" at bounding box center [452, 295] width 28 height 28
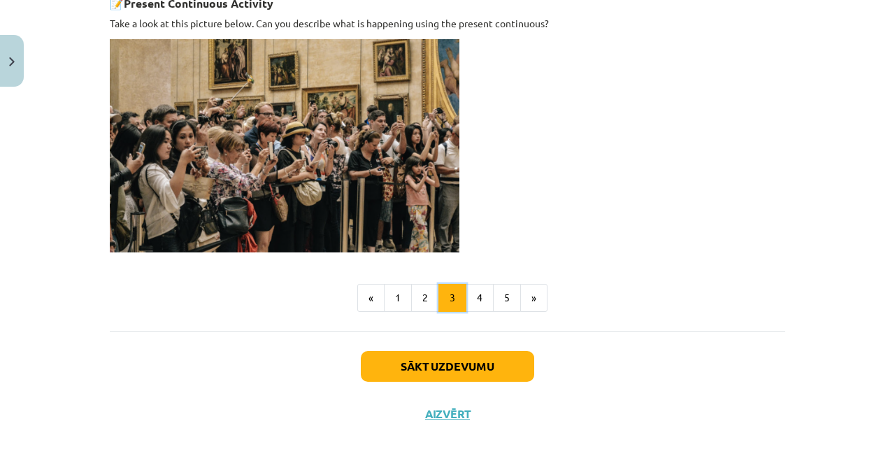
scroll to position [874, 0]
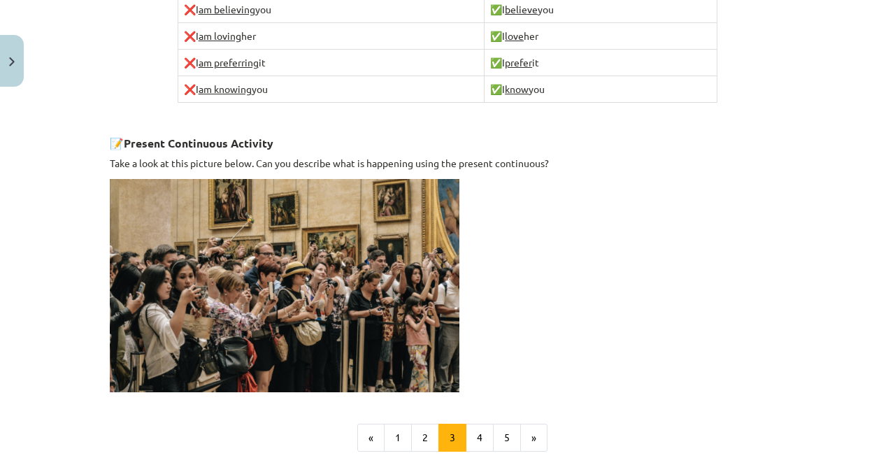
click at [522, 284] on p at bounding box center [447, 285] width 675 height 213
click at [476, 433] on button "4" at bounding box center [480, 438] width 28 height 28
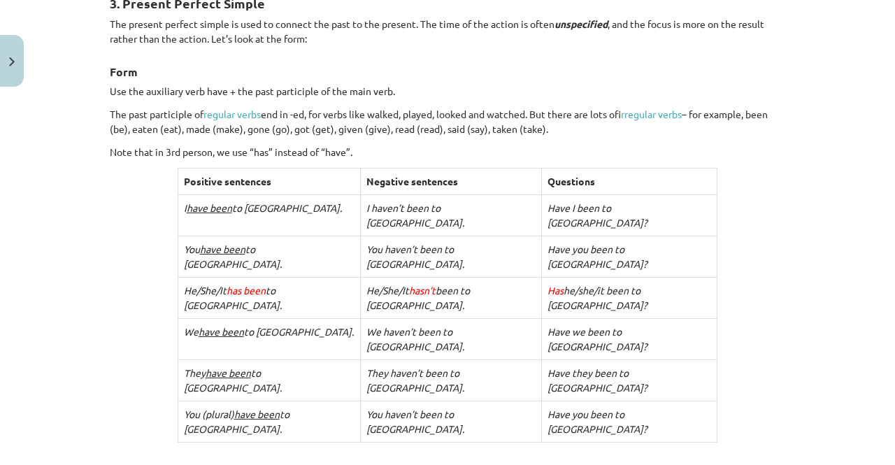
scroll to position [250, 0]
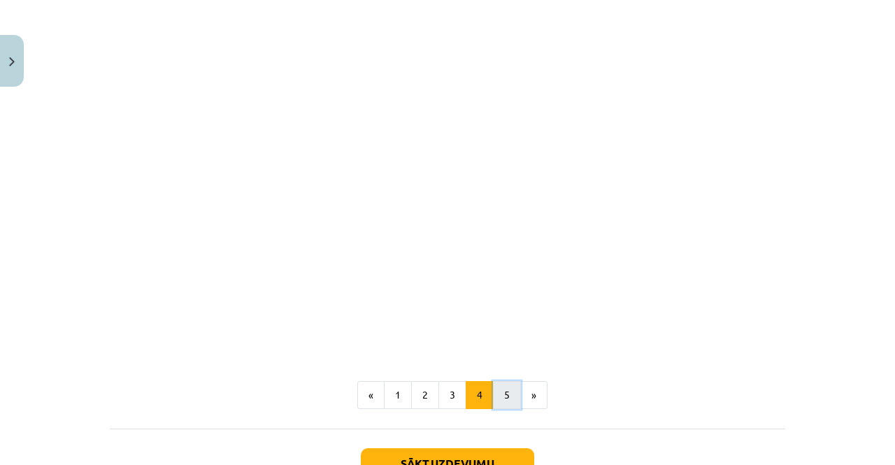
click at [493, 381] on button "5" at bounding box center [507, 395] width 28 height 28
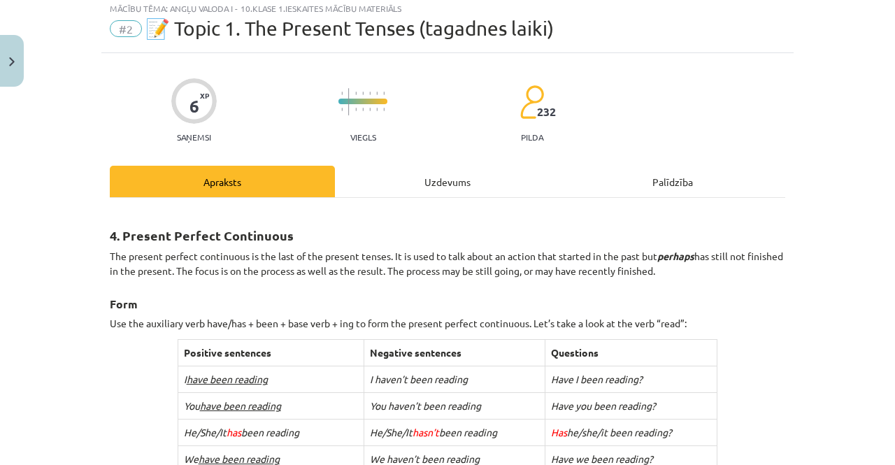
scroll to position [0, 0]
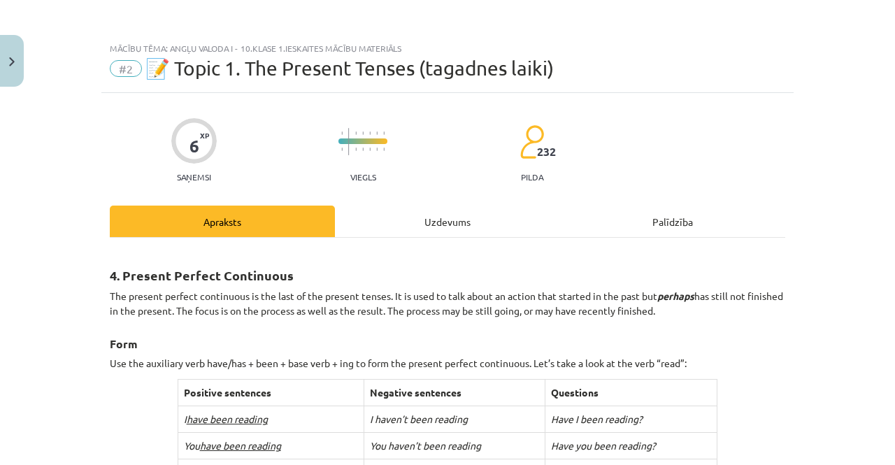
click at [442, 217] on div "Uzdevums" at bounding box center [447, 221] width 225 height 31
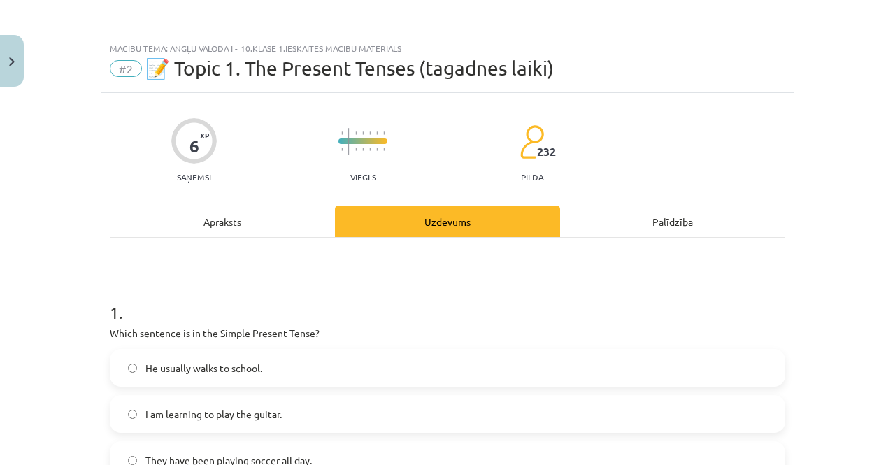
scroll to position [35, 0]
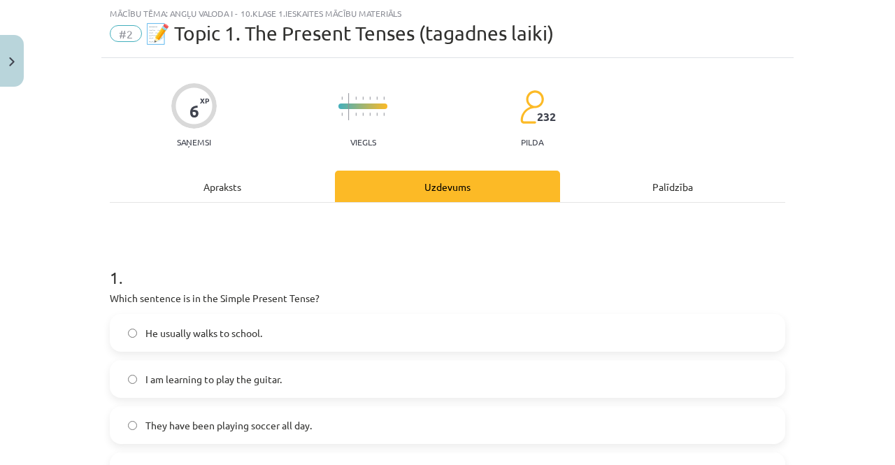
click at [239, 188] on div "Apraksts" at bounding box center [222, 186] width 225 height 31
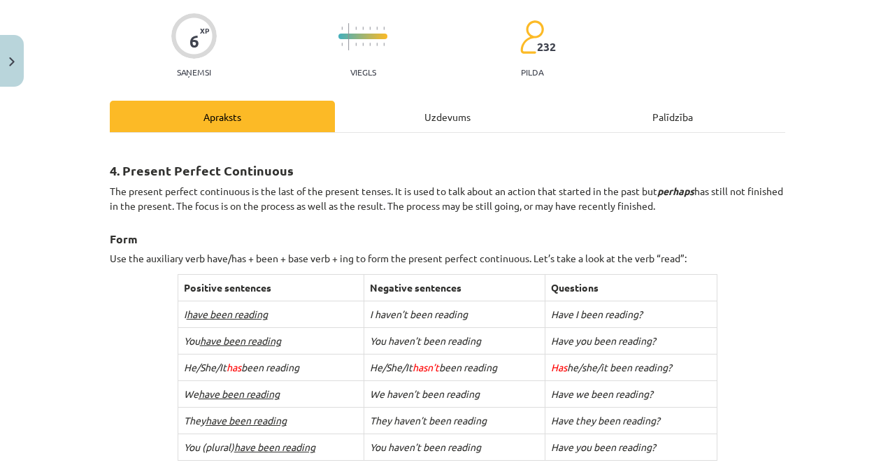
click at [429, 109] on div "Uzdevums" at bounding box center [447, 116] width 225 height 31
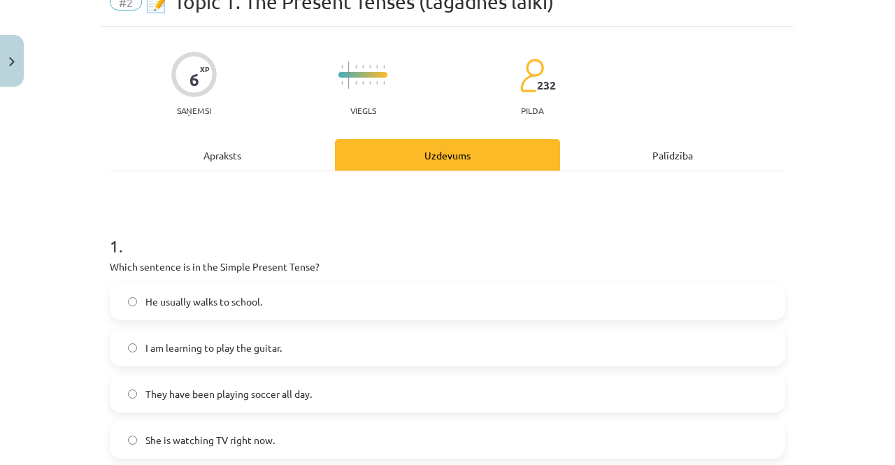
scroll to position [0, 0]
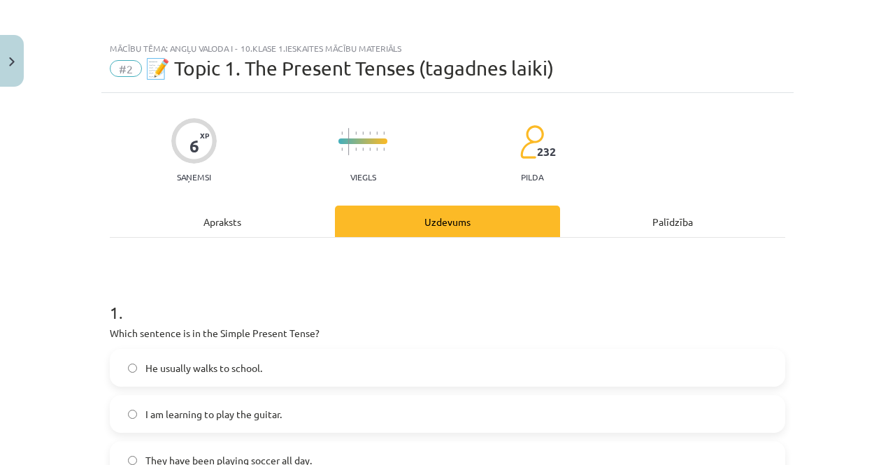
click at [231, 226] on div "Apraksts" at bounding box center [222, 221] width 225 height 31
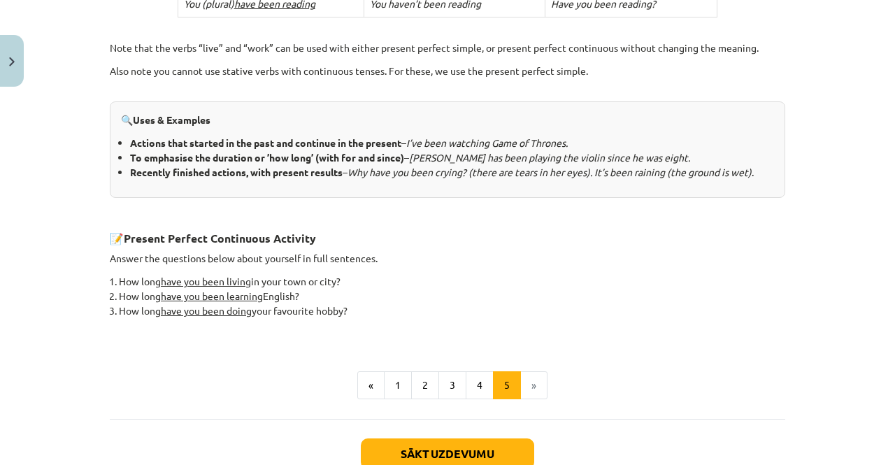
scroll to position [637, 0]
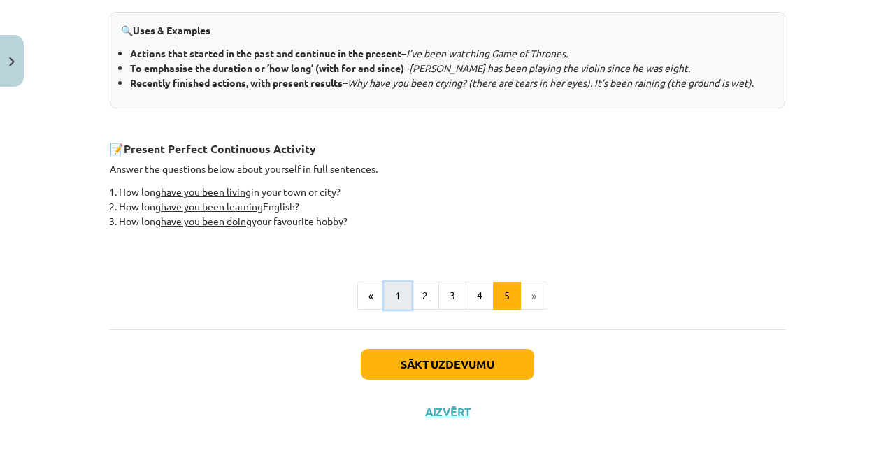
click at [385, 294] on button "1" at bounding box center [398, 296] width 28 height 28
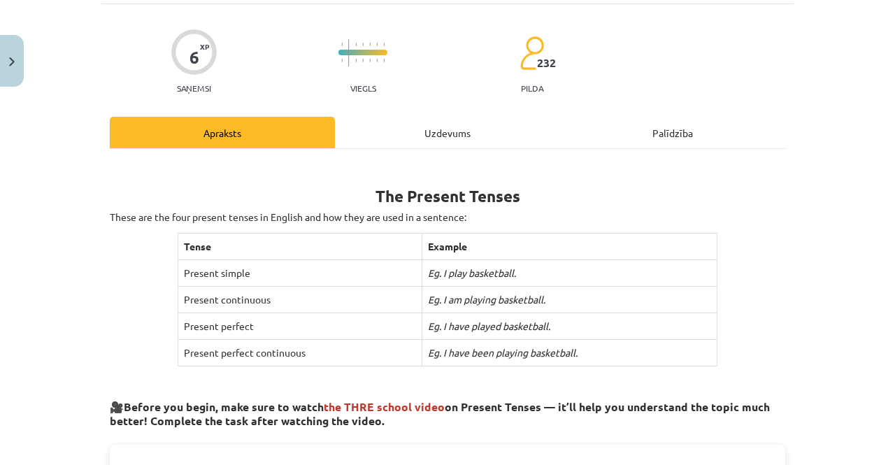
scroll to position [0, 0]
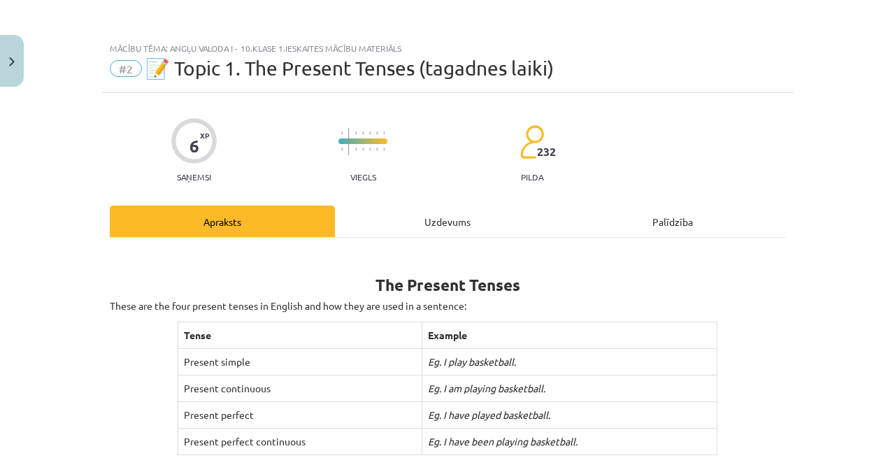
click at [425, 221] on div "Uzdevums" at bounding box center [447, 221] width 225 height 31
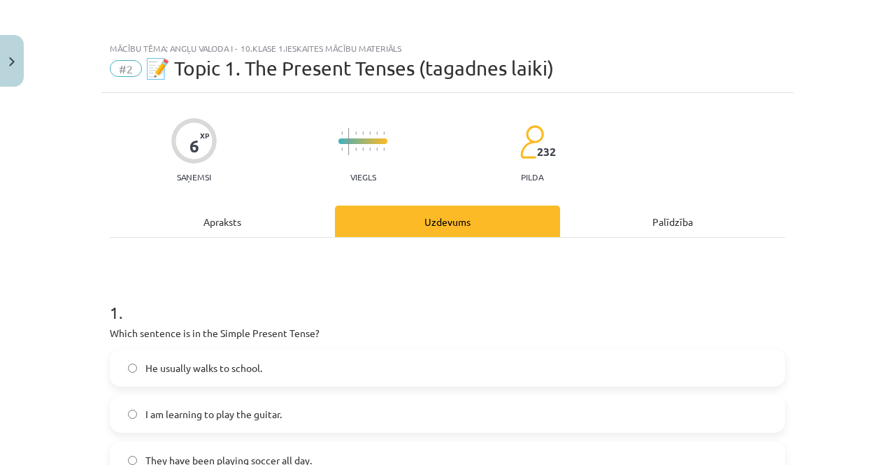
click at [234, 219] on div "Apraksts" at bounding box center [222, 221] width 225 height 31
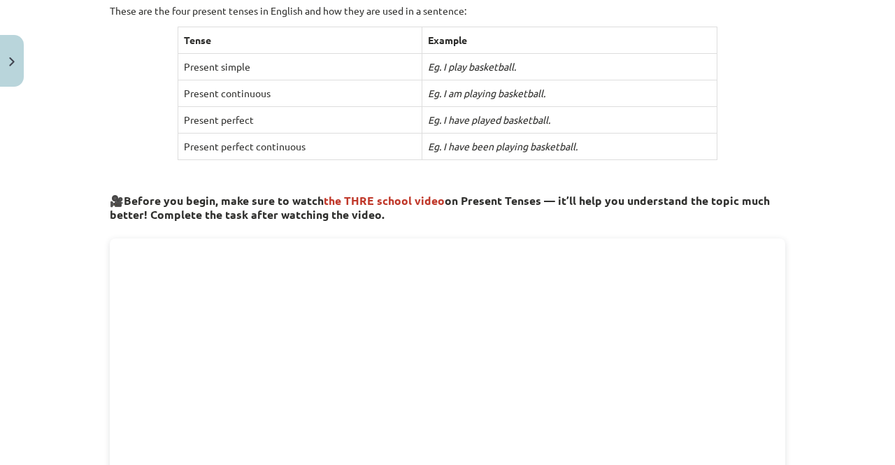
scroll to position [105, 0]
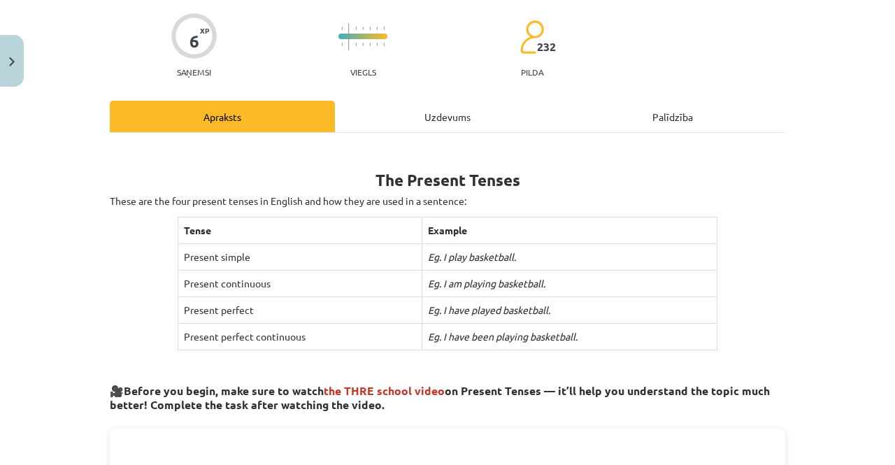
click at [416, 116] on div "Uzdevums" at bounding box center [447, 116] width 225 height 31
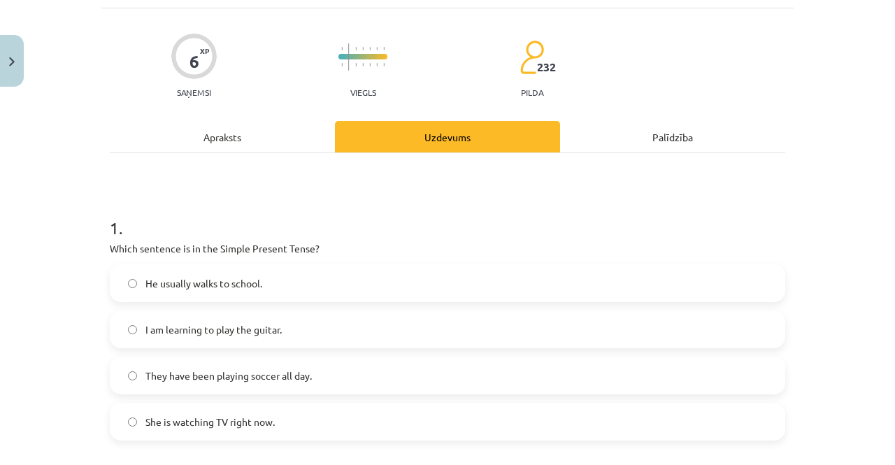
scroll to position [0, 0]
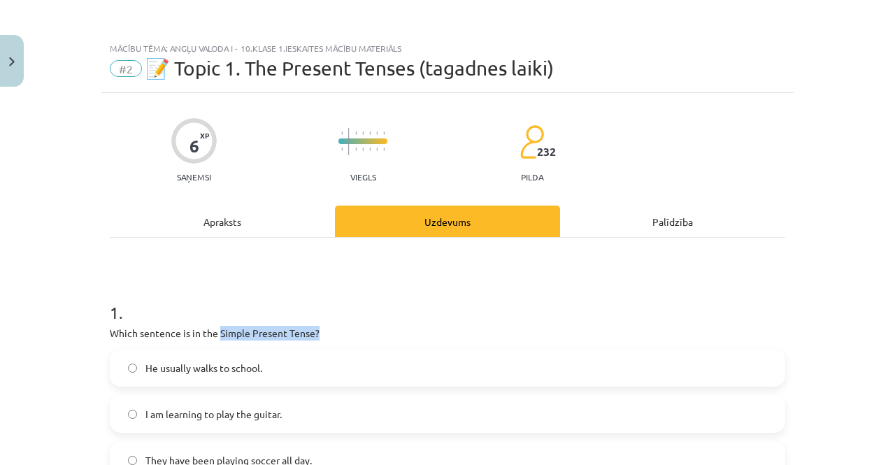
drag, startPoint x: 215, startPoint y: 333, endPoint x: 333, endPoint y: 326, distance: 118.3
click at [333, 326] on p "Which sentence is in the Simple Present Tense?" at bounding box center [447, 333] width 675 height 15
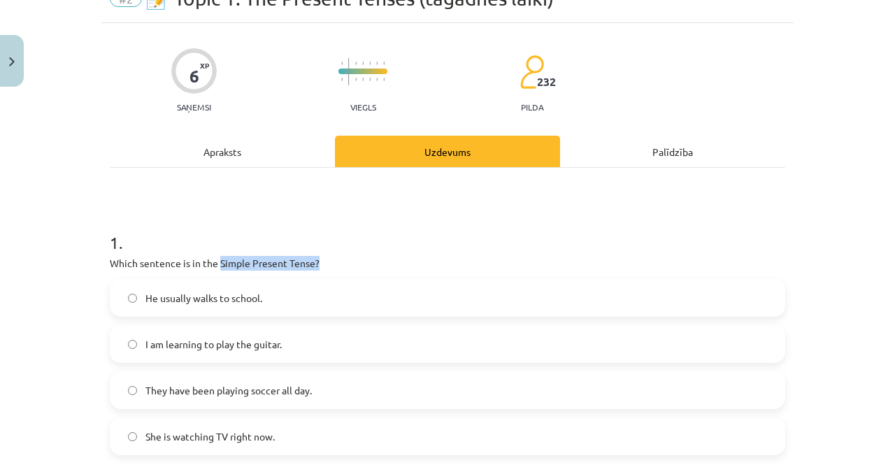
scroll to position [140, 0]
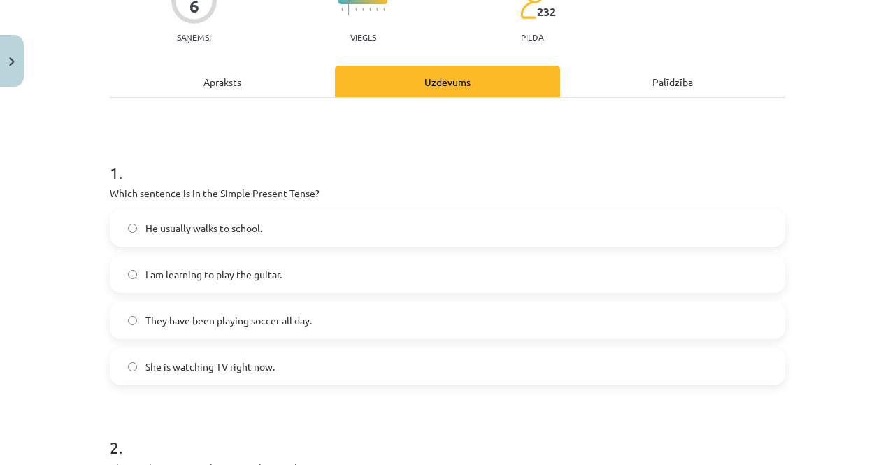
click at [145, 233] on span "He usually walks to school." at bounding box center [203, 228] width 117 height 15
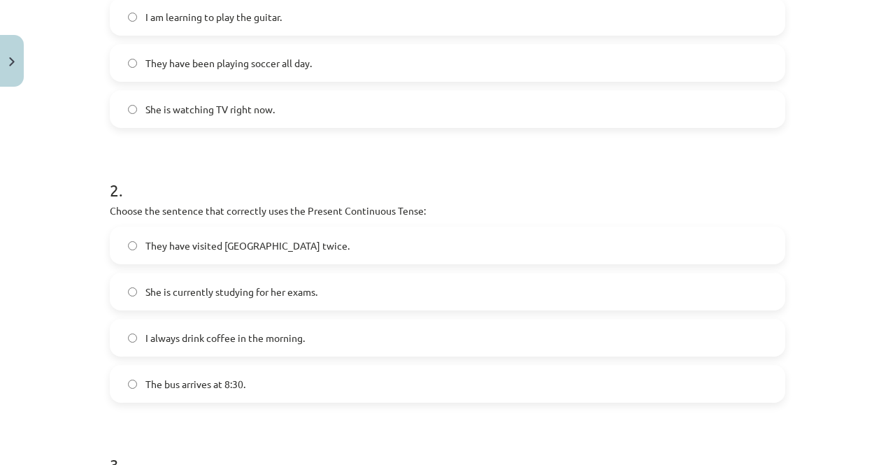
scroll to position [419, 0]
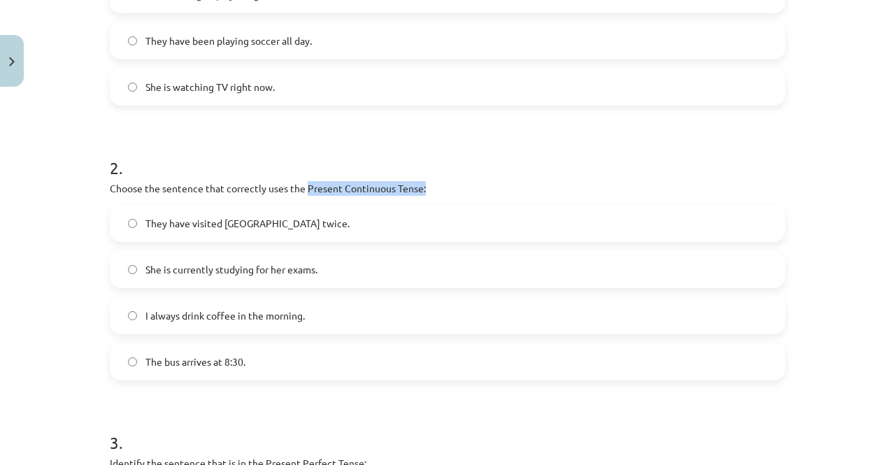
drag, startPoint x: 301, startPoint y: 187, endPoint x: 459, endPoint y: 187, distance: 157.3
click at [459, 187] on p "Choose the sentence that correctly uses the Present Continuous Tense:" at bounding box center [447, 188] width 675 height 15
click at [277, 252] on label "She is currently studying for her exams." at bounding box center [447, 269] width 672 height 35
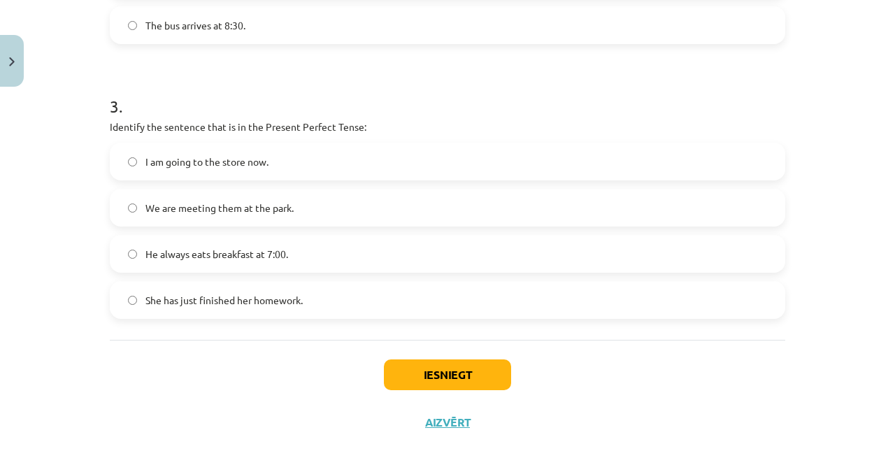
scroll to position [769, 0]
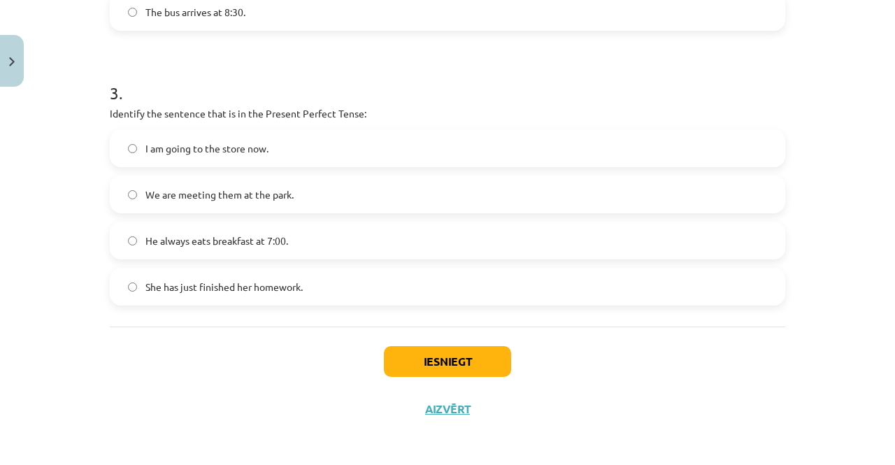
drag, startPoint x: 105, startPoint y: 111, endPoint x: 389, endPoint y: 96, distance: 284.9
click at [389, 96] on div "3 . Identify the sentence that is in the Present Perfect Tense: I am going to t…" at bounding box center [447, 182] width 675 height 247
drag, startPoint x: 258, startPoint y: 112, endPoint x: 389, endPoint y: 108, distance: 130.8
click at [389, 108] on p "Identify the sentence that is in the Present Perfect Tense:" at bounding box center [447, 113] width 675 height 15
click at [254, 145] on span "I am going to the store now." at bounding box center [206, 148] width 123 height 15
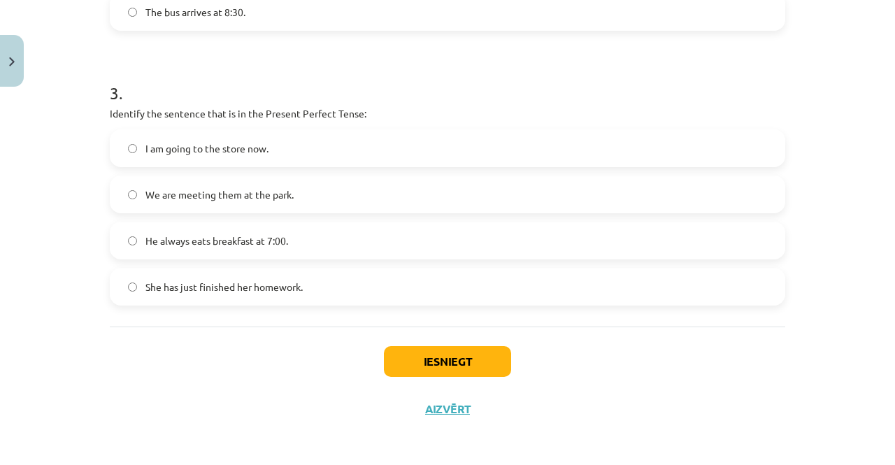
click at [408, 275] on label "She has just finished her homework." at bounding box center [447, 286] width 672 height 35
click at [468, 357] on button "Iesniegt" at bounding box center [447, 361] width 127 height 31
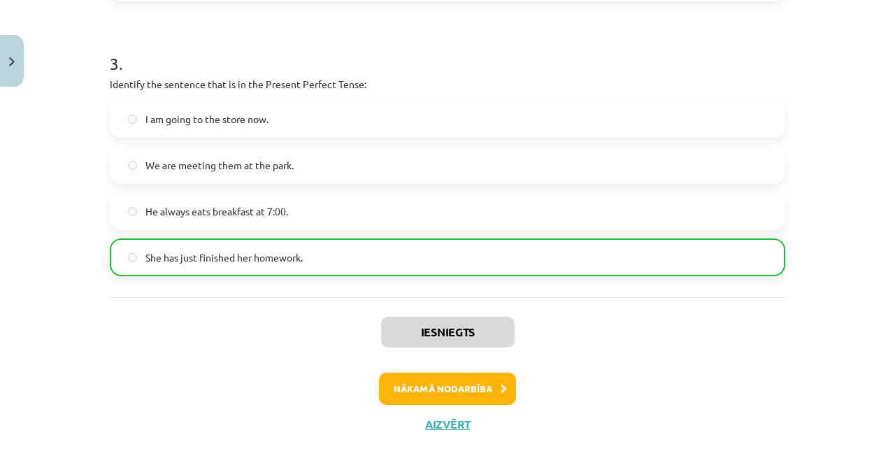
scroll to position [814, 0]
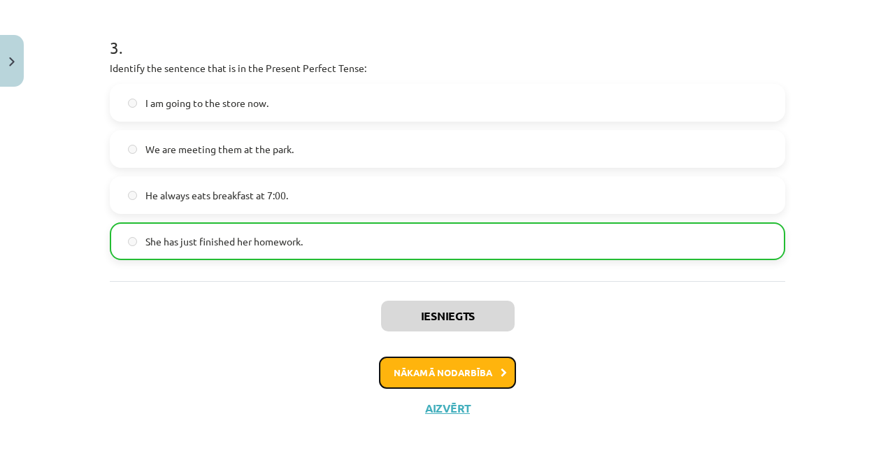
click at [478, 373] on button "Nākamā nodarbība" at bounding box center [447, 372] width 137 height 32
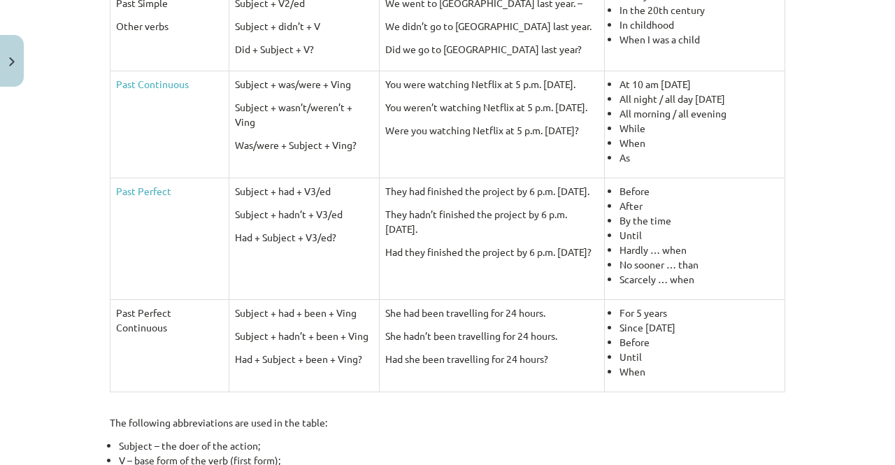
scroll to position [419, 0]
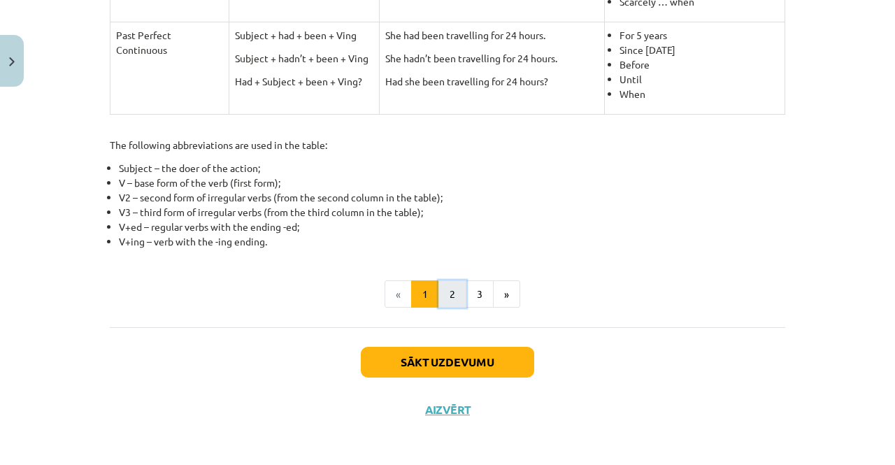
click at [444, 288] on button "2" at bounding box center [452, 294] width 28 height 28
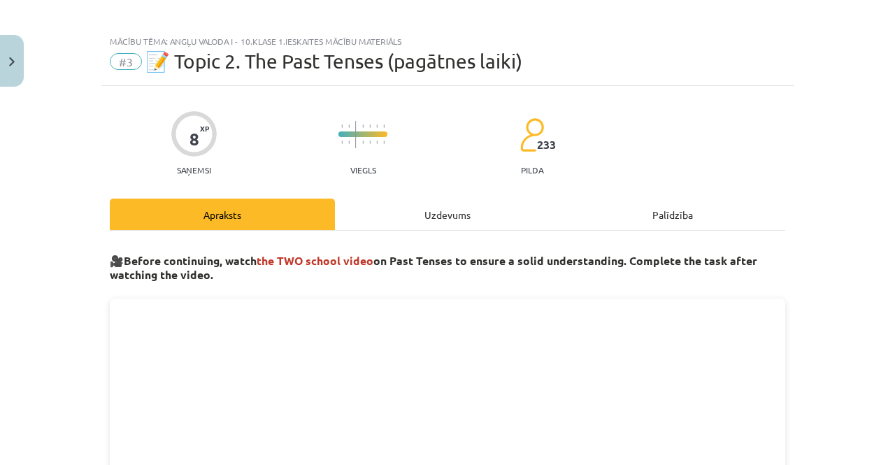
scroll to position [0, 0]
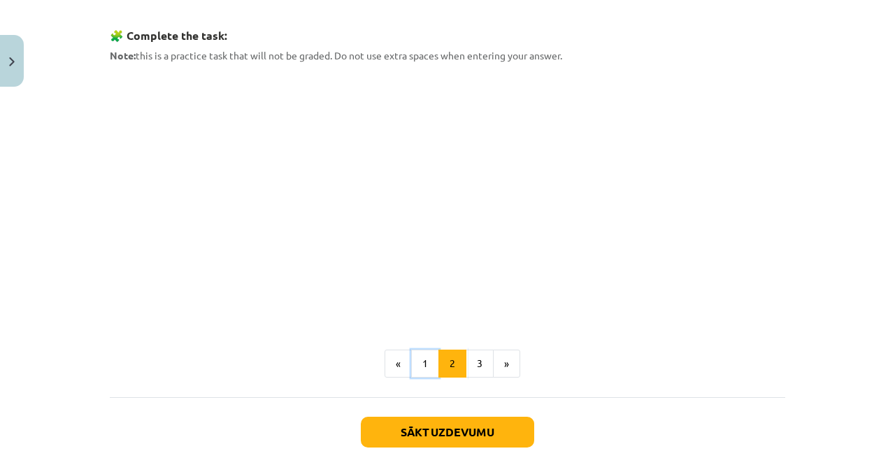
click at [413, 357] on button "1" at bounding box center [425, 364] width 28 height 28
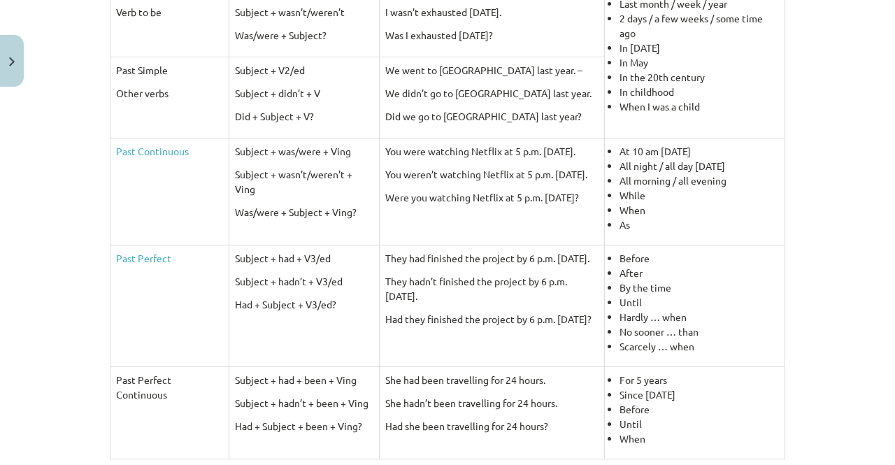
scroll to position [350, 0]
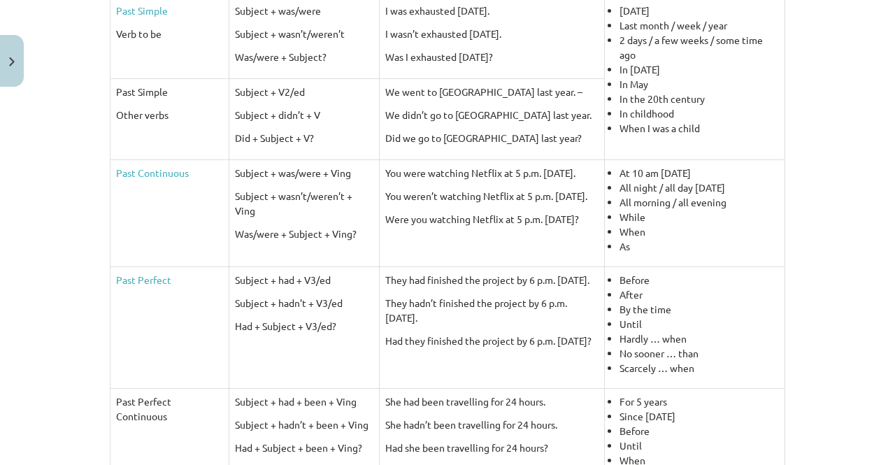
drag, startPoint x: 698, startPoint y: 87, endPoint x: 315, endPoint y: 201, distance: 399.6
drag, startPoint x: 315, startPoint y: 201, endPoint x: 87, endPoint y: 264, distance: 236.2
click at [87, 264] on div "Mācību tēma: Angļu valoda i - 10.[PERSON_NAME] 1.ieskaites mācību materiāls #3 …" at bounding box center [447, 232] width 895 height 465
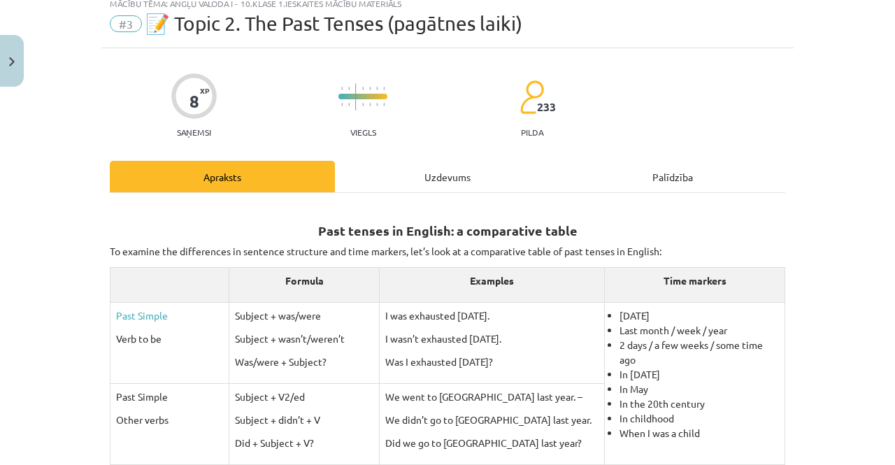
scroll to position [0, 0]
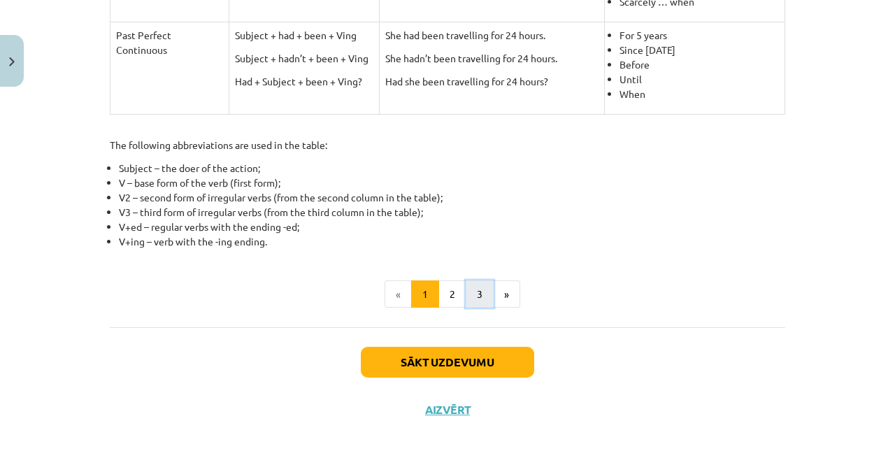
click at [477, 294] on button "3" at bounding box center [480, 294] width 28 height 28
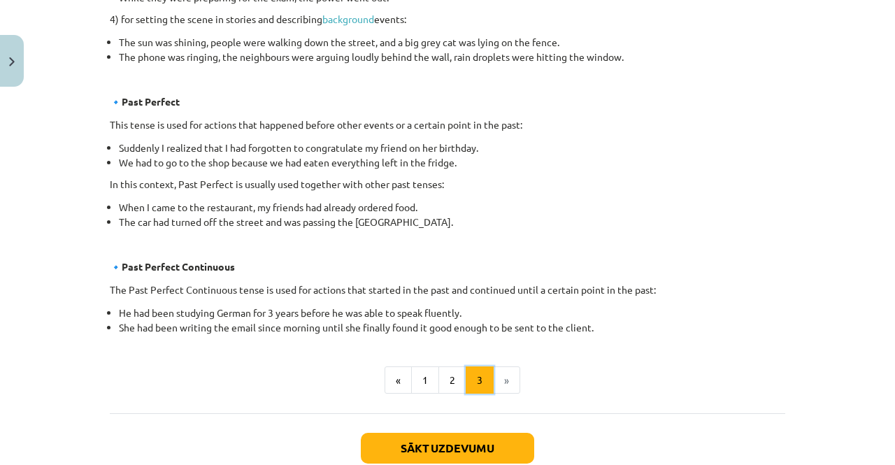
scroll to position [860, 0]
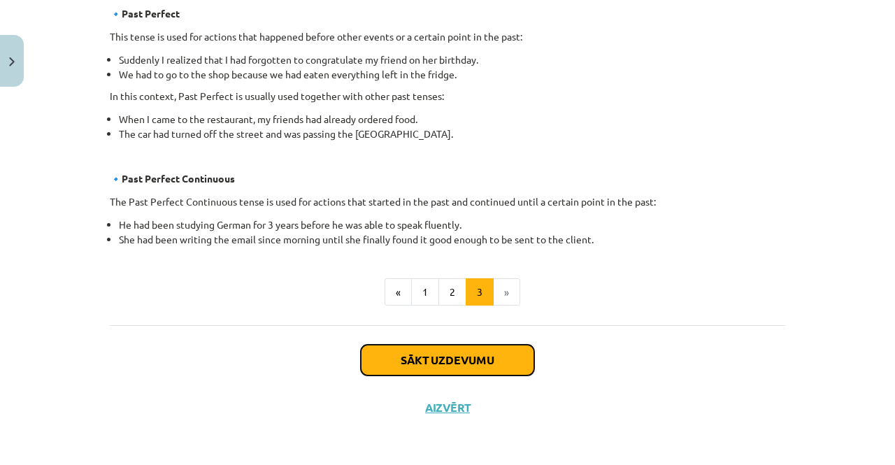
click at [438, 361] on button "Sākt uzdevumu" at bounding box center [447, 360] width 173 height 31
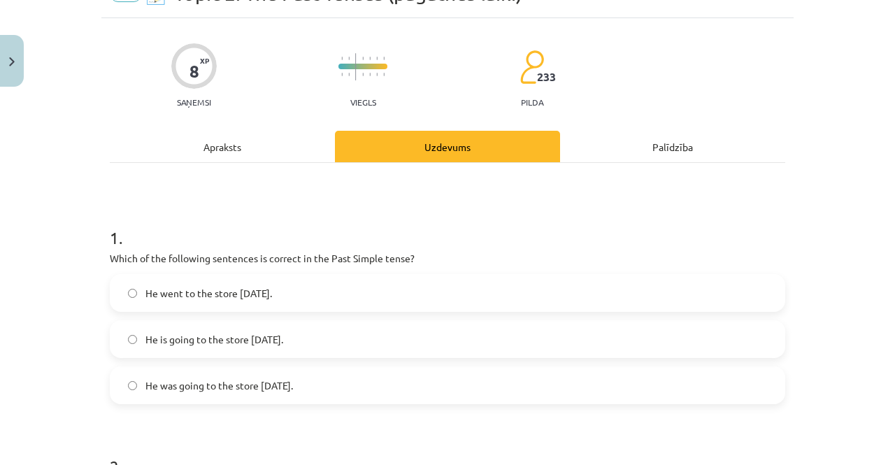
scroll to position [105, 0]
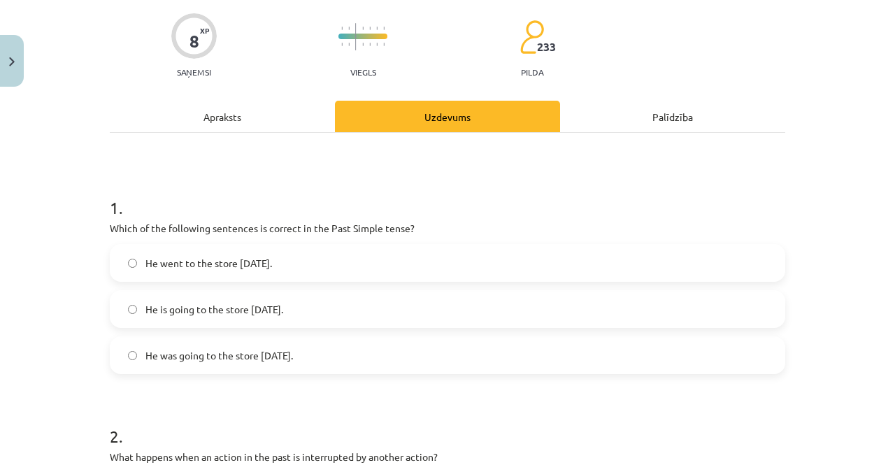
click at [147, 352] on span "He was going to the store [DATE]." at bounding box center [218, 355] width 147 height 15
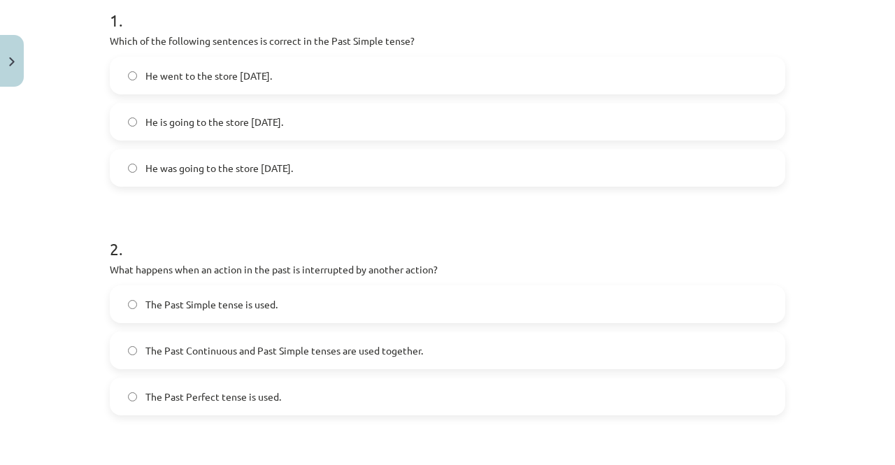
scroll to position [315, 0]
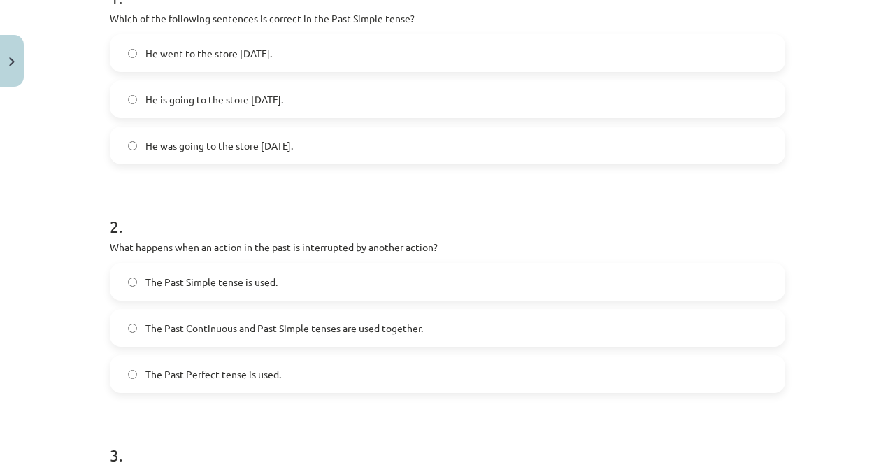
click at [193, 324] on span "The Past Continuous and Past Simple tenses are used together." at bounding box center [284, 328] width 278 height 15
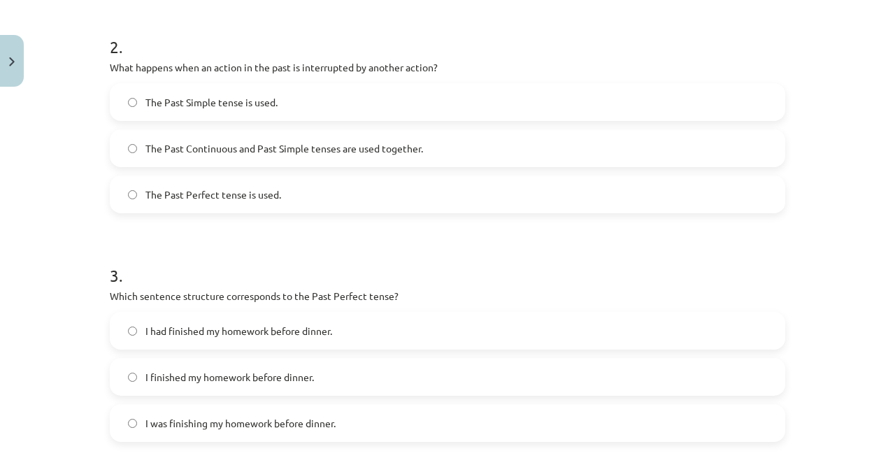
scroll to position [524, 0]
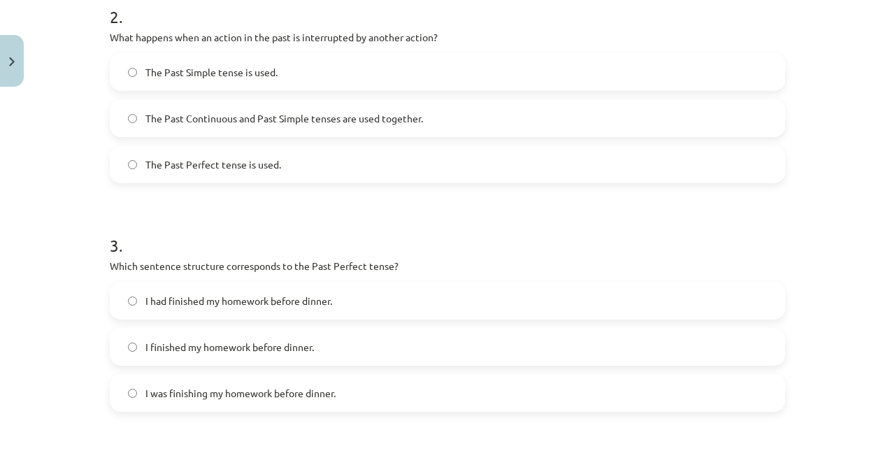
click at [197, 303] on span "I had finished my homework before dinner." at bounding box center [238, 301] width 187 height 15
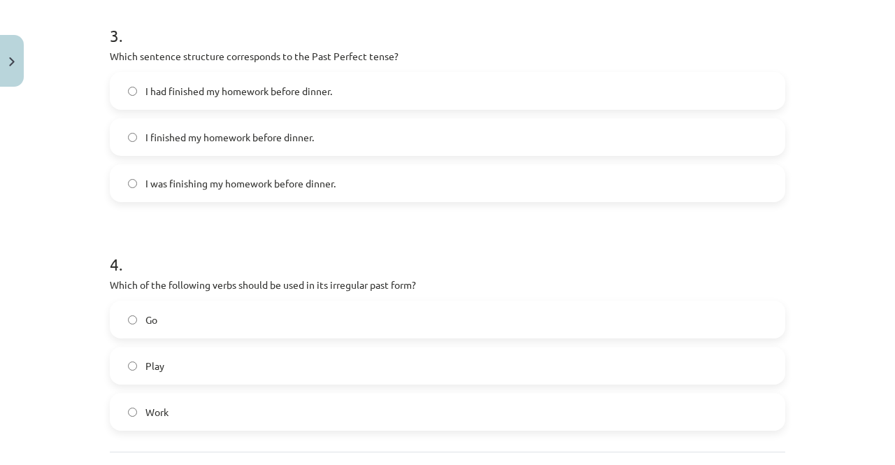
scroll to position [804, 0]
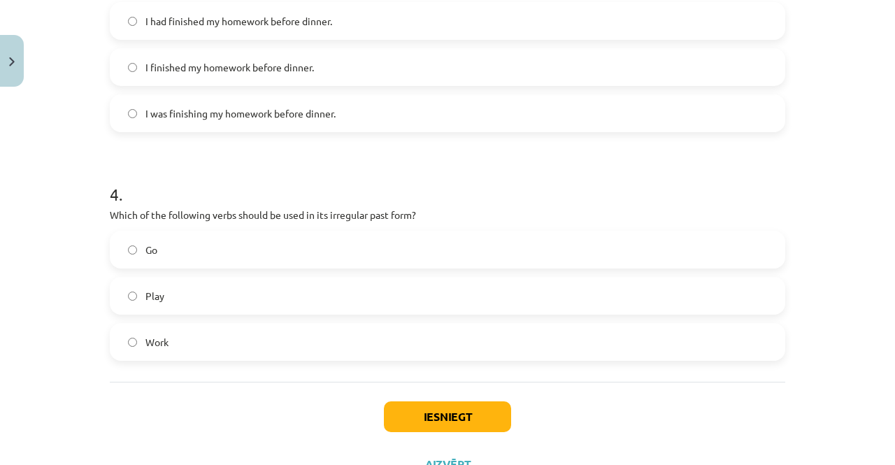
click at [166, 258] on label "Go" at bounding box center [447, 249] width 672 height 35
click at [415, 419] on button "Iesniegt" at bounding box center [447, 416] width 127 height 31
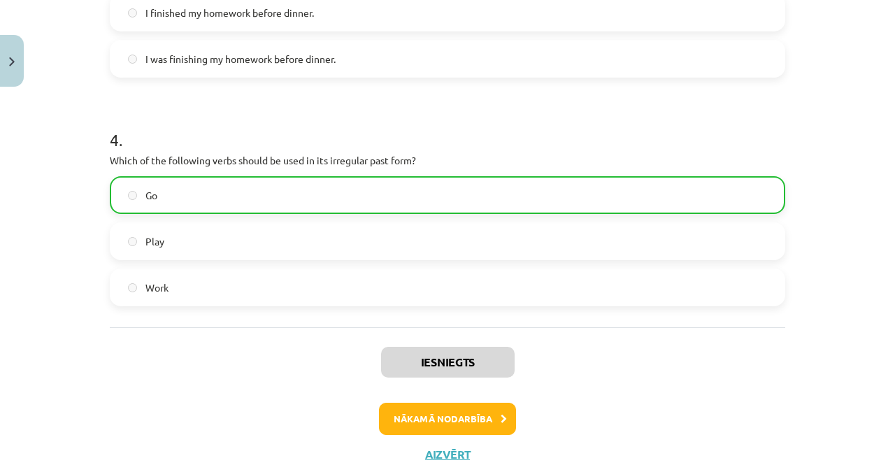
scroll to position [905, 0]
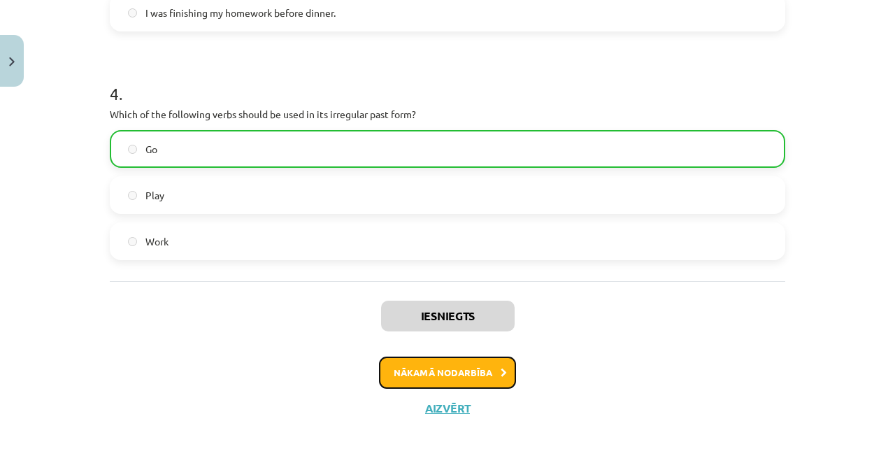
click at [392, 378] on button "Nākamā nodarbība" at bounding box center [447, 372] width 137 height 32
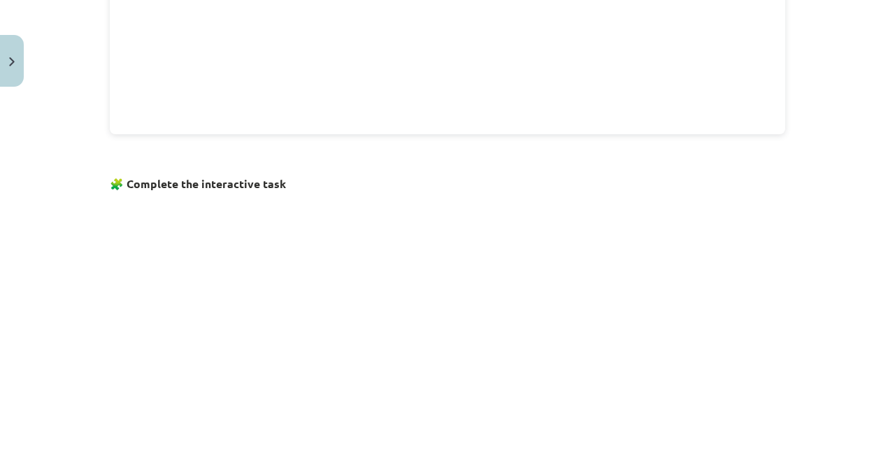
scroll to position [804, 0]
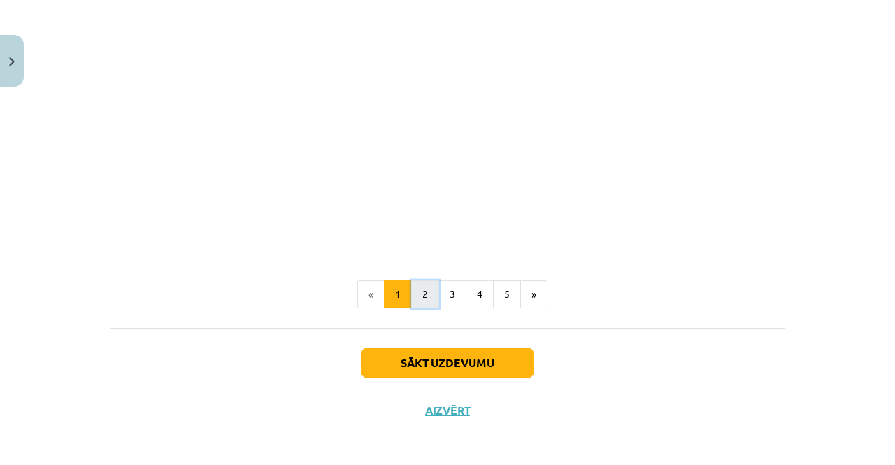
click at [426, 289] on button "2" at bounding box center [425, 294] width 28 height 28
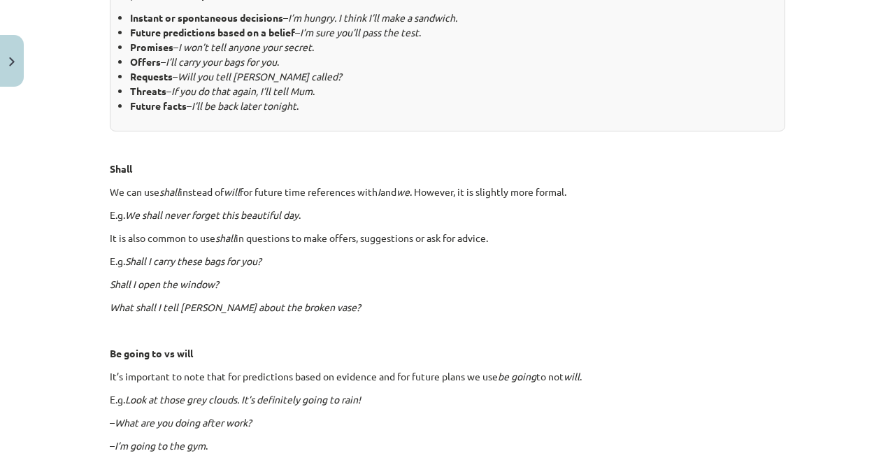
scroll to position [669, 0]
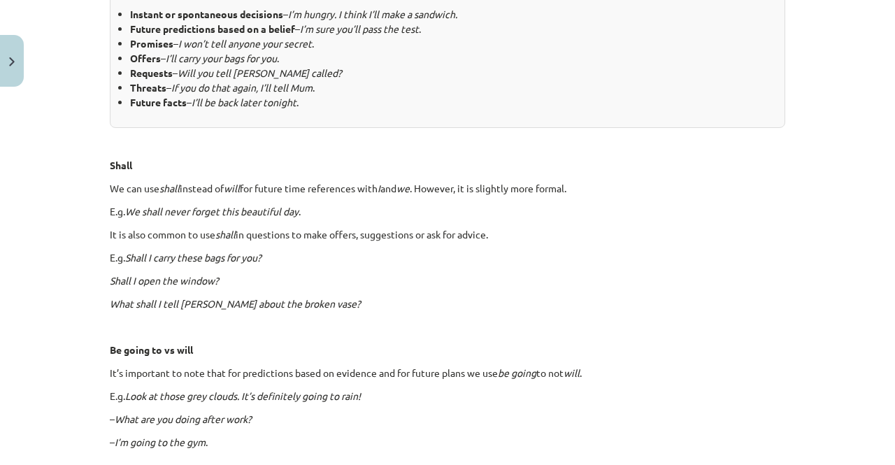
drag, startPoint x: 425, startPoint y: 315, endPoint x: 278, endPoint y: 310, distance: 147.6
drag, startPoint x: 278, startPoint y: 310, endPoint x: 56, endPoint y: 317, distance: 221.7
click at [56, 317] on div "Mācību tēma: Angļu valoda i - 10.[PERSON_NAME] 1.ieskaites mācību materiāls #4 …" at bounding box center [447, 232] width 895 height 465
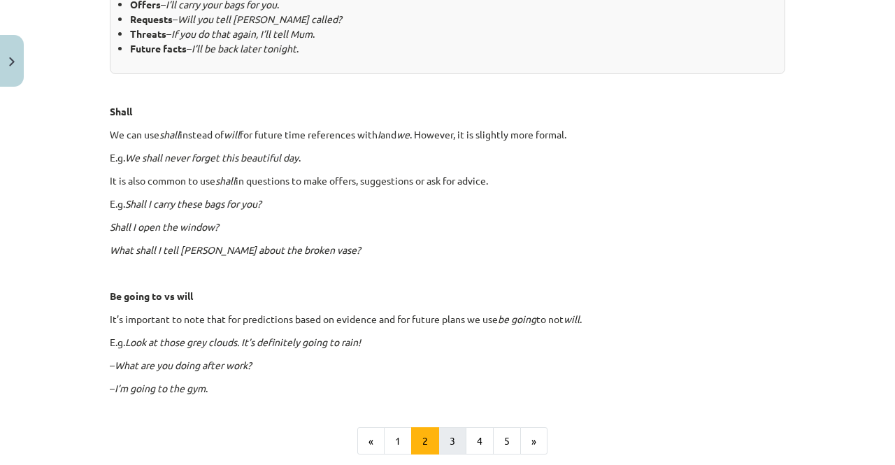
scroll to position [801, 0]
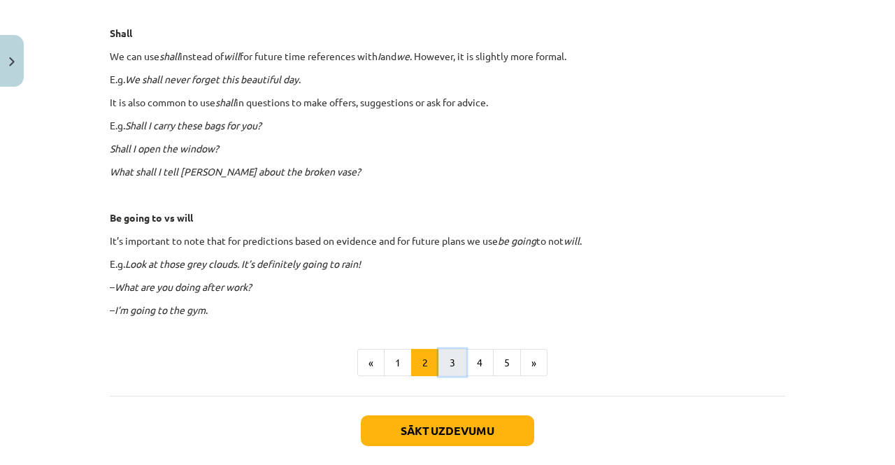
click at [444, 363] on button "3" at bounding box center [452, 363] width 28 height 28
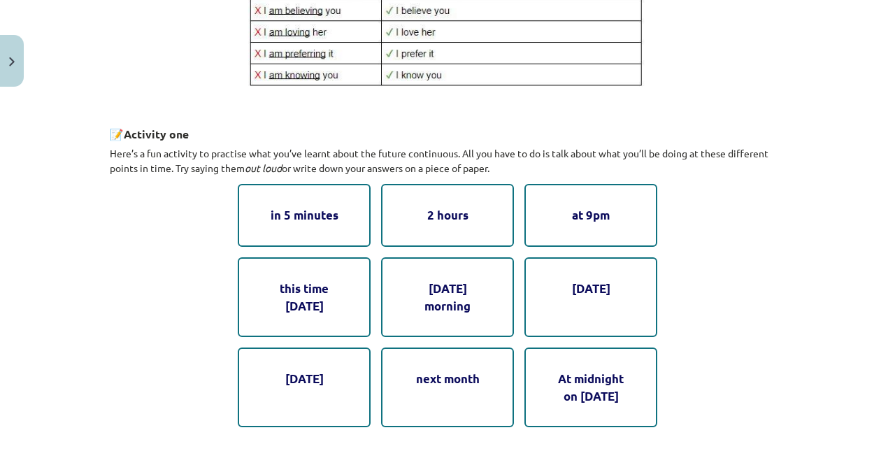
scroll to position [669, 0]
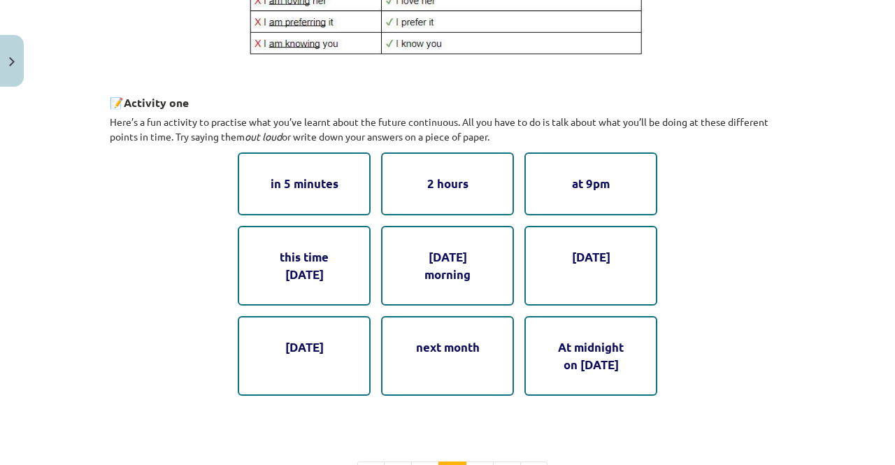
click at [315, 191] on div "in 5 minutes" at bounding box center [304, 183] width 133 height 62
click at [319, 184] on div "in 5 minutes" at bounding box center [304, 183] width 133 height 62
drag, startPoint x: 306, startPoint y: 180, endPoint x: 358, endPoint y: 180, distance: 51.7
click at [357, 180] on div "in 5 minutes" at bounding box center [304, 183] width 133 height 62
click at [239, 179] on div "in 5 minutes" at bounding box center [304, 183] width 133 height 62
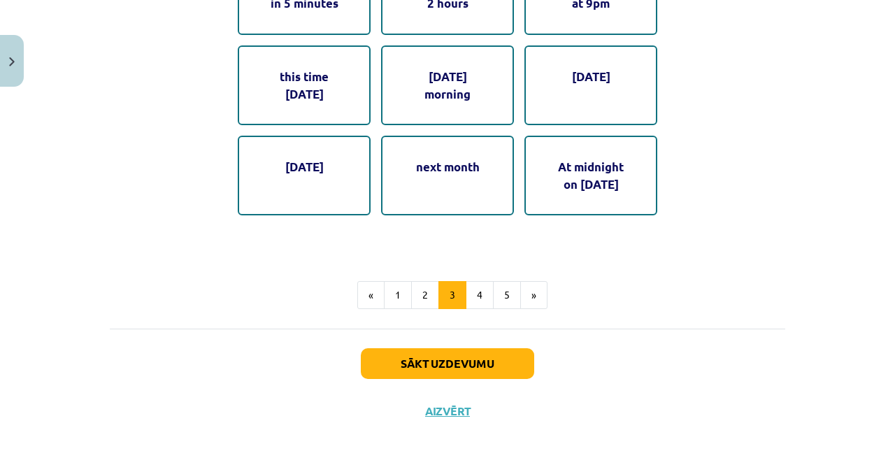
scroll to position [851, 0]
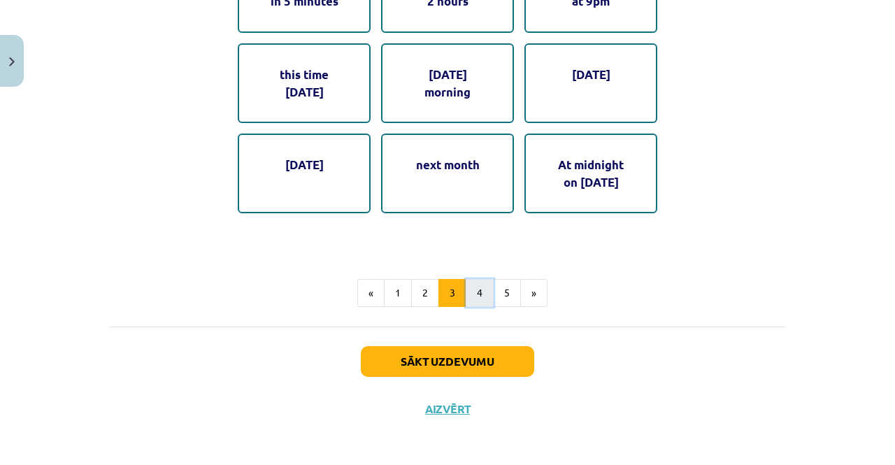
click at [477, 300] on button "4" at bounding box center [480, 293] width 28 height 28
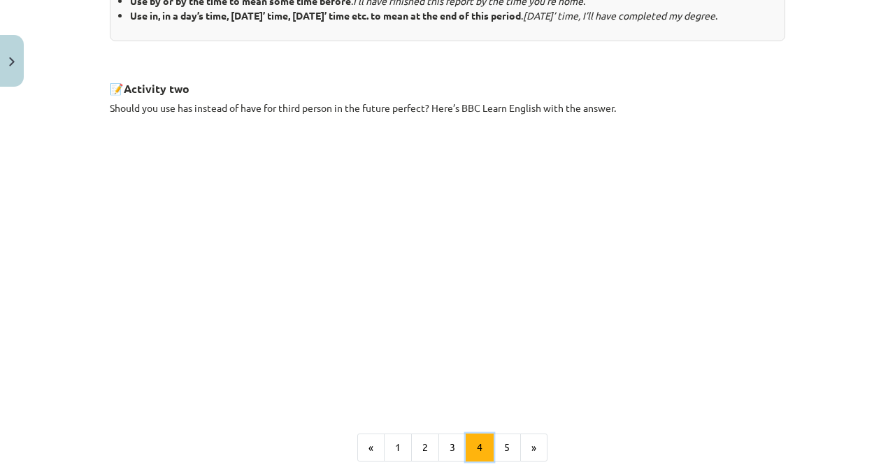
scroll to position [739, 0]
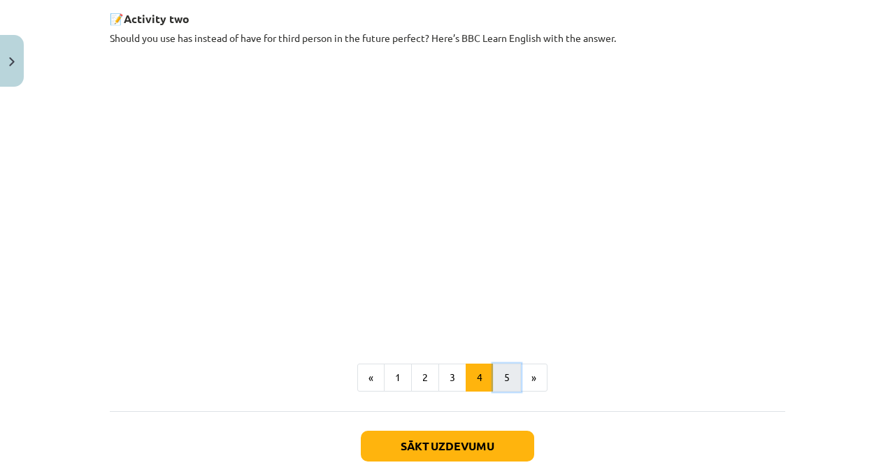
click at [500, 385] on button "5" at bounding box center [507, 377] width 28 height 28
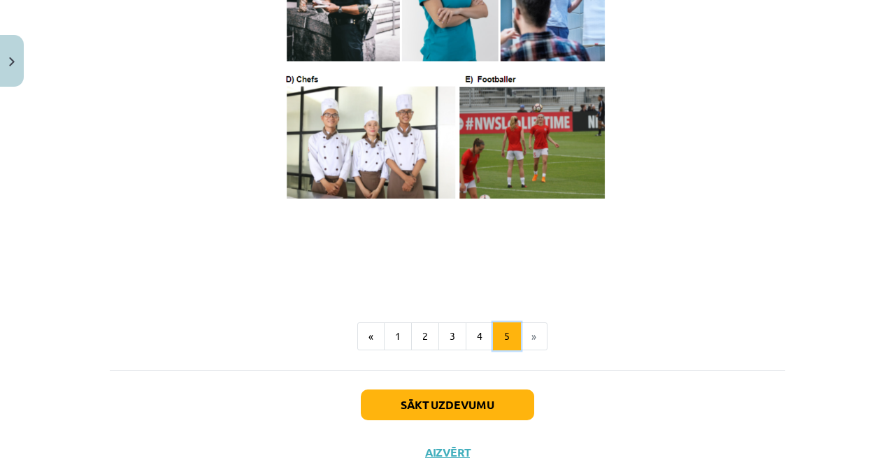
scroll to position [879, 0]
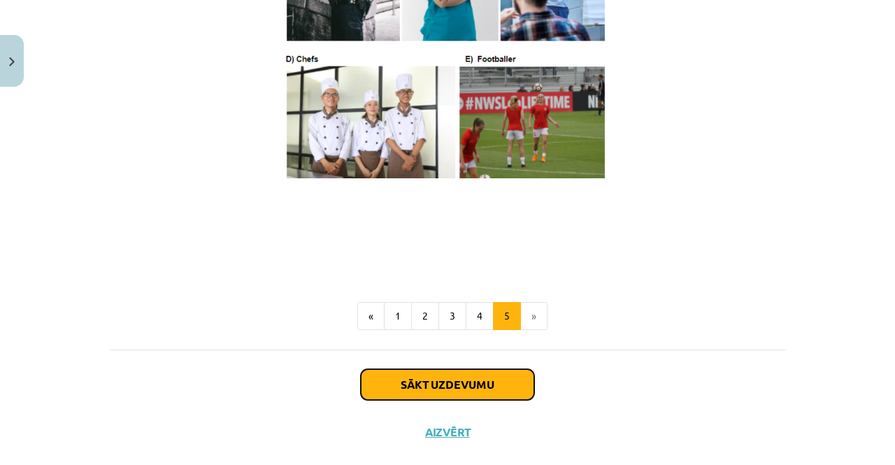
click at [495, 393] on button "Sākt uzdevumu" at bounding box center [447, 384] width 173 height 31
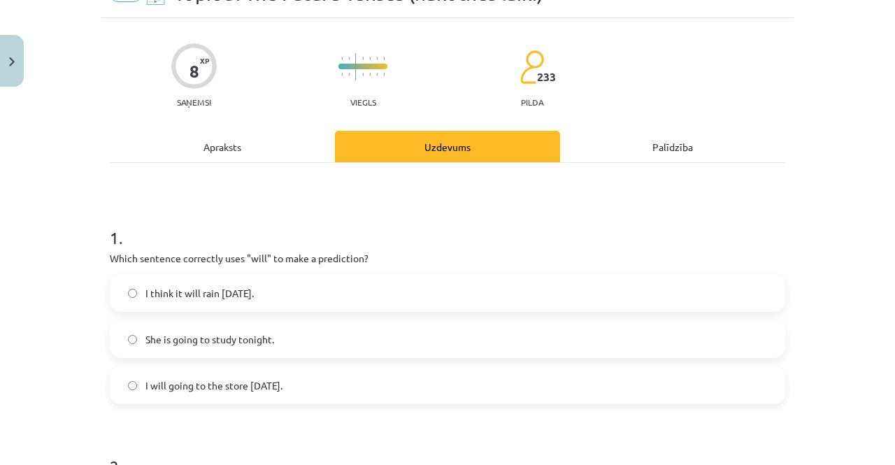
scroll to position [105, 0]
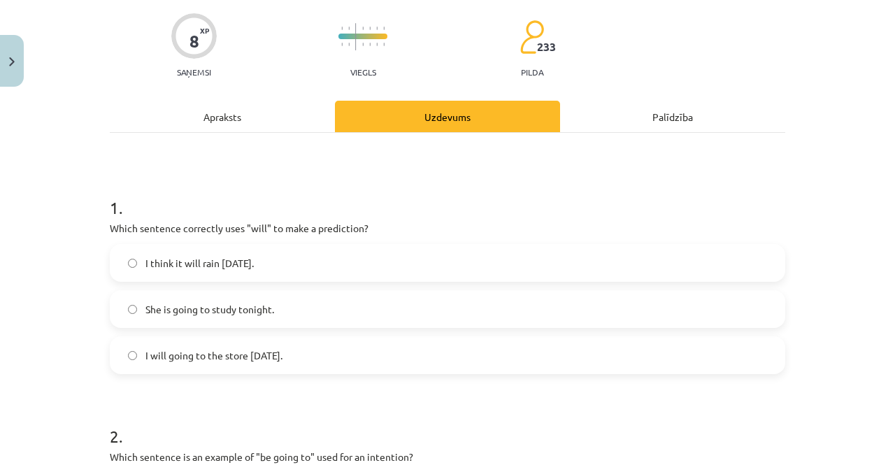
click at [340, 266] on label "I think it will rain [DATE]." at bounding box center [447, 262] width 672 height 35
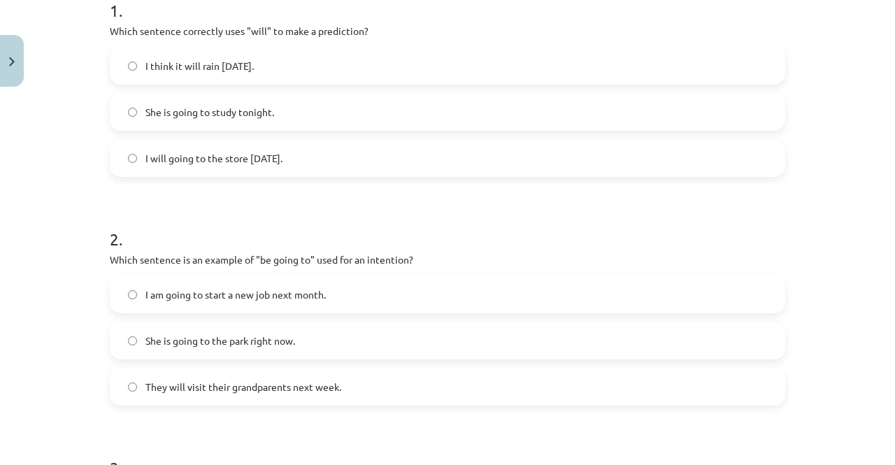
scroll to position [315, 0]
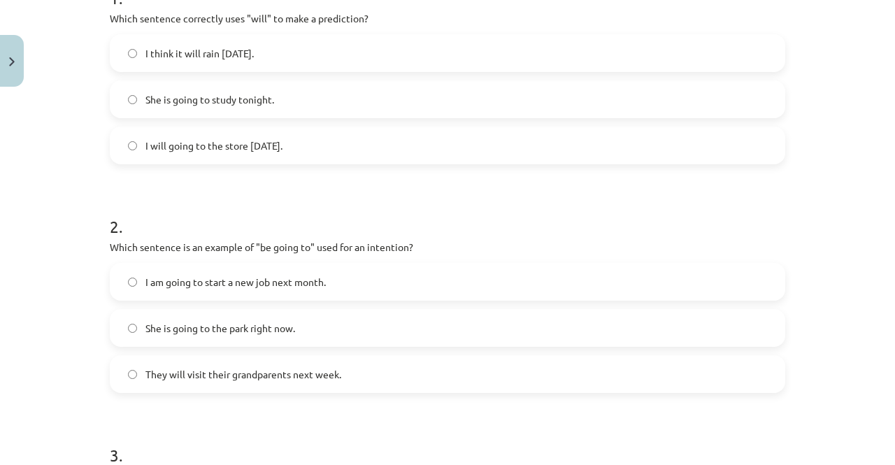
click at [360, 288] on label "I am going to start a new job next month." at bounding box center [447, 281] width 672 height 35
click at [325, 337] on label "She is going to the park right now." at bounding box center [447, 327] width 672 height 35
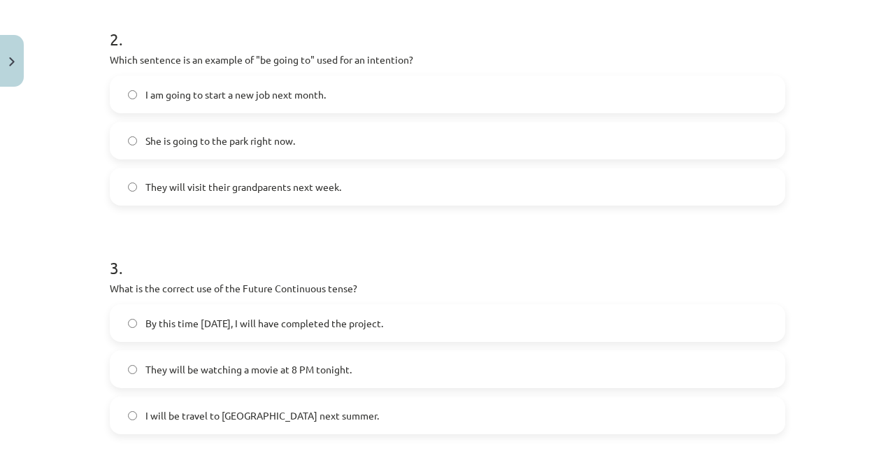
scroll to position [524, 0]
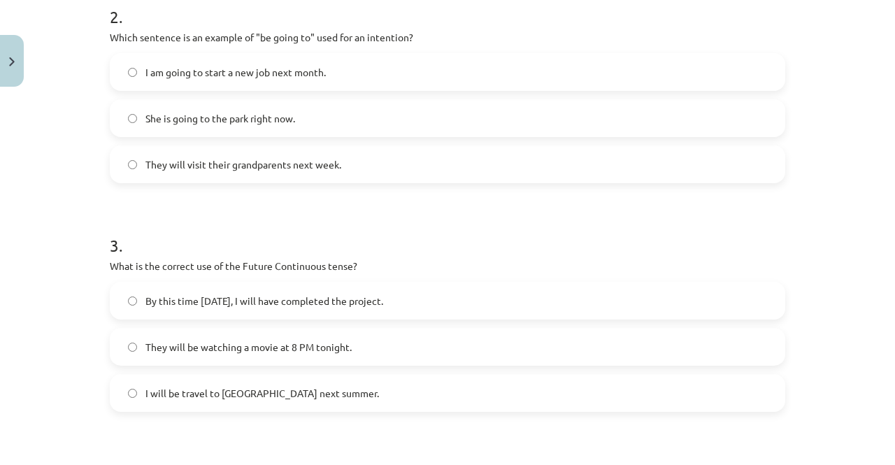
click at [319, 394] on label "I will be travel to [GEOGRAPHIC_DATA] next summer." at bounding box center [447, 392] width 672 height 35
drag, startPoint x: 319, startPoint y: 394, endPoint x: 224, endPoint y: 396, distance: 95.1
click at [224, 396] on span "I will be travel to [GEOGRAPHIC_DATA] next summer." at bounding box center [261, 393] width 233 height 15
click at [343, 356] on label "They will be watching a movie at 8 PM tonight." at bounding box center [447, 346] width 672 height 35
click at [369, 339] on label "They will be watching a movie at 8 PM tonight." at bounding box center [447, 346] width 672 height 35
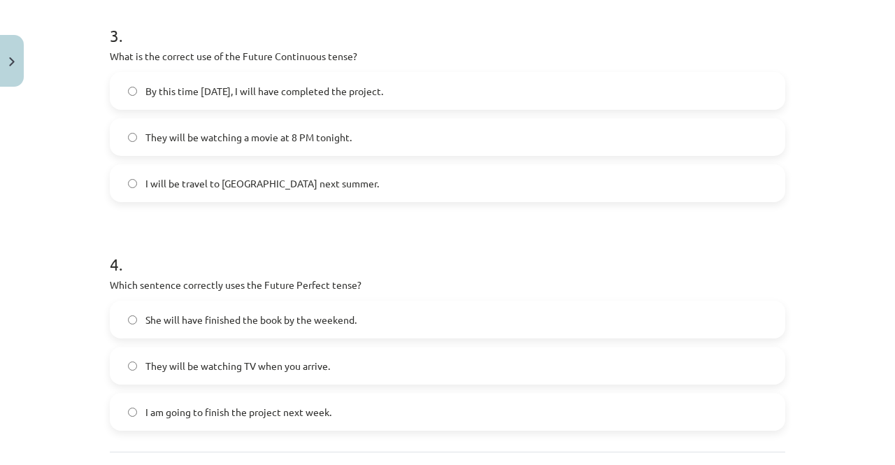
scroll to position [804, 0]
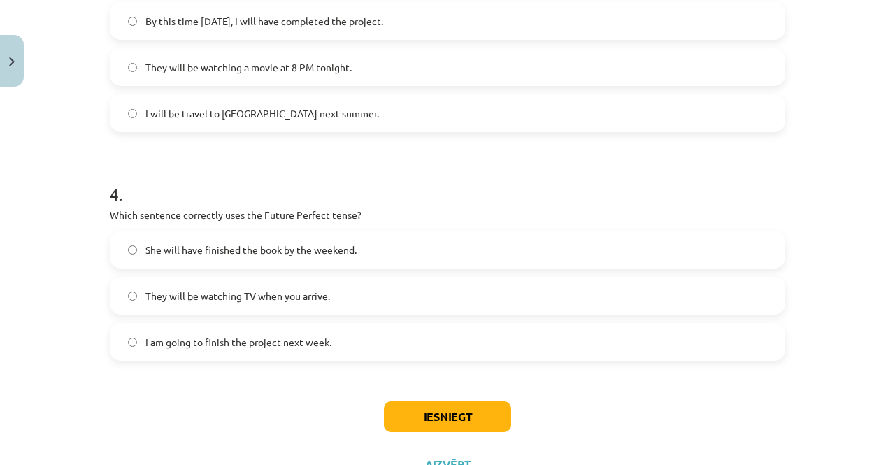
click at [350, 244] on span "She will have finished the book by the weekend." at bounding box center [250, 250] width 211 height 15
click at [449, 405] on button "Iesniegt" at bounding box center [447, 416] width 127 height 31
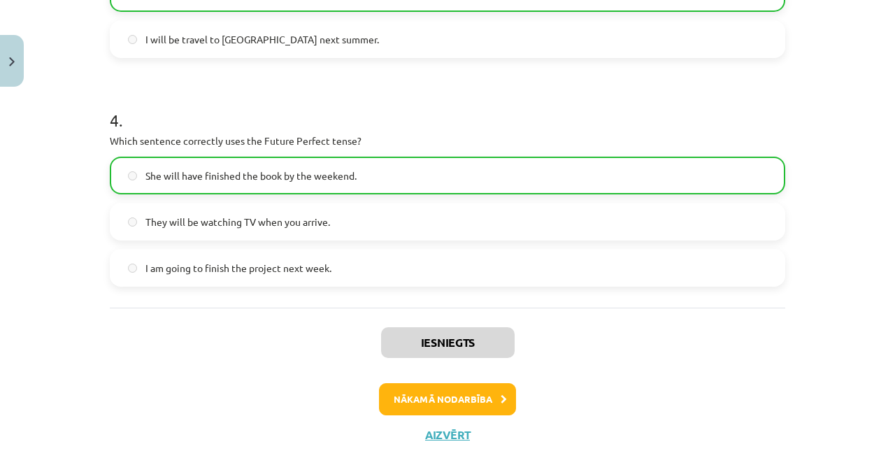
scroll to position [905, 0]
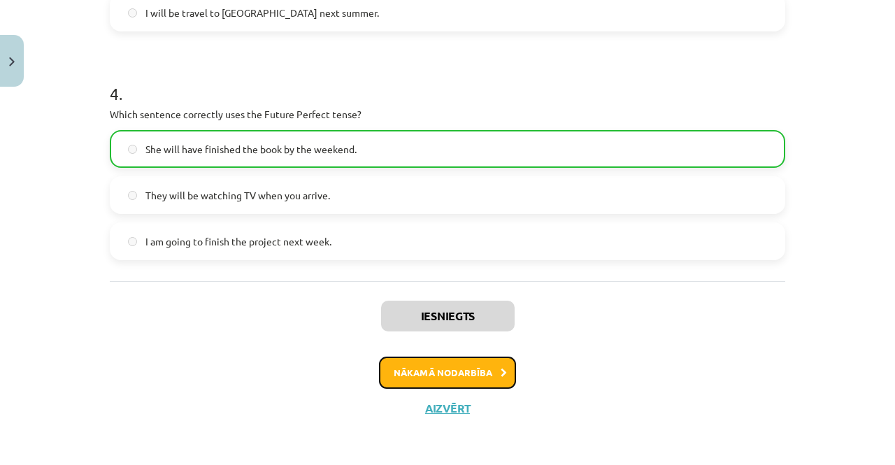
click at [448, 375] on button "Nākamā nodarbība" at bounding box center [447, 372] width 137 height 32
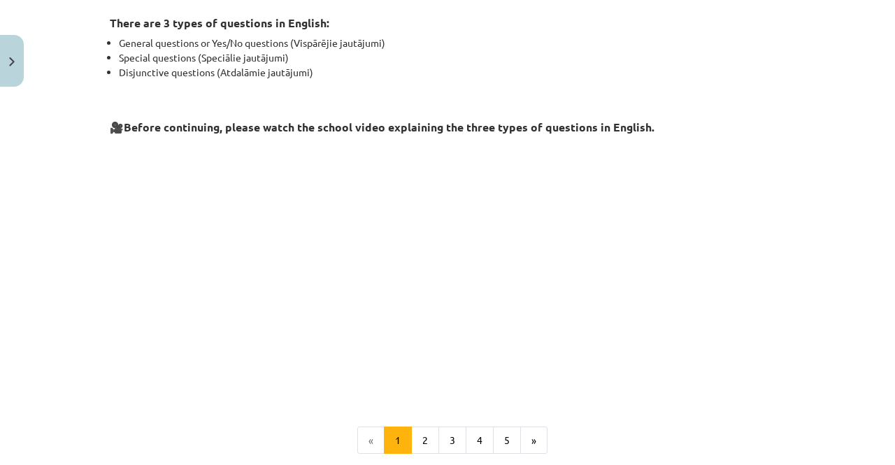
scroll to position [0, 0]
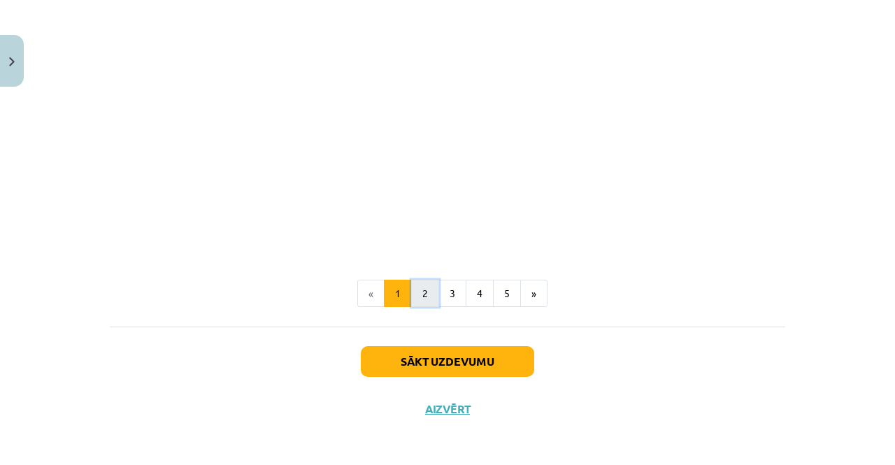
click at [422, 293] on button "2" at bounding box center [425, 294] width 28 height 28
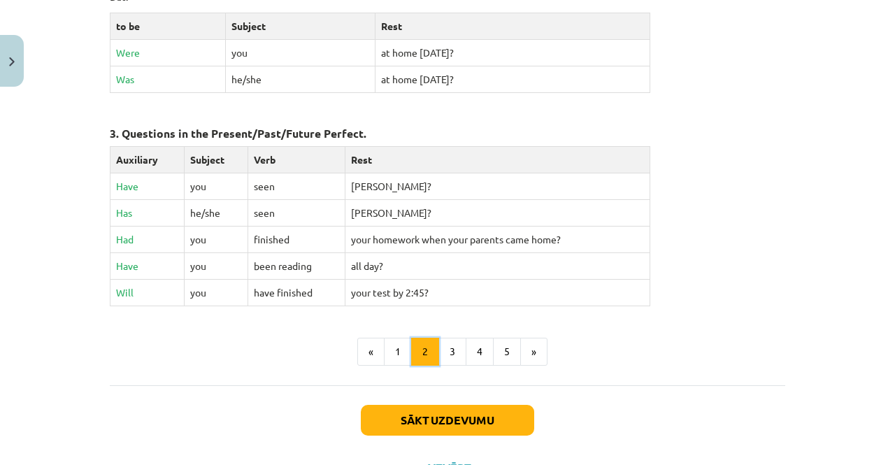
scroll to position [669, 0]
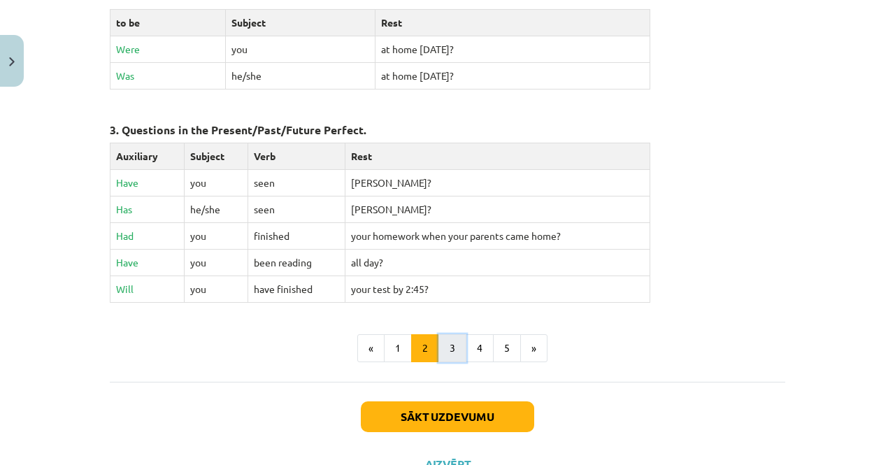
click at [445, 350] on button "3" at bounding box center [452, 348] width 28 height 28
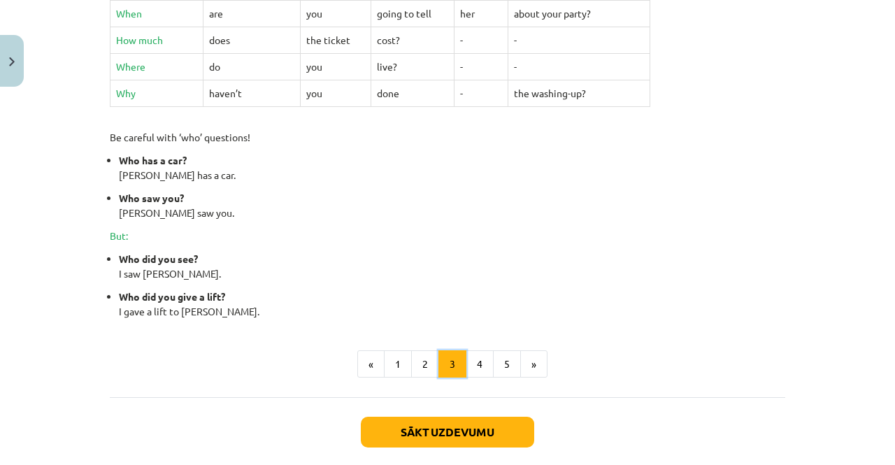
scroll to position [524, 0]
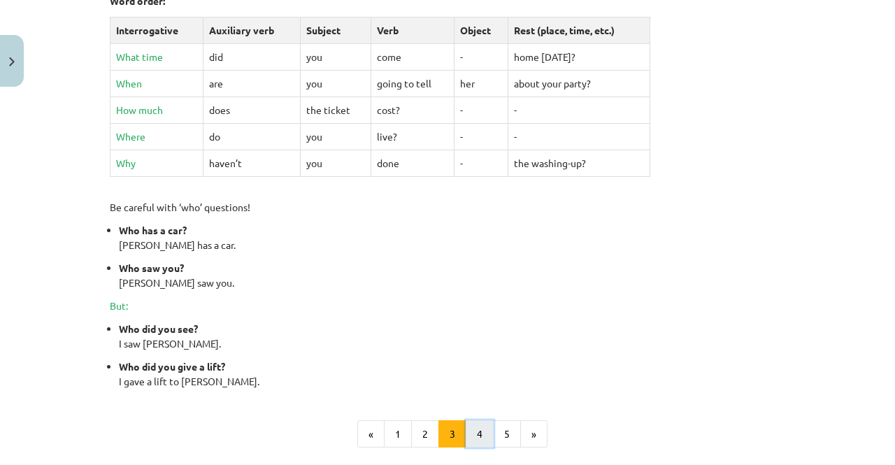
click at [466, 431] on button "4" at bounding box center [480, 434] width 28 height 28
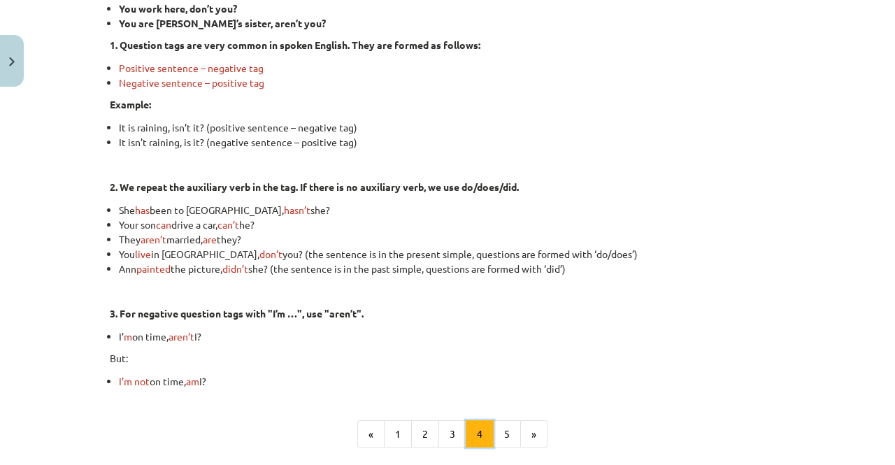
scroll to position [319, 0]
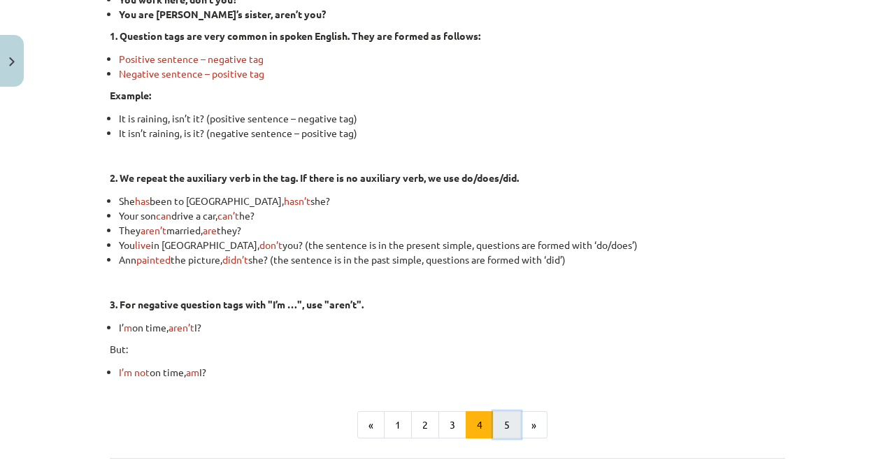
click at [510, 426] on button "5" at bounding box center [507, 425] width 28 height 28
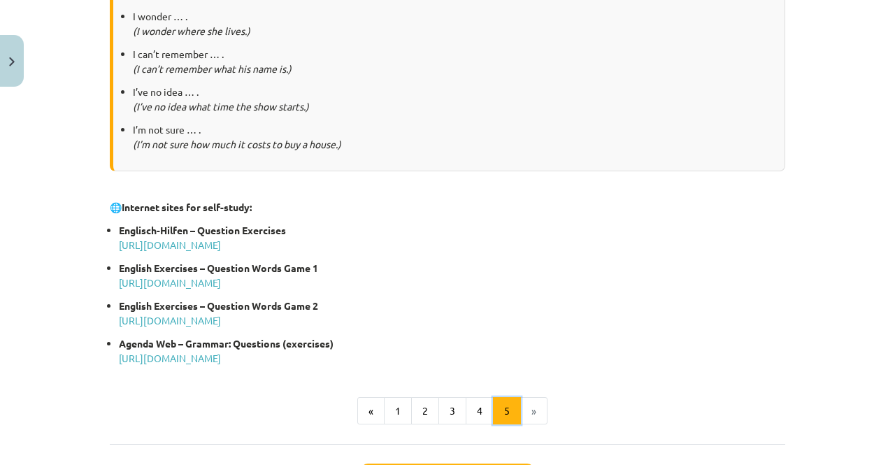
scroll to position [739, 0]
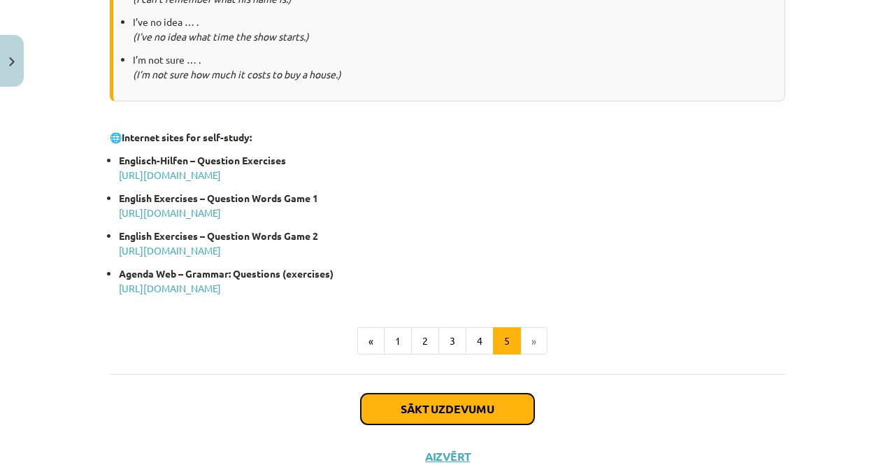
click at [485, 409] on button "Sākt uzdevumu" at bounding box center [447, 409] width 173 height 31
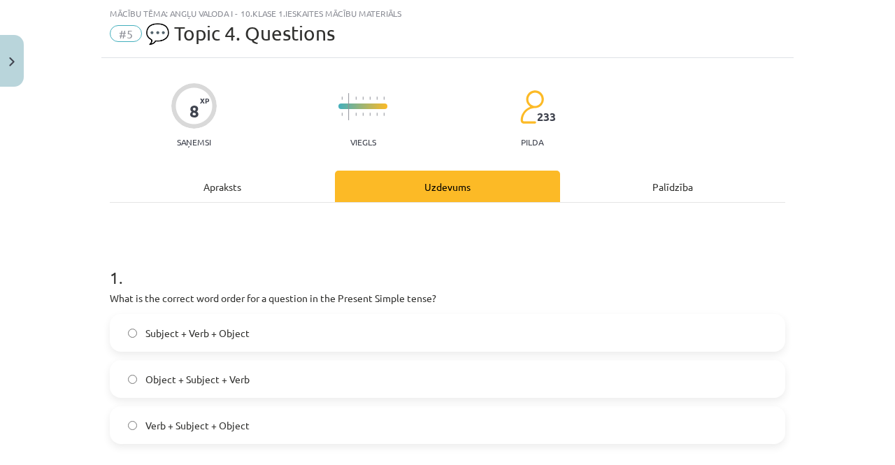
scroll to position [105, 0]
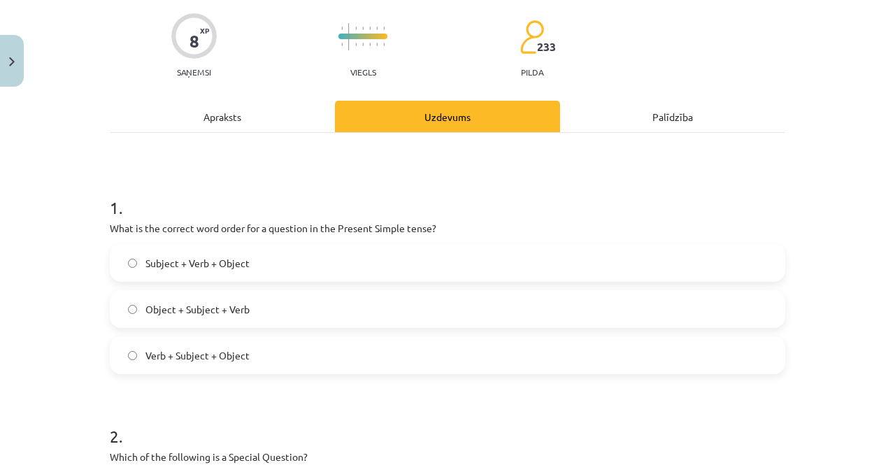
drag, startPoint x: 415, startPoint y: 379, endPoint x: 381, endPoint y: 336, distance: 55.2
drag, startPoint x: 381, startPoint y: 336, endPoint x: 748, endPoint y: 175, distance: 400.4
click at [252, 270] on label "Subject + Verb + Object" at bounding box center [447, 262] width 672 height 35
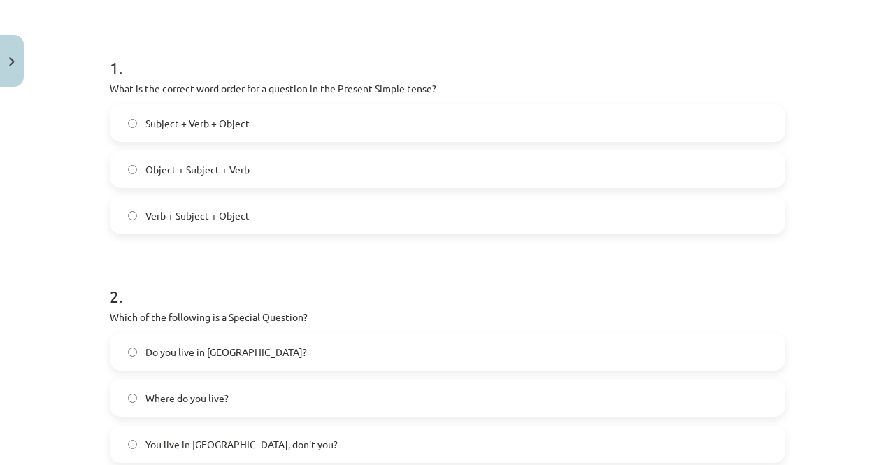
scroll to position [315, 0]
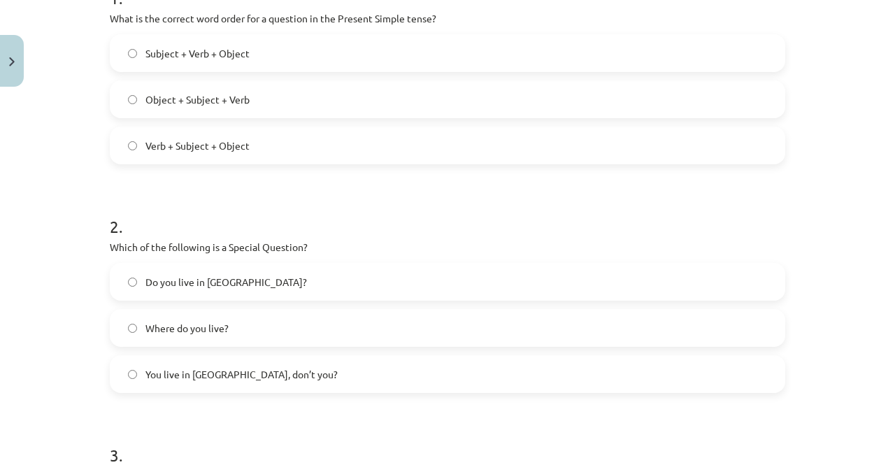
click at [250, 319] on label "Where do you live?" at bounding box center [447, 327] width 672 height 35
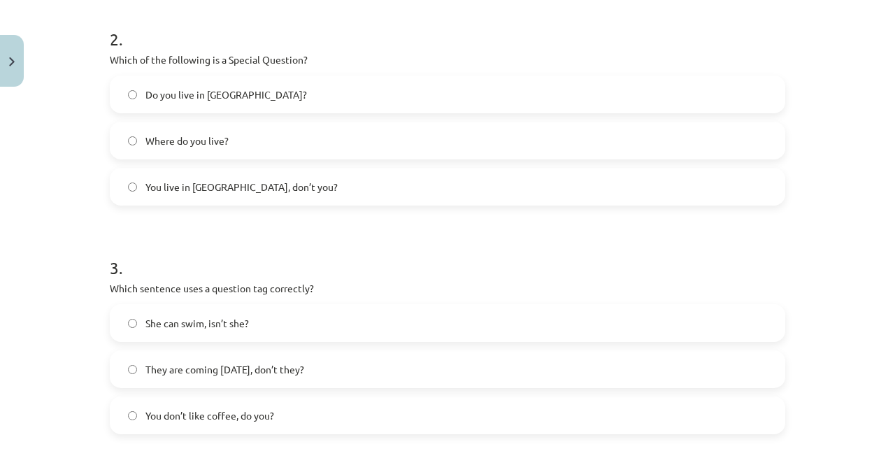
scroll to position [524, 0]
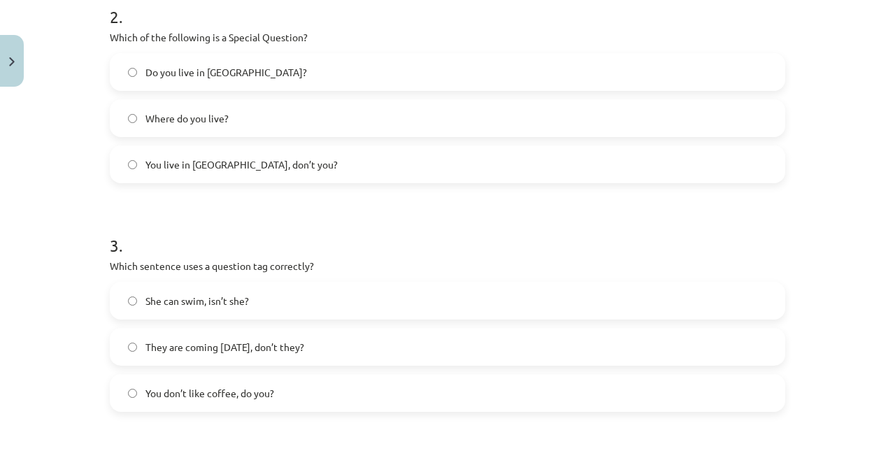
click at [295, 395] on label "You don’t like coffee, do you?" at bounding box center [447, 392] width 672 height 35
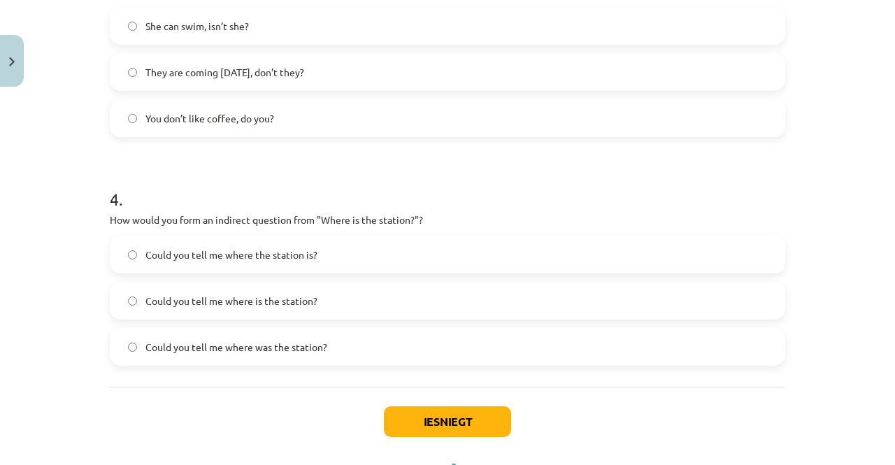
scroll to position [804, 0]
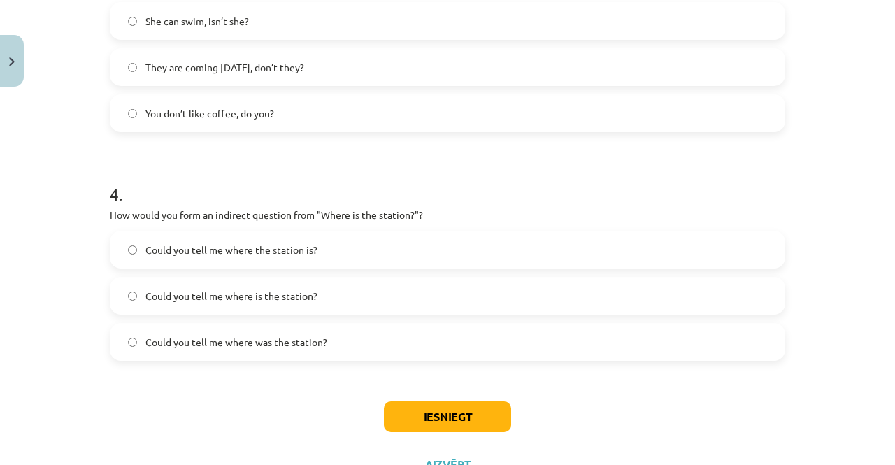
click at [228, 245] on span "Could you tell me where the station is?" at bounding box center [231, 250] width 172 height 15
click at [412, 413] on button "Iesniegt" at bounding box center [447, 416] width 127 height 31
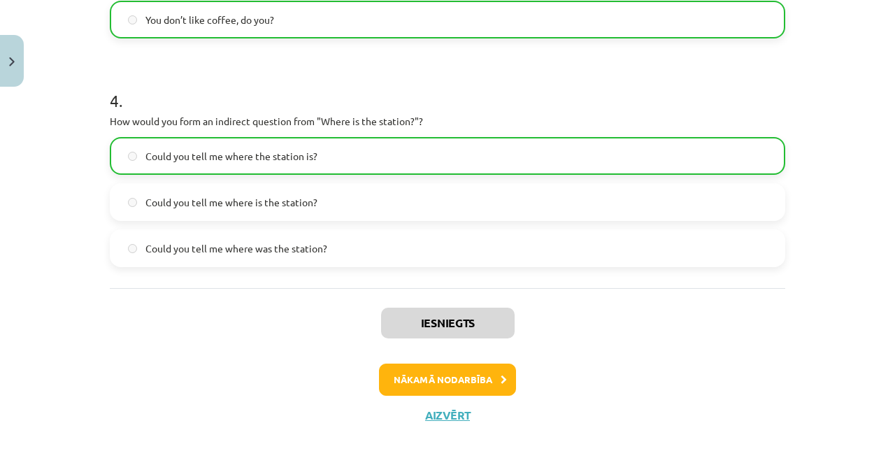
scroll to position [905, 0]
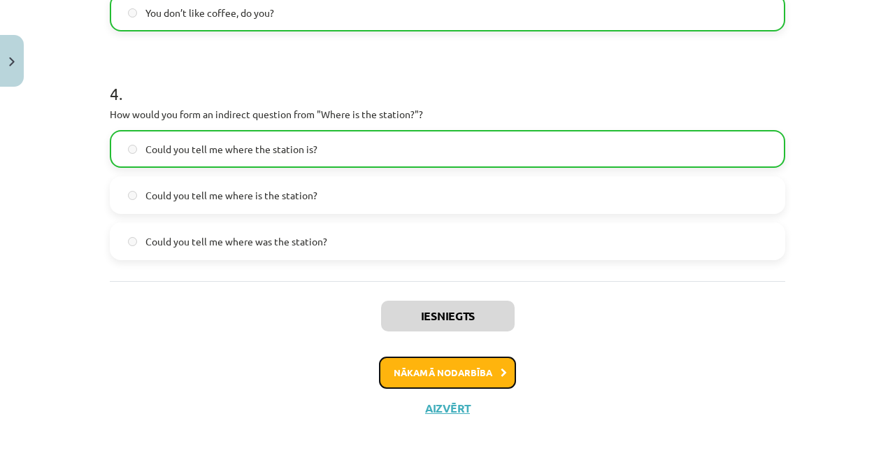
click at [455, 374] on button "Nākamā nodarbība" at bounding box center [447, 372] width 137 height 32
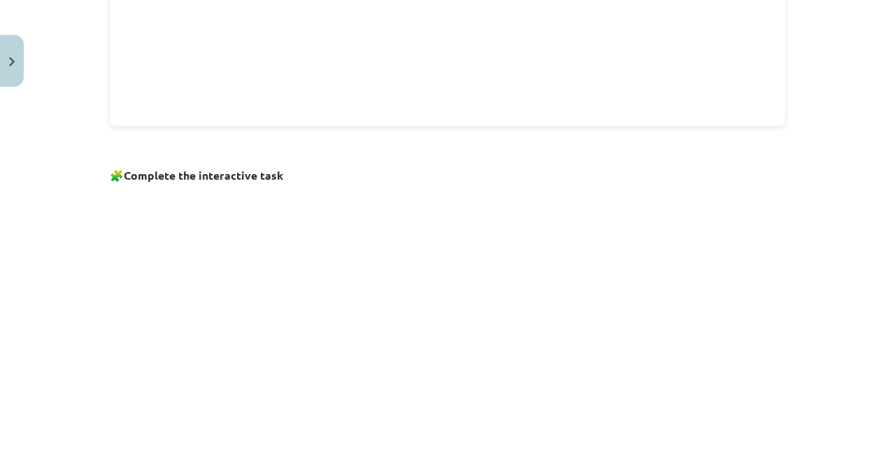
scroll to position [874, 0]
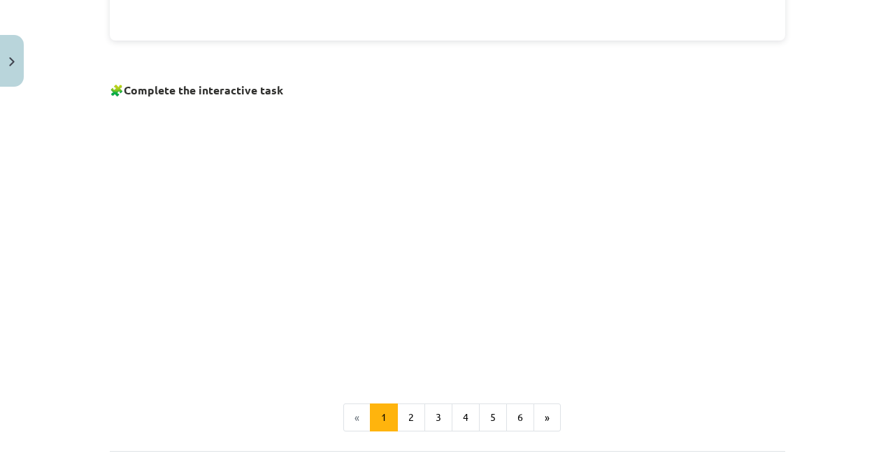
click at [686, 263] on p at bounding box center [447, 237] width 675 height 269
click at [642, 233] on p at bounding box center [447, 237] width 675 height 269
drag, startPoint x: 679, startPoint y: 269, endPoint x: 654, endPoint y: 240, distance: 38.7
click at [675, 262] on p at bounding box center [447, 237] width 675 height 269
drag, startPoint x: 661, startPoint y: 267, endPoint x: 724, endPoint y: 325, distance: 86.1
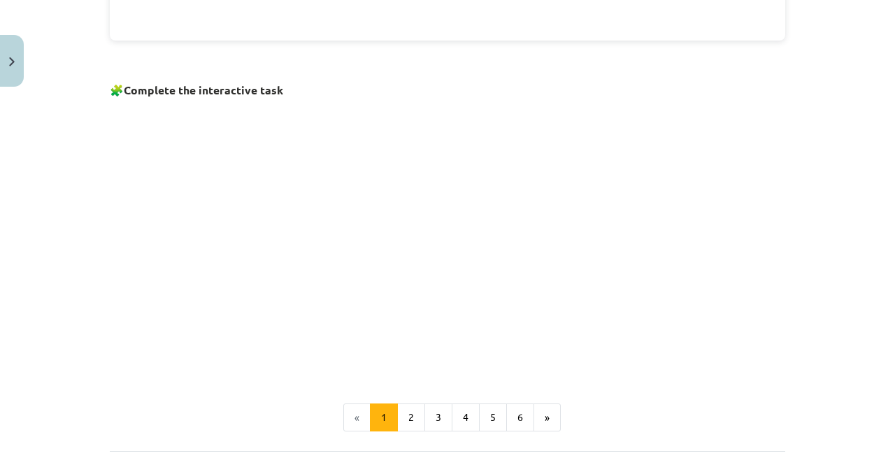
click at [724, 325] on p at bounding box center [447, 237] width 675 height 269
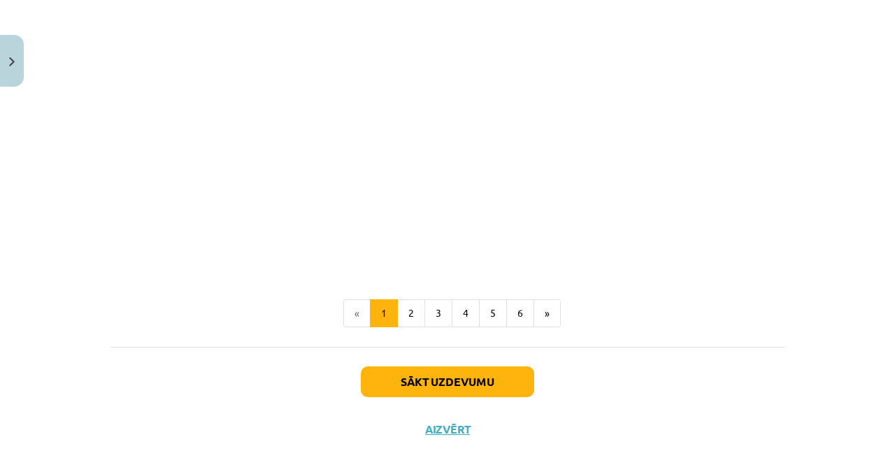
scroll to position [997, 0]
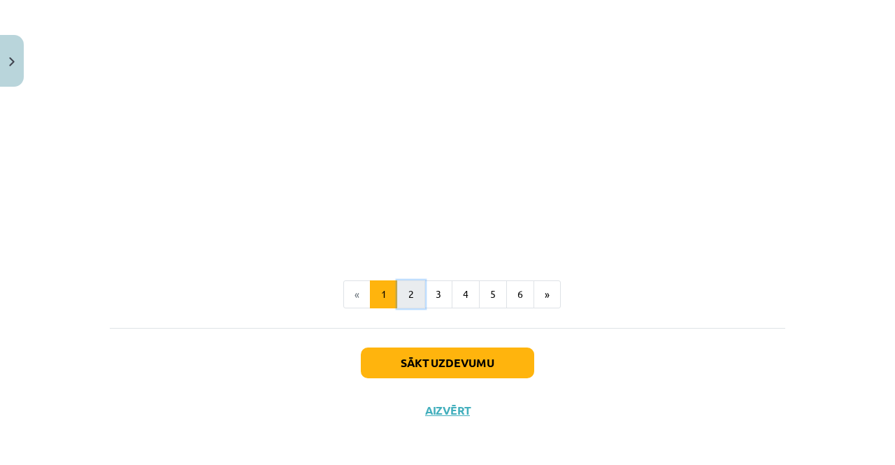
click at [403, 295] on button "2" at bounding box center [411, 294] width 28 height 28
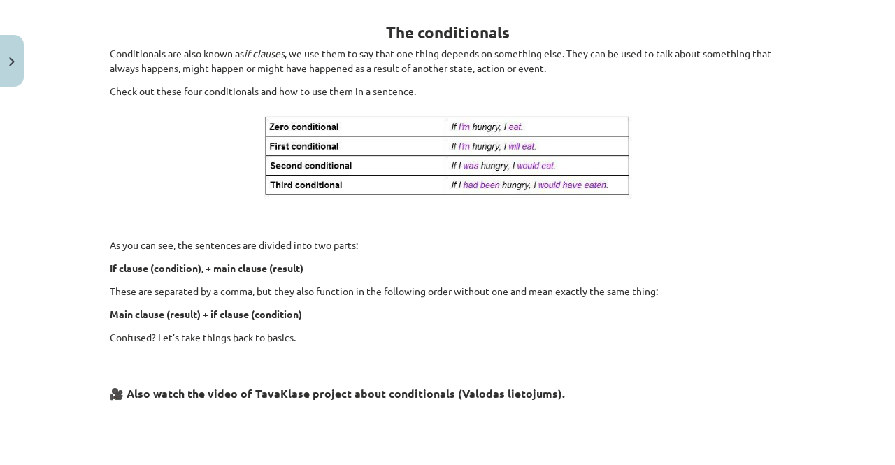
scroll to position [250, 0]
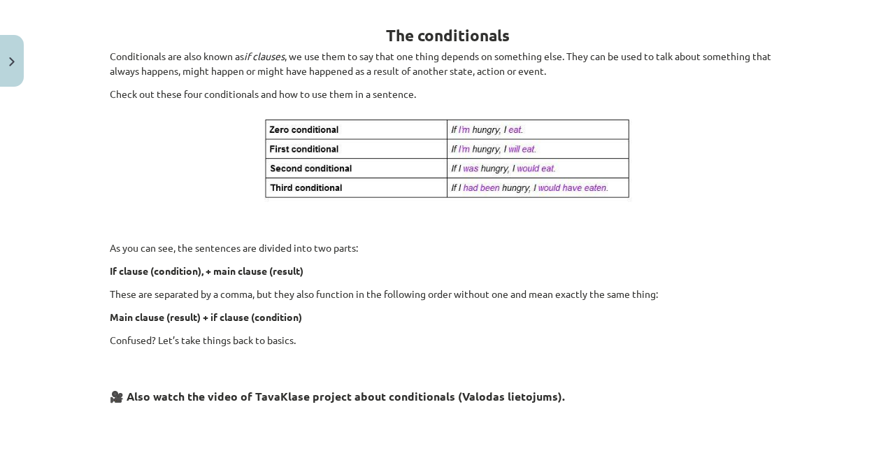
drag, startPoint x: 559, startPoint y: 265, endPoint x: 644, endPoint y: 251, distance: 86.4
drag, startPoint x: 644, startPoint y: 251, endPoint x: 514, endPoint y: 249, distance: 130.0
click at [514, 249] on p "As you can see, the sentences are divided into two parts:" at bounding box center [447, 247] width 675 height 15
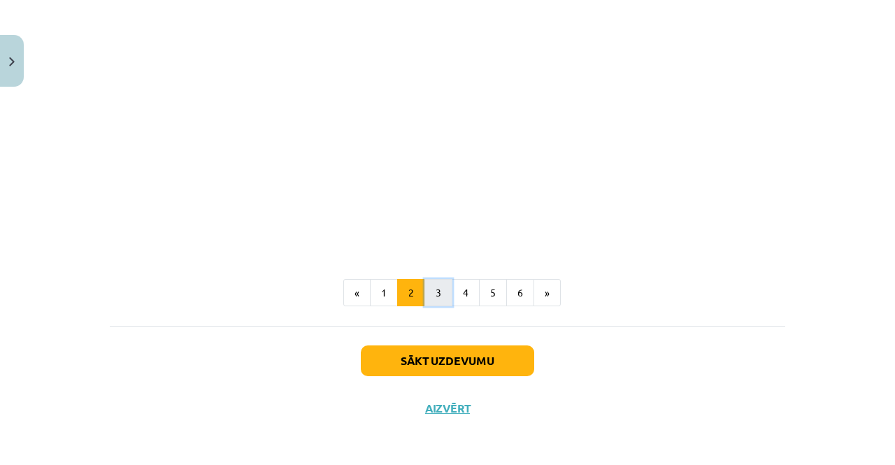
click at [442, 297] on button "3" at bounding box center [438, 293] width 28 height 28
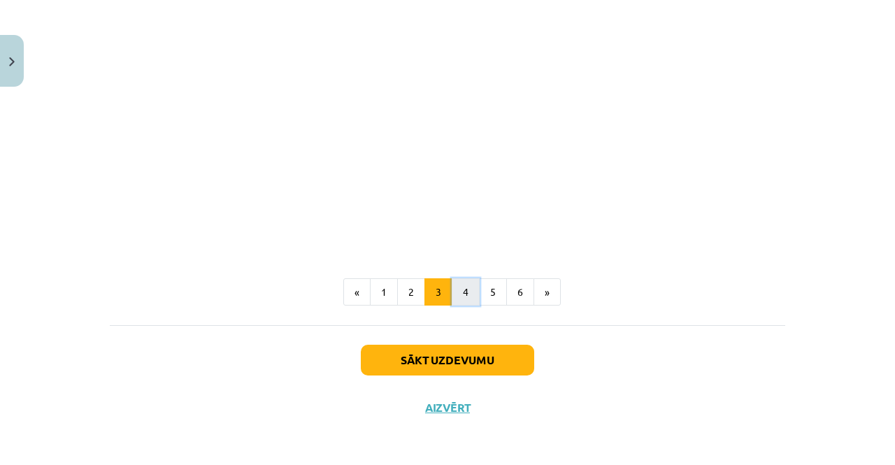
click at [462, 289] on button "4" at bounding box center [466, 292] width 28 height 28
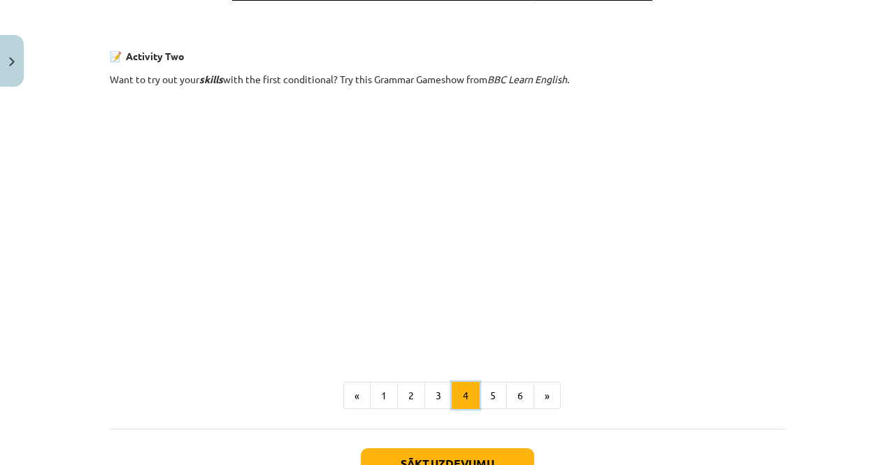
scroll to position [983, 0]
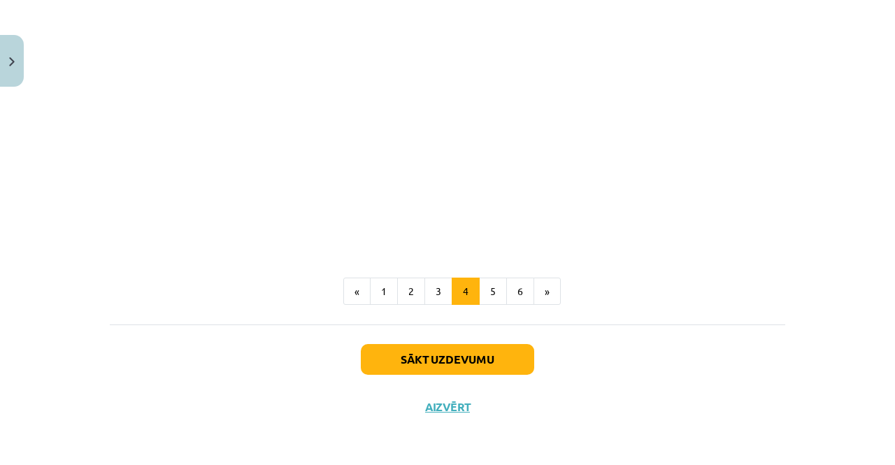
click at [488, 303] on button "5" at bounding box center [493, 292] width 28 height 28
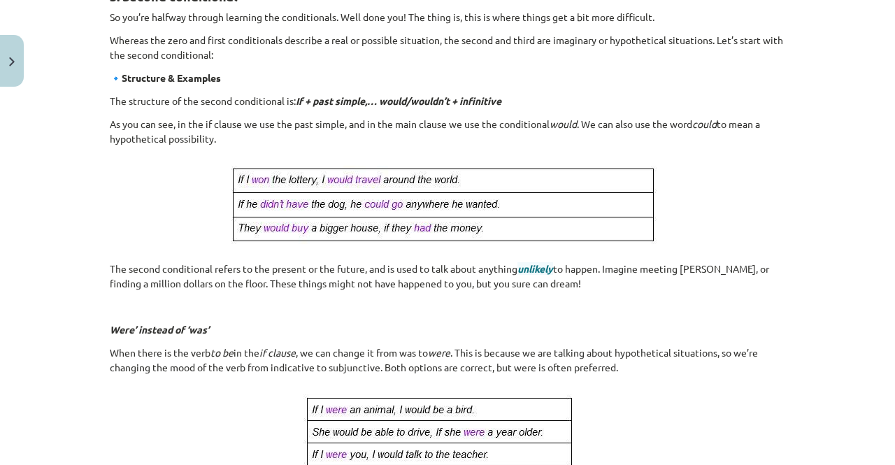
scroll to position [250, 0]
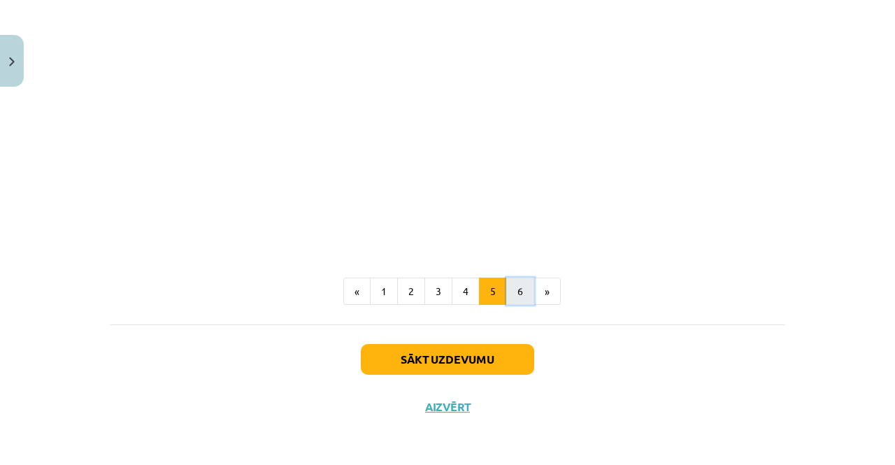
click at [506, 291] on button "6" at bounding box center [520, 292] width 28 height 28
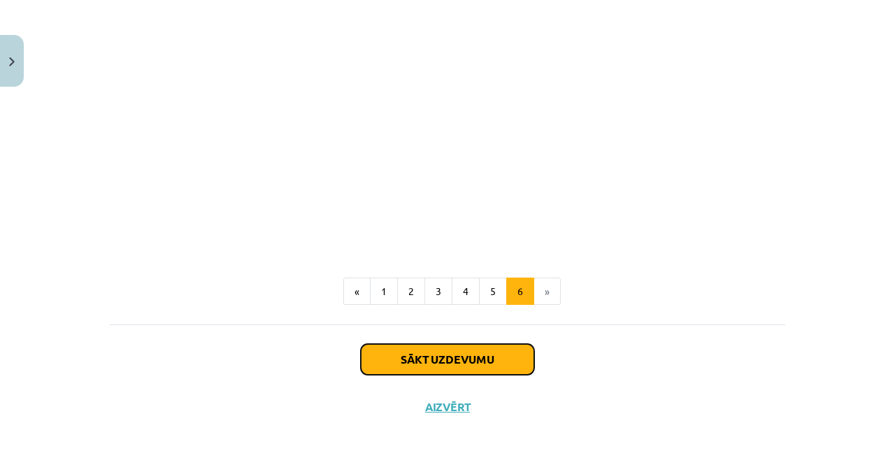
click at [512, 355] on button "Sākt uzdevumu" at bounding box center [447, 359] width 173 height 31
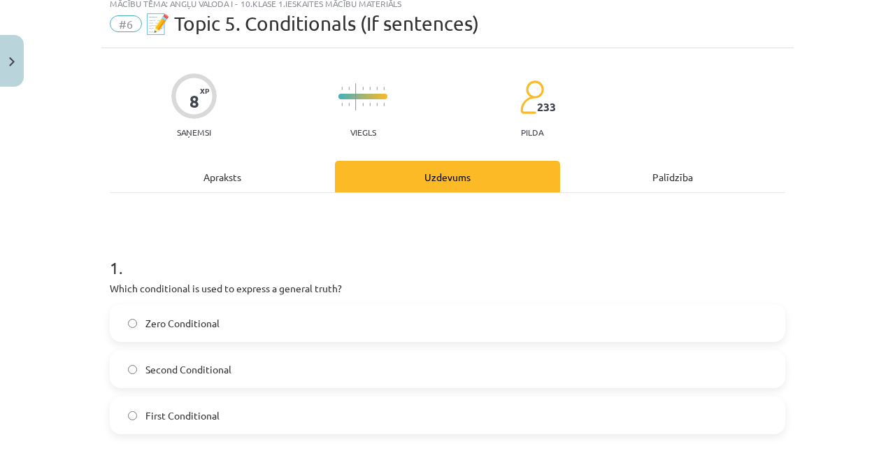
scroll to position [35, 0]
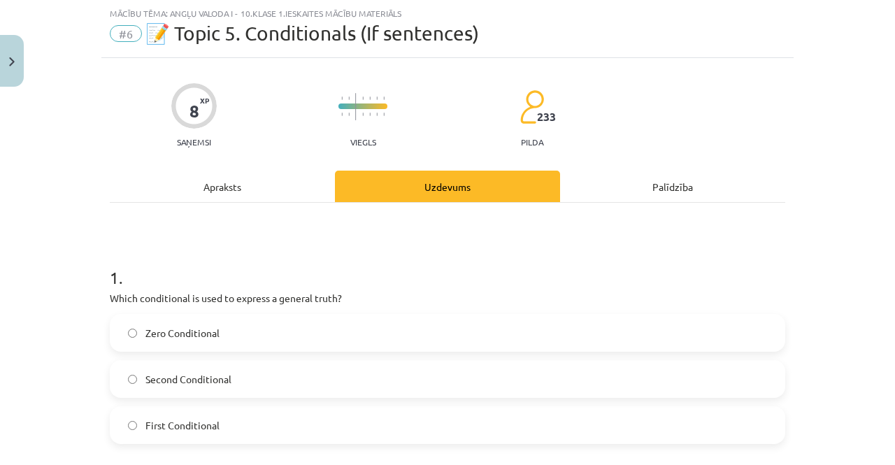
click at [226, 327] on label "Zero Conditional" at bounding box center [447, 332] width 672 height 35
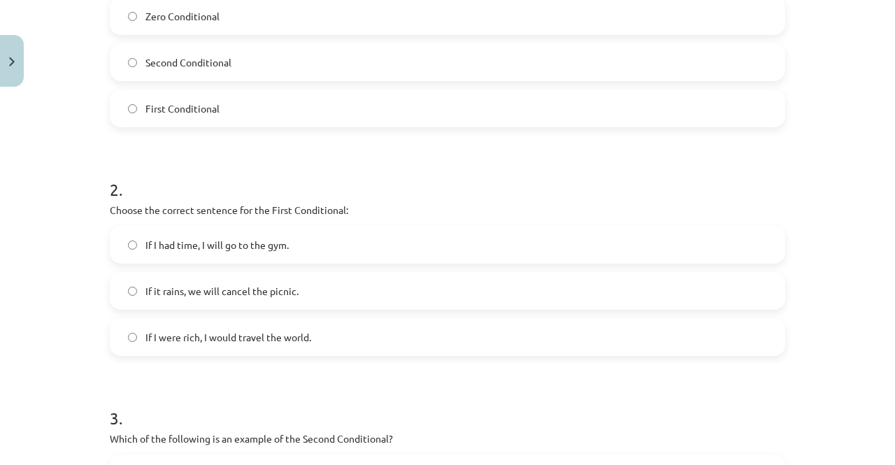
scroll to position [384, 0]
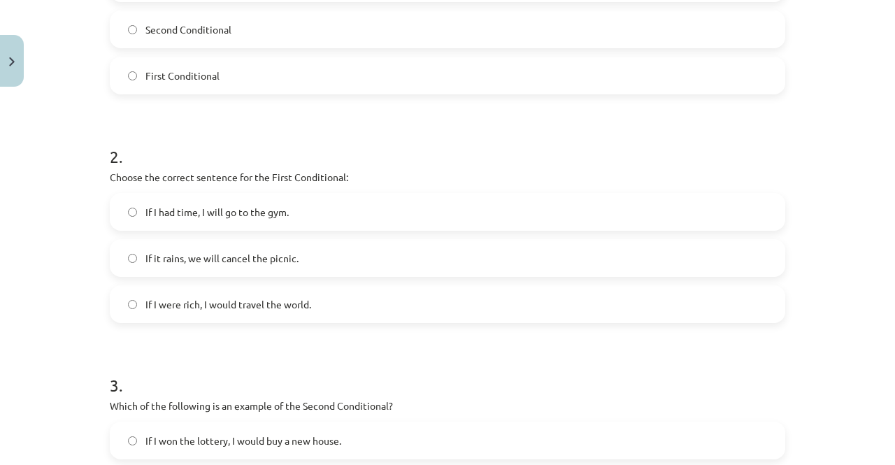
click at [250, 261] on span "If it rains, we will cancel the picnic." at bounding box center [221, 258] width 153 height 15
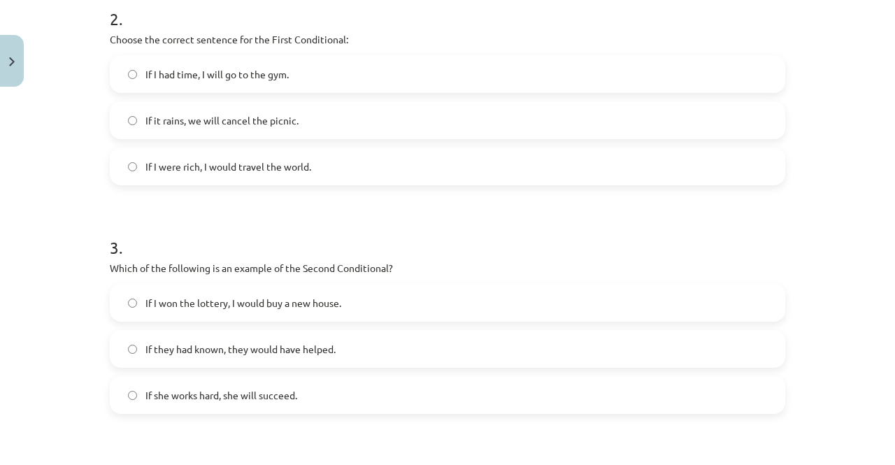
scroll to position [524, 0]
click at [233, 345] on span "If they had known, they would have helped." at bounding box center [240, 347] width 190 height 15
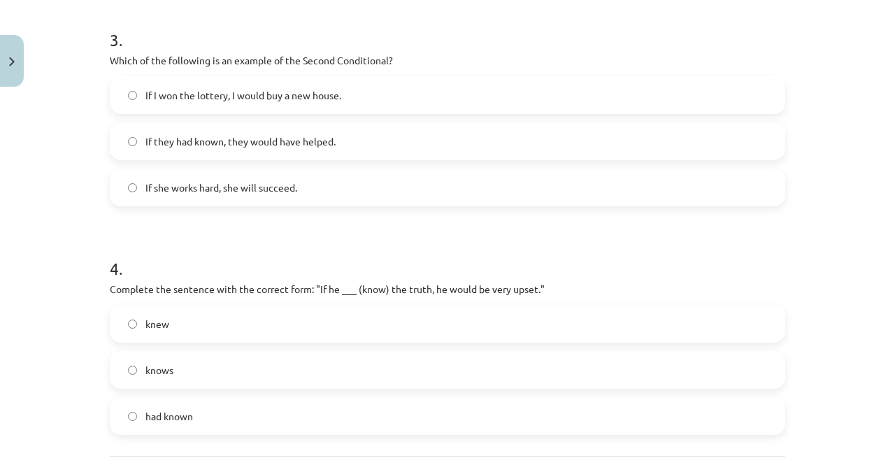
scroll to position [734, 0]
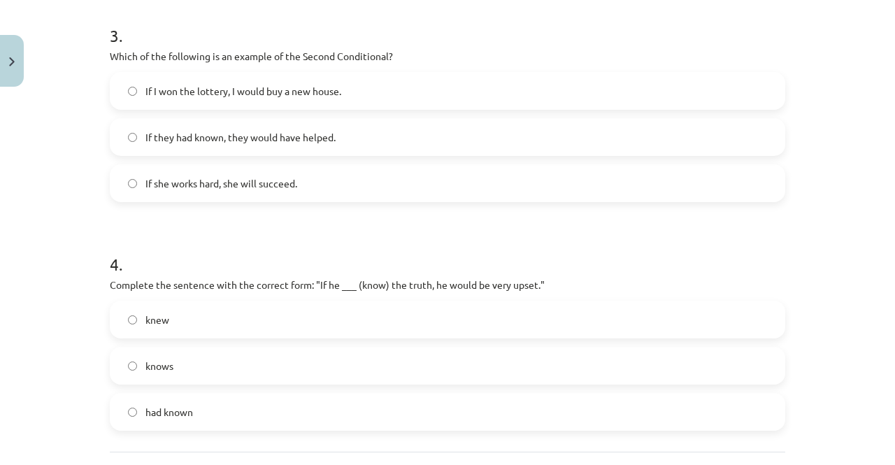
click at [210, 318] on label "knew" at bounding box center [447, 319] width 672 height 35
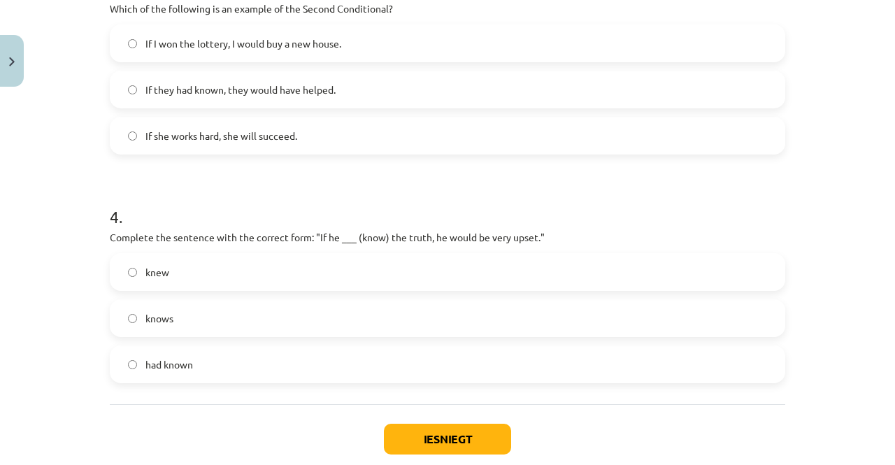
scroll to position [804, 0]
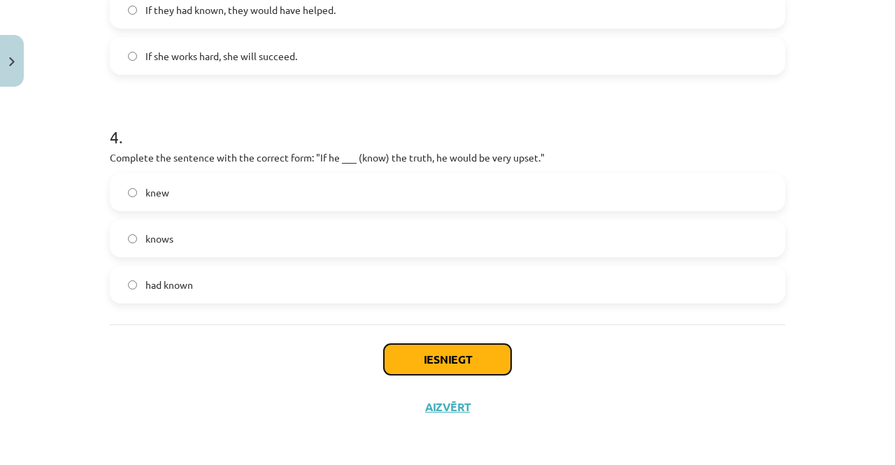
click at [418, 356] on button "Iesniegt" at bounding box center [447, 359] width 127 height 31
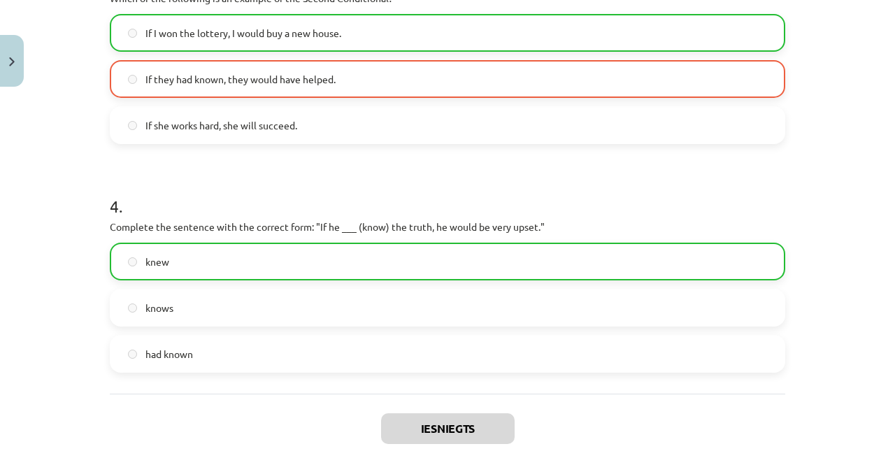
scroll to position [861, 0]
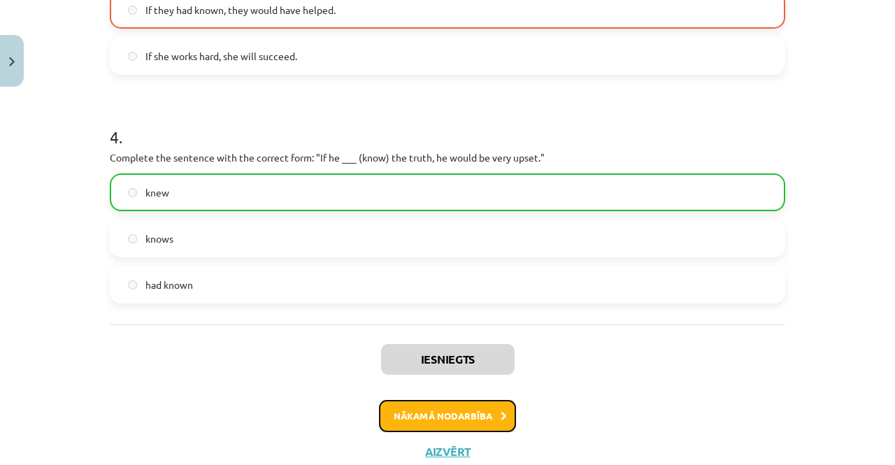
click at [424, 410] on button "Nākamā nodarbība" at bounding box center [447, 416] width 137 height 32
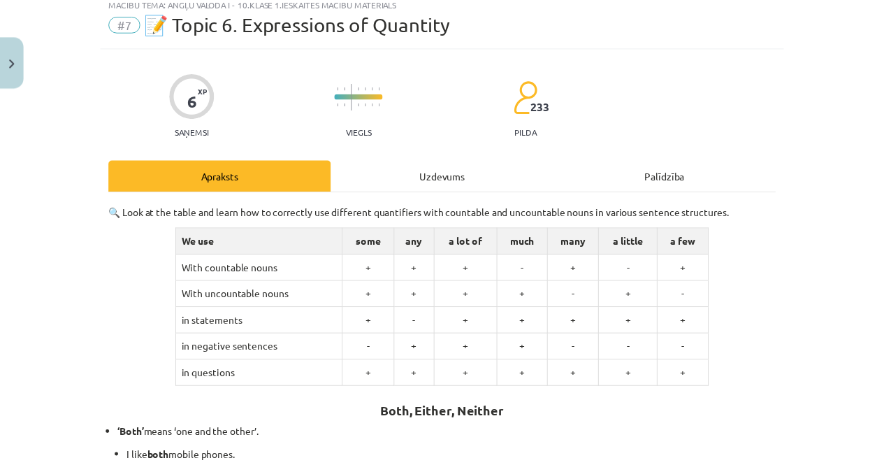
scroll to position [35, 0]
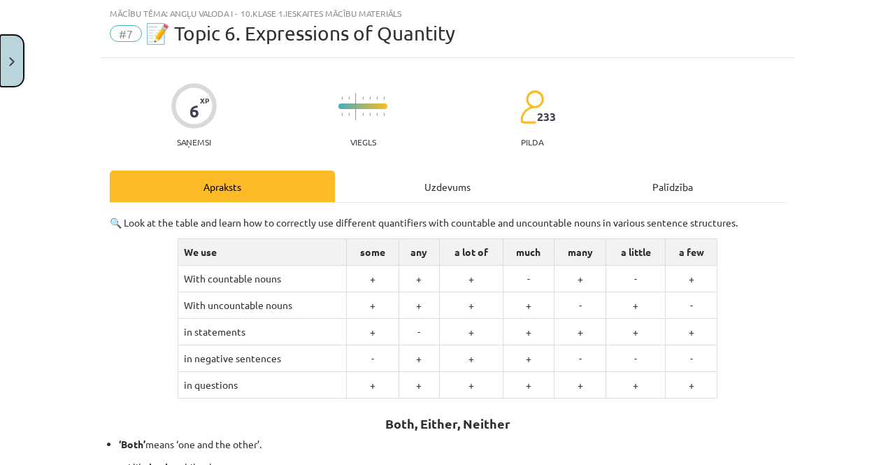
click at [10, 49] on button "Close" at bounding box center [12, 61] width 24 height 52
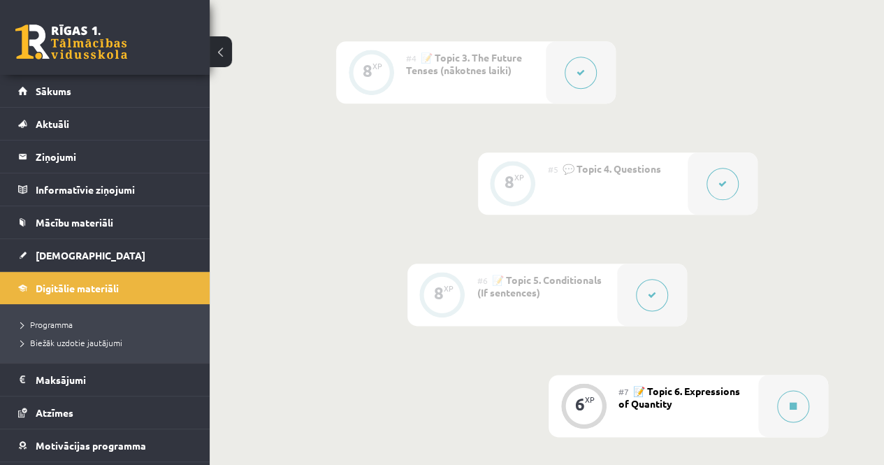
scroll to position [772, 0]
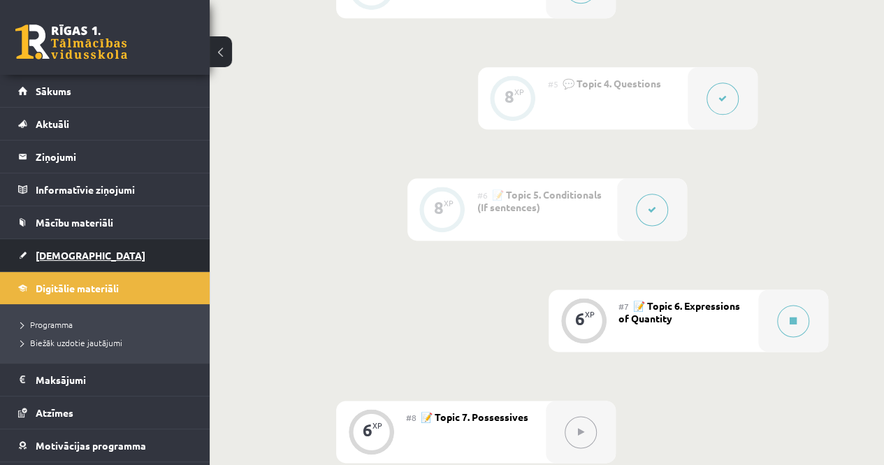
click at [87, 250] on link "[DEMOGRAPHIC_DATA]" at bounding box center [105, 255] width 174 height 32
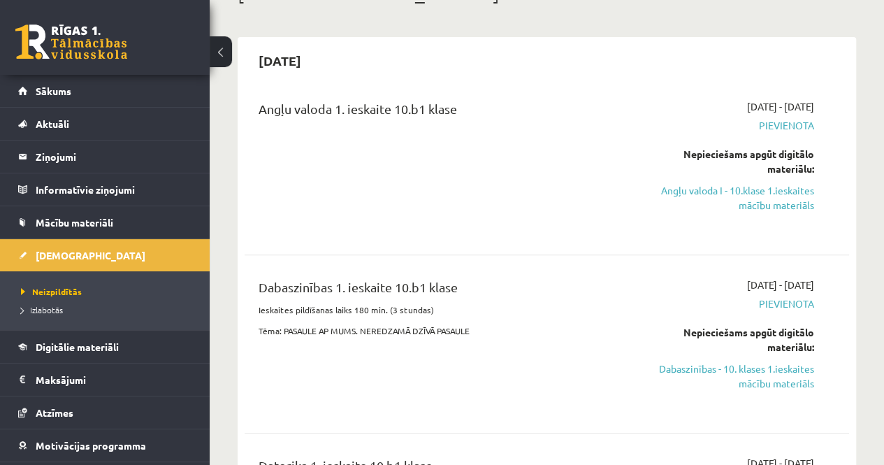
scroll to position [70, 0]
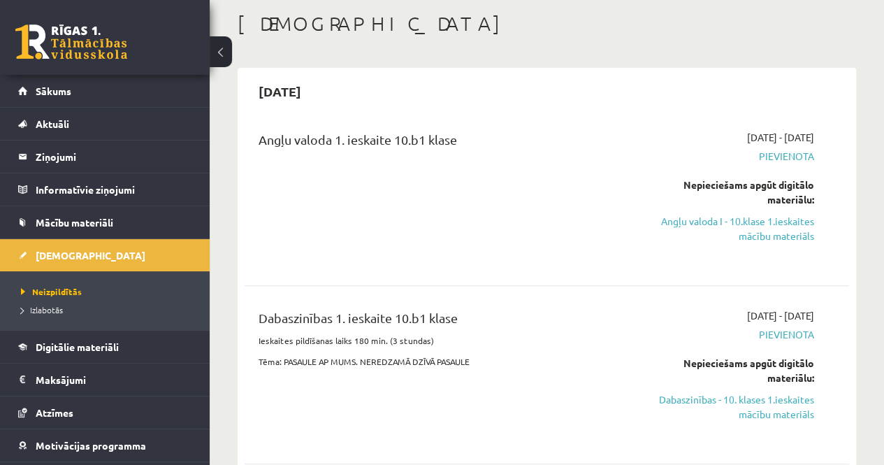
drag, startPoint x: 270, startPoint y: 160, endPoint x: 545, endPoint y: 103, distance: 281.3
click at [545, 103] on div "[DATE]" at bounding box center [547, 91] width 605 height 33
